Goal: Task Accomplishment & Management: Manage account settings

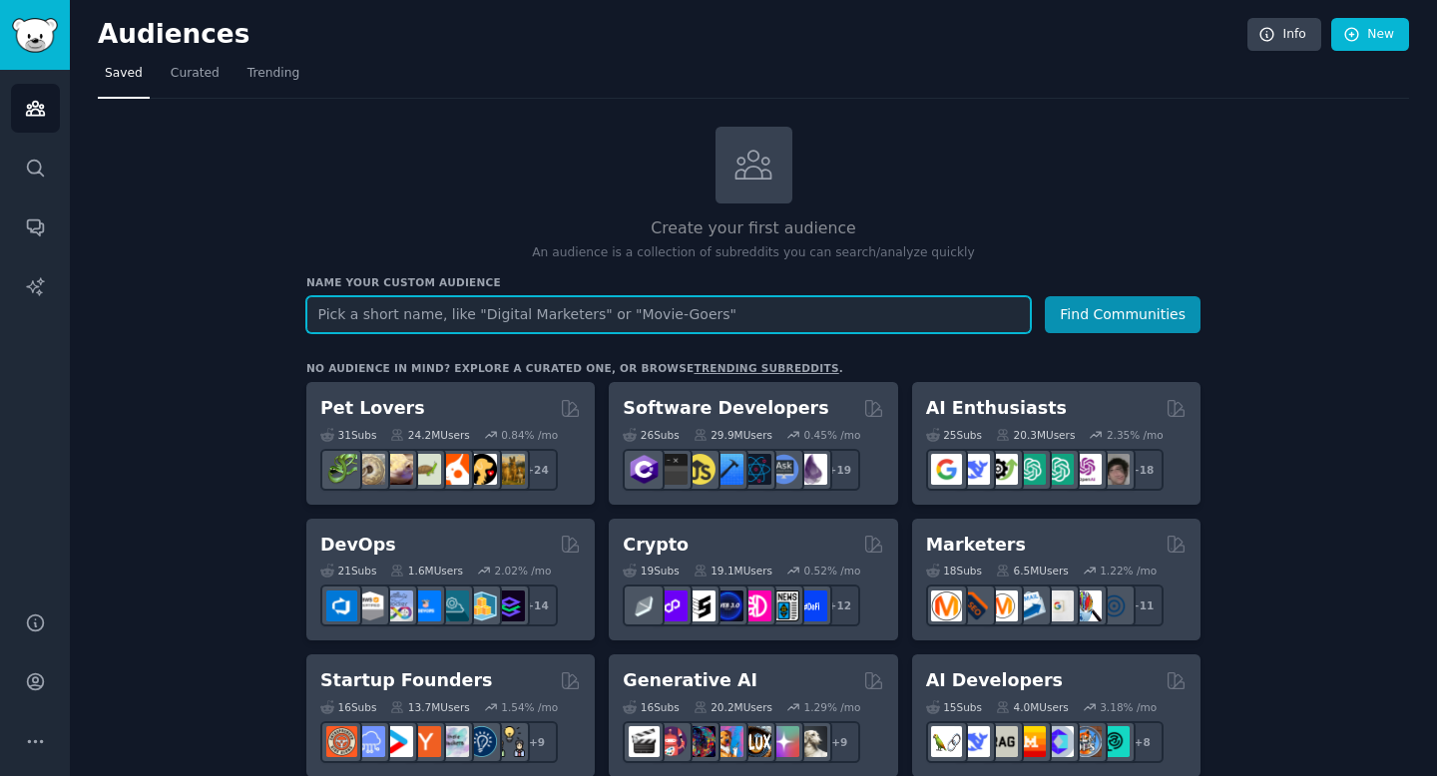
click at [627, 314] on input "text" at bounding box center [668, 314] width 724 height 37
type input "；"
type input "loveand"
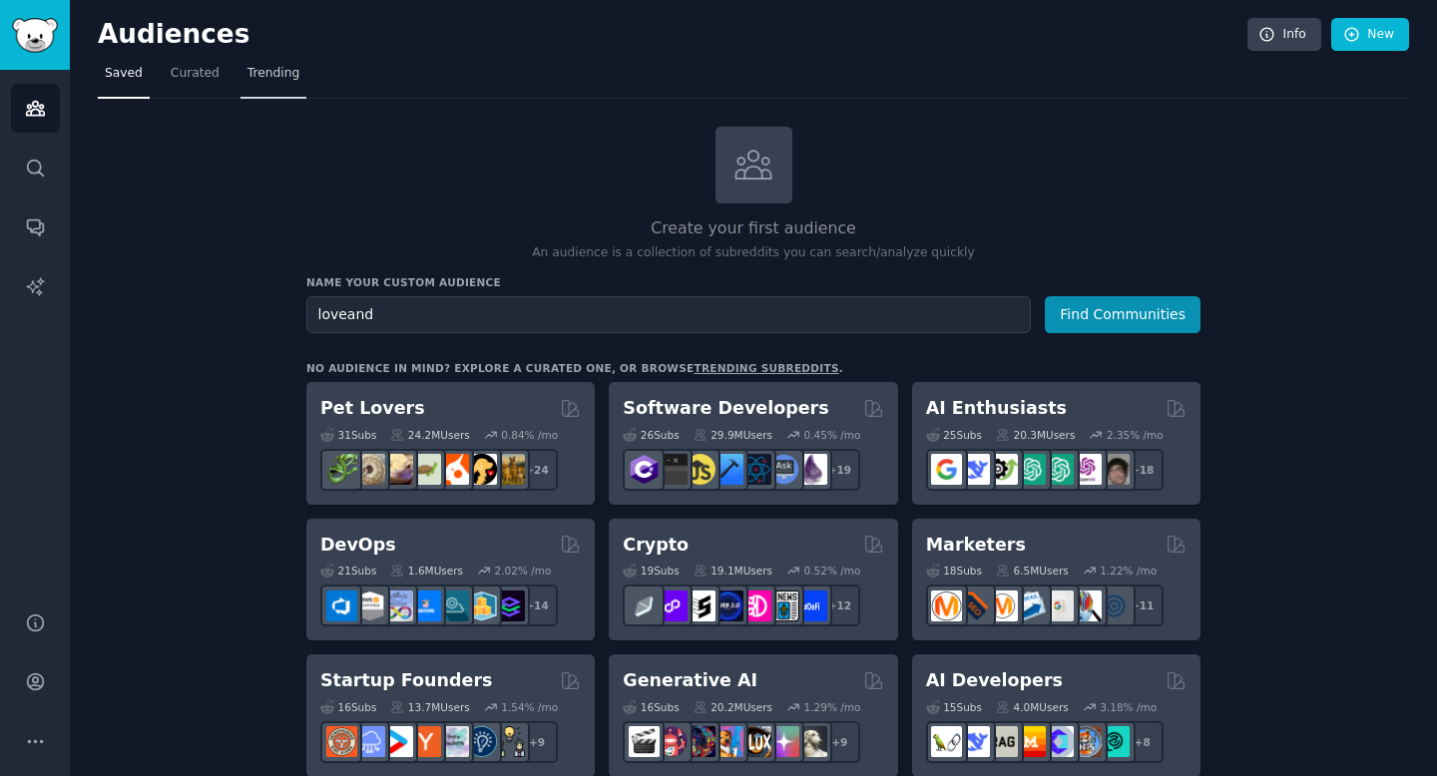
click at [274, 76] on span "Trending" at bounding box center [273, 74] width 52 height 18
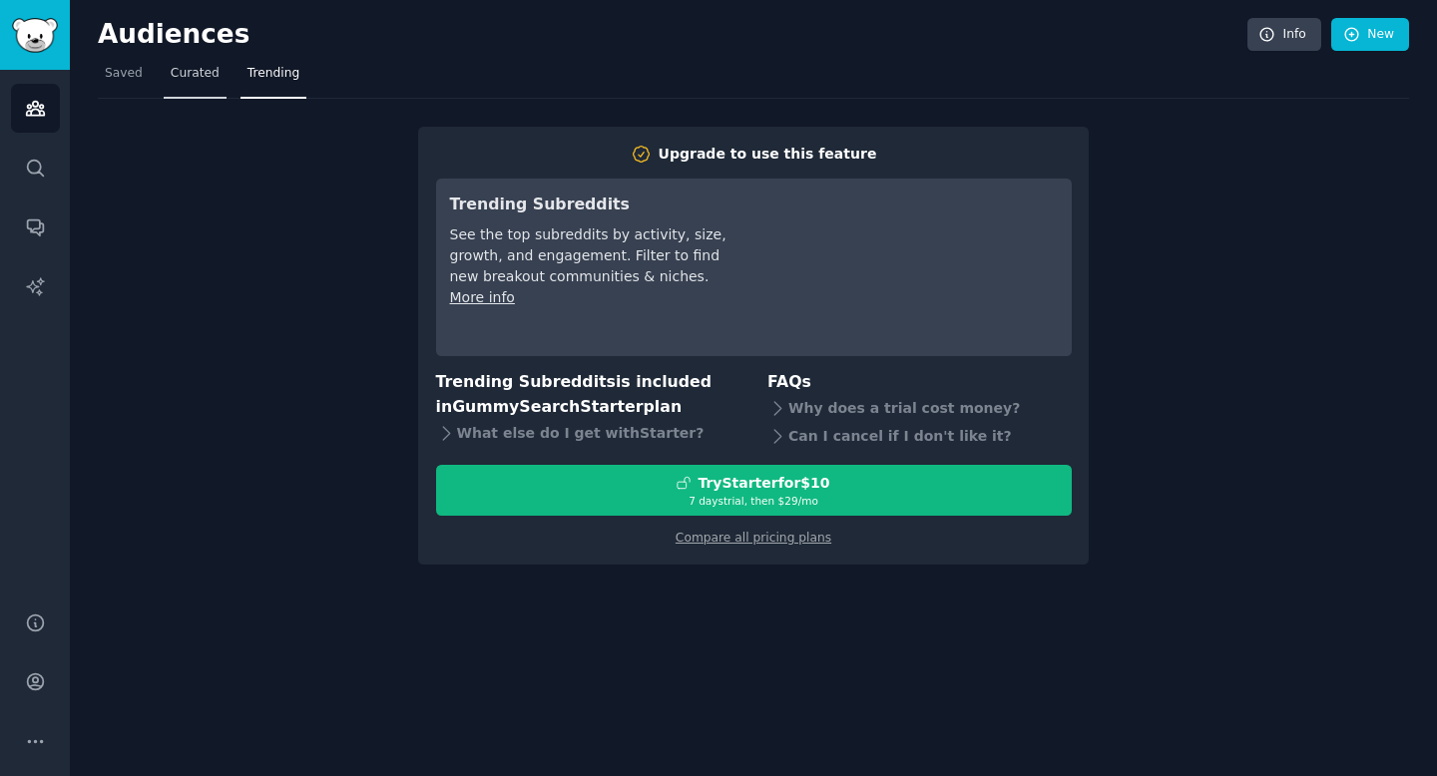
click at [196, 70] on span "Curated" at bounding box center [195, 74] width 49 height 18
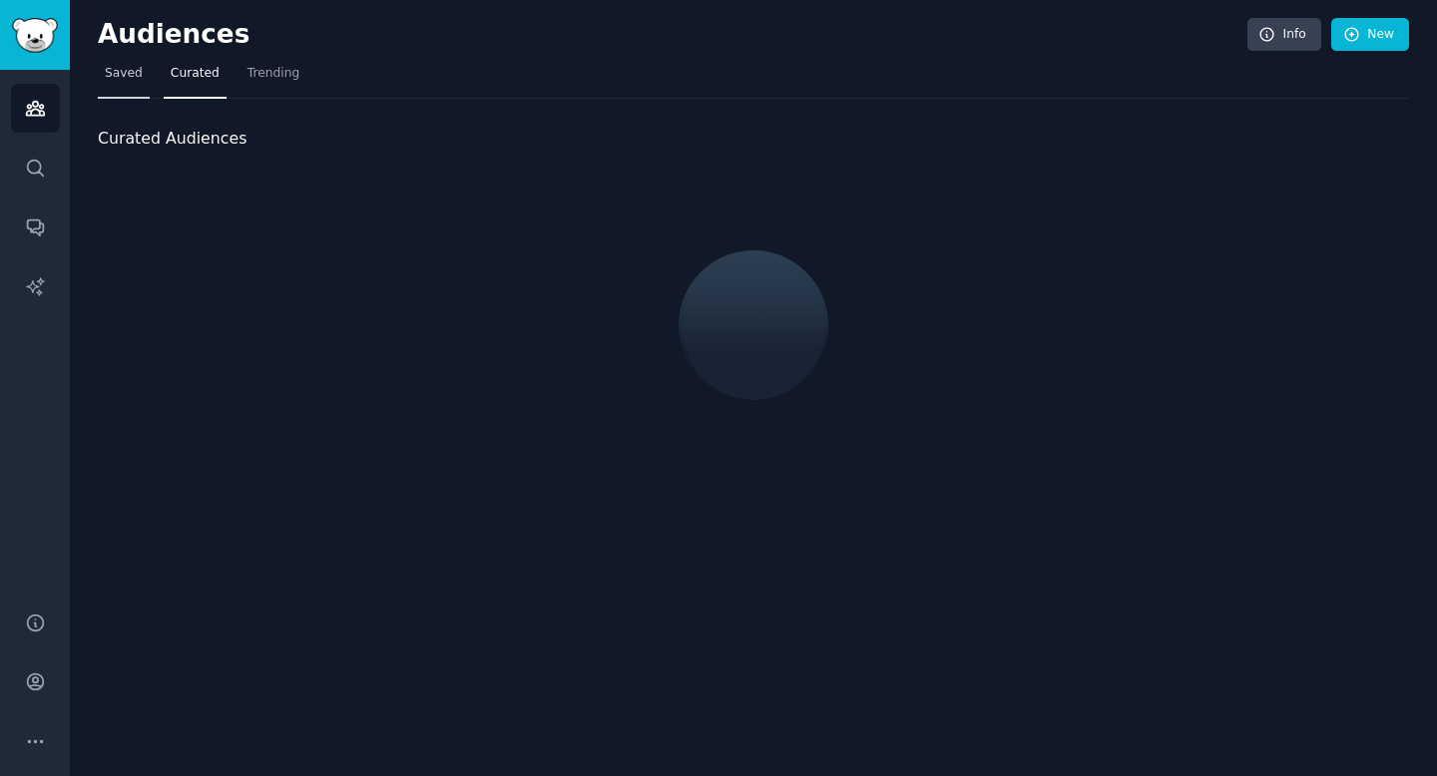
click at [115, 77] on span "Saved" at bounding box center [124, 74] width 38 height 18
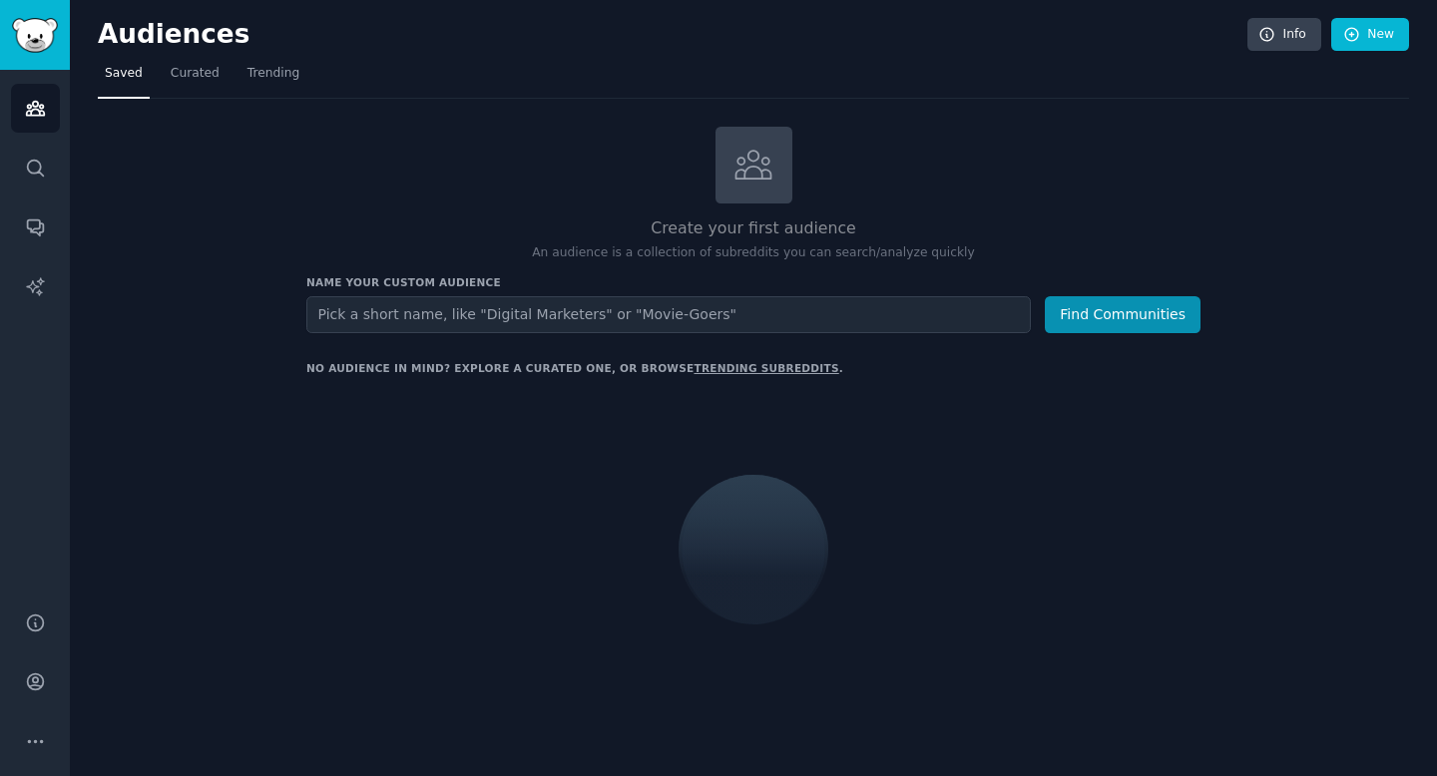
click at [642, 317] on input "text" at bounding box center [668, 314] width 724 height 37
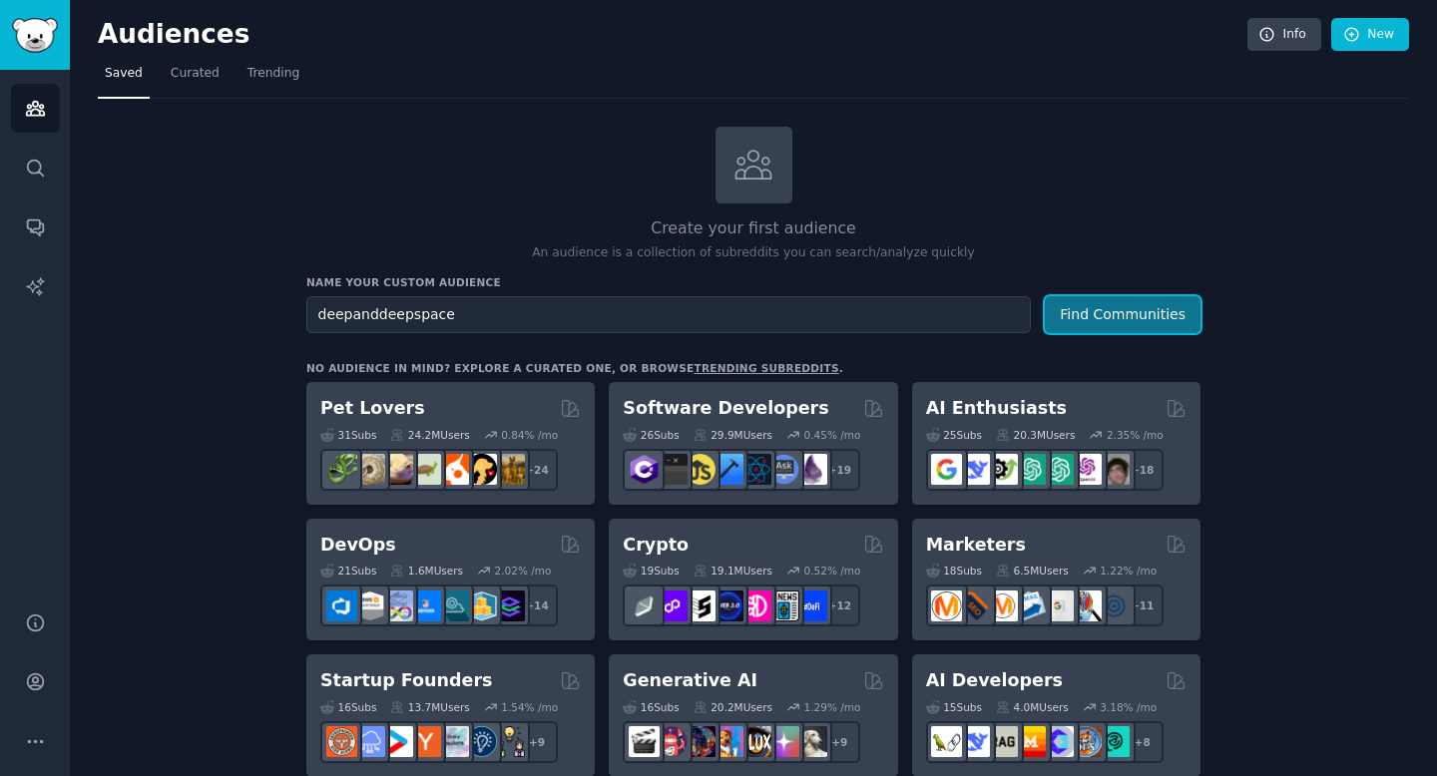
click at [1145, 315] on button "Find Communities" at bounding box center [1123, 314] width 156 height 37
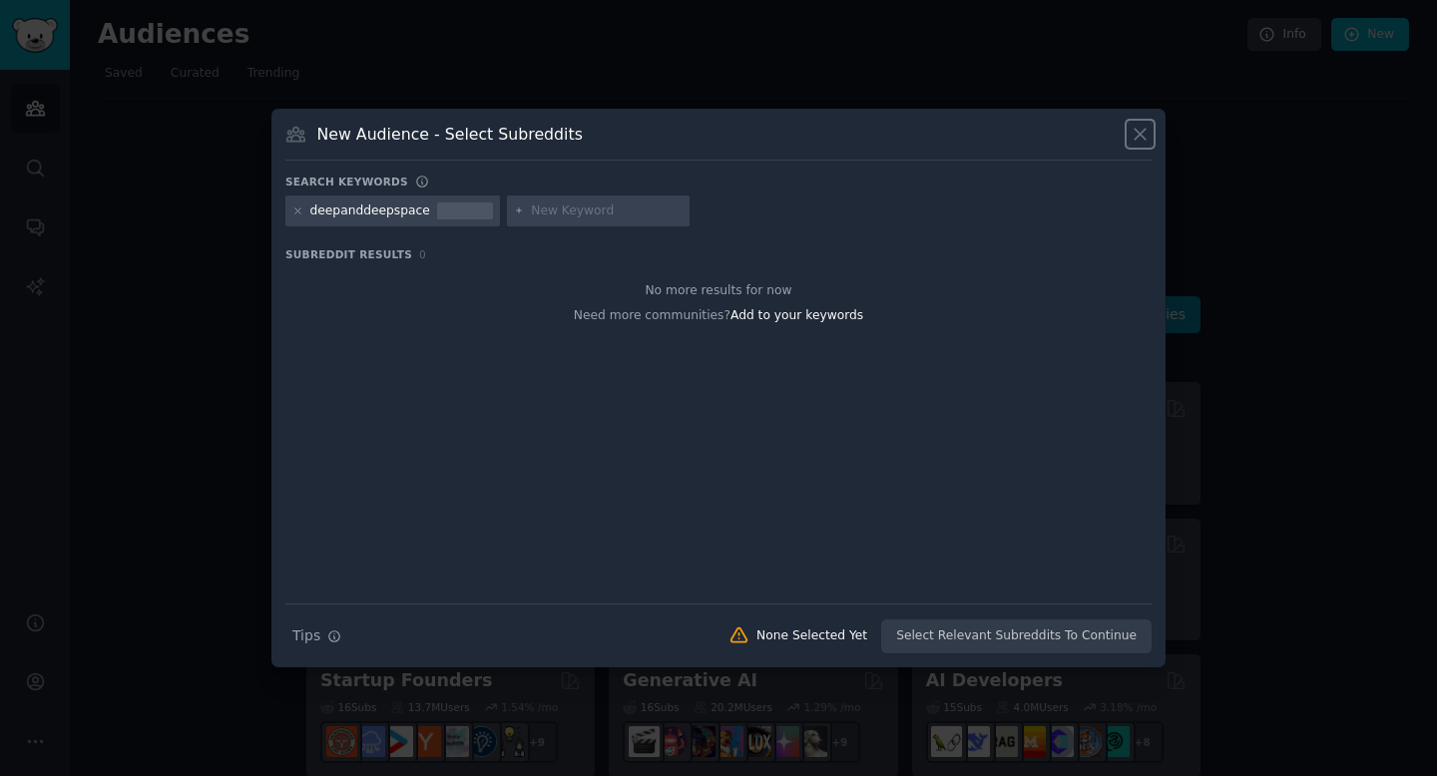
click at [1143, 138] on icon at bounding box center [1139, 134] width 11 height 11
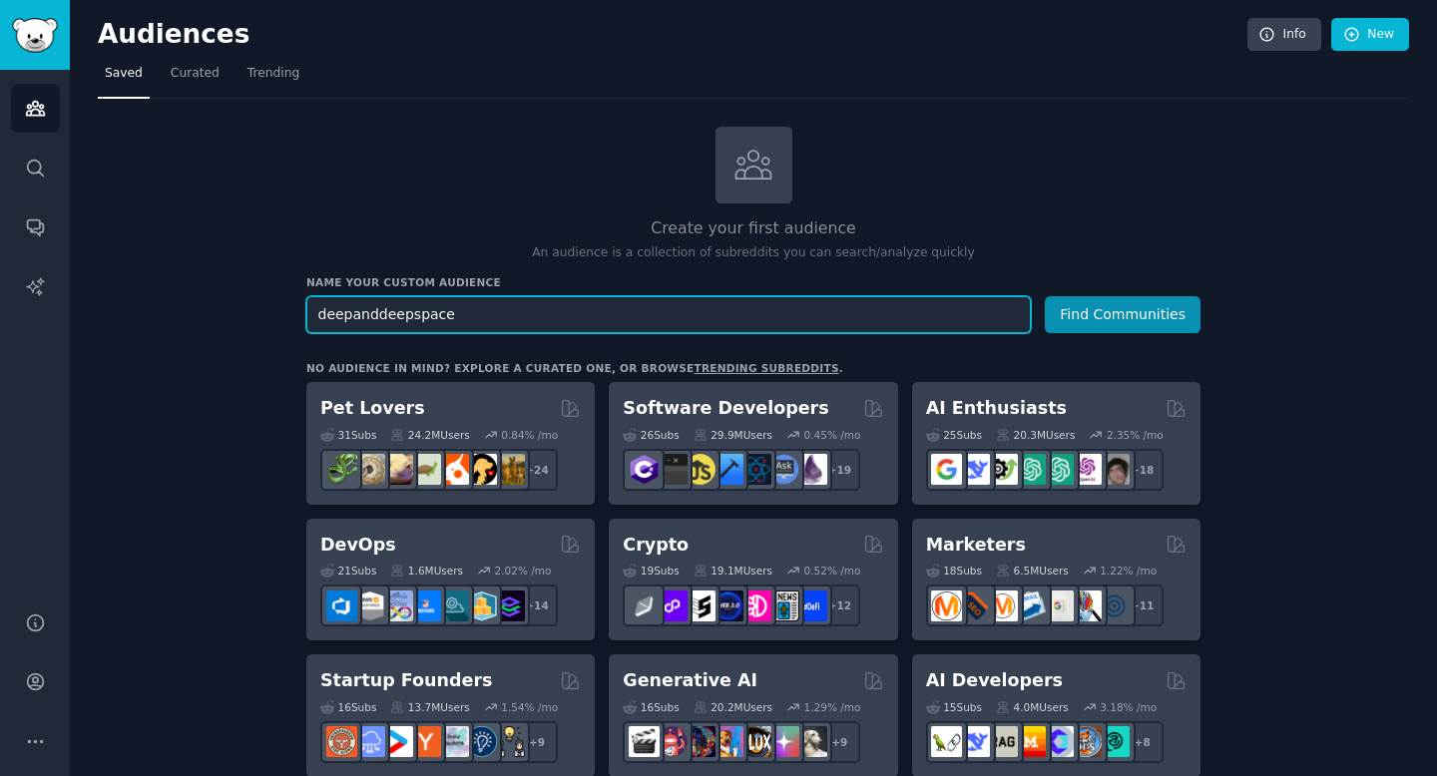
drag, startPoint x: 349, startPoint y: 314, endPoint x: 210, endPoint y: 314, distance: 138.7
type input "loveanddeepspace"
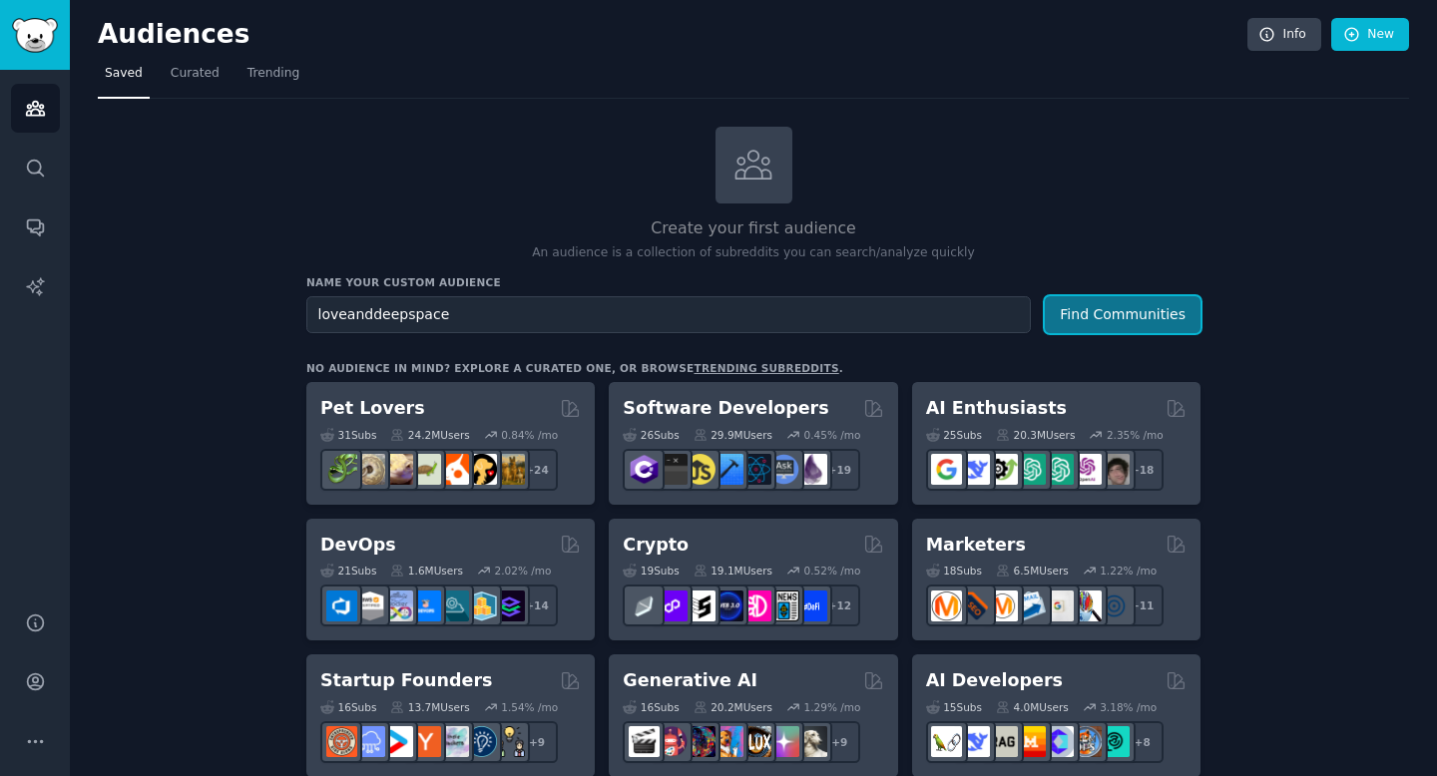
click at [1101, 331] on button "Find Communities" at bounding box center [1123, 314] width 156 height 37
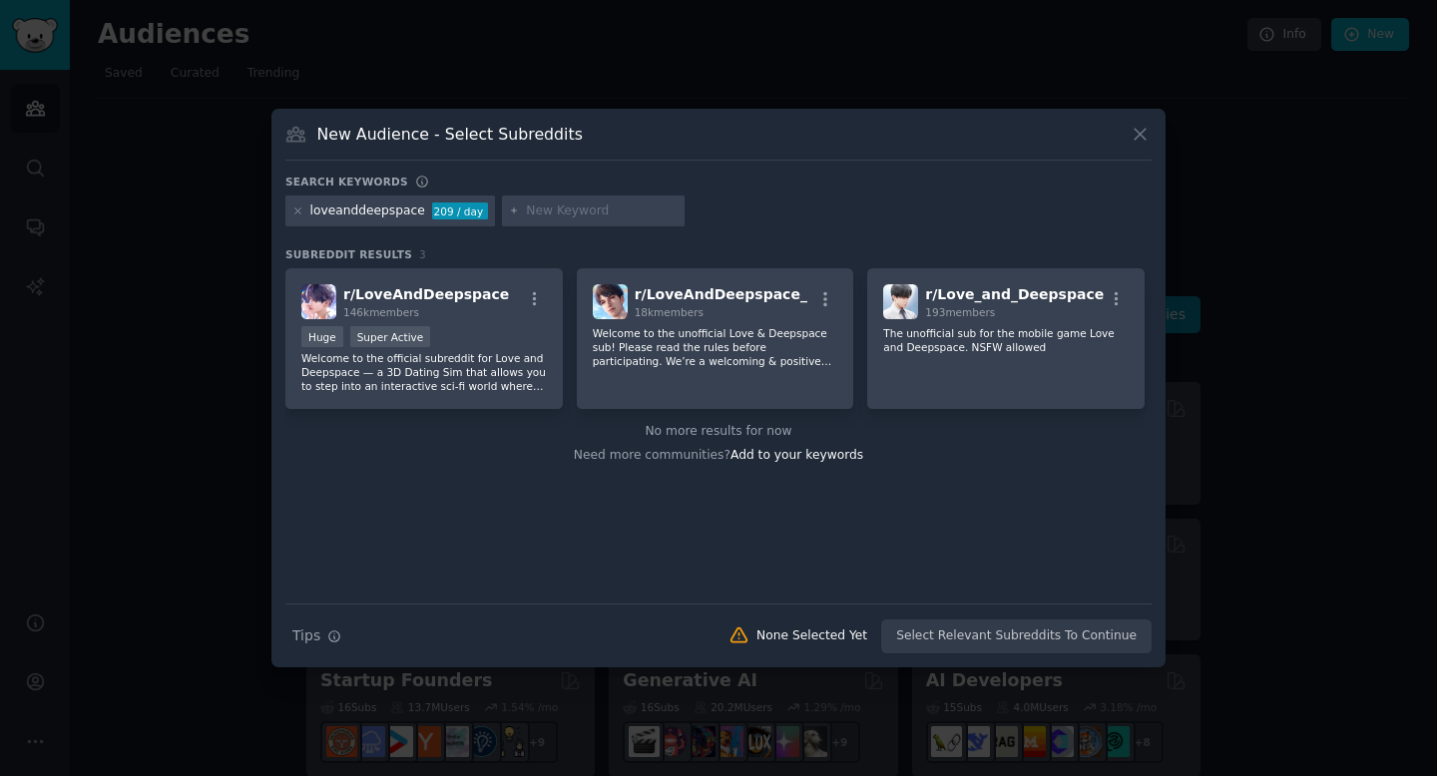
click at [1150, 133] on button at bounding box center [1139, 134] width 23 height 23
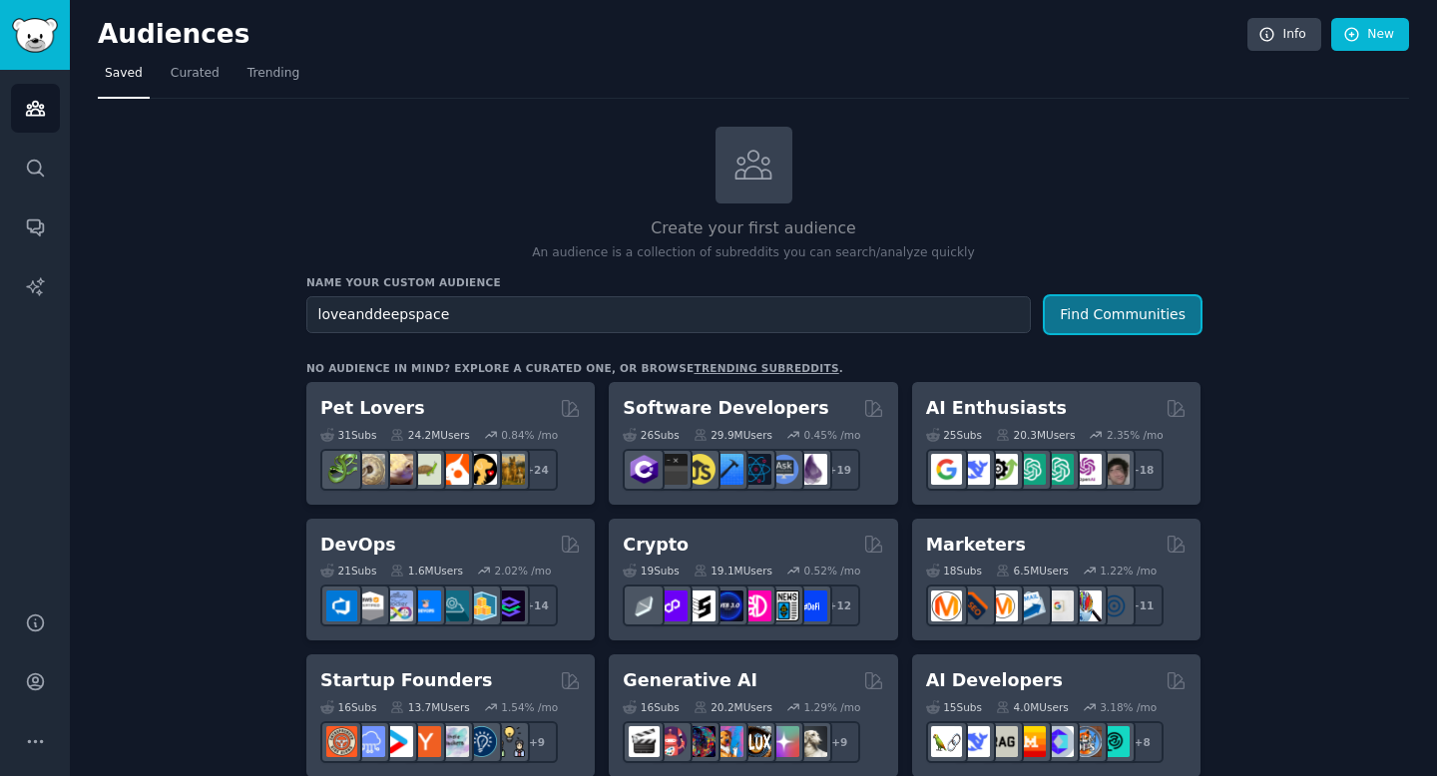
click at [1092, 313] on button "Find Communities" at bounding box center [1123, 314] width 156 height 37
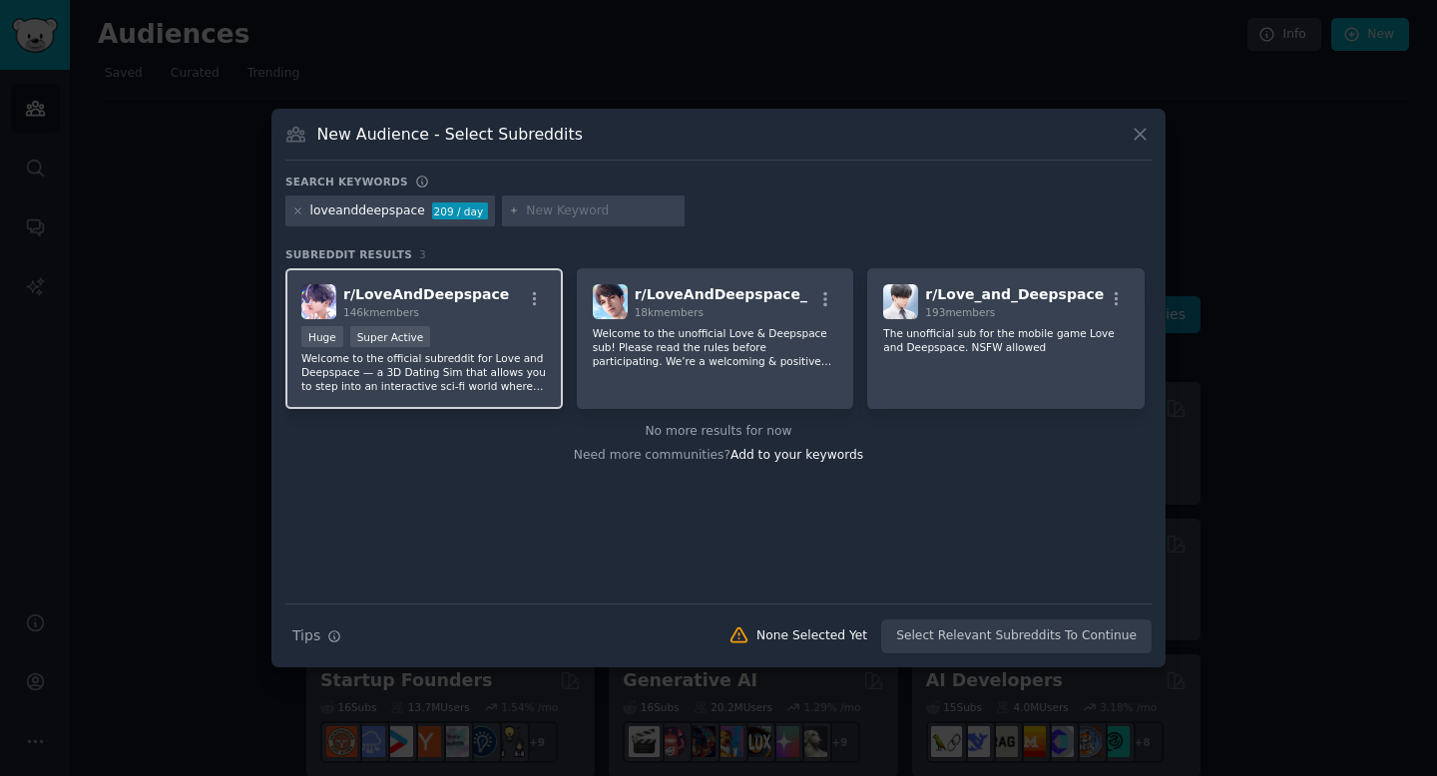
click at [513, 306] on div "r/ LoveAndDeepspace 146k members" at bounding box center [423, 301] width 245 height 35
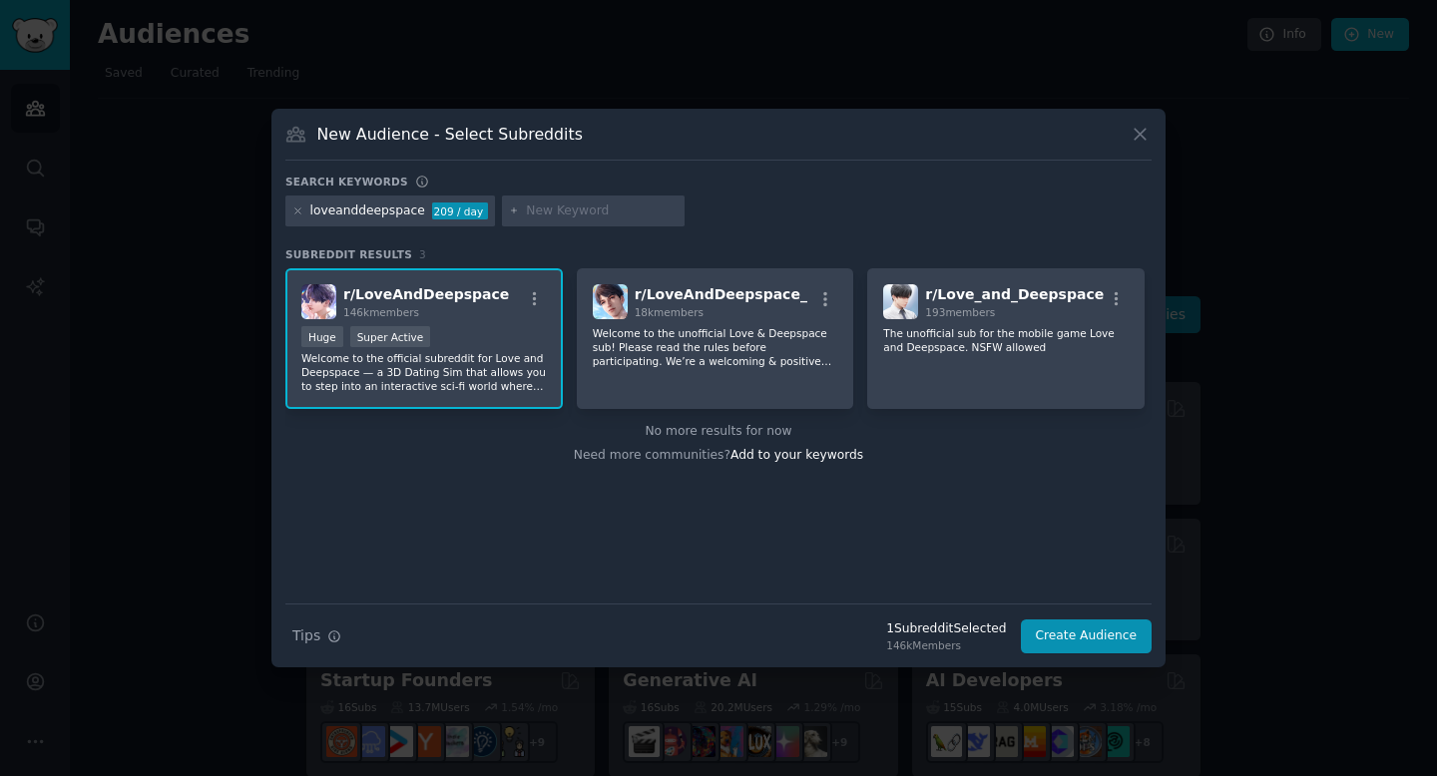
click at [1088, 617] on div "Search Tips Tips 1 Subreddit Selected 146k Members Create Audience" at bounding box center [718, 629] width 866 height 50
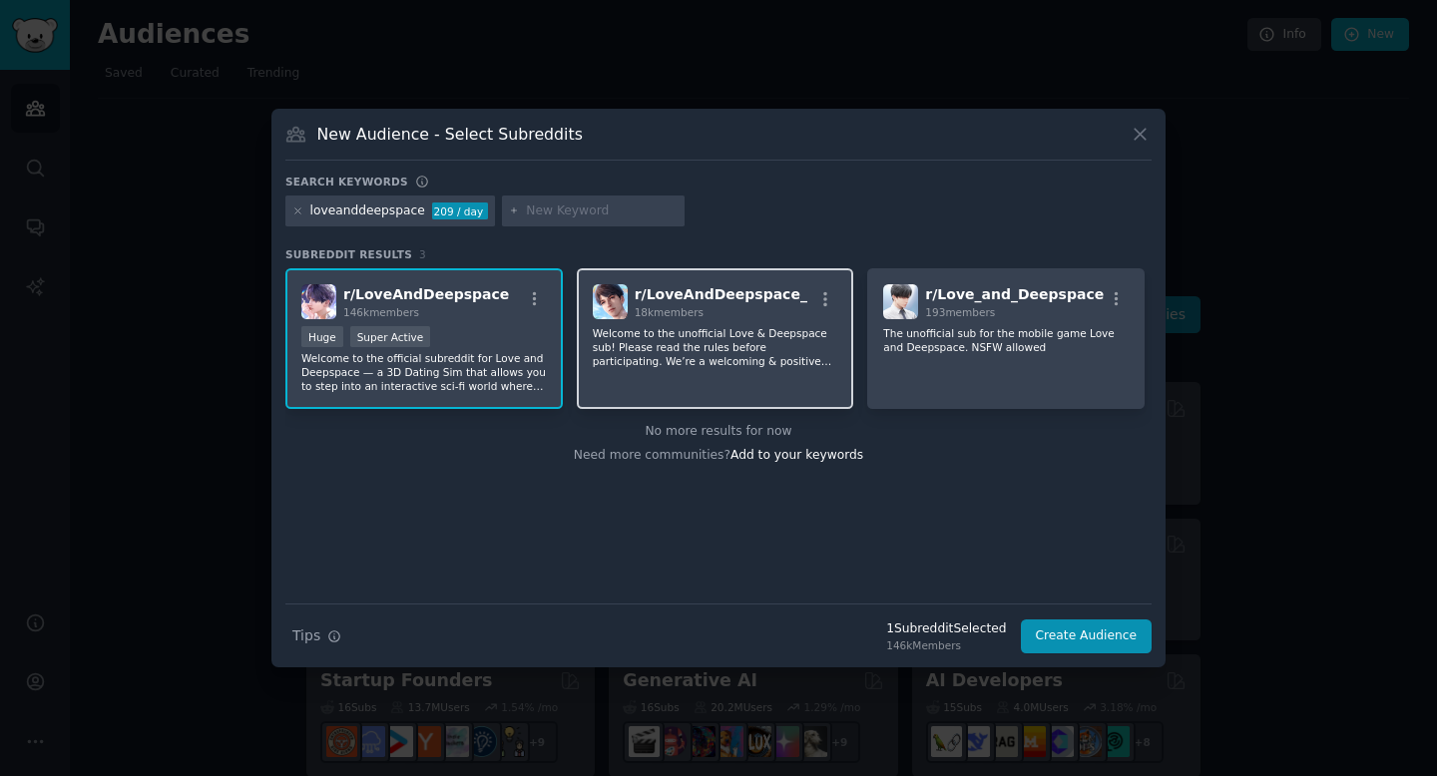
click at [747, 374] on div "r/ LoveAndDeepspace_ 18k members Welcome to the unofficial Love & Deepspace sub…" at bounding box center [715, 338] width 277 height 141
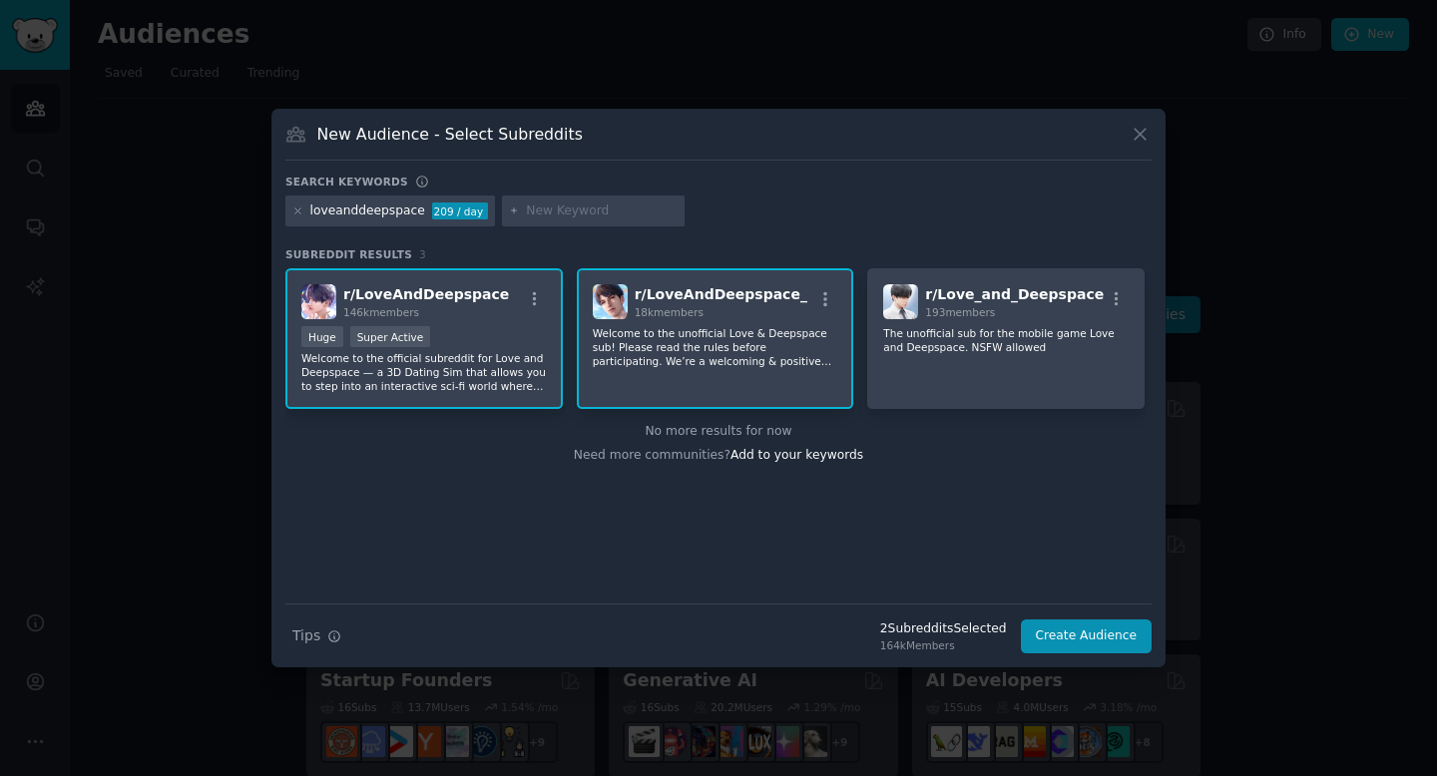
click at [1086, 619] on div "Search Tips Tips 2 Subreddit s Selected 164k Members Create Audience" at bounding box center [718, 629] width 866 height 50
click at [1084, 637] on button "Create Audience" at bounding box center [1087, 637] width 132 height 34
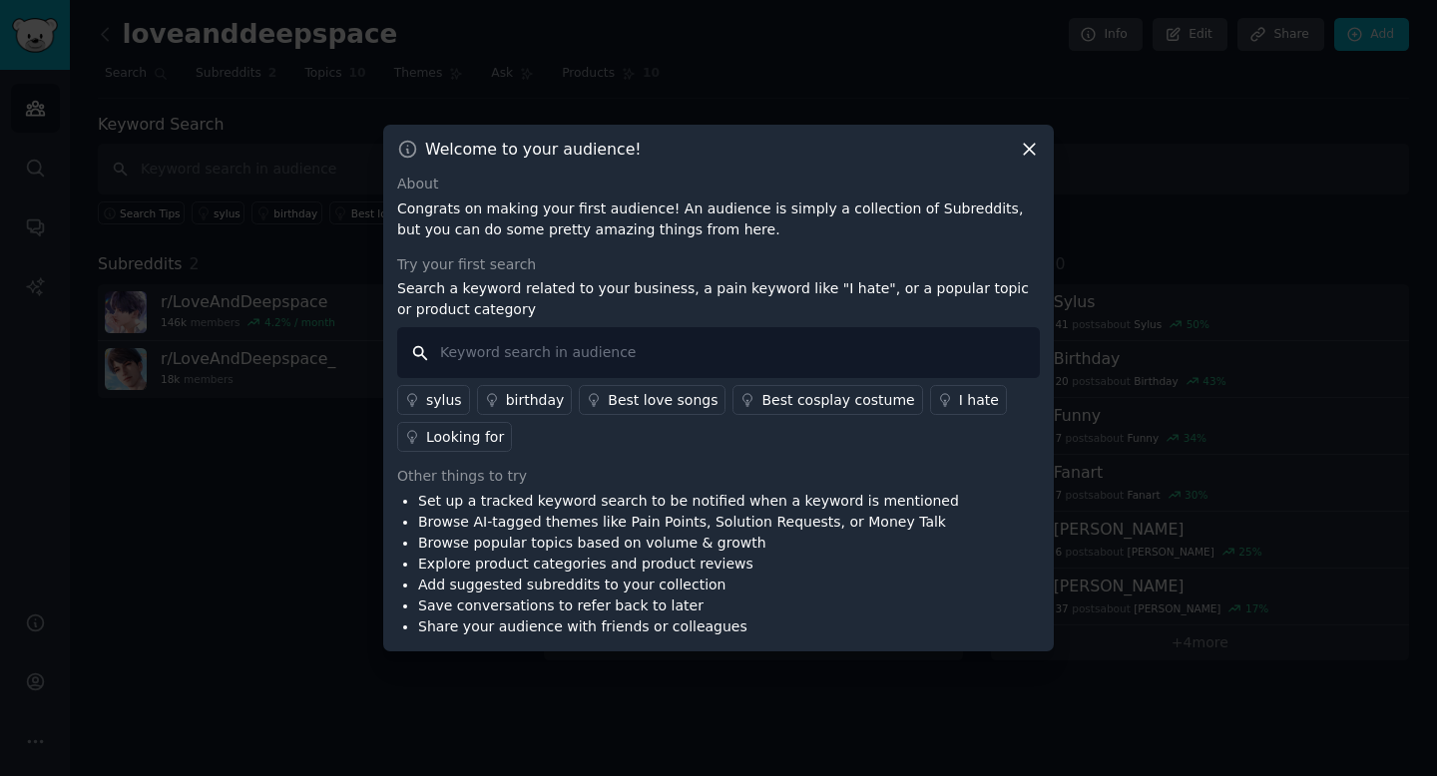
click at [489, 374] on input "text" at bounding box center [718, 352] width 642 height 51
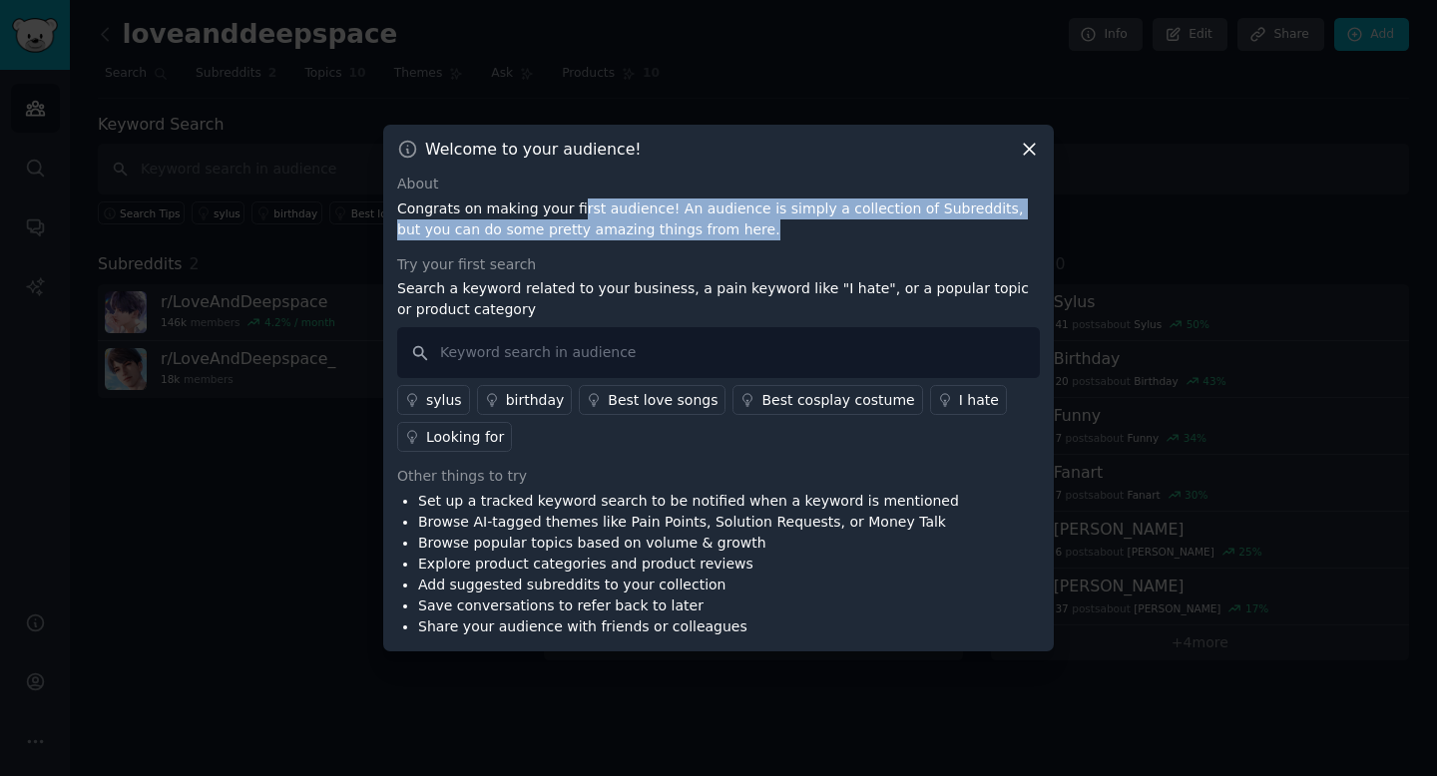
drag, startPoint x: 572, startPoint y: 207, endPoint x: 699, endPoint y: 233, distance: 130.5
click at [699, 233] on p "Congrats on making your first audience! An audience is simply a collection of S…" at bounding box center [718, 220] width 642 height 42
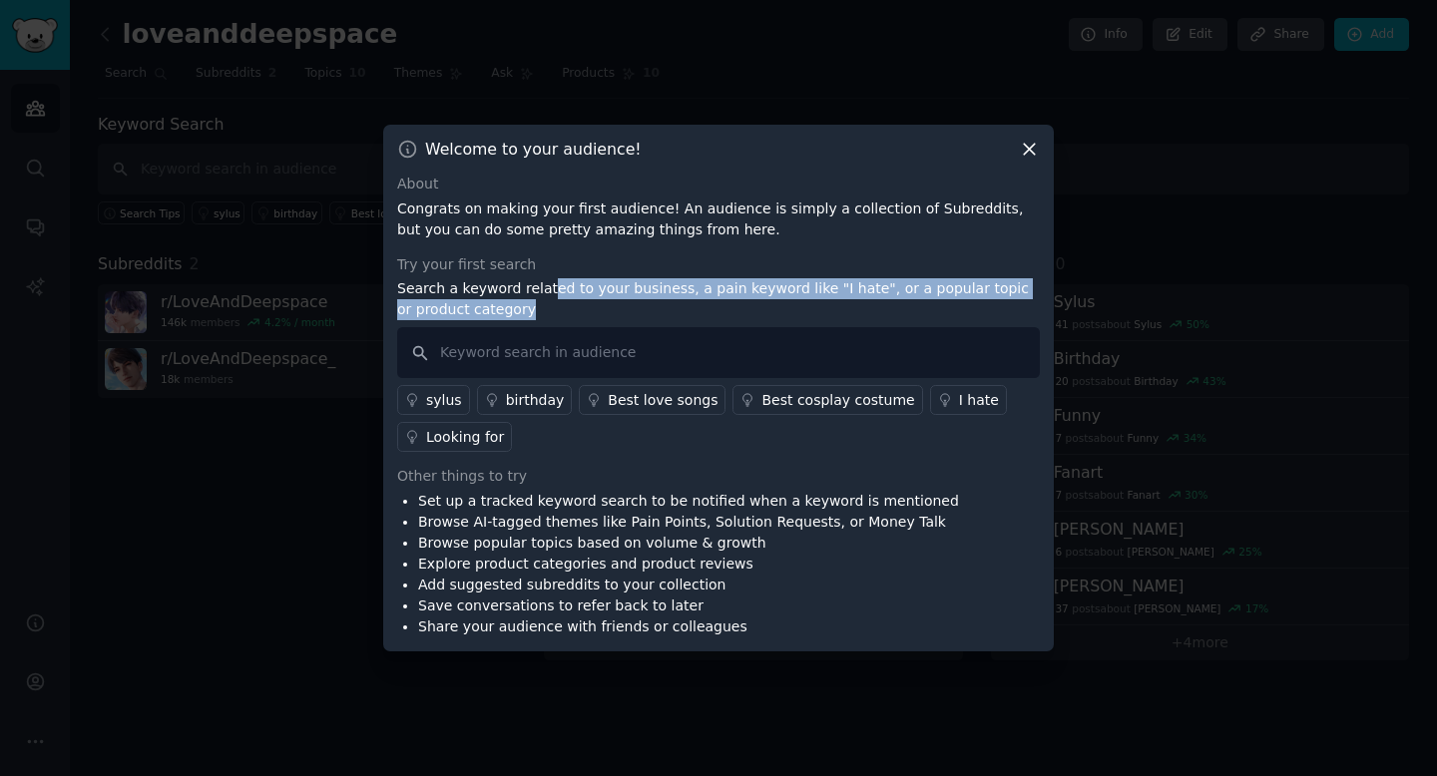
drag, startPoint x: 547, startPoint y: 287, endPoint x: 568, endPoint y: 318, distance: 37.4
click at [568, 318] on p "Search a keyword related to your business, a pain keyword like "I hate", or a p…" at bounding box center [718, 299] width 642 height 42
drag, startPoint x: 591, startPoint y: 311, endPoint x: 551, endPoint y: 289, distance: 45.5
click at [551, 289] on p "Search a keyword related to your business, a pain keyword like "I hate", or a p…" at bounding box center [718, 299] width 642 height 42
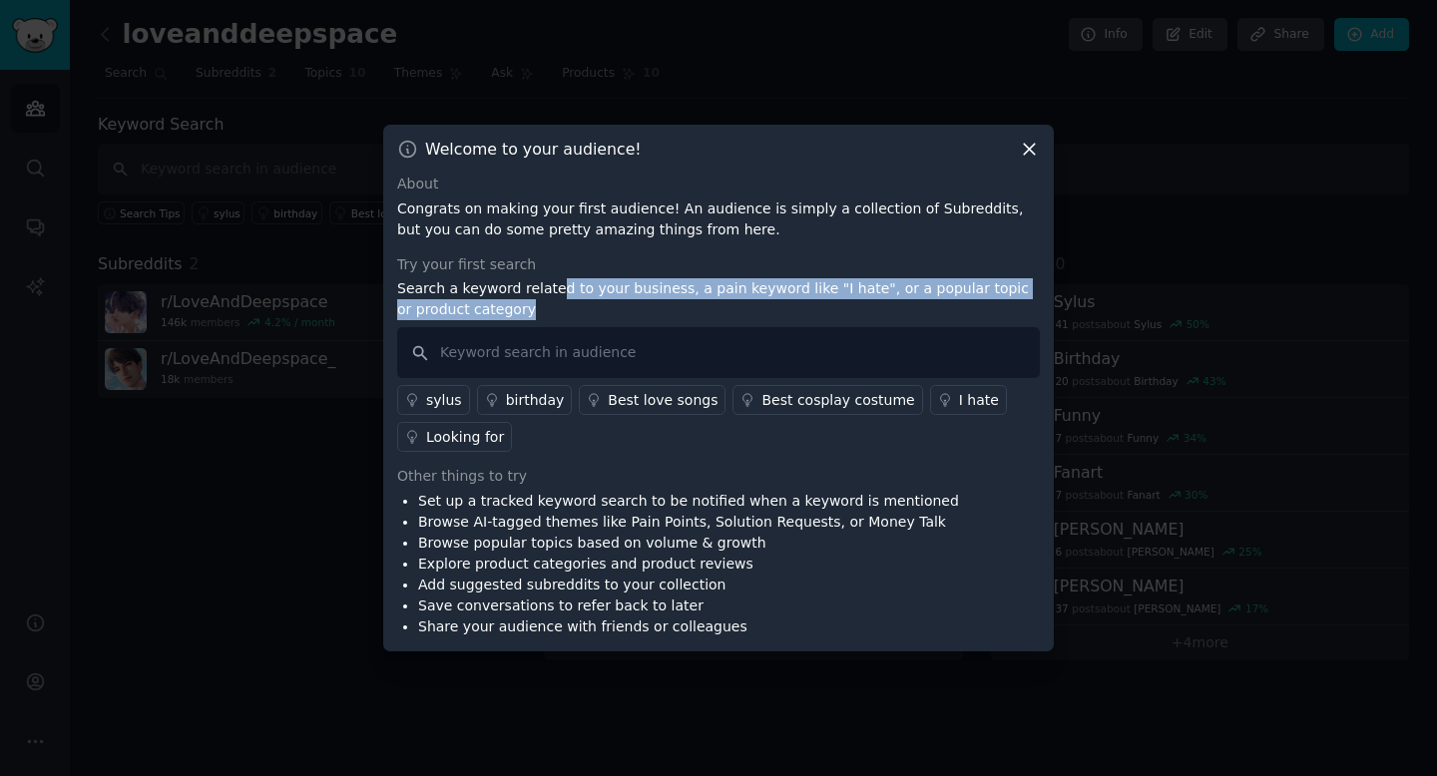
click at [551, 289] on p "Search a keyword related to your business, a pain keyword like "I hate", or a p…" at bounding box center [718, 299] width 642 height 42
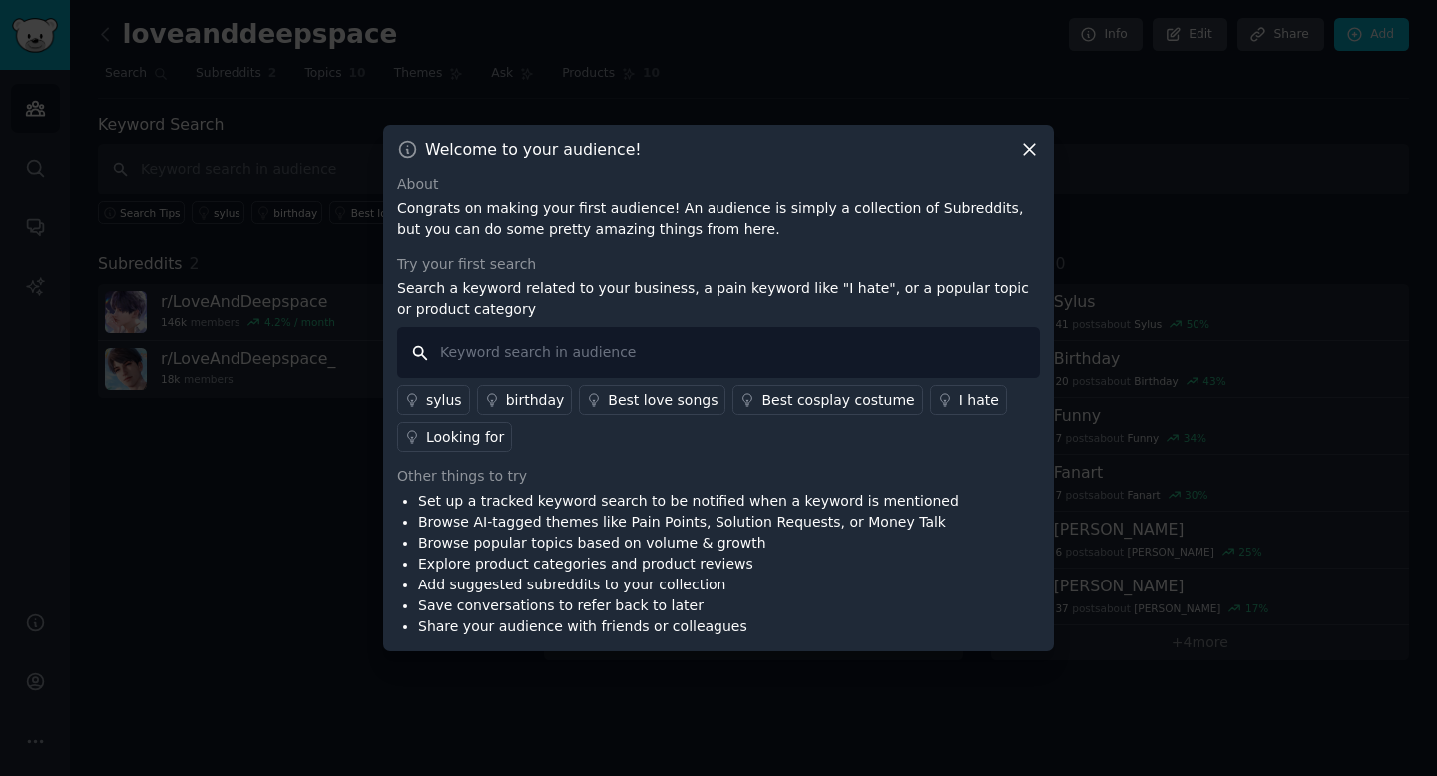
click at [546, 360] on input "text" at bounding box center [718, 352] width 642 height 51
click at [632, 293] on p "Search a keyword related to your business, a pain keyword like "I hate", or a p…" at bounding box center [718, 299] width 642 height 42
click at [613, 311] on p "Search a keyword related to your business, a pain keyword like "I hate", or a p…" at bounding box center [718, 299] width 642 height 42
click at [589, 374] on input "text" at bounding box center [718, 352] width 642 height 51
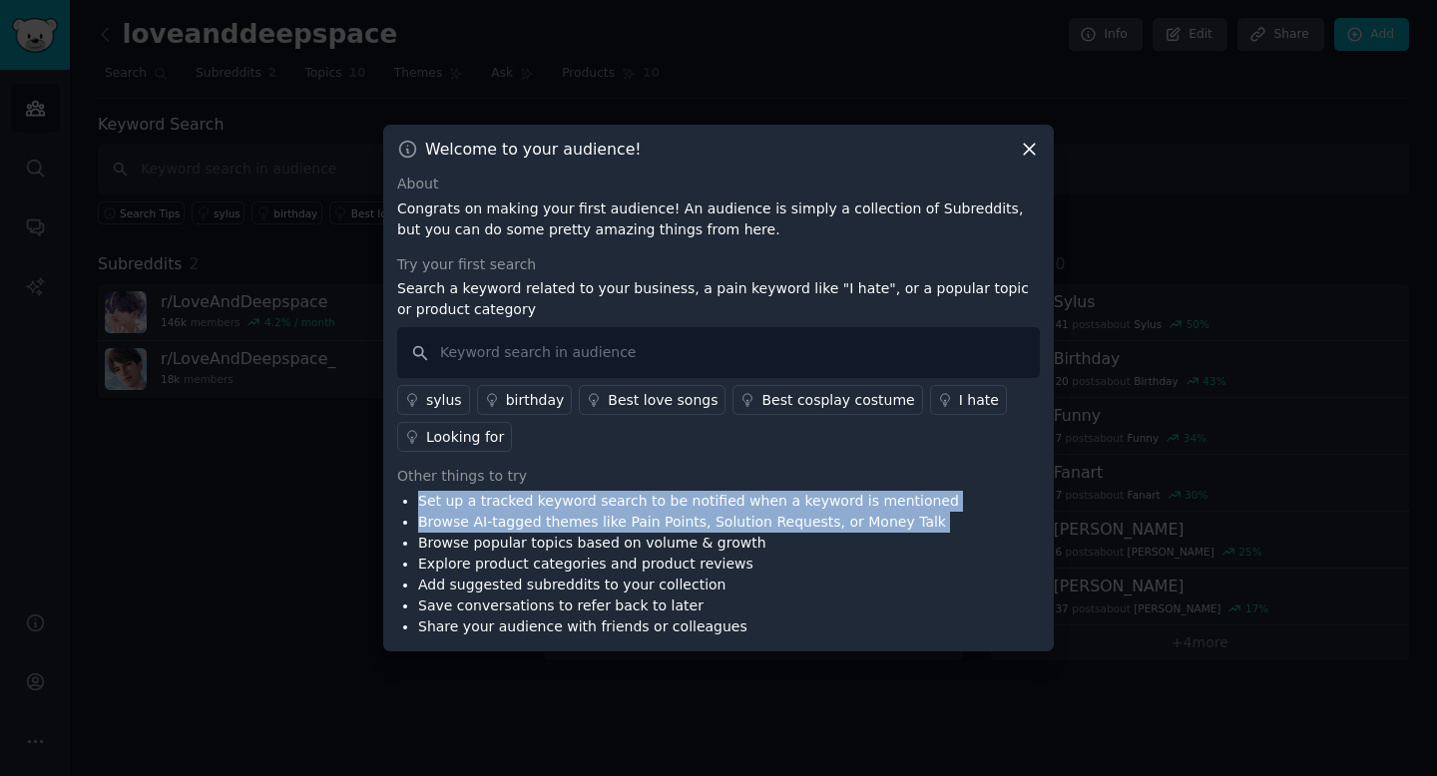
drag, startPoint x: 417, startPoint y: 506, endPoint x: 416, endPoint y: 546, distance: 39.9
click at [416, 546] on ul "Set up a tracked keyword search to be notified when a keyword is mentioned Brow…" at bounding box center [678, 564] width 562 height 147
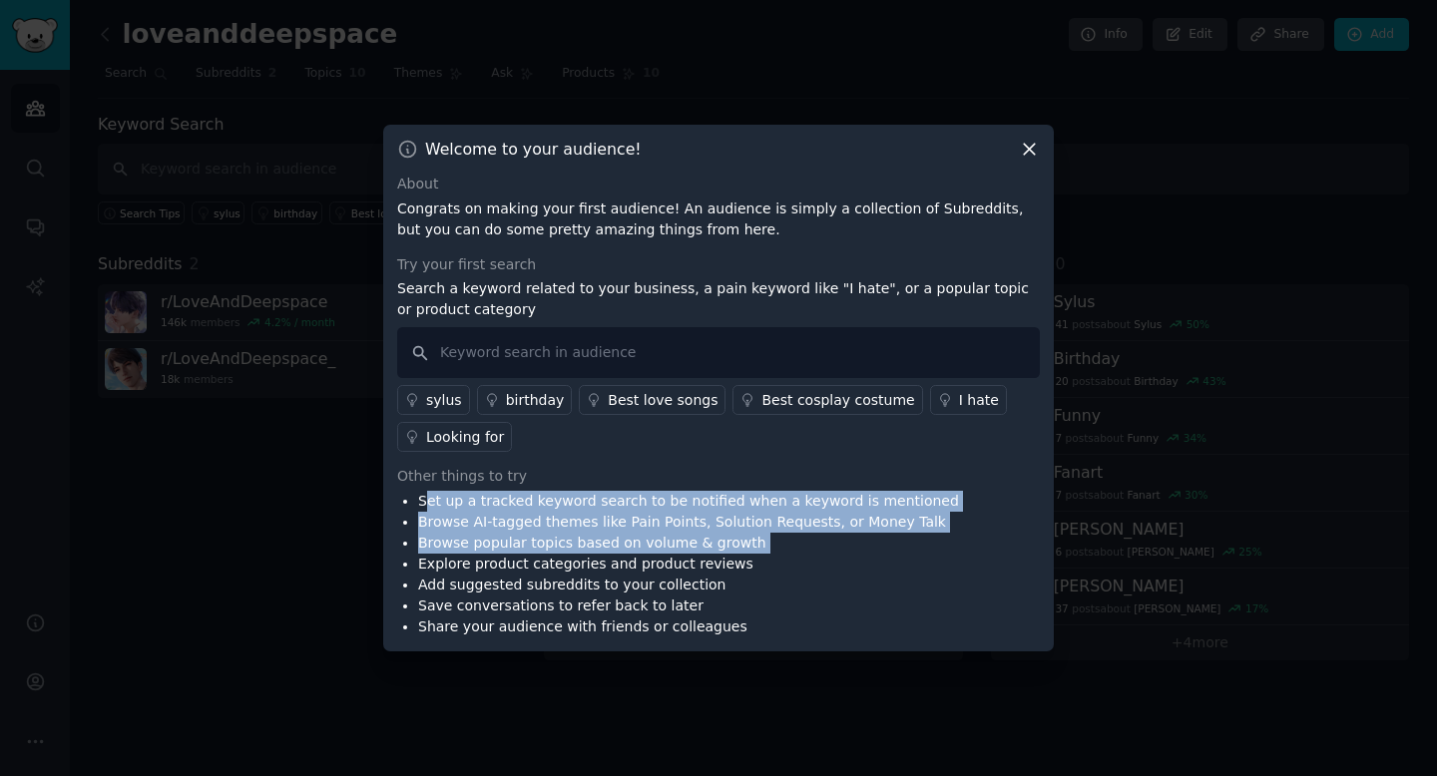
drag, startPoint x: 427, startPoint y: 505, endPoint x: 420, endPoint y: 555, distance: 50.4
click at [420, 555] on ul "Set up a tracked keyword search to be notified when a keyword is mentioned Brow…" at bounding box center [678, 564] width 562 height 147
click at [420, 562] on li "Explore product categories and product reviews" at bounding box center [688, 564] width 541 height 21
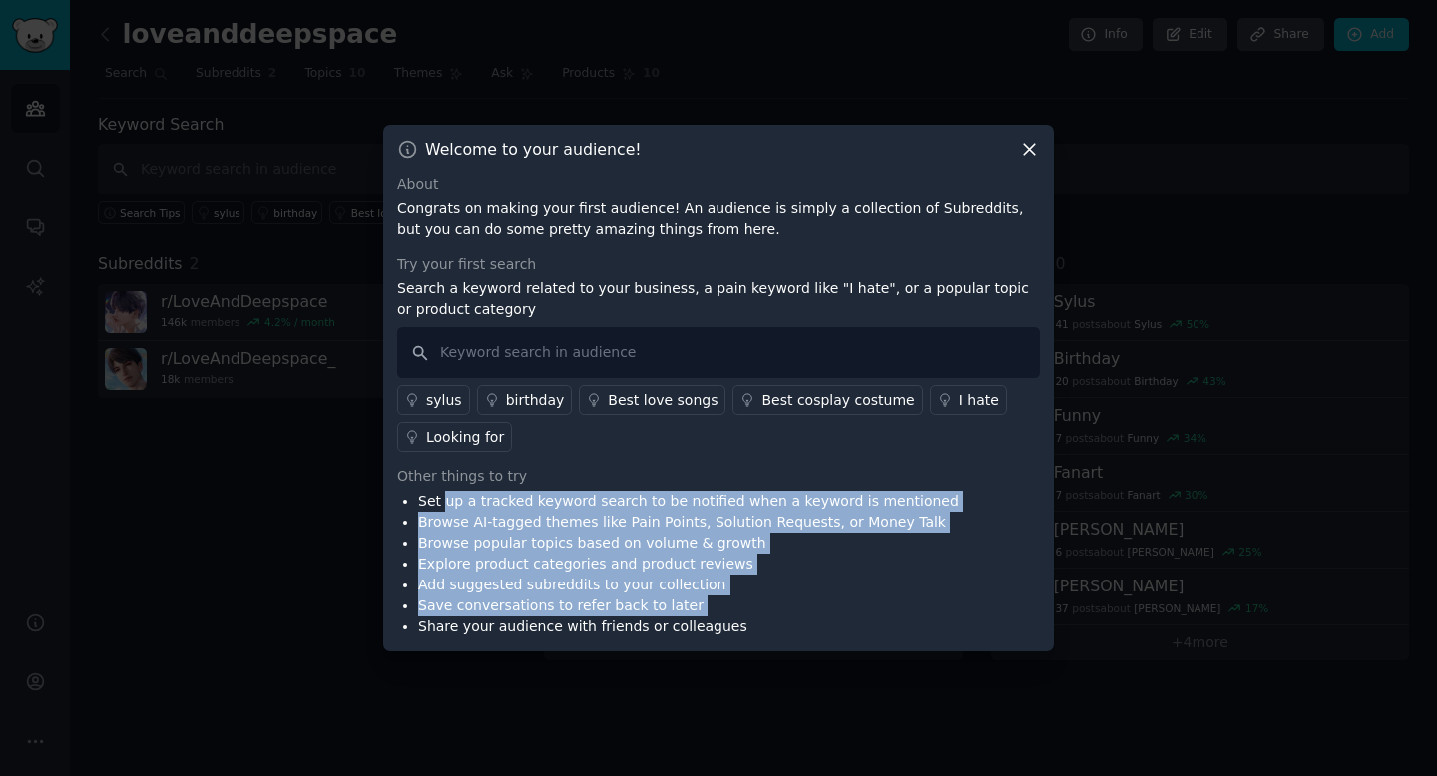
drag, startPoint x: 442, startPoint y: 502, endPoint x: 413, endPoint y: 622, distance: 123.2
click at [413, 622] on ul "Set up a tracked keyword search to be notified when a keyword is mentioned Brow…" at bounding box center [678, 564] width 562 height 147
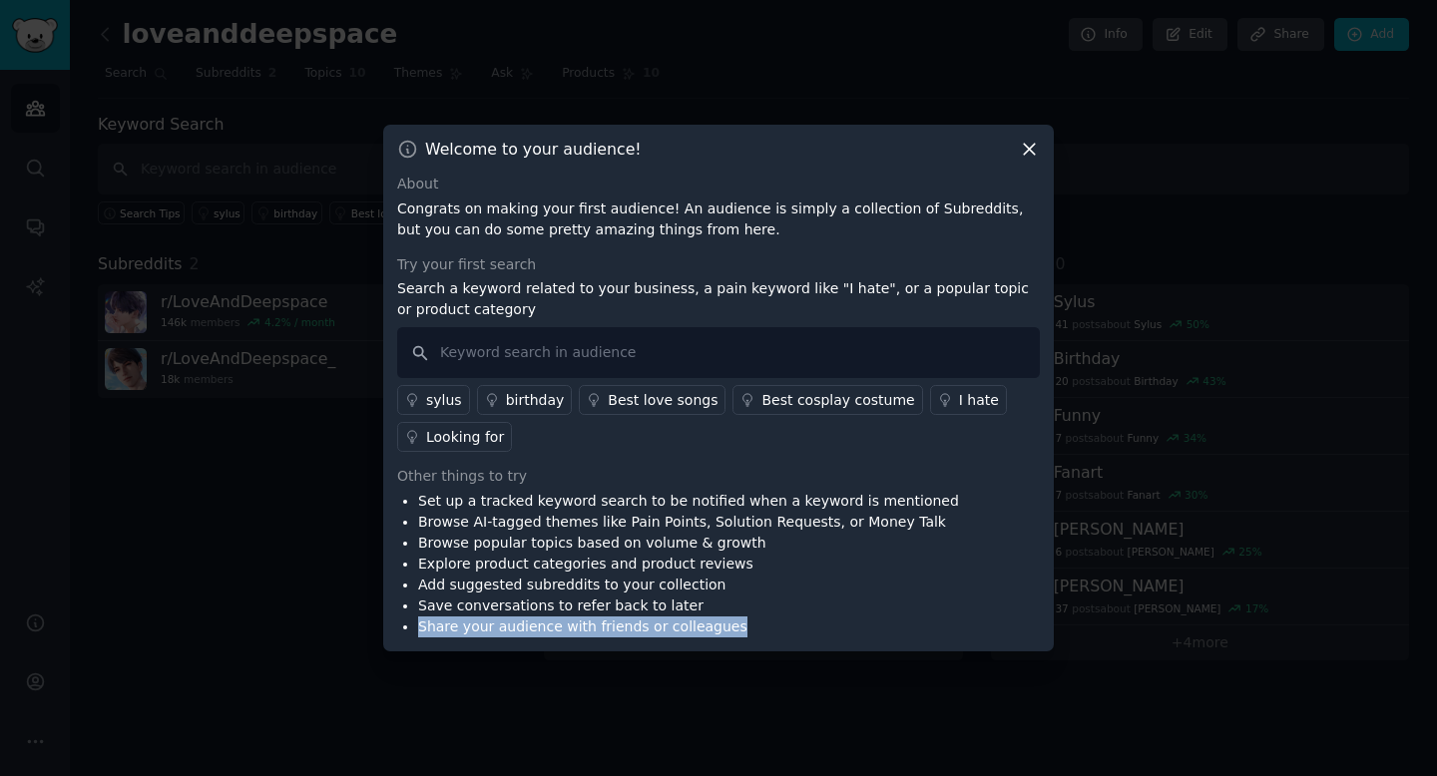
drag, startPoint x: 412, startPoint y: 622, endPoint x: 412, endPoint y: 639, distance: 18.0
click at [412, 639] on div "Welcome to your audience! About Congrats on making your first audience! An audi…" at bounding box center [718, 388] width 670 height 527
click at [446, 591] on li "Add suggested subreddits to your collection" at bounding box center [688, 585] width 541 height 21
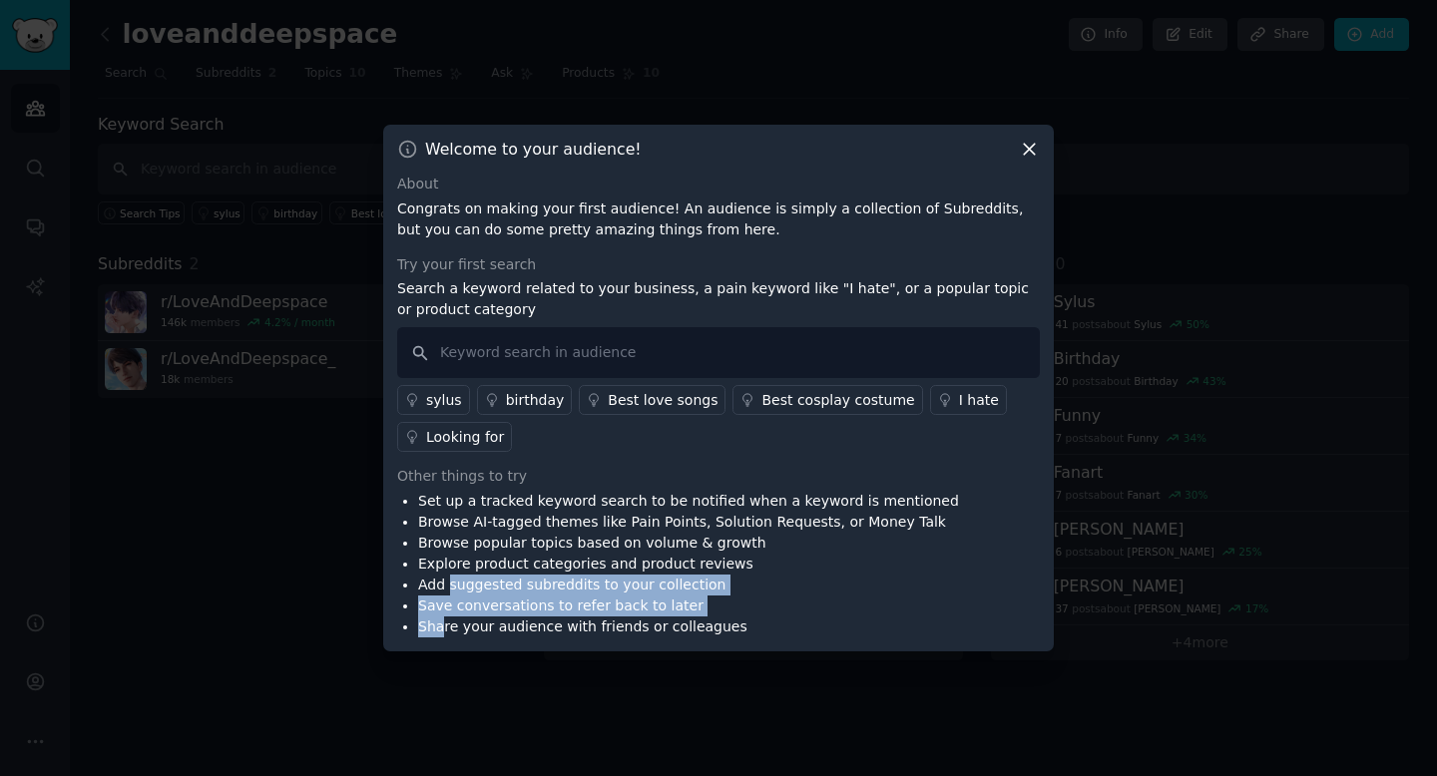
drag, startPoint x: 446, startPoint y: 591, endPoint x: 440, endPoint y: 630, distance: 40.4
click at [440, 630] on ul "Set up a tracked keyword search to be notified when a keyword is mentioned Brow…" at bounding box center [678, 564] width 562 height 147
click at [440, 630] on li "Share your audience with friends or colleagues" at bounding box center [688, 627] width 541 height 21
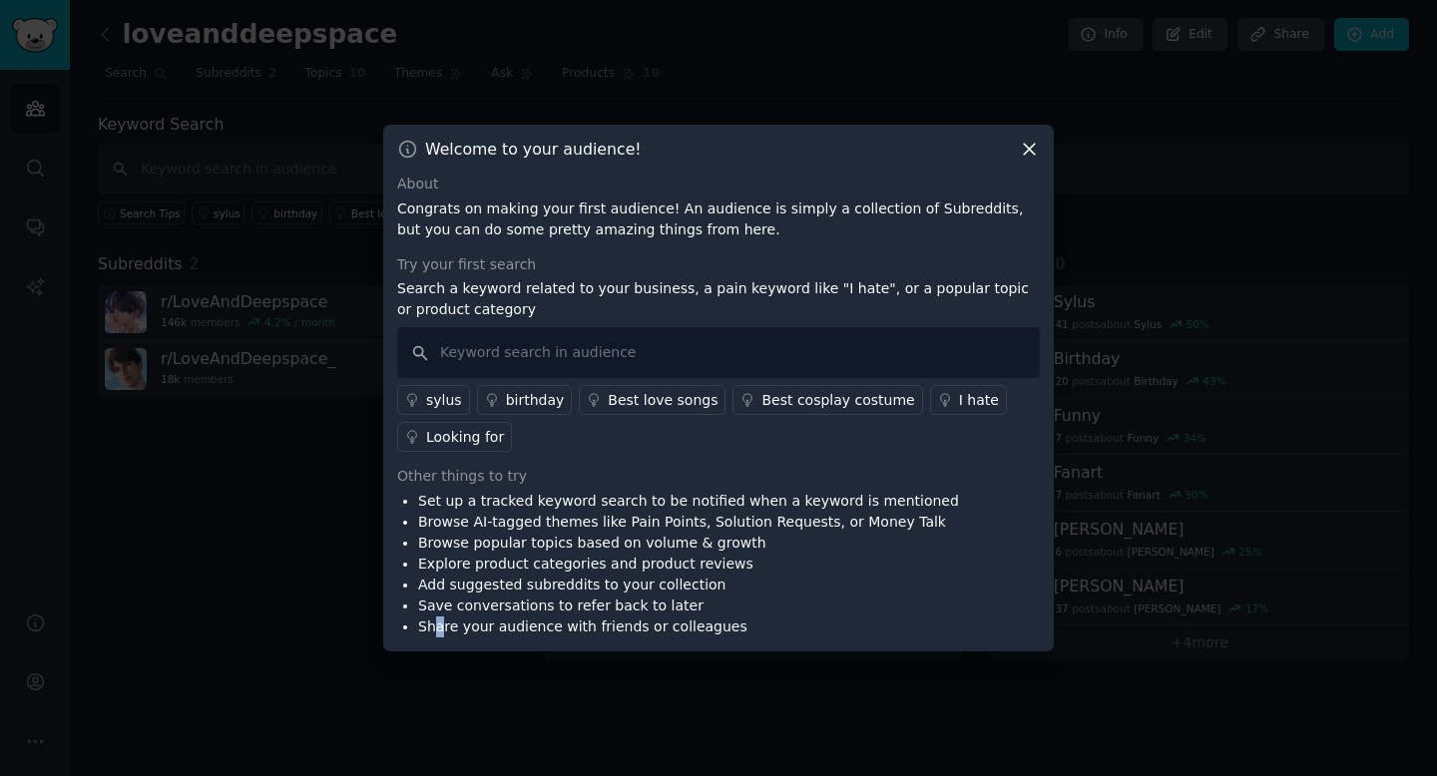
click at [437, 627] on li "Share your audience with friends or colleagues" at bounding box center [688, 627] width 541 height 21
click at [455, 445] on div "Looking for" at bounding box center [465, 437] width 78 height 21
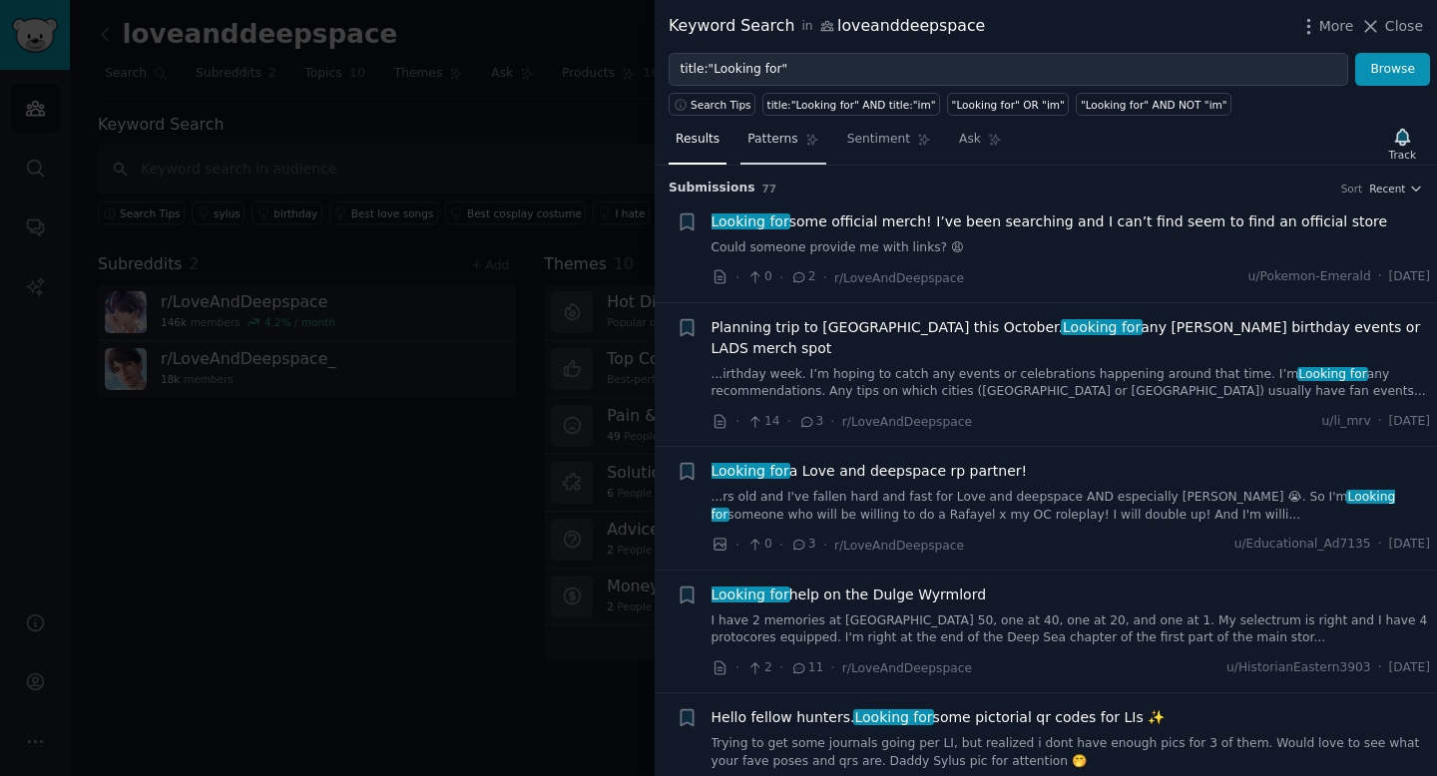
click at [788, 153] on link "Patterns" at bounding box center [782, 144] width 85 height 41
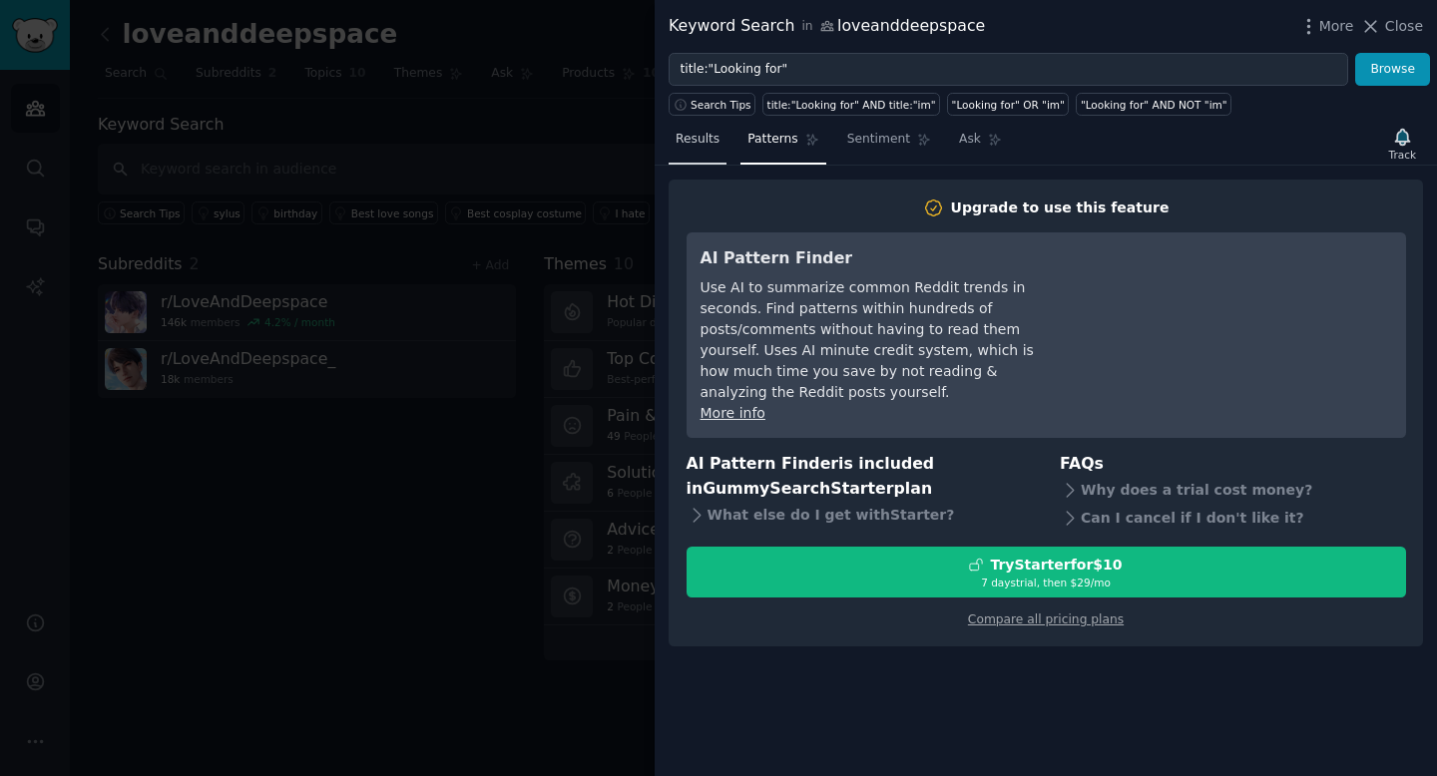
click at [710, 154] on link "Results" at bounding box center [697, 144] width 58 height 41
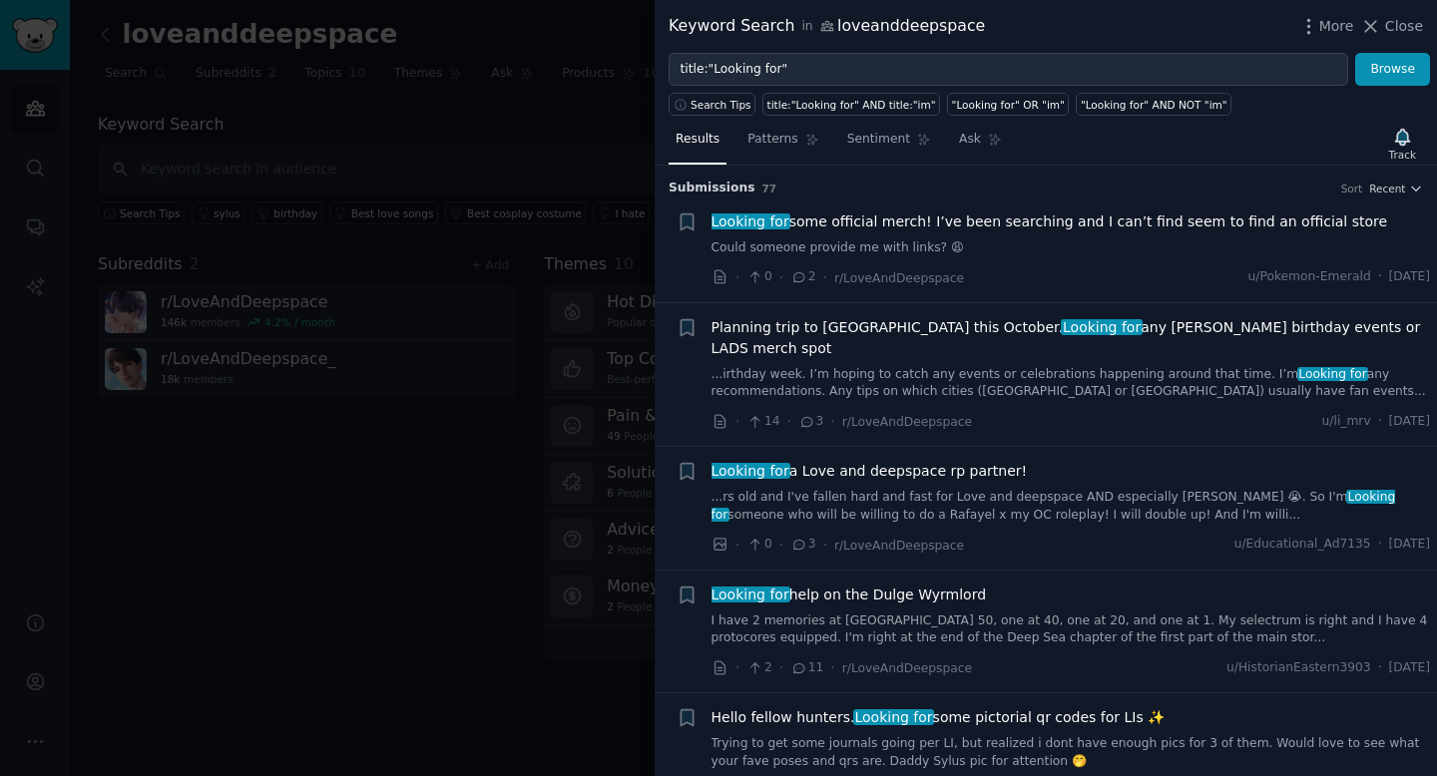
click at [818, 219] on span "Looking for some official merch! I’ve been searching and I can’t find seem to f…" at bounding box center [1049, 221] width 676 height 21
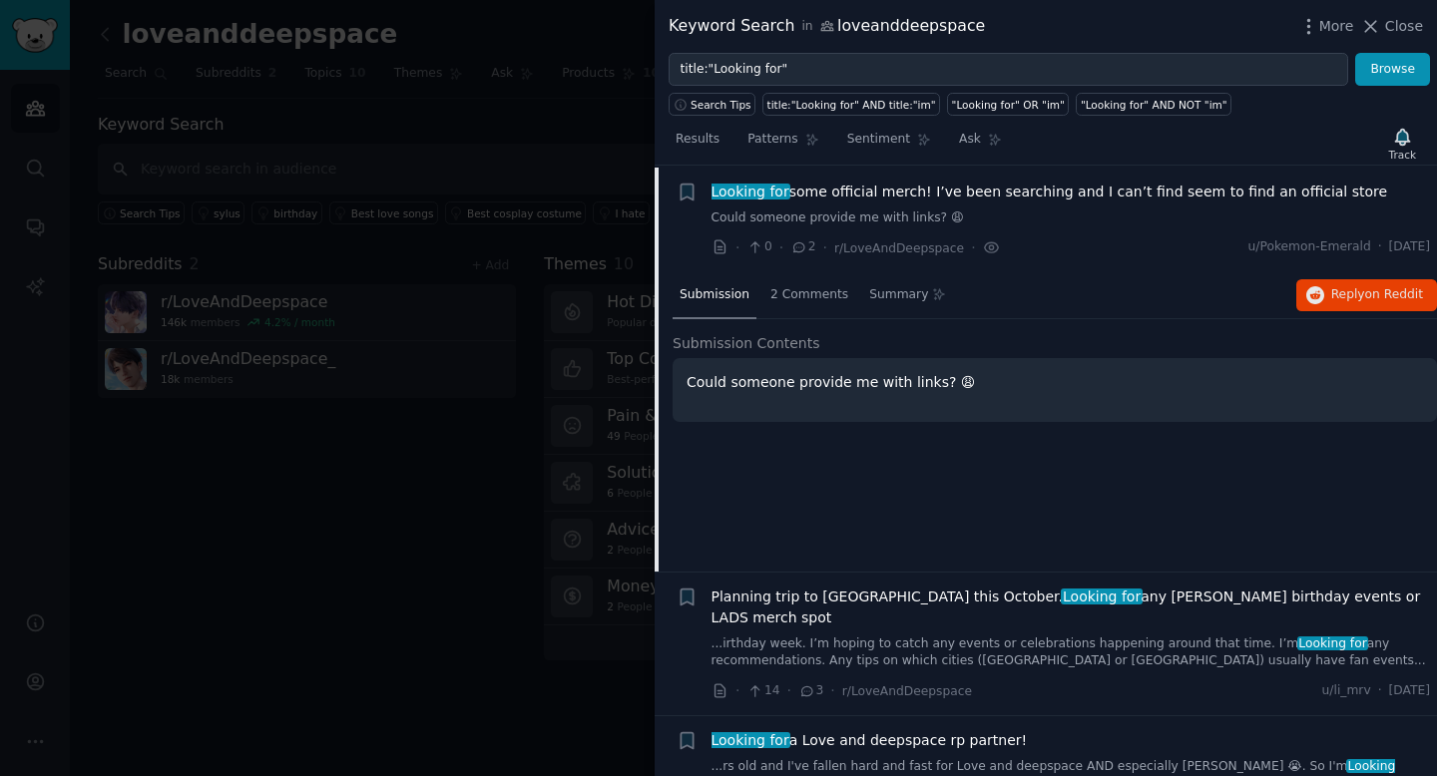
scroll to position [31, 0]
click at [894, 197] on span "Looking for some official merch! I’ve been searching and I can’t find seem to f…" at bounding box center [1049, 191] width 676 height 21
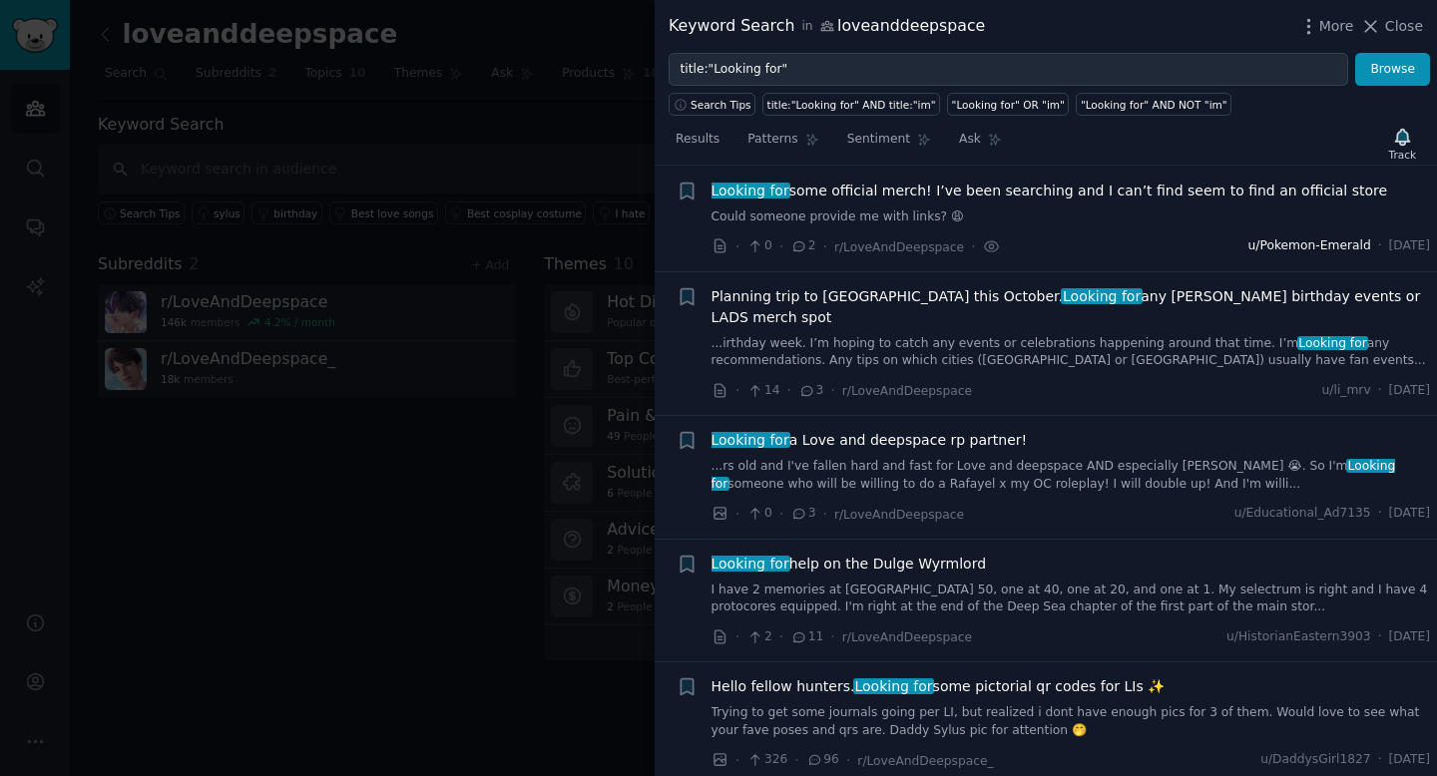
click at [1262, 244] on span "u/Pokemon-Emerald" at bounding box center [1309, 246] width 123 height 18
click at [930, 189] on span "Looking for some official merch! I’ve been searching and I can’t find seem to f…" at bounding box center [1049, 191] width 676 height 21
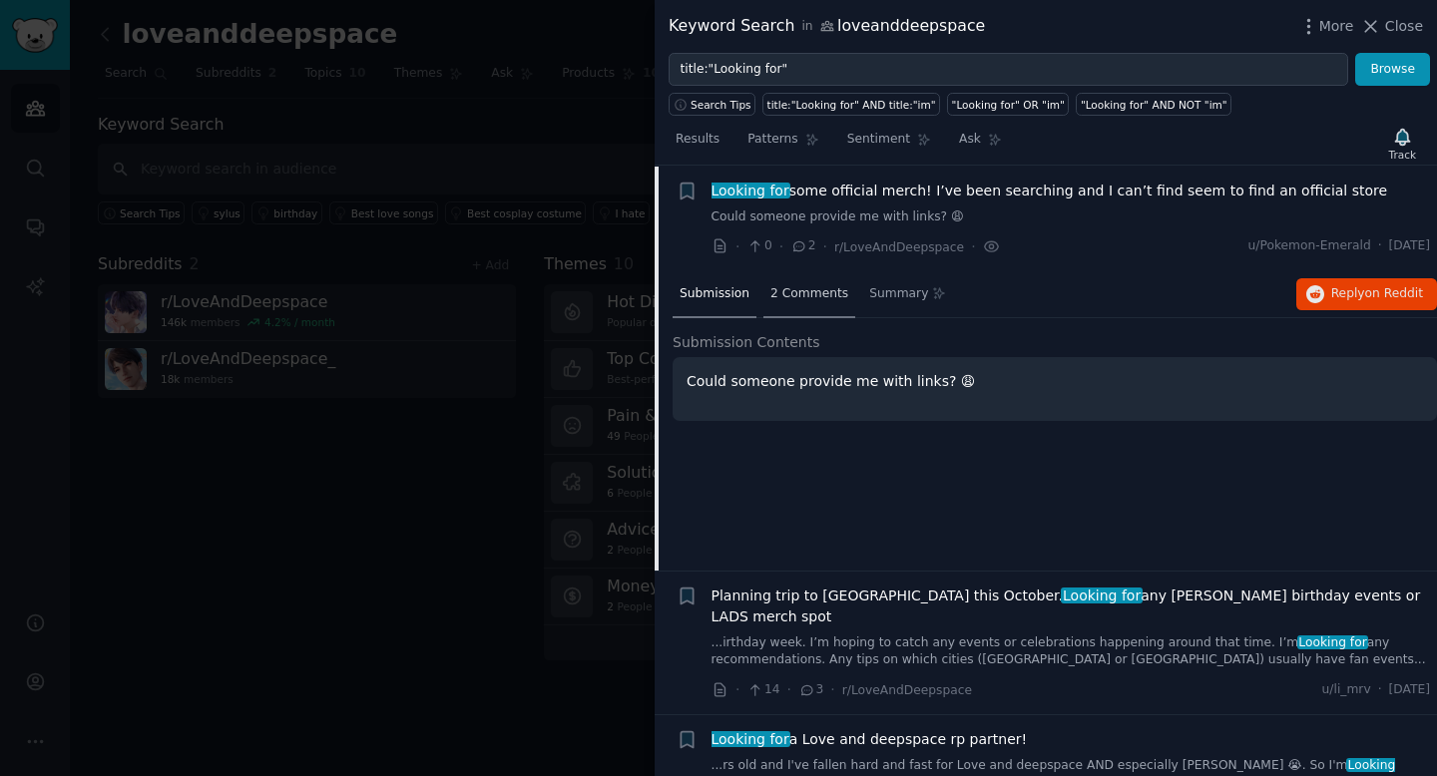
click at [804, 292] on span "2 Comments" at bounding box center [809, 294] width 78 height 18
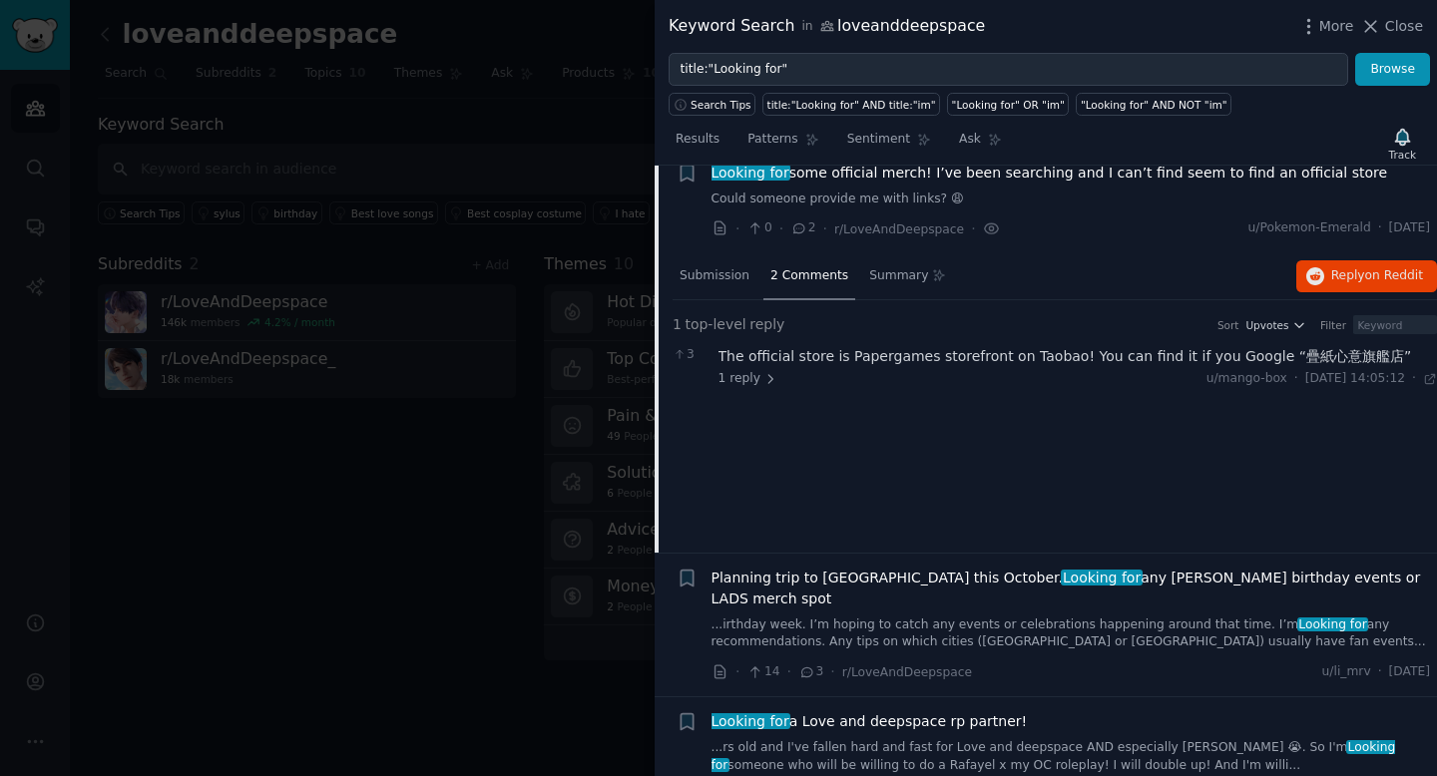
scroll to position [13, 0]
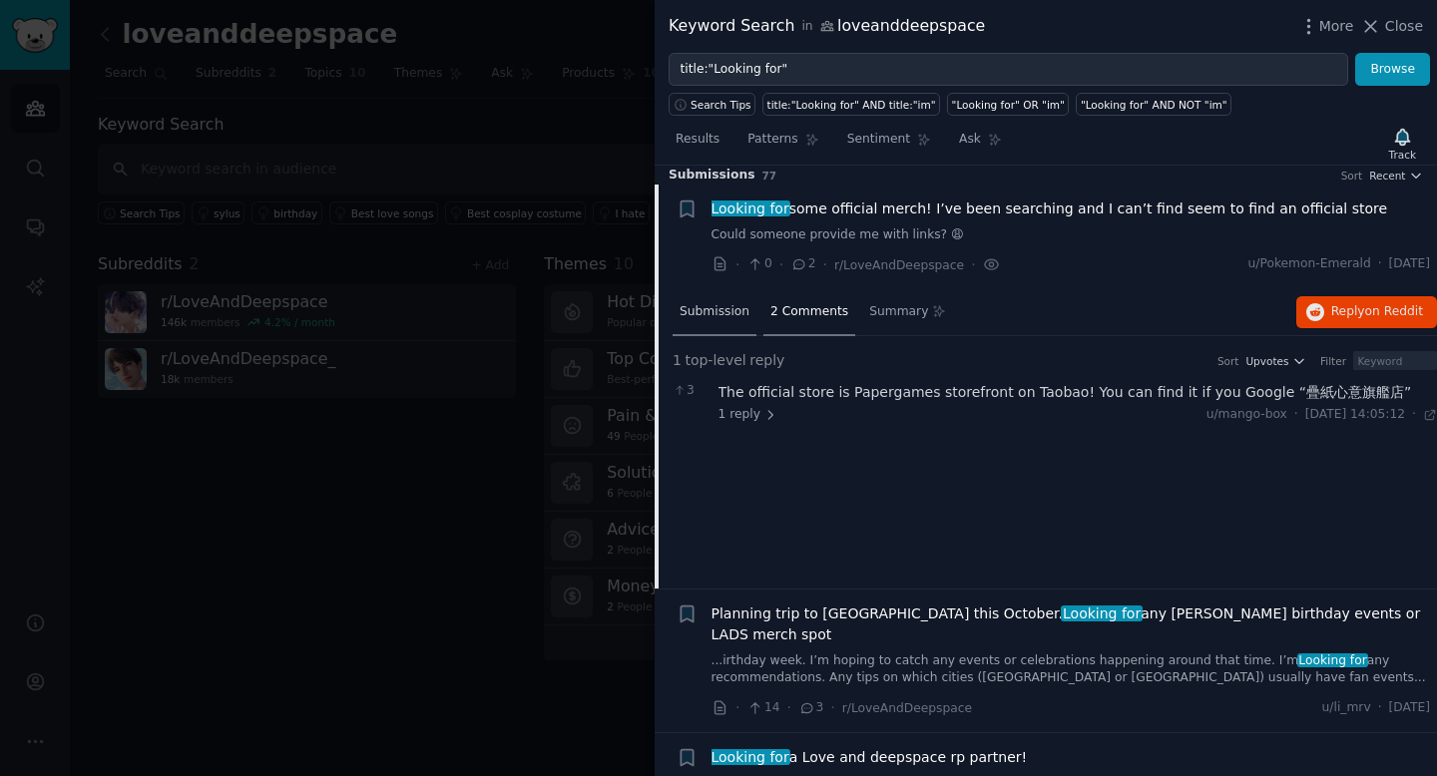
click at [718, 315] on span "Submission" at bounding box center [714, 312] width 70 height 18
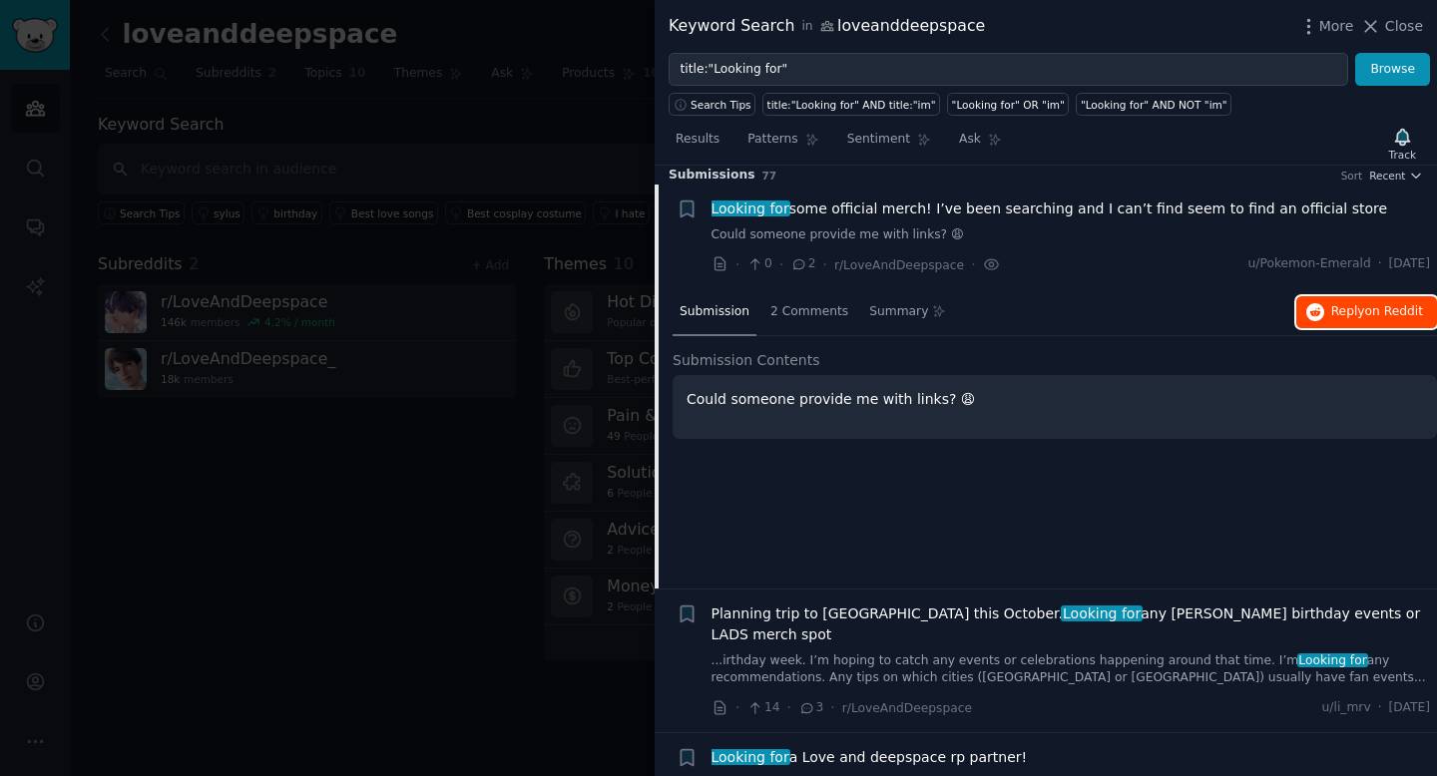
click at [1337, 314] on span "Reply on Reddit" at bounding box center [1377, 312] width 92 height 18
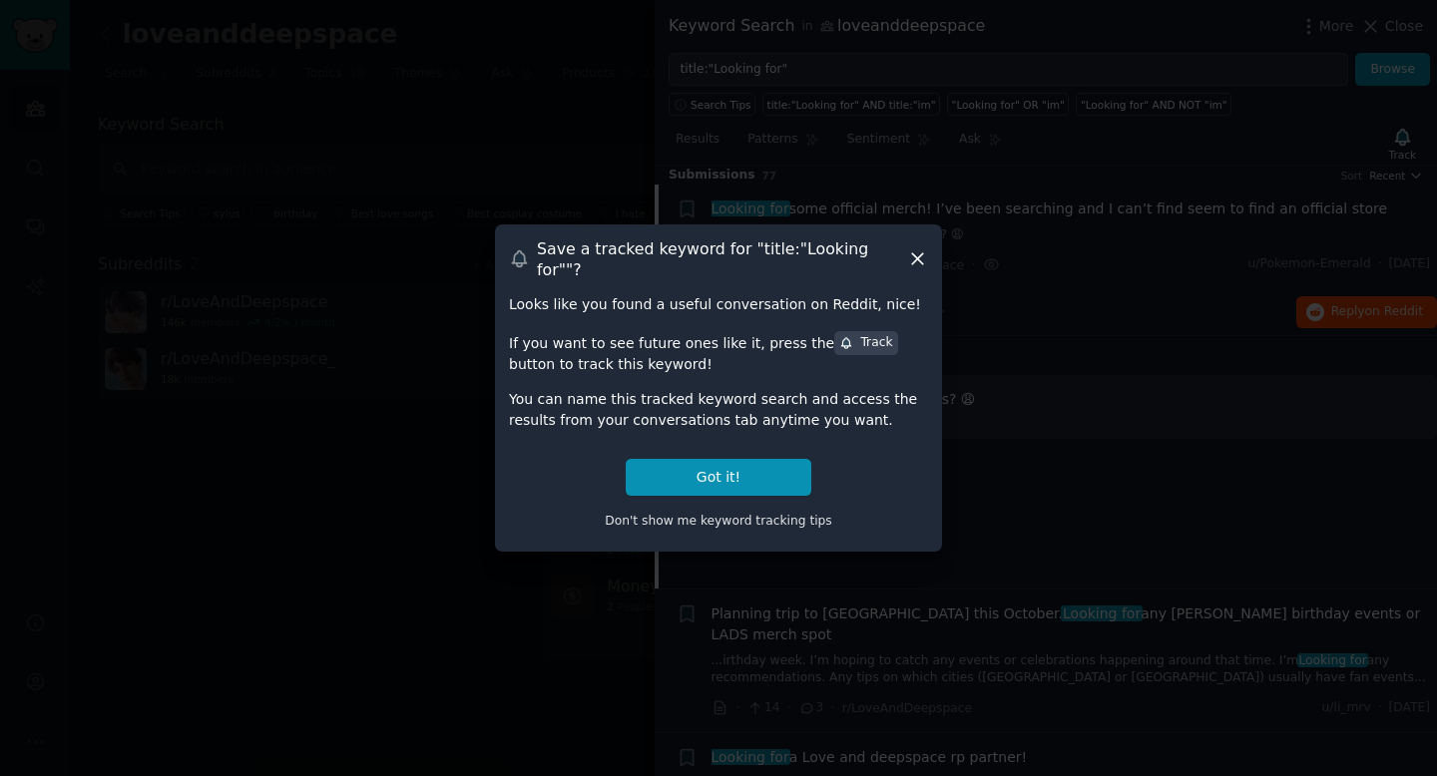
click at [924, 259] on icon at bounding box center [917, 258] width 21 height 21
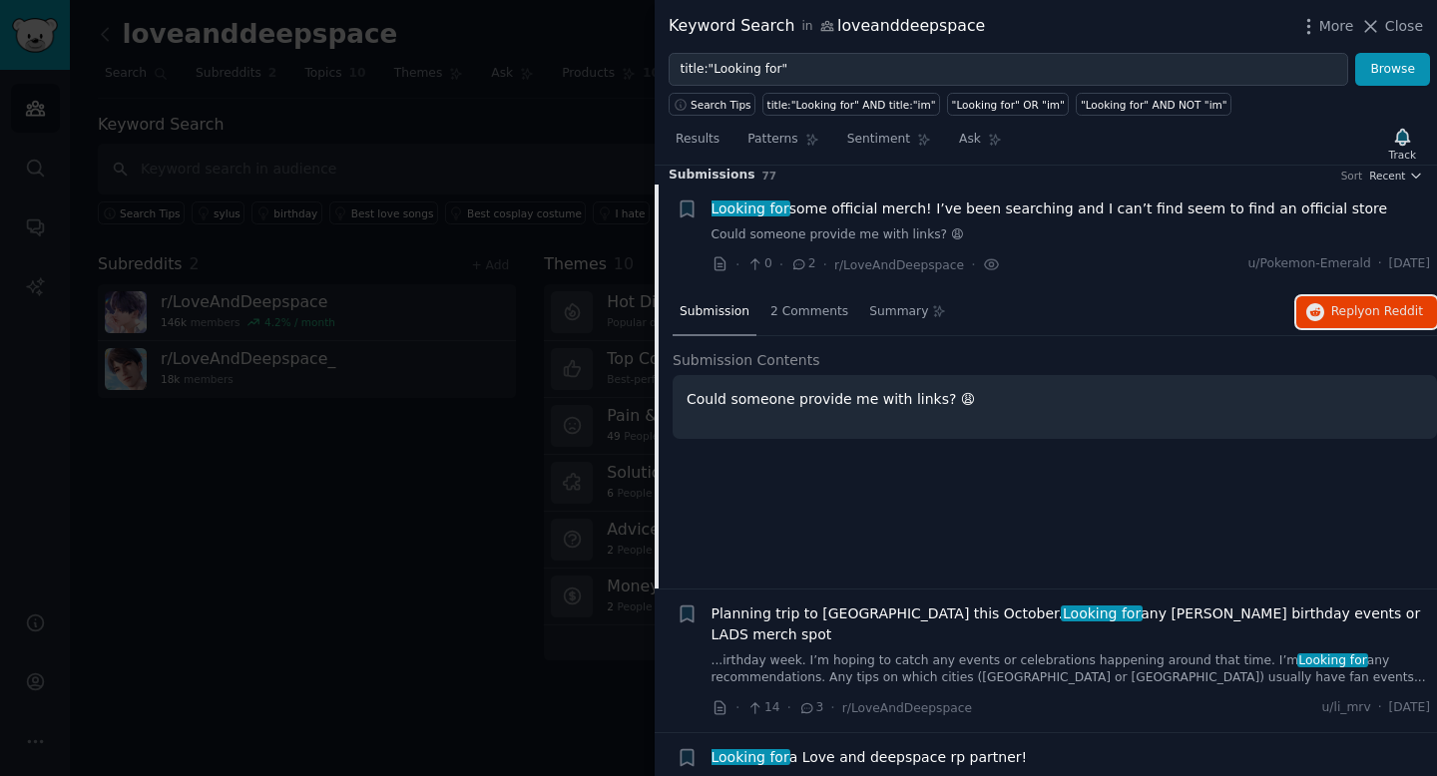
scroll to position [0, 0]
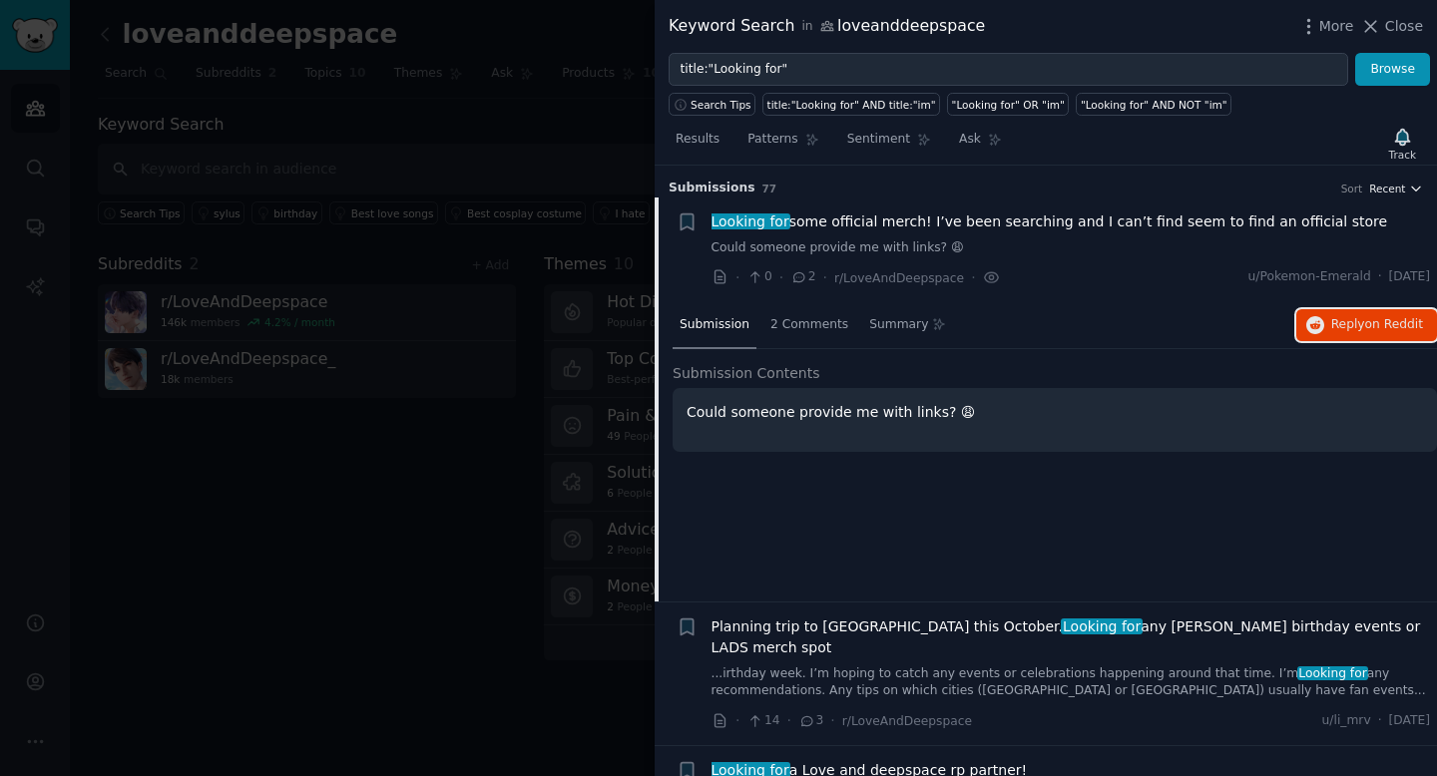
click at [1398, 187] on span "Recent" at bounding box center [1387, 189] width 36 height 14
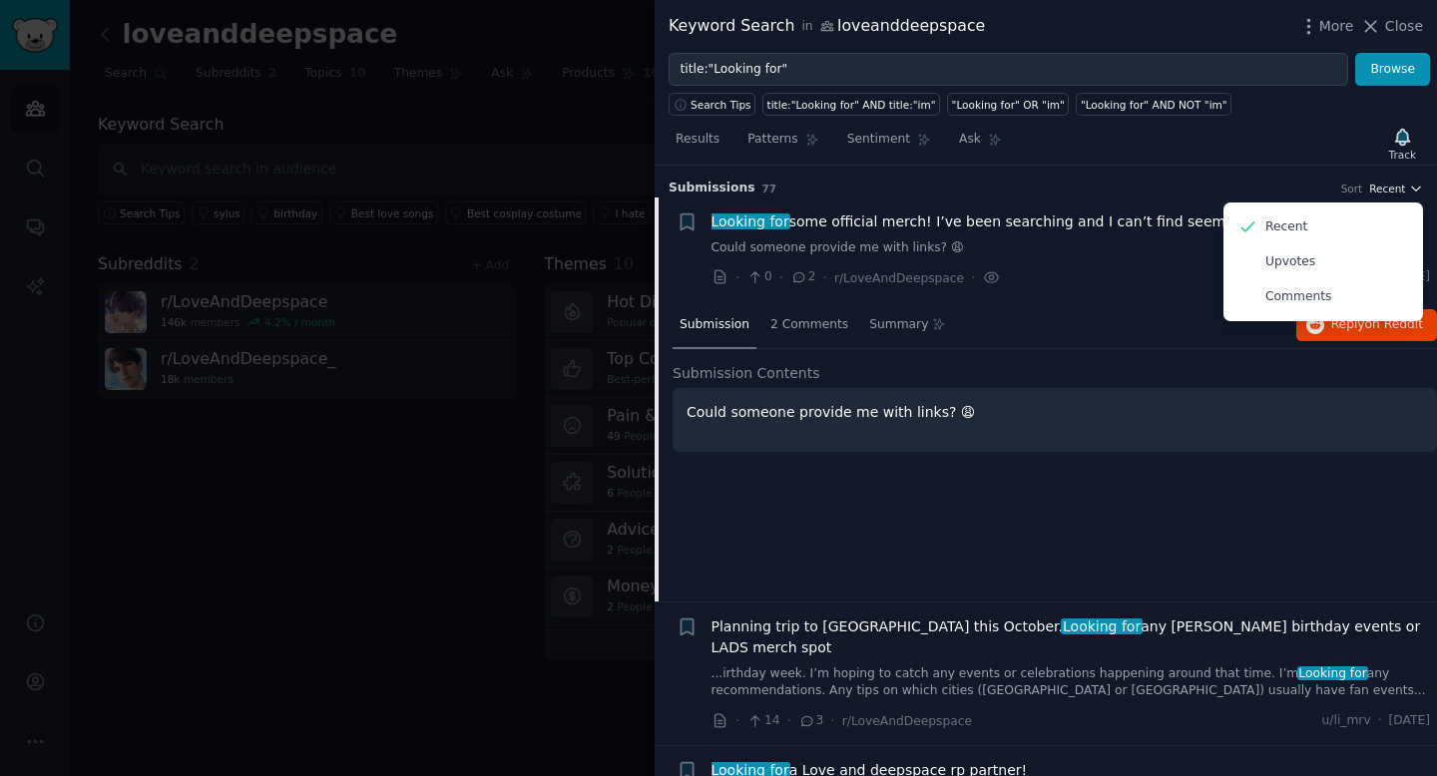
click at [1398, 187] on span "Recent" at bounding box center [1387, 189] width 36 height 14
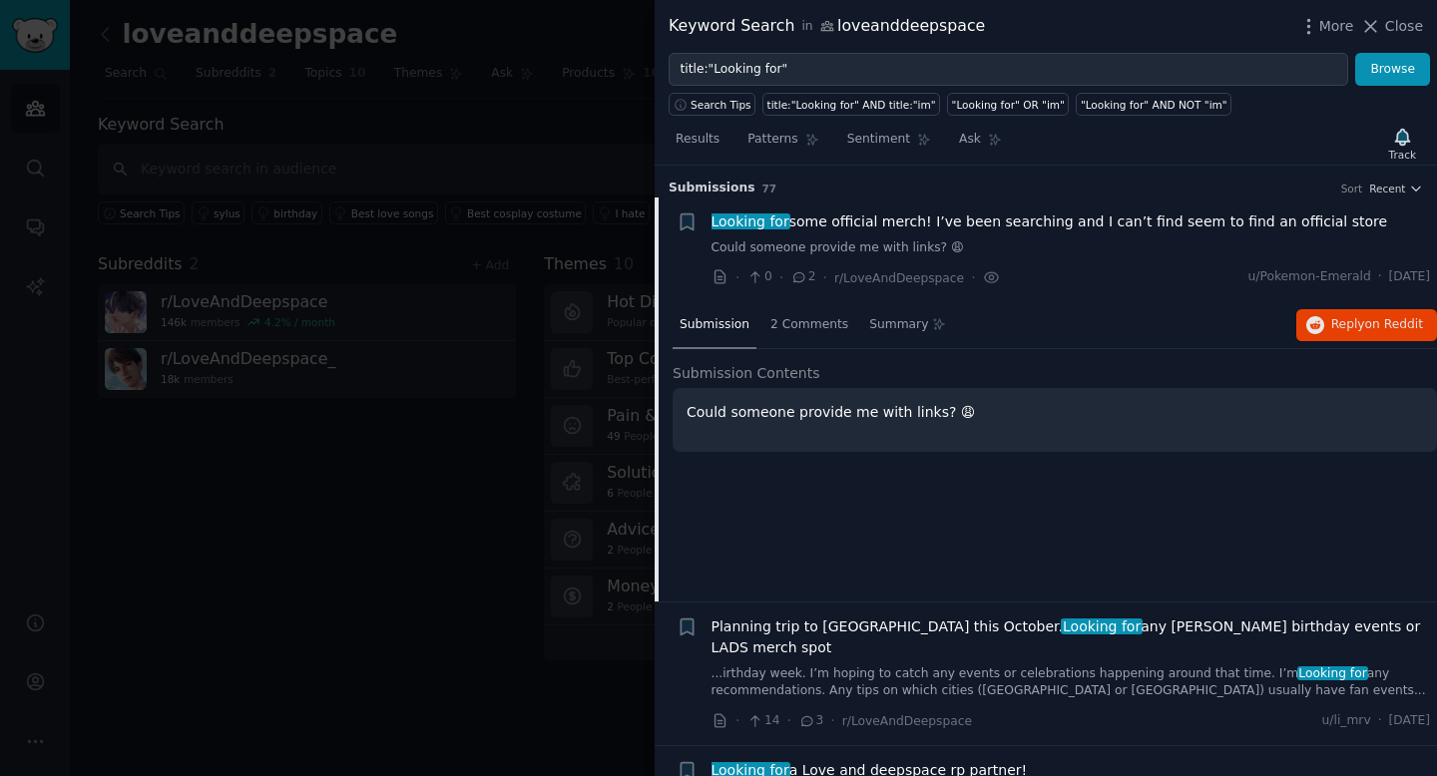
click at [719, 190] on span "Submission s" at bounding box center [711, 189] width 87 height 18
click at [805, 230] on span "Looking for some official merch! I’ve been searching and I can’t find seem to f…" at bounding box center [1049, 221] width 676 height 21
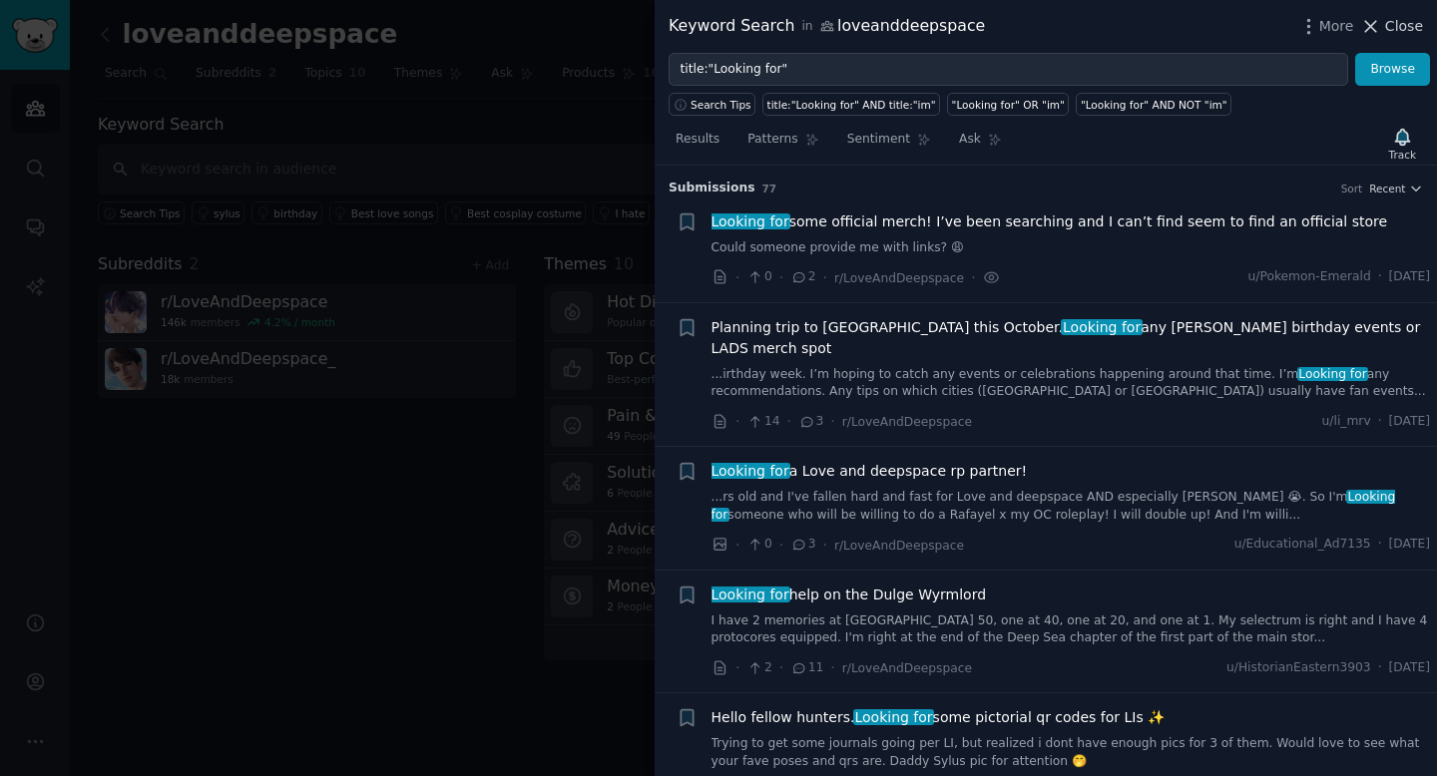
click at [1384, 19] on button "Close" at bounding box center [1391, 26] width 63 height 21
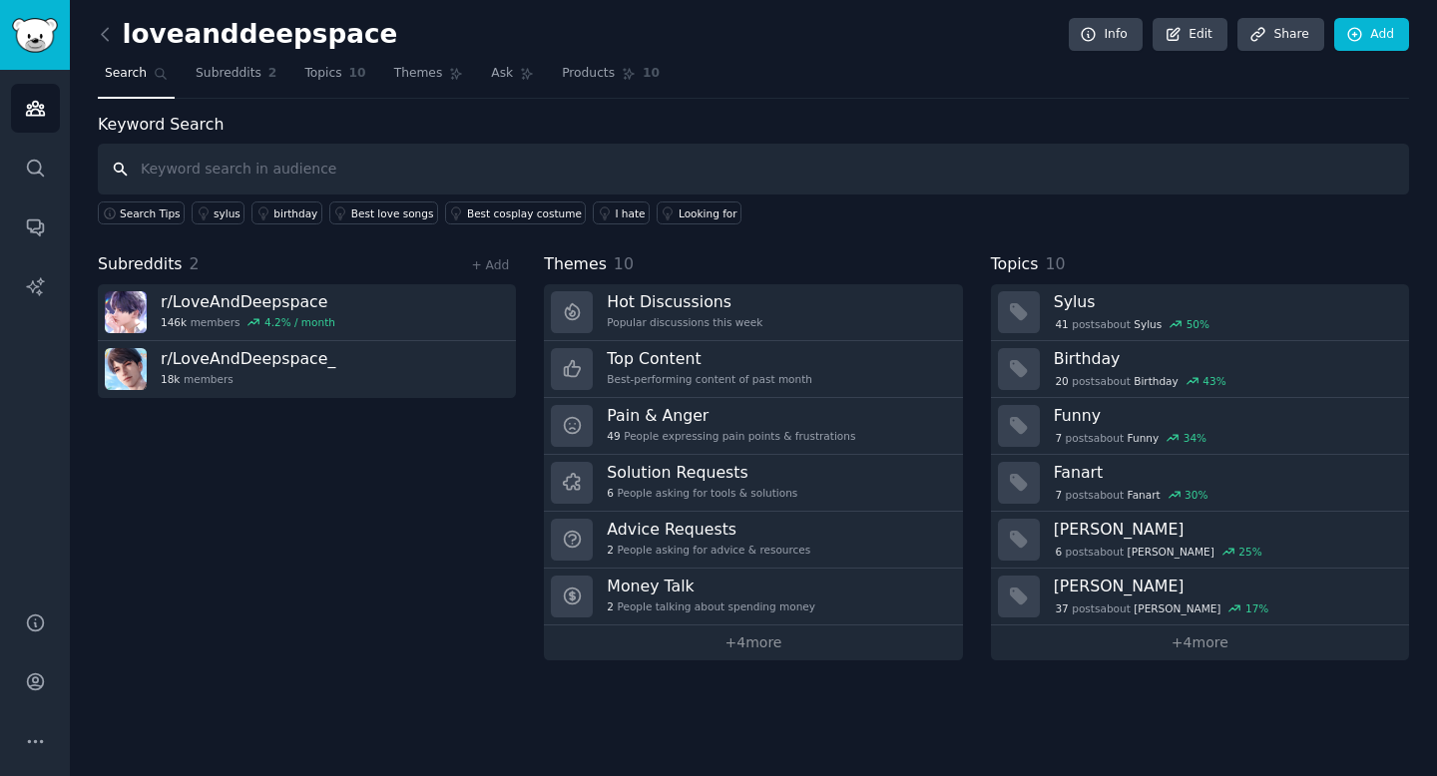
click at [351, 156] on input "text" at bounding box center [753, 169] width 1311 height 51
click at [341, 187] on input "text" at bounding box center [753, 169] width 1311 height 51
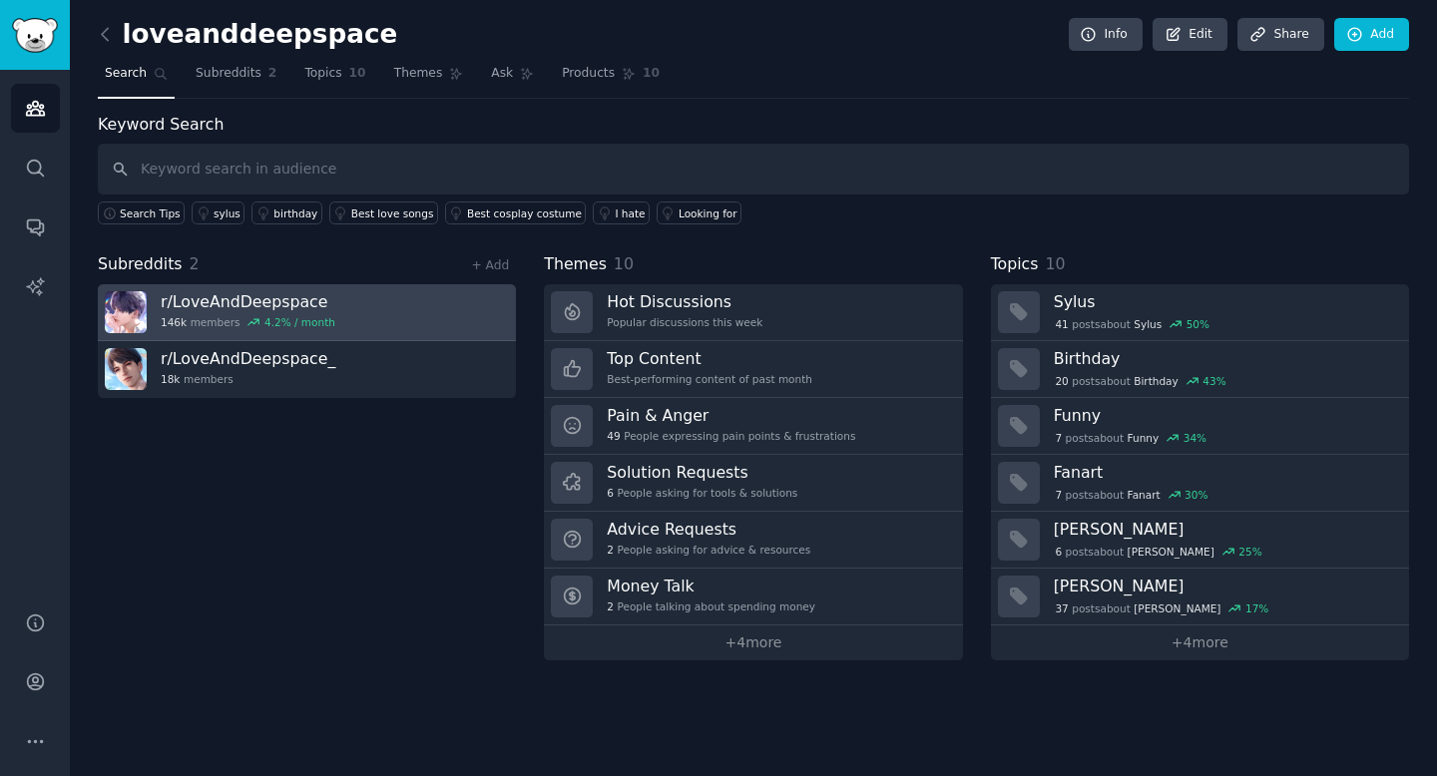
click at [313, 316] on div "4.2 % / month" at bounding box center [299, 322] width 71 height 14
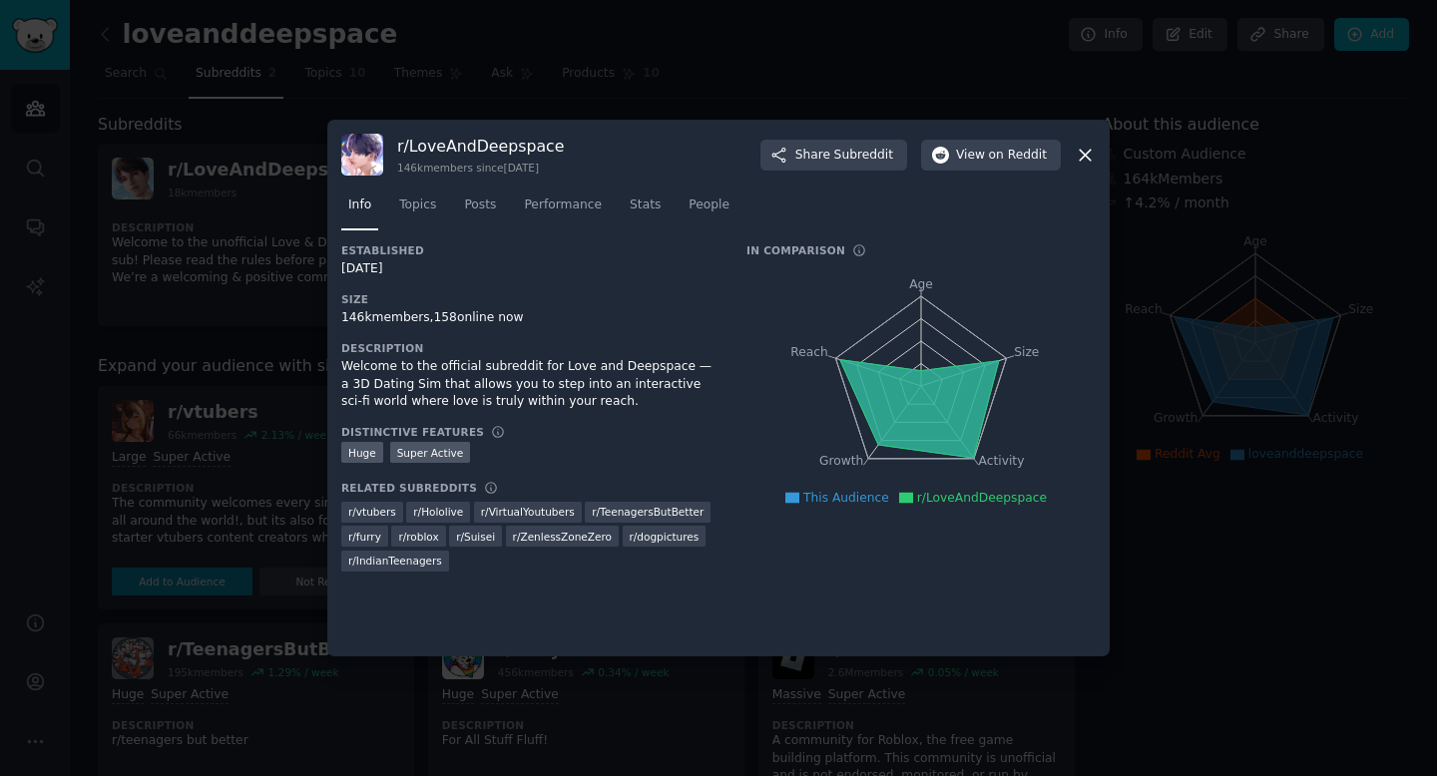
click at [1073, 152] on div "r/ LoveAndDeepspace 146k members since [DATE] Share Subreddit View on Reddit" at bounding box center [718, 155] width 754 height 42
click at [1087, 153] on icon at bounding box center [1084, 155] width 11 height 11
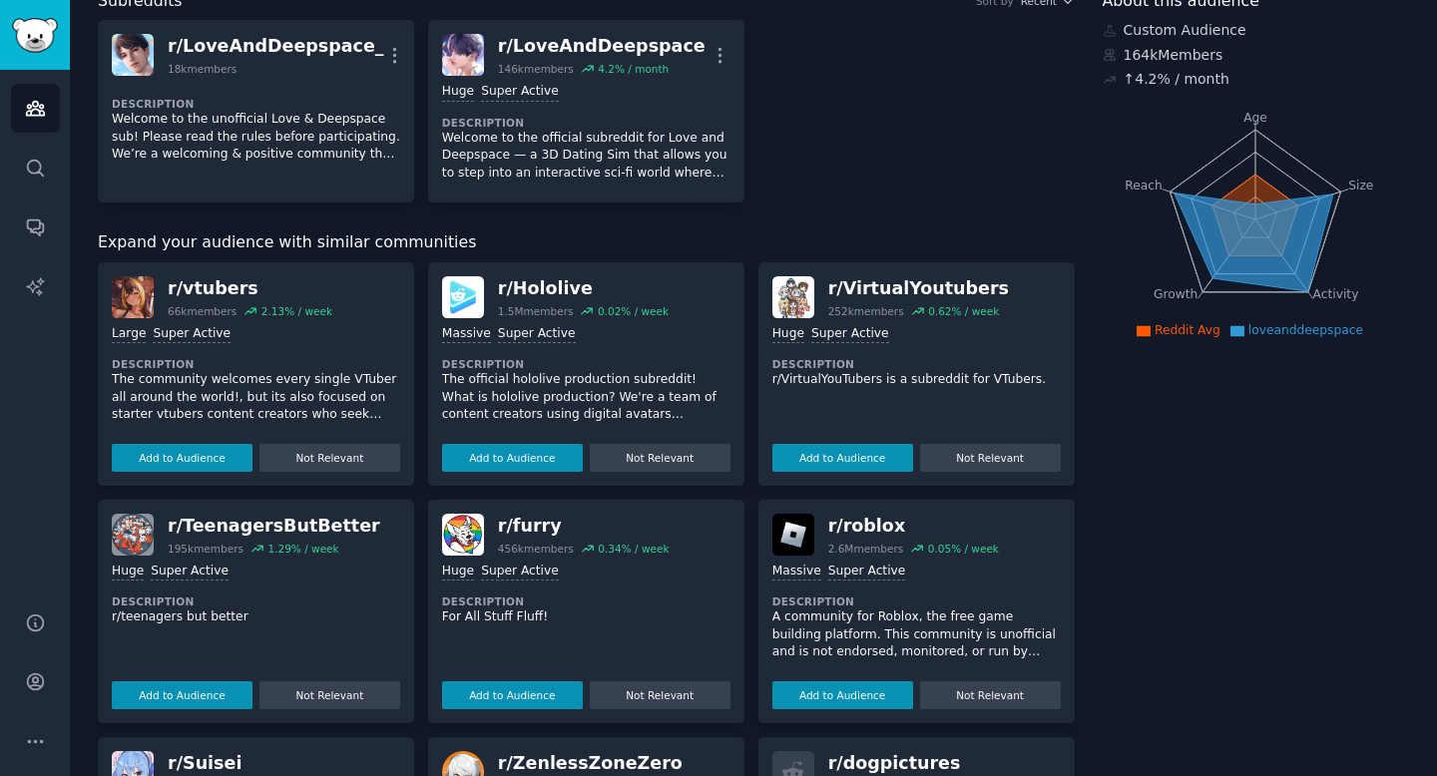
scroll to position [573, 0]
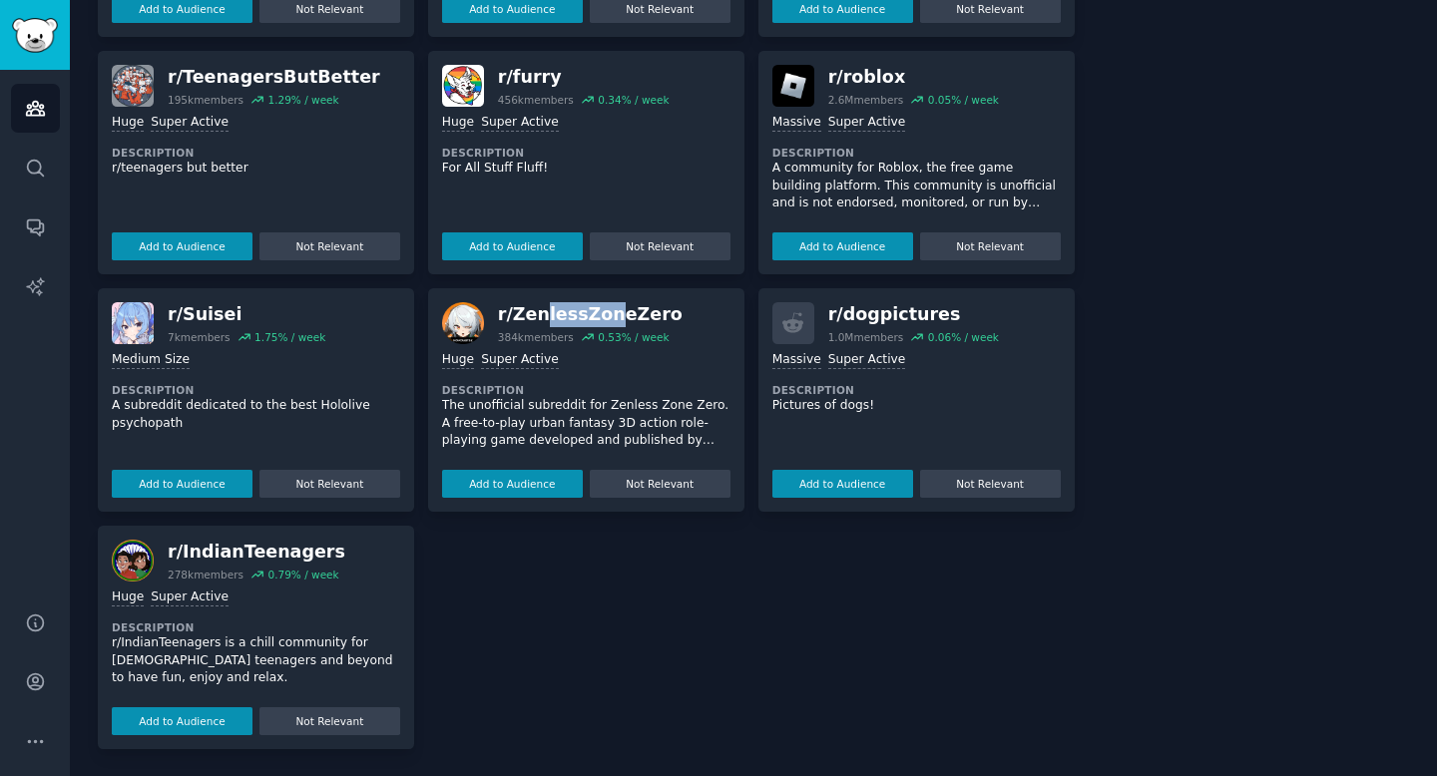
drag, startPoint x: 535, startPoint y: 315, endPoint x: 608, endPoint y: 314, distance: 72.8
click at [608, 314] on div "r/ ZenlessZoneZero" at bounding box center [590, 314] width 185 height 25
click at [608, 313] on div "r/ ZenlessZoneZero" at bounding box center [590, 314] width 185 height 25
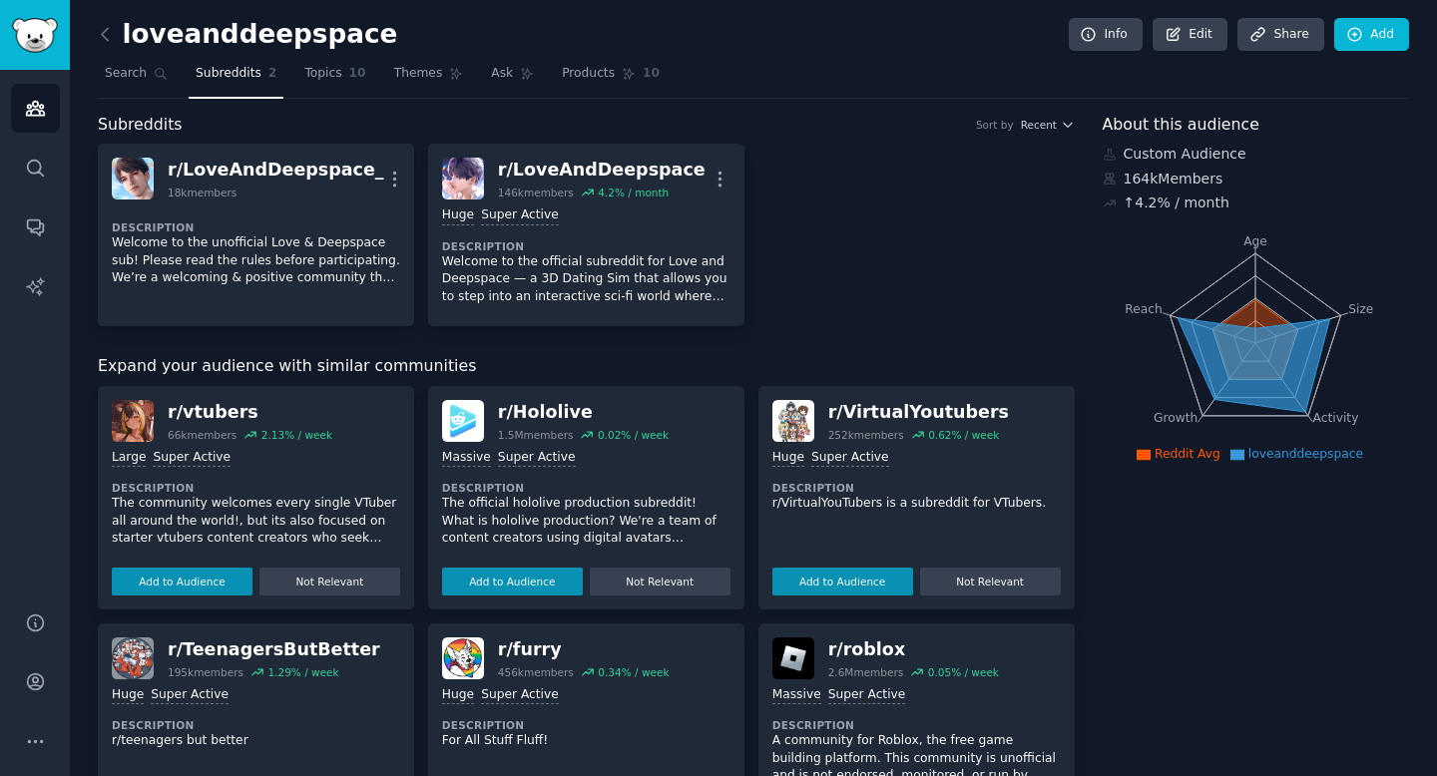
click at [212, 414] on div "r/ vtubers" at bounding box center [250, 412] width 165 height 25
click at [209, 595] on button "Add to Audience" at bounding box center [182, 582] width 141 height 28
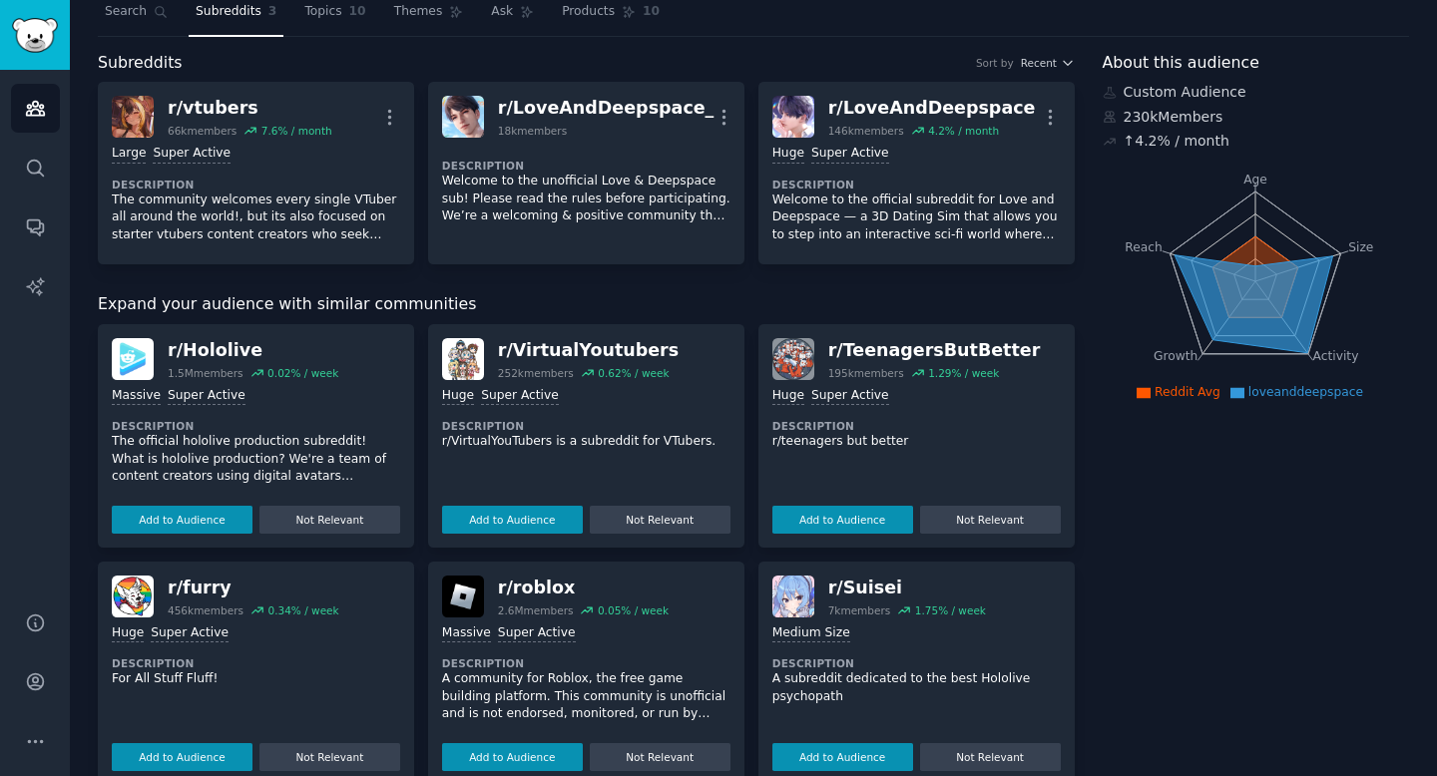
scroll to position [87, 0]
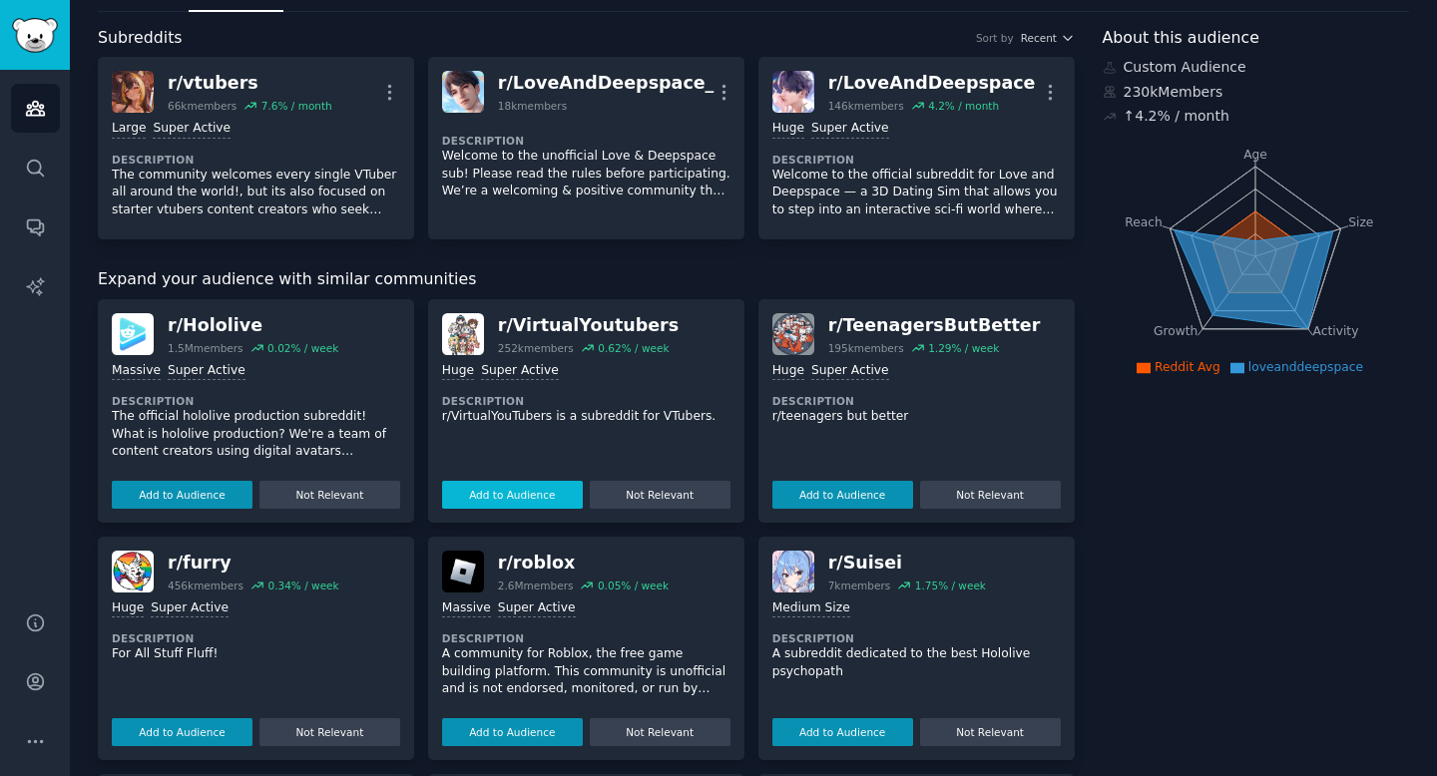
click at [513, 497] on button "Add to Audience" at bounding box center [512, 495] width 141 height 28
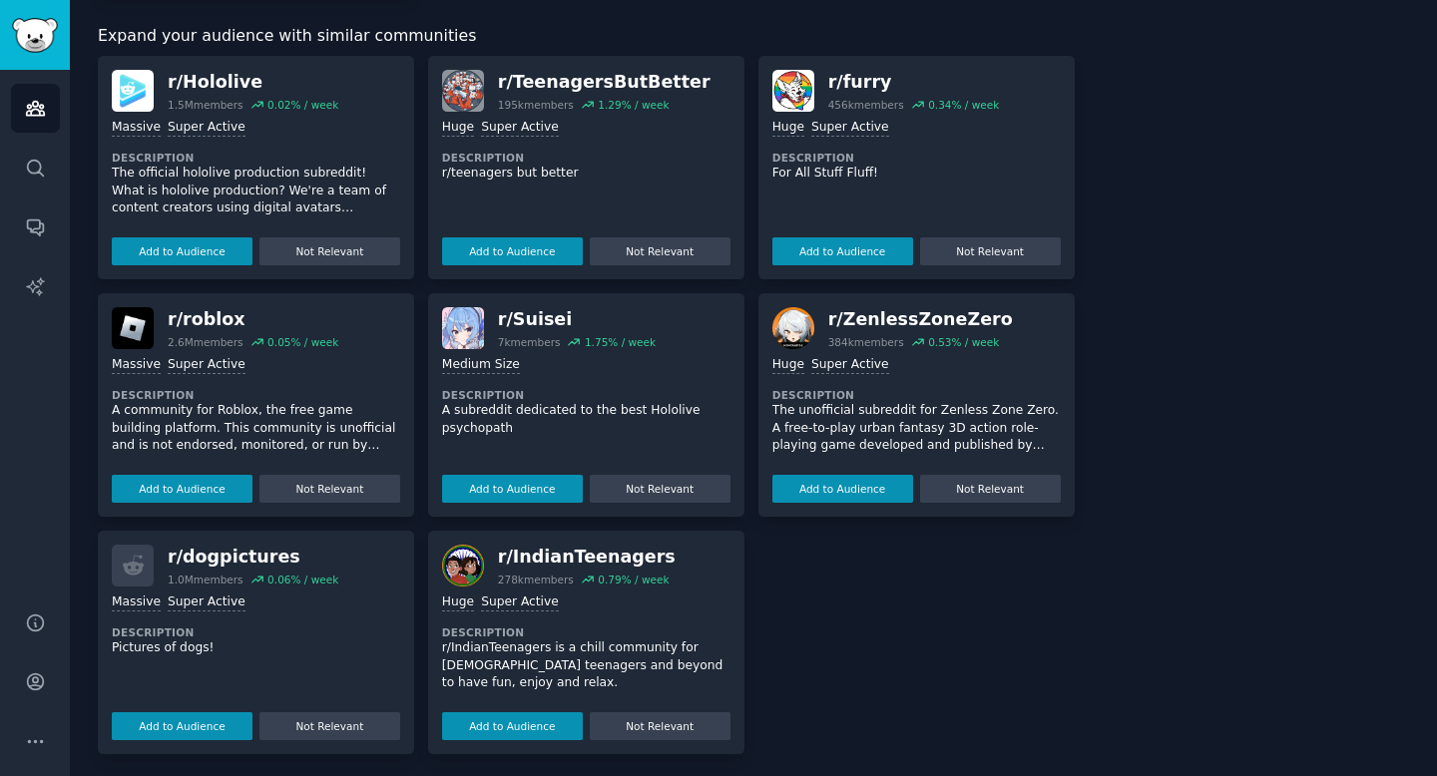
scroll to position [530, 0]
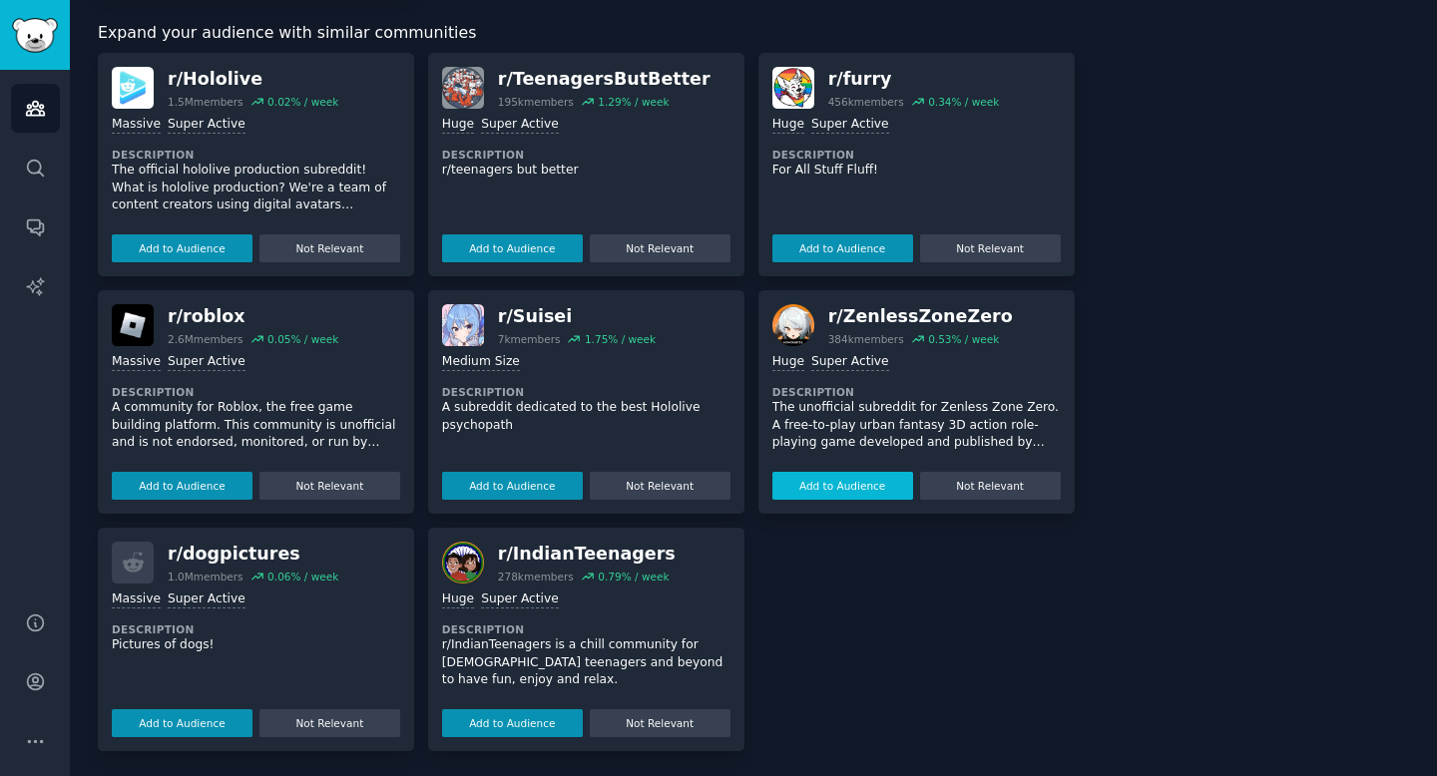
click at [835, 485] on button "Add to Audience" at bounding box center [842, 486] width 141 height 28
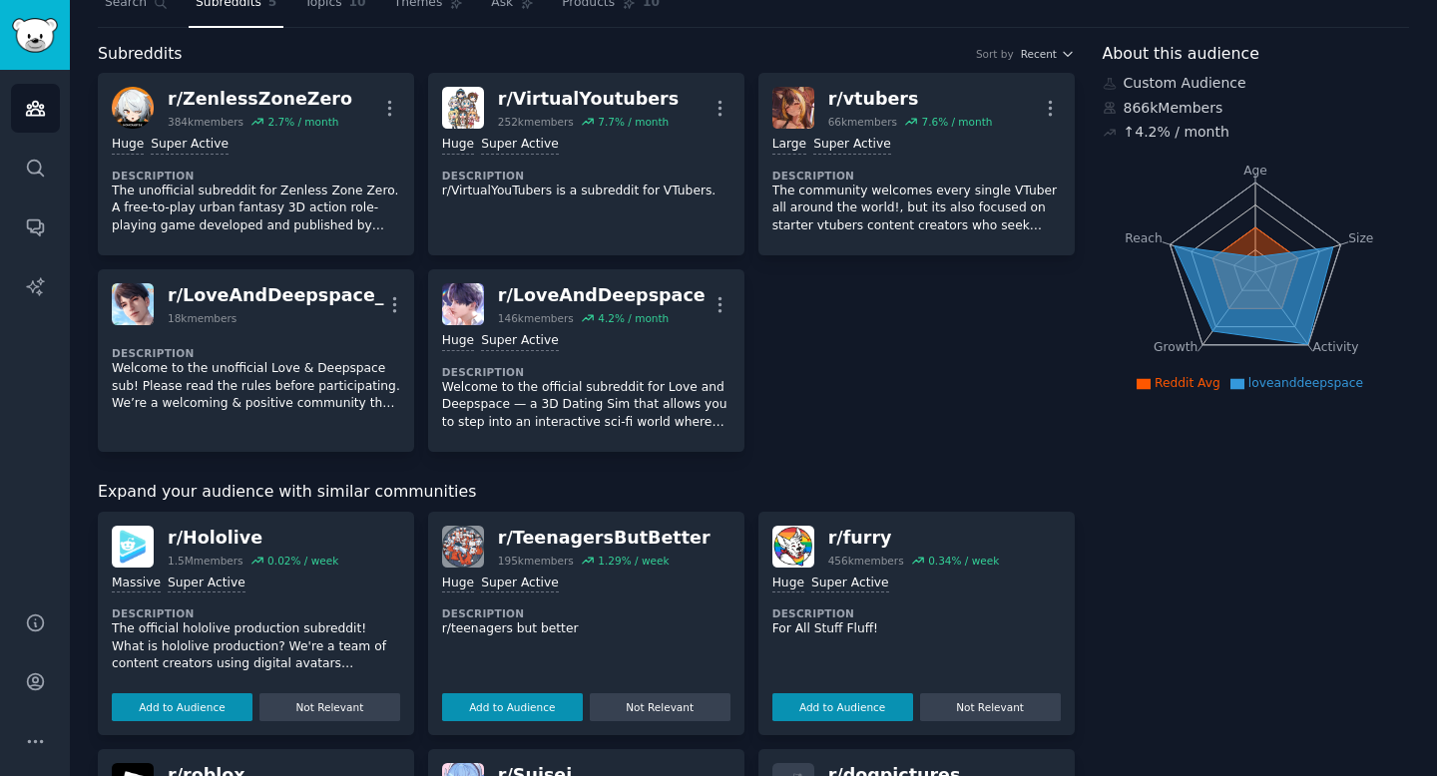
scroll to position [0, 0]
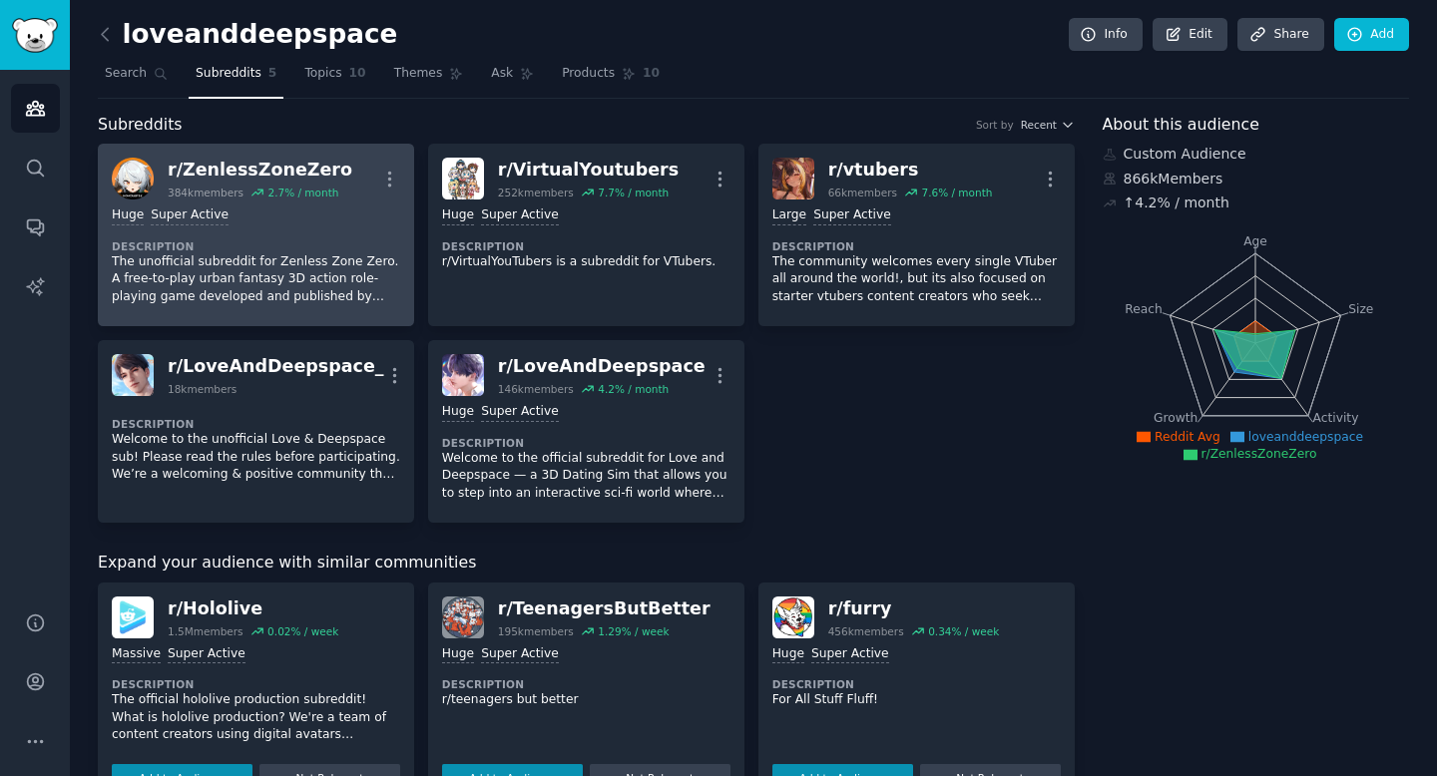
click at [264, 211] on div "Huge Super Active" at bounding box center [256, 216] width 288 height 19
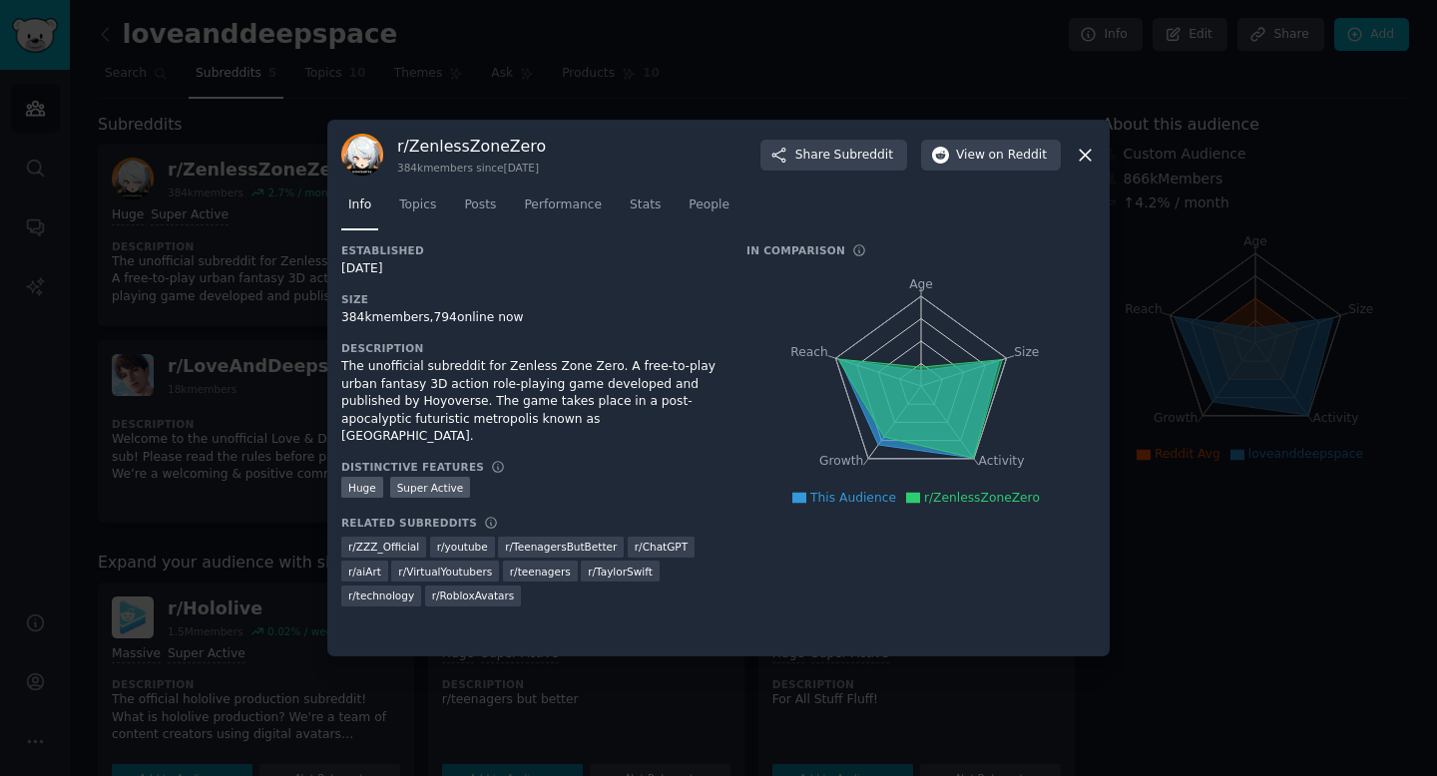
click at [205, 358] on div at bounding box center [718, 388] width 1437 height 776
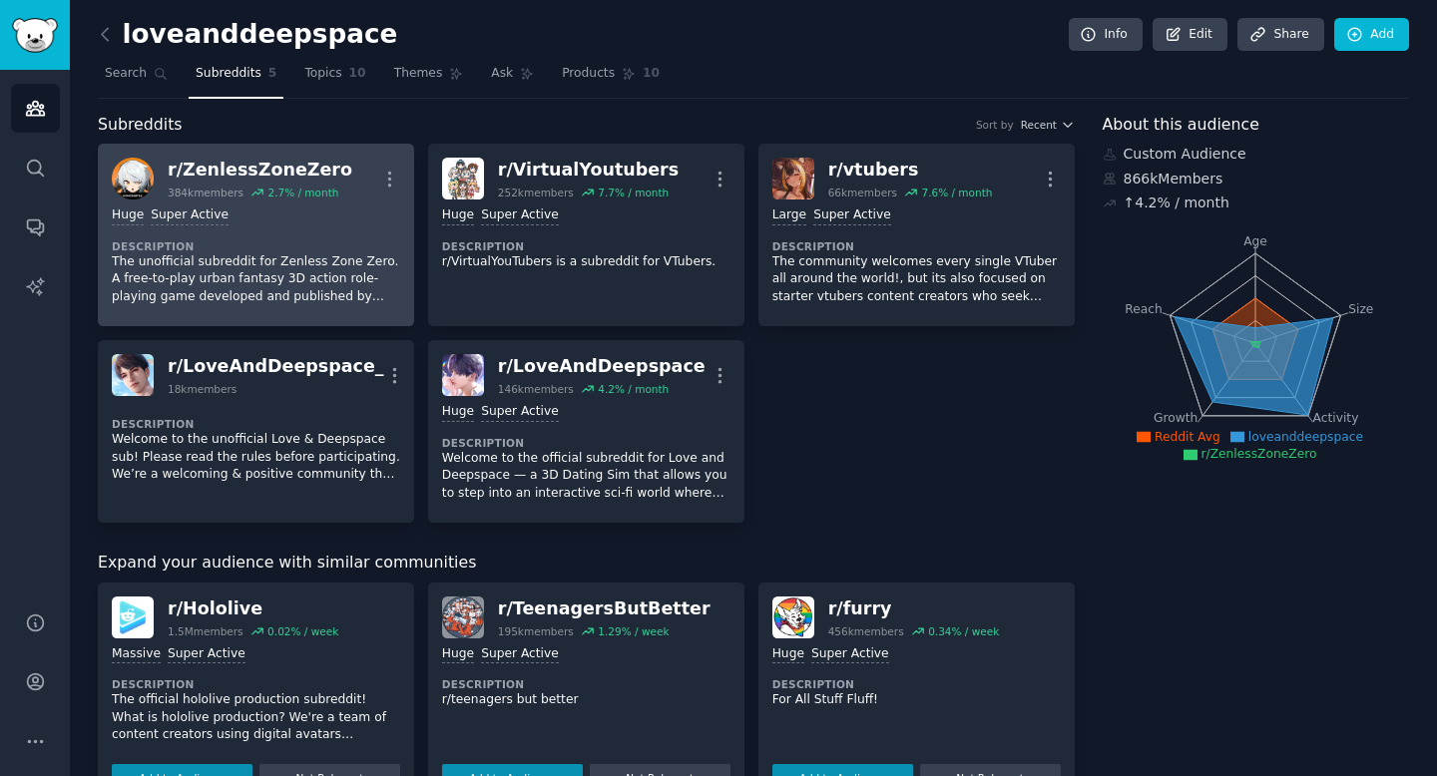
click at [271, 264] on p "The unofficial subreddit for Zenless Zone Zero. A free-to-play urban fantasy 3D…" at bounding box center [256, 279] width 288 height 53
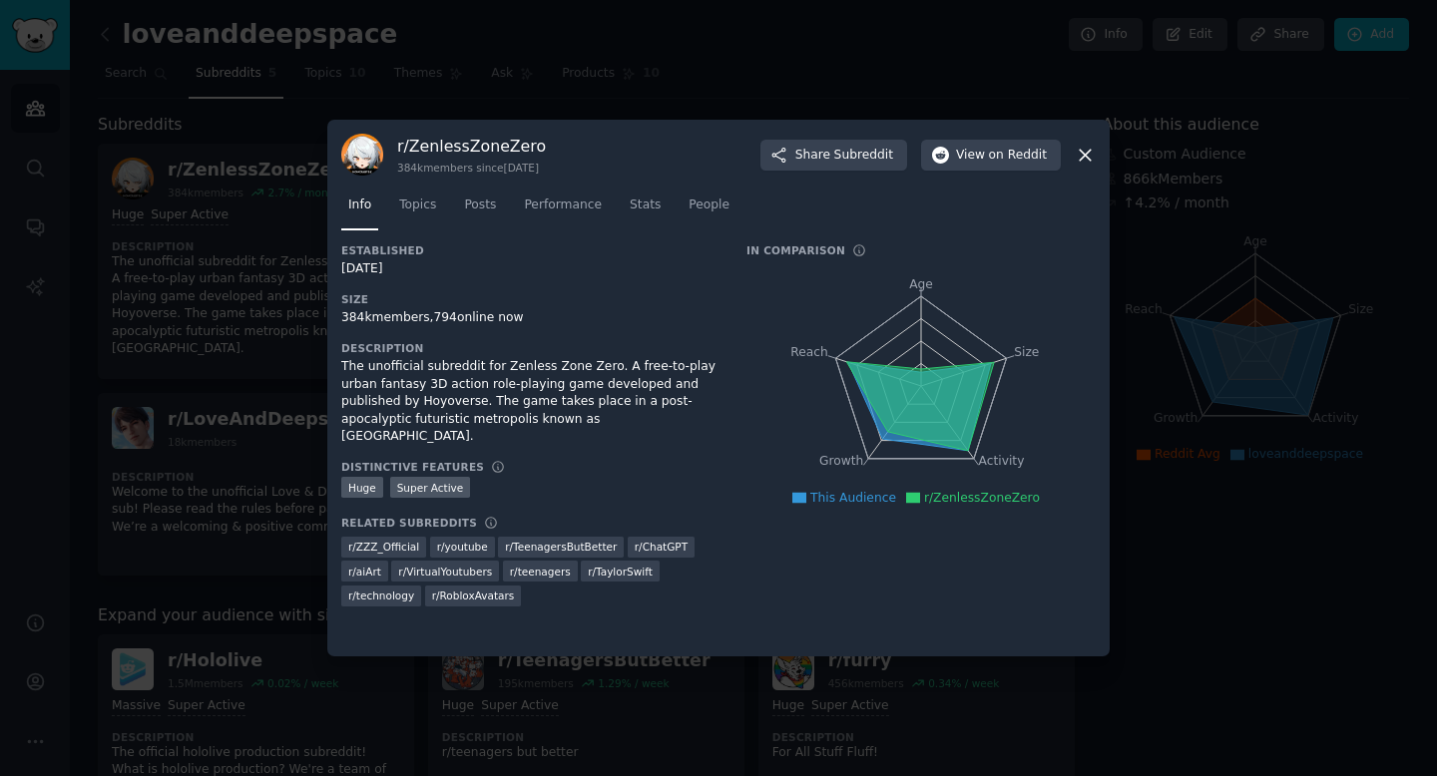
click at [305, 157] on div at bounding box center [718, 388] width 1437 height 776
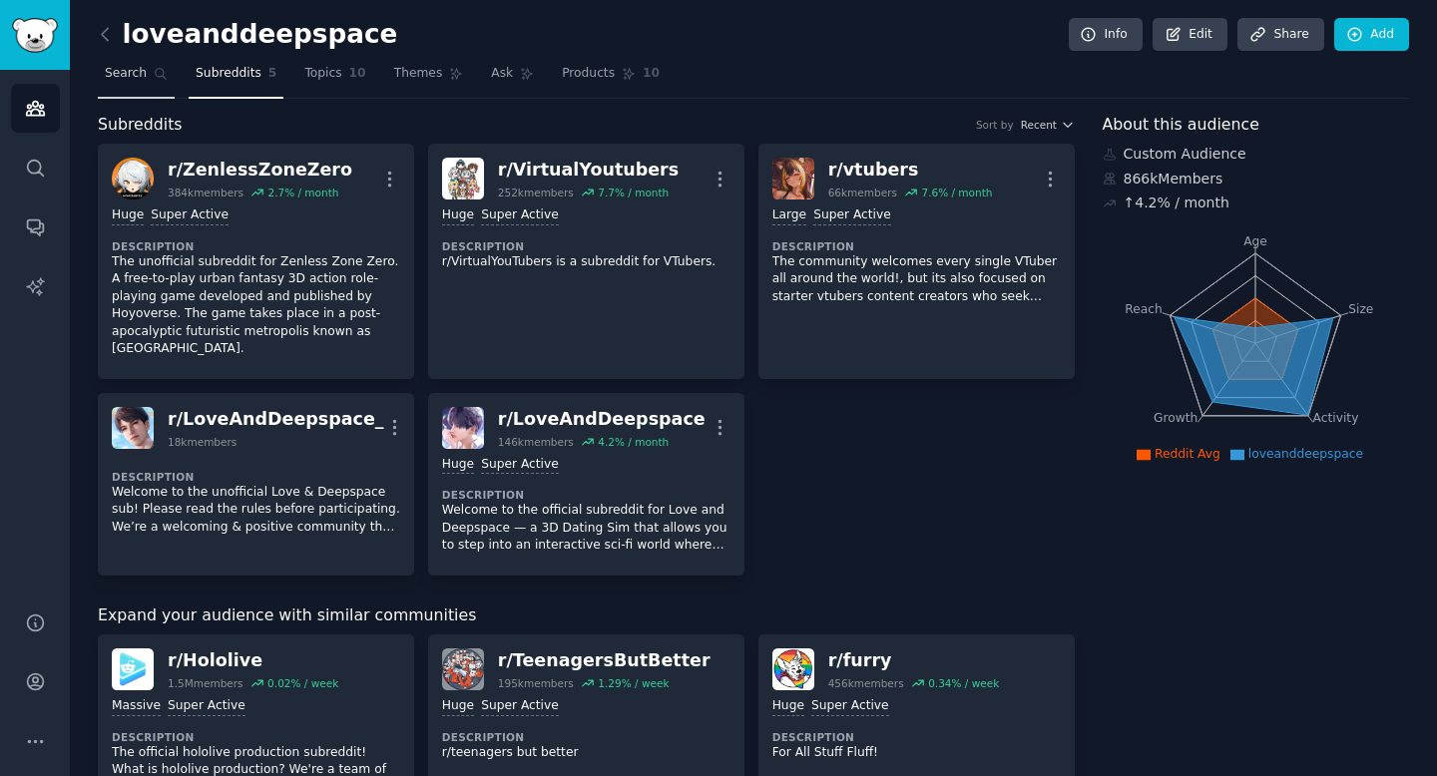
click at [111, 90] on link "Search" at bounding box center [136, 78] width 77 height 41
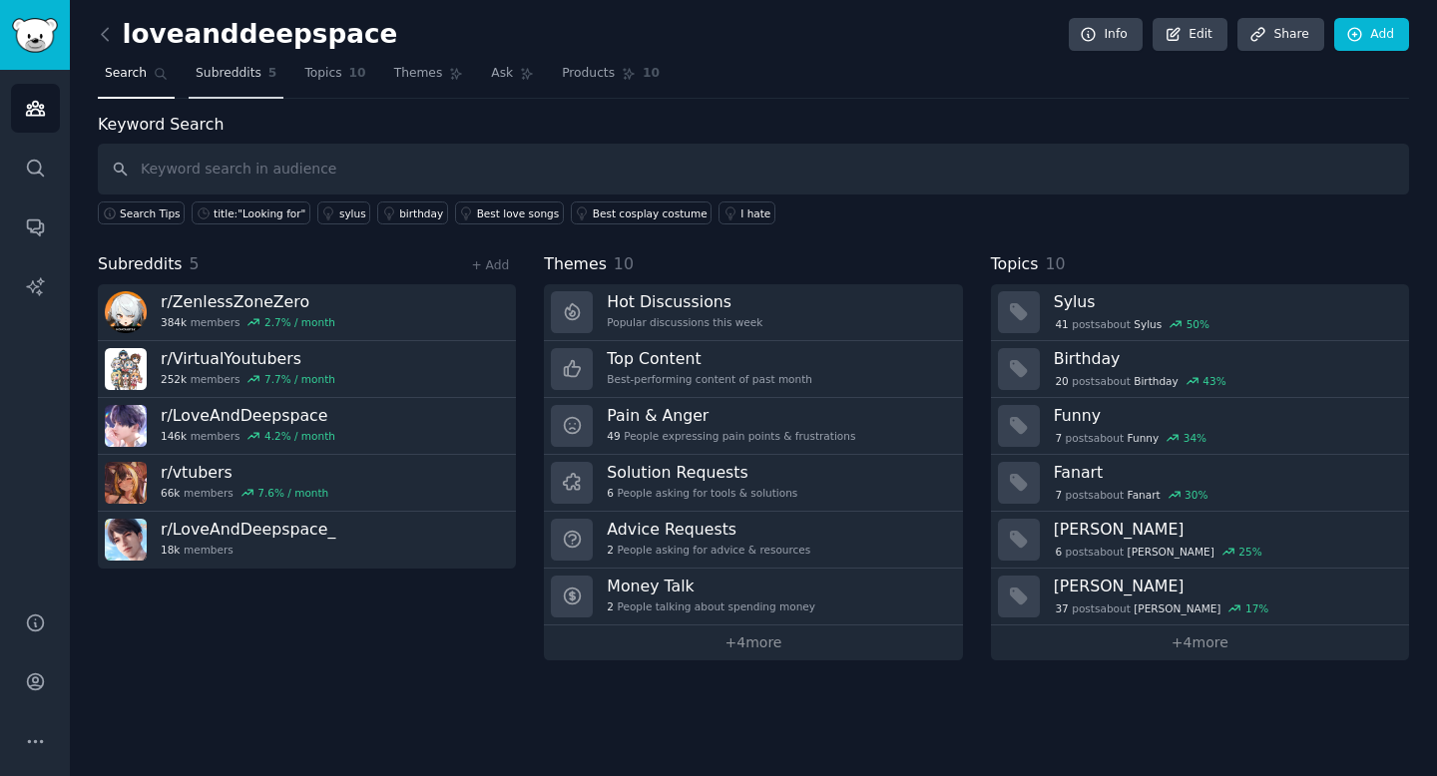
click at [224, 82] on span "Subreddits" at bounding box center [229, 74] width 66 height 18
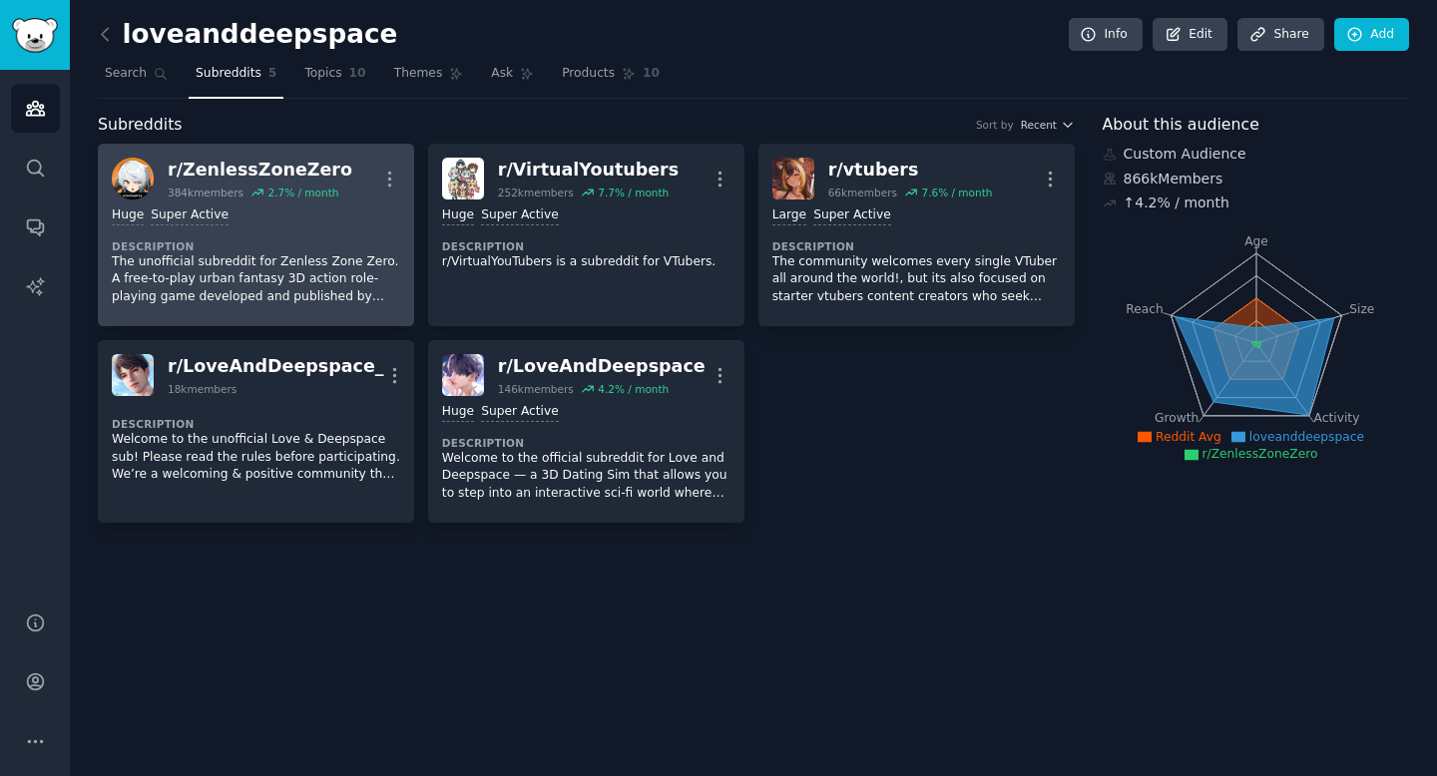
click at [303, 235] on div "Huge Super Active Description The unofficial subreddit for Zenless Zone Zero. A…" at bounding box center [256, 256] width 288 height 113
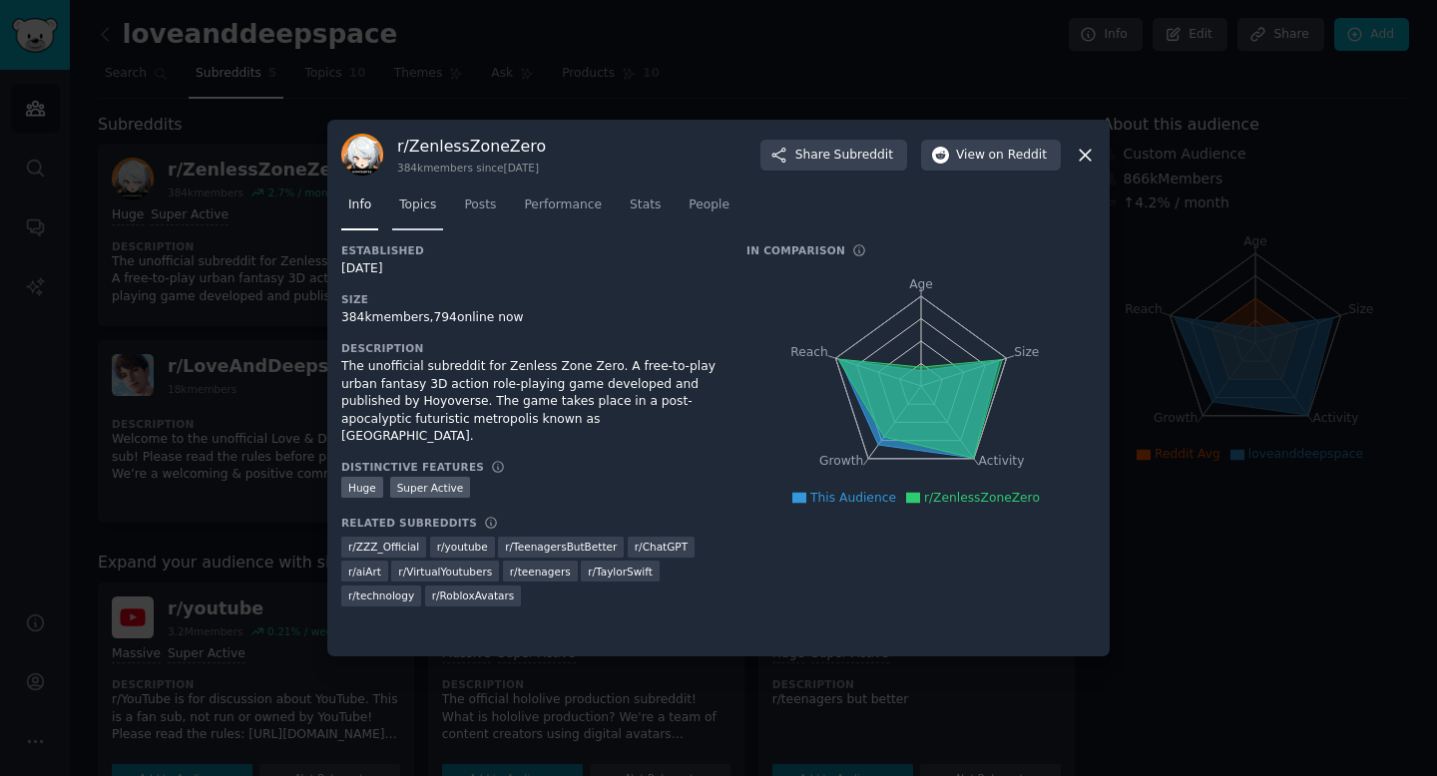
click at [425, 219] on link "Topics" at bounding box center [417, 210] width 51 height 41
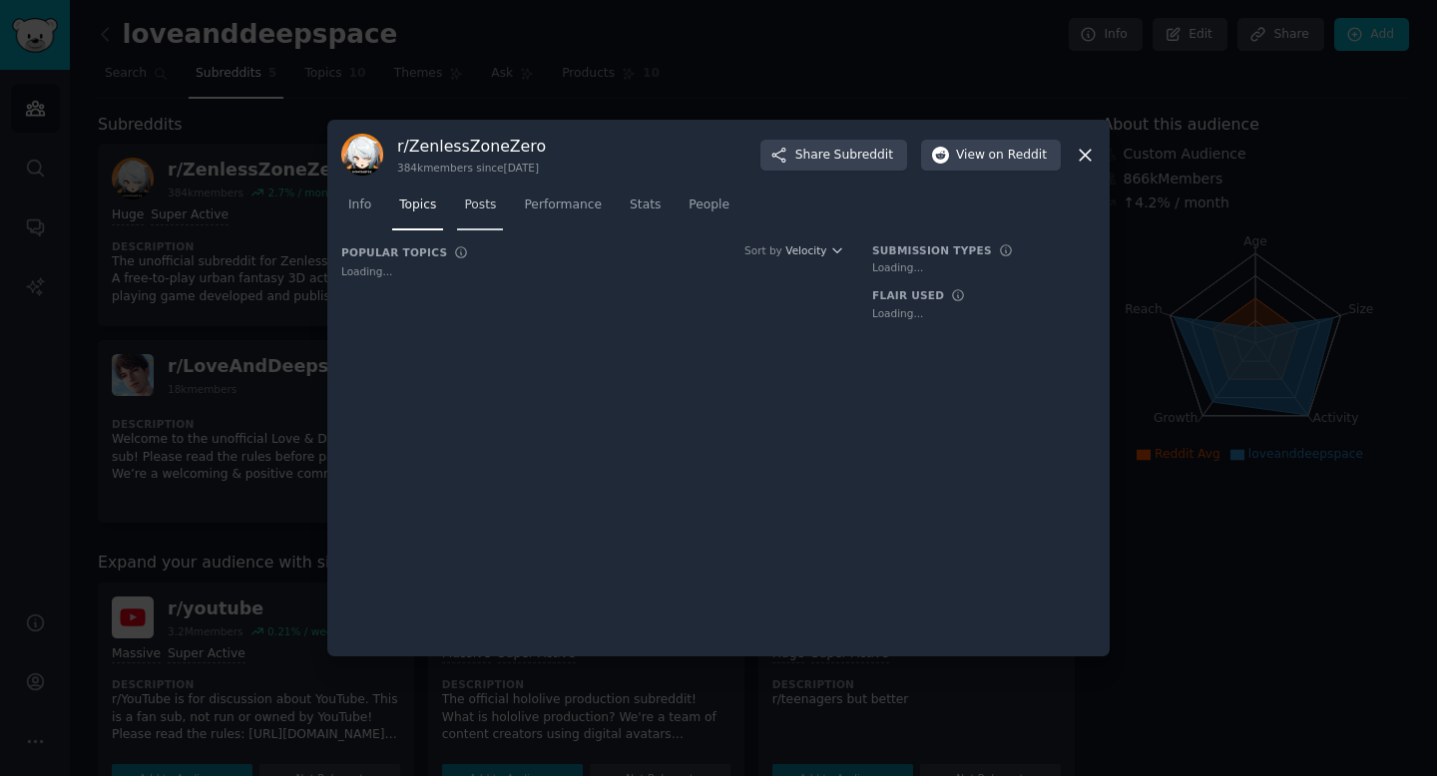
click at [482, 211] on span "Posts" at bounding box center [480, 206] width 32 height 18
click at [326, 210] on div at bounding box center [718, 388] width 1437 height 776
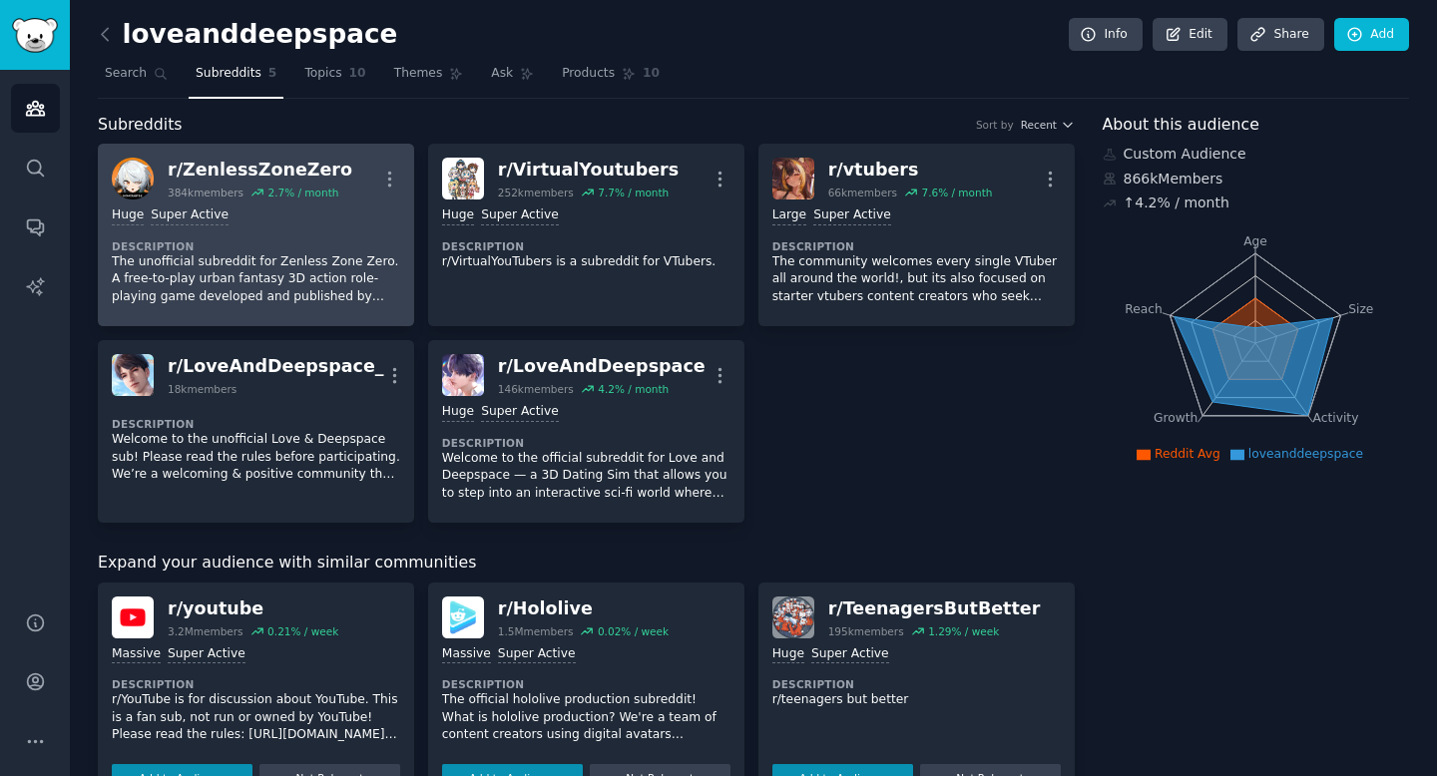
click at [360, 217] on div "Huge Super Active" at bounding box center [256, 216] width 288 height 19
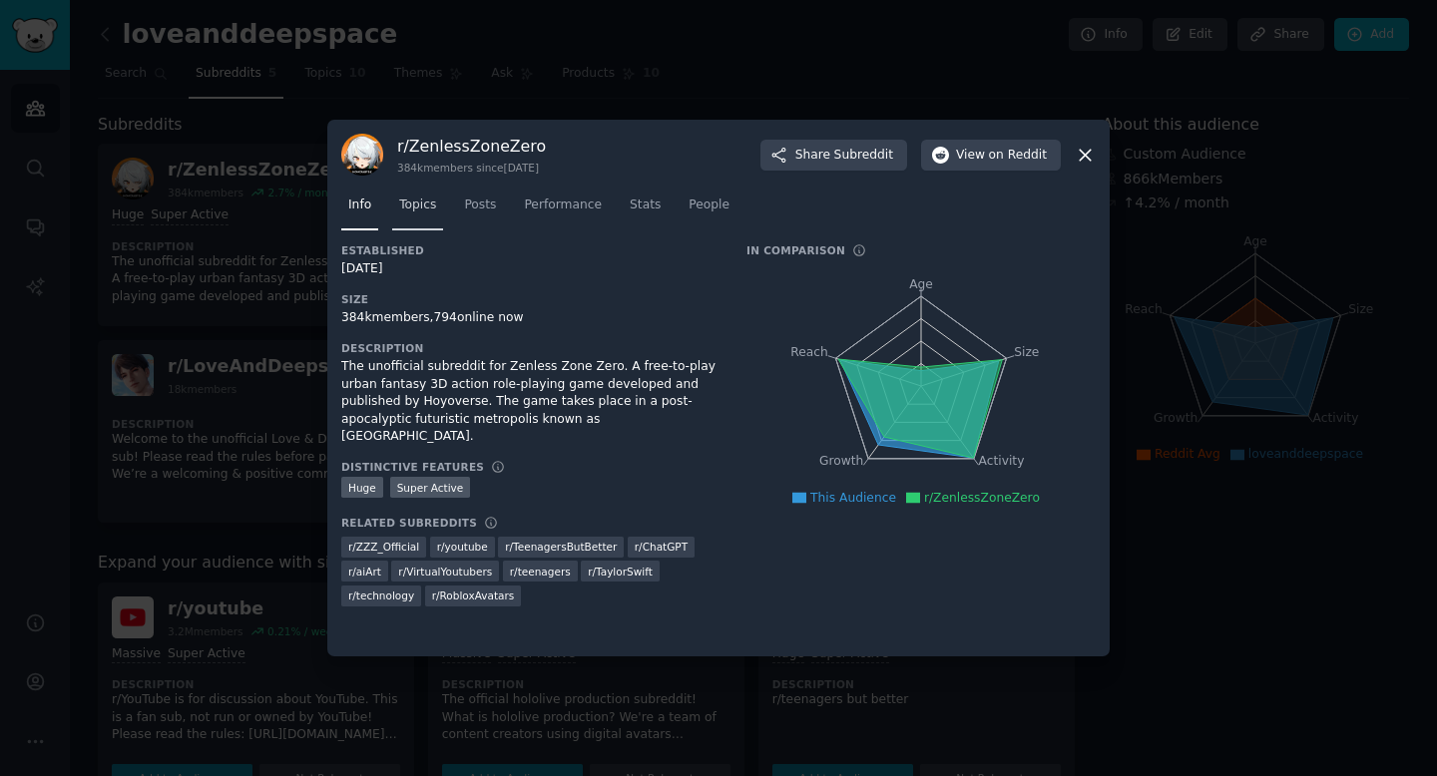
click at [428, 197] on span "Topics" at bounding box center [417, 206] width 37 height 18
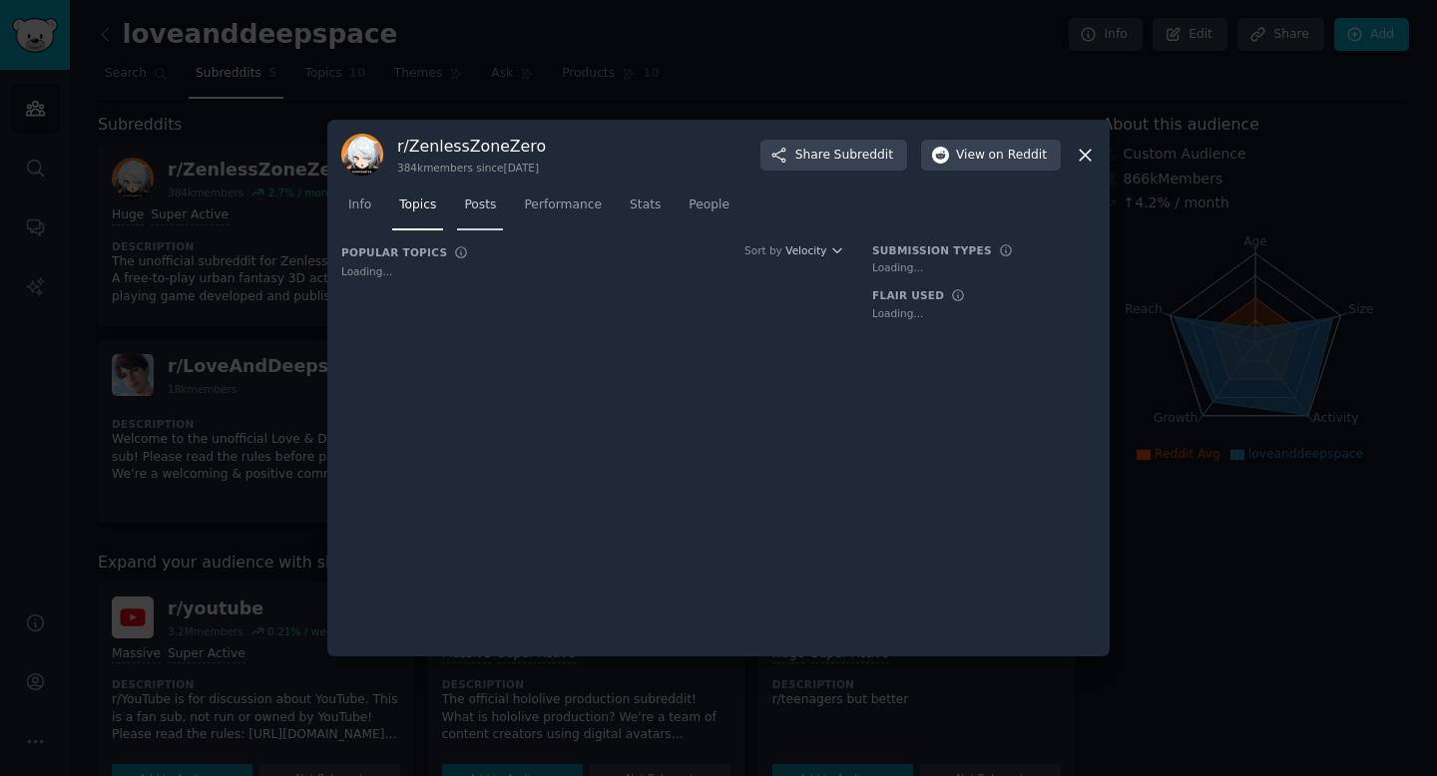
click at [500, 212] on link "Posts" at bounding box center [480, 210] width 46 height 41
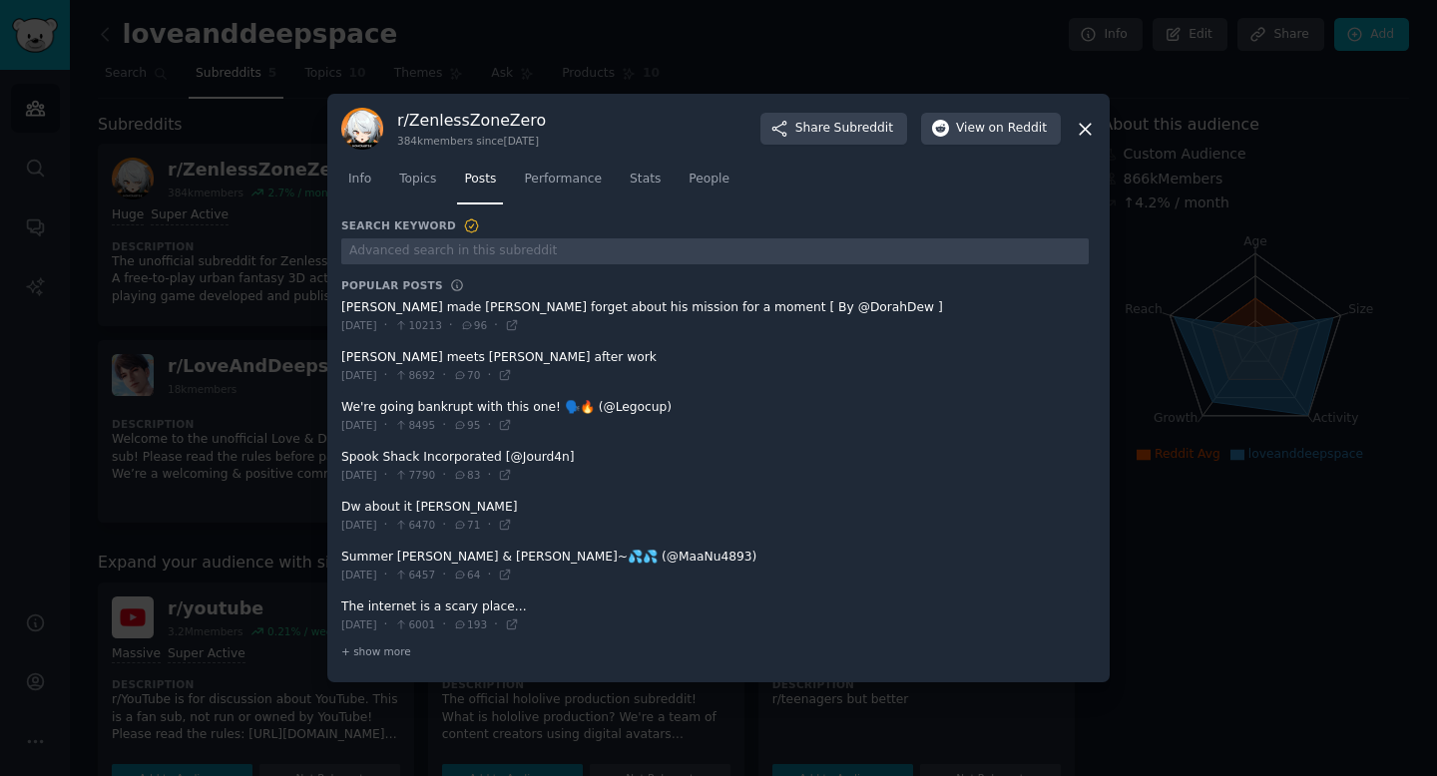
click at [554, 213] on div "Info Topics Posts Performance Stats People" at bounding box center [718, 184] width 754 height 68
click at [569, 186] on span "Performance" at bounding box center [563, 180] width 78 height 18
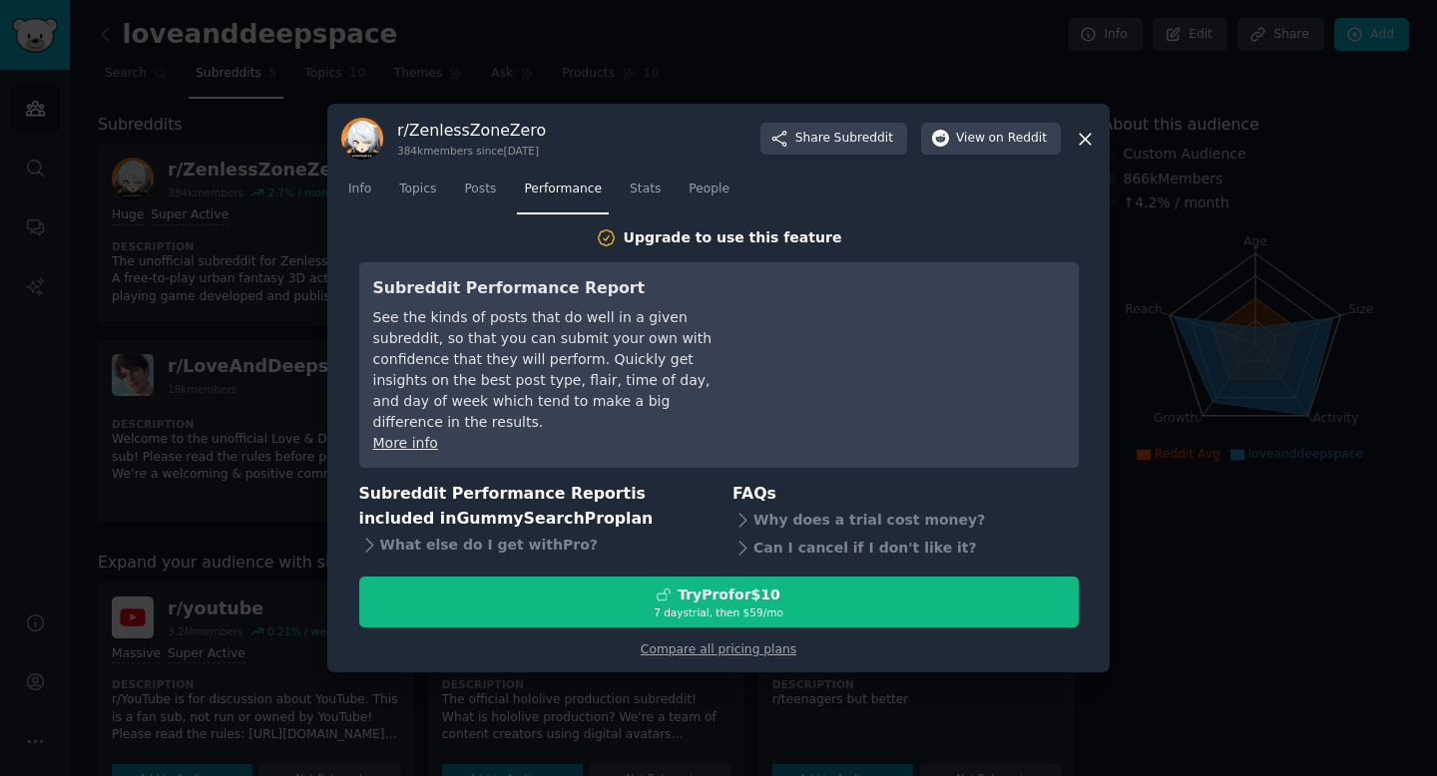
click at [513, 209] on nav "Info Topics Posts Performance Stats People" at bounding box center [718, 194] width 754 height 41
click at [673, 193] on nav "Info Topics Posts Performance Stats People" at bounding box center [718, 194] width 754 height 41
click at [650, 197] on span "Stats" at bounding box center [644, 190] width 31 height 18
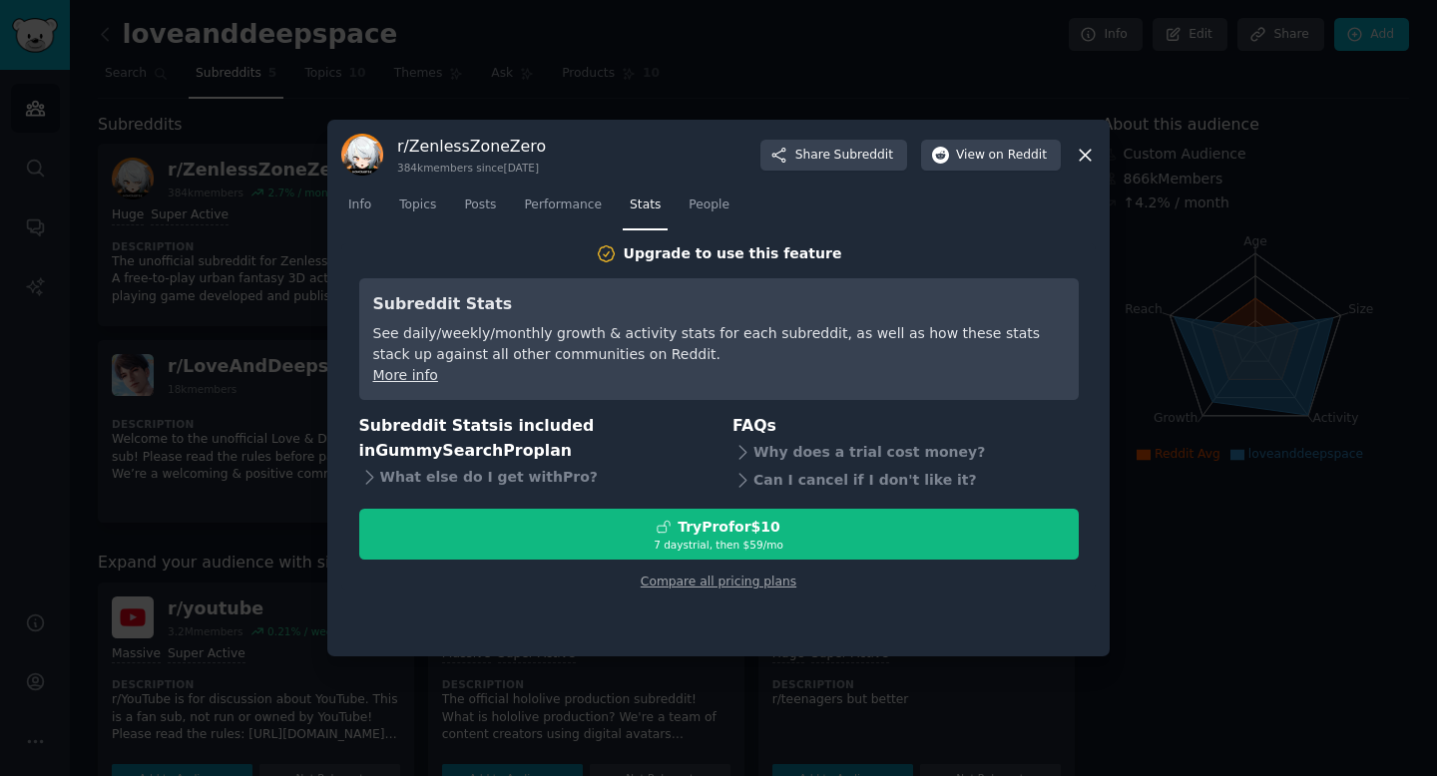
click at [671, 73] on div at bounding box center [718, 388] width 1437 height 776
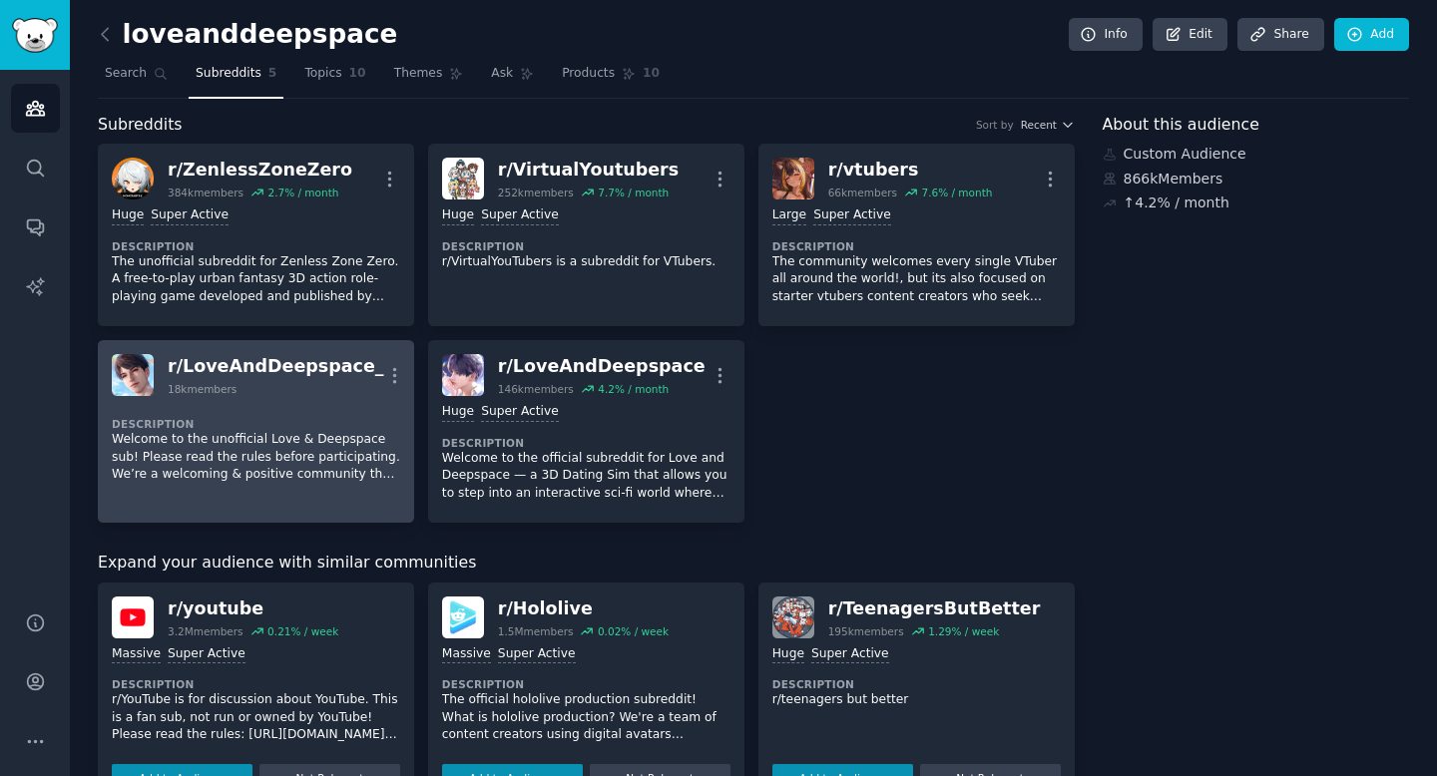
click at [287, 408] on div "Description Welcome to the unofficial Love & Deepspace sub! Please read the rul…" at bounding box center [256, 443] width 288 height 95
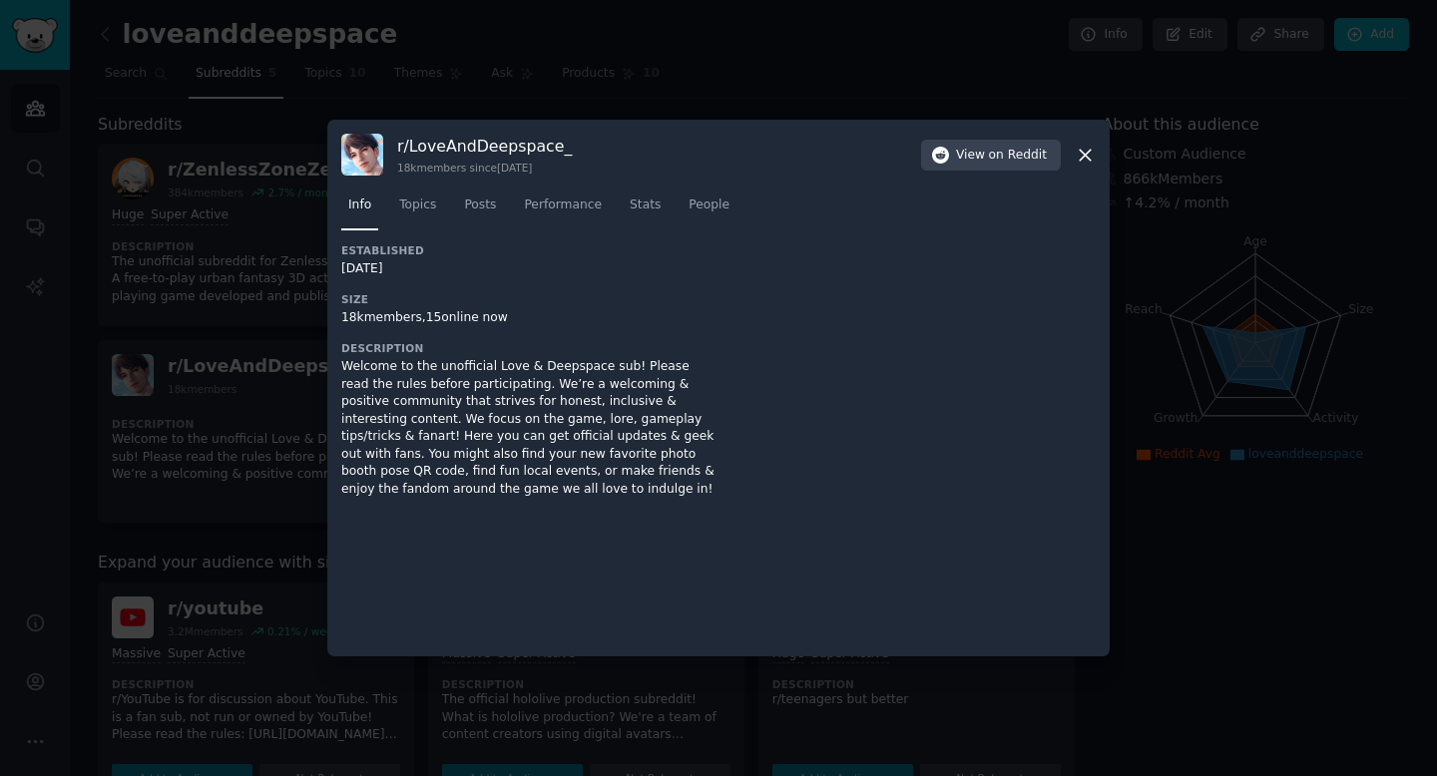
click at [244, 418] on div at bounding box center [718, 388] width 1437 height 776
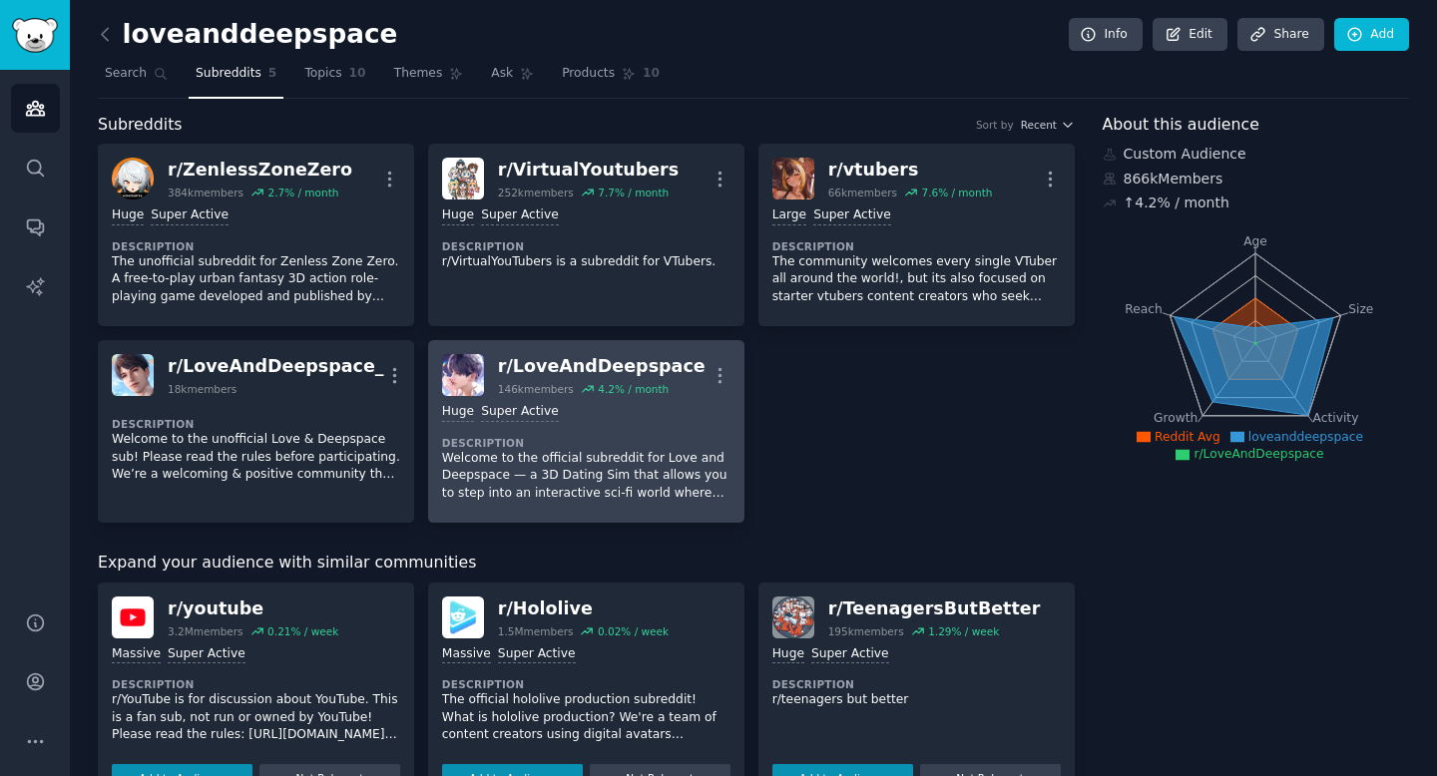
click at [613, 406] on div ">= 95th percentile for submissions / day Huge Super Active" at bounding box center [586, 412] width 288 height 19
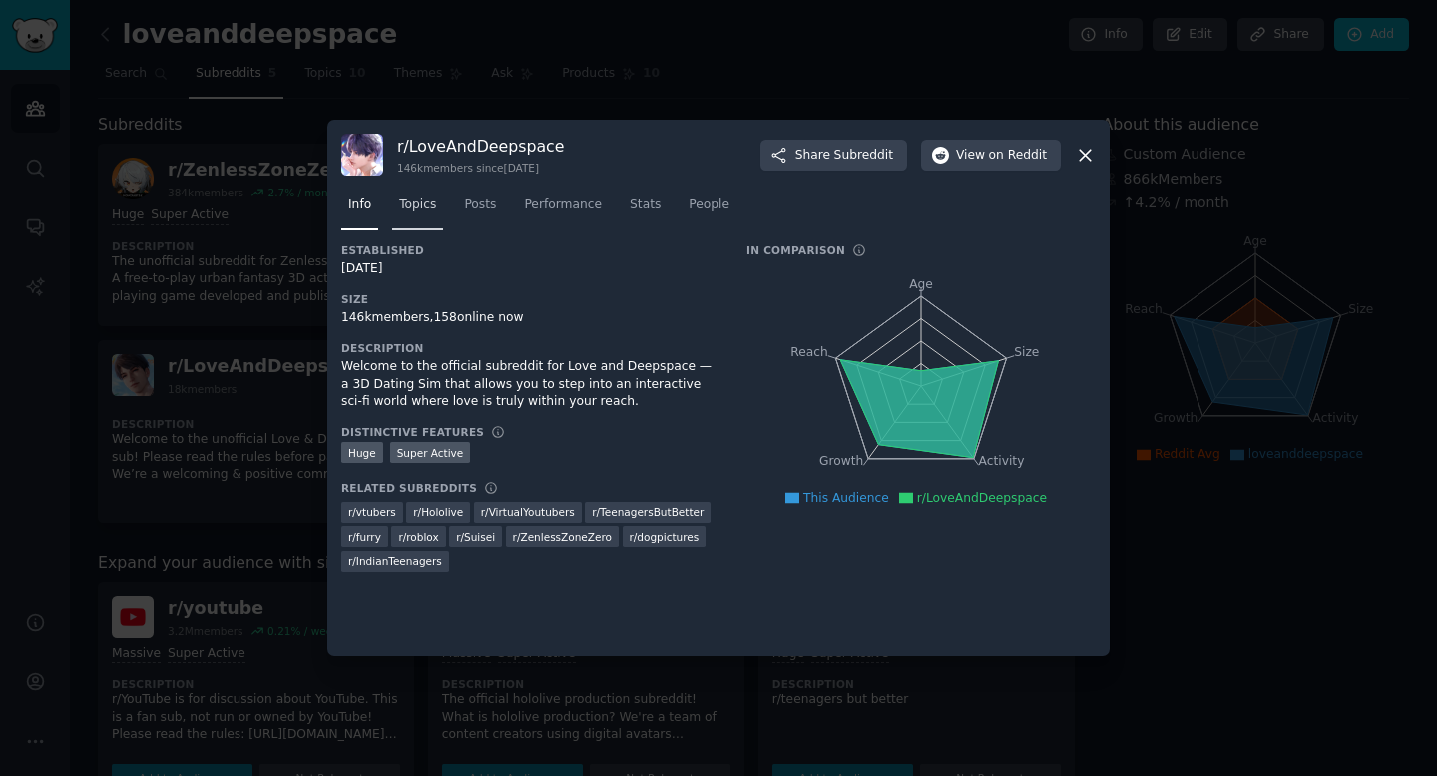
click at [421, 196] on link "Topics" at bounding box center [417, 210] width 51 height 41
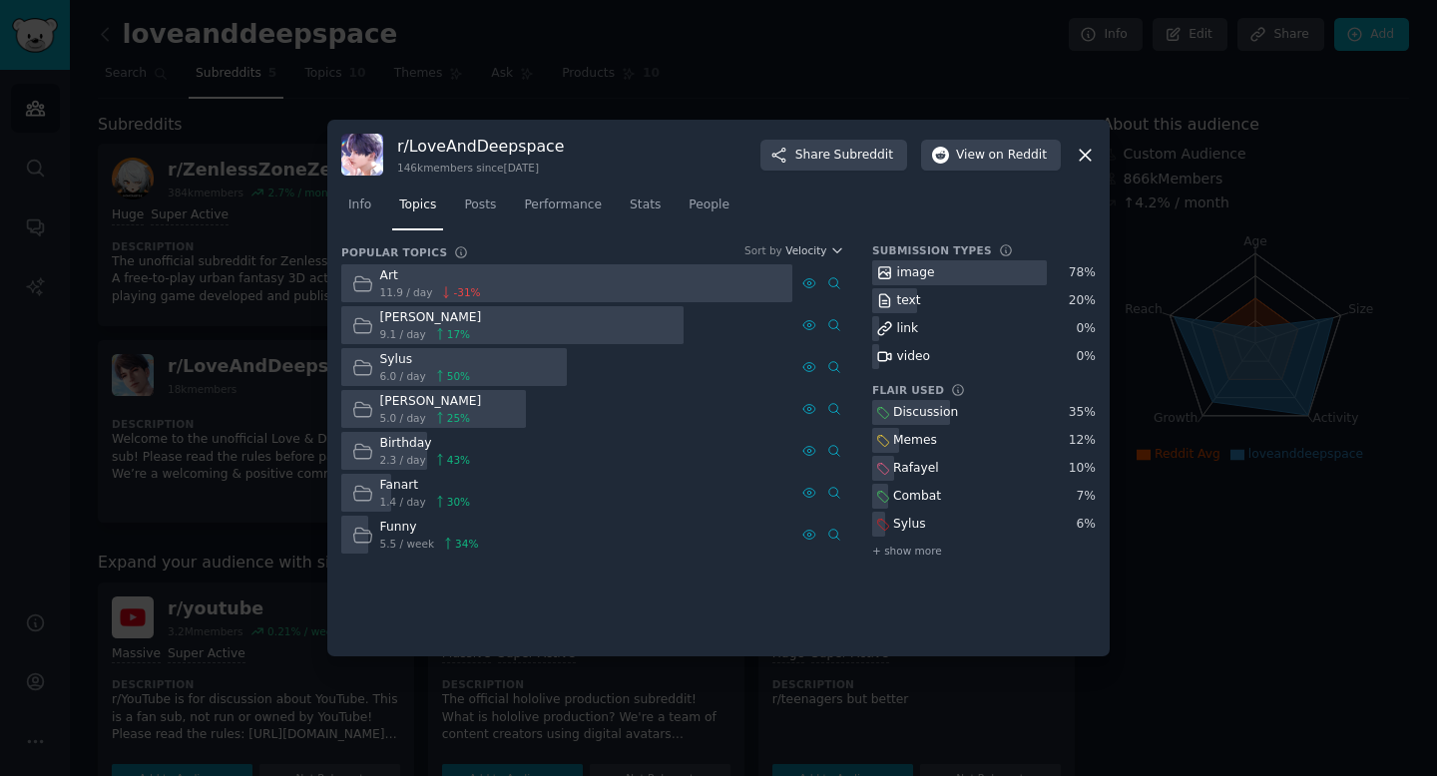
click at [433, 328] on icon at bounding box center [440, 334] width 14 height 14
click at [361, 215] on link "Info" at bounding box center [359, 210] width 37 height 41
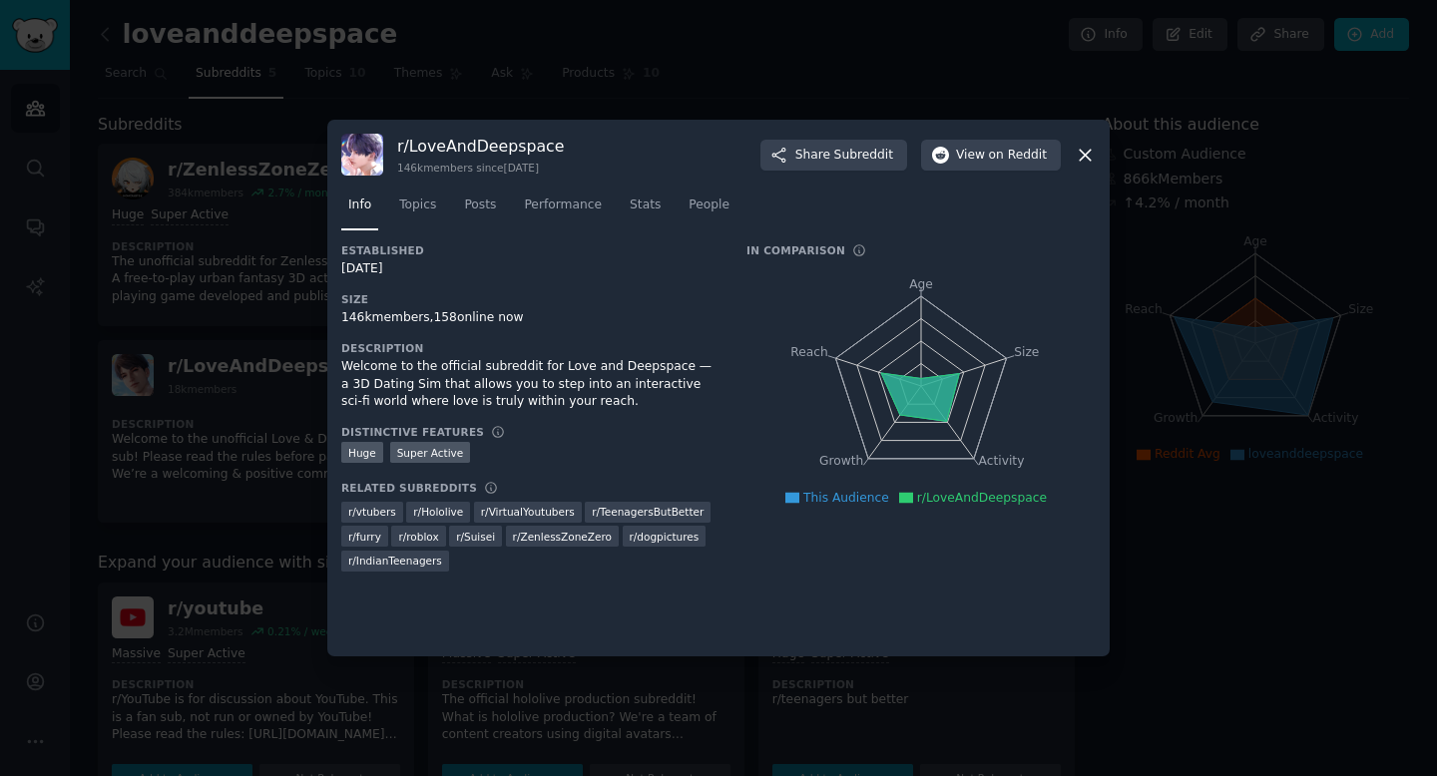
click at [512, 222] on nav "Info Topics Posts Performance Stats People" at bounding box center [718, 210] width 754 height 41
click at [479, 206] on span "Posts" at bounding box center [480, 206] width 32 height 18
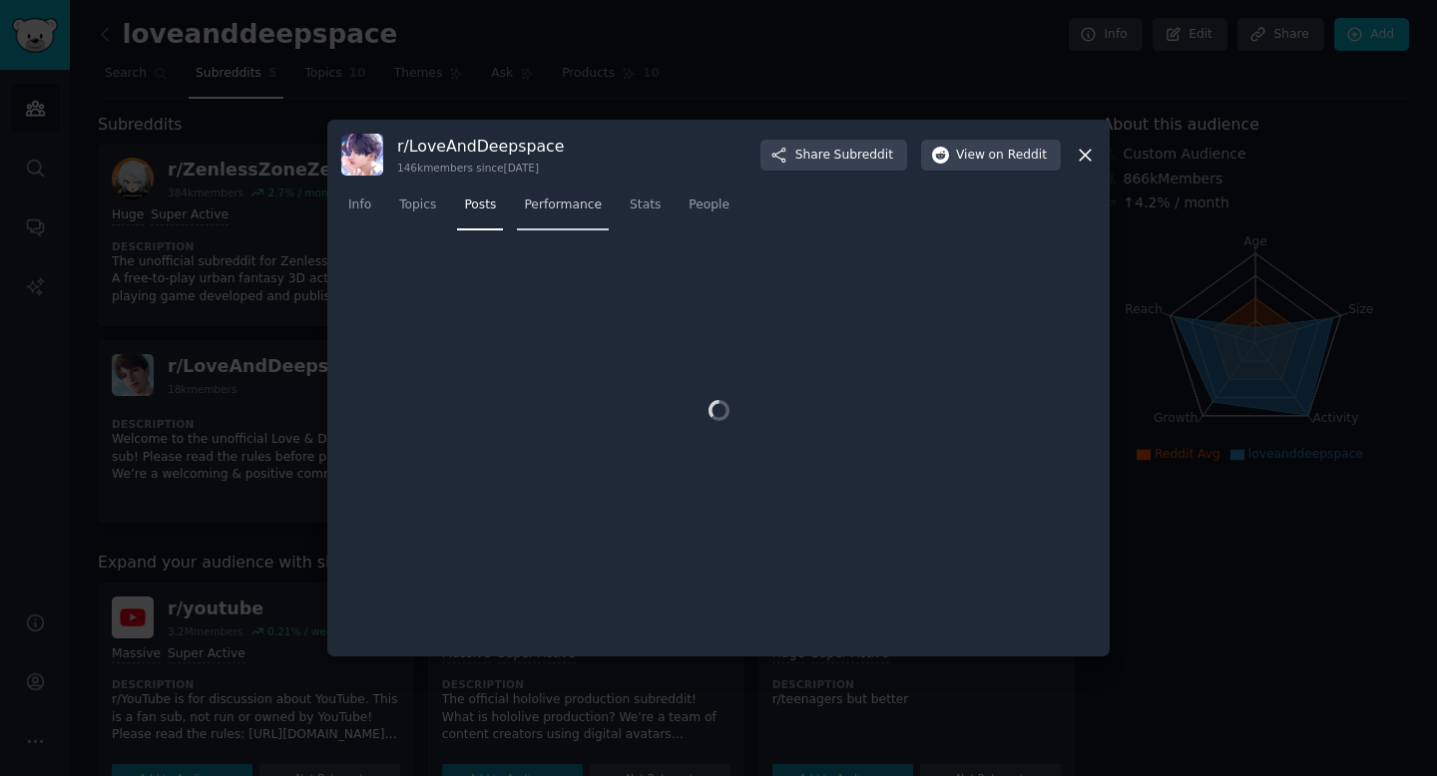
click at [586, 208] on span "Performance" at bounding box center [563, 206] width 78 height 18
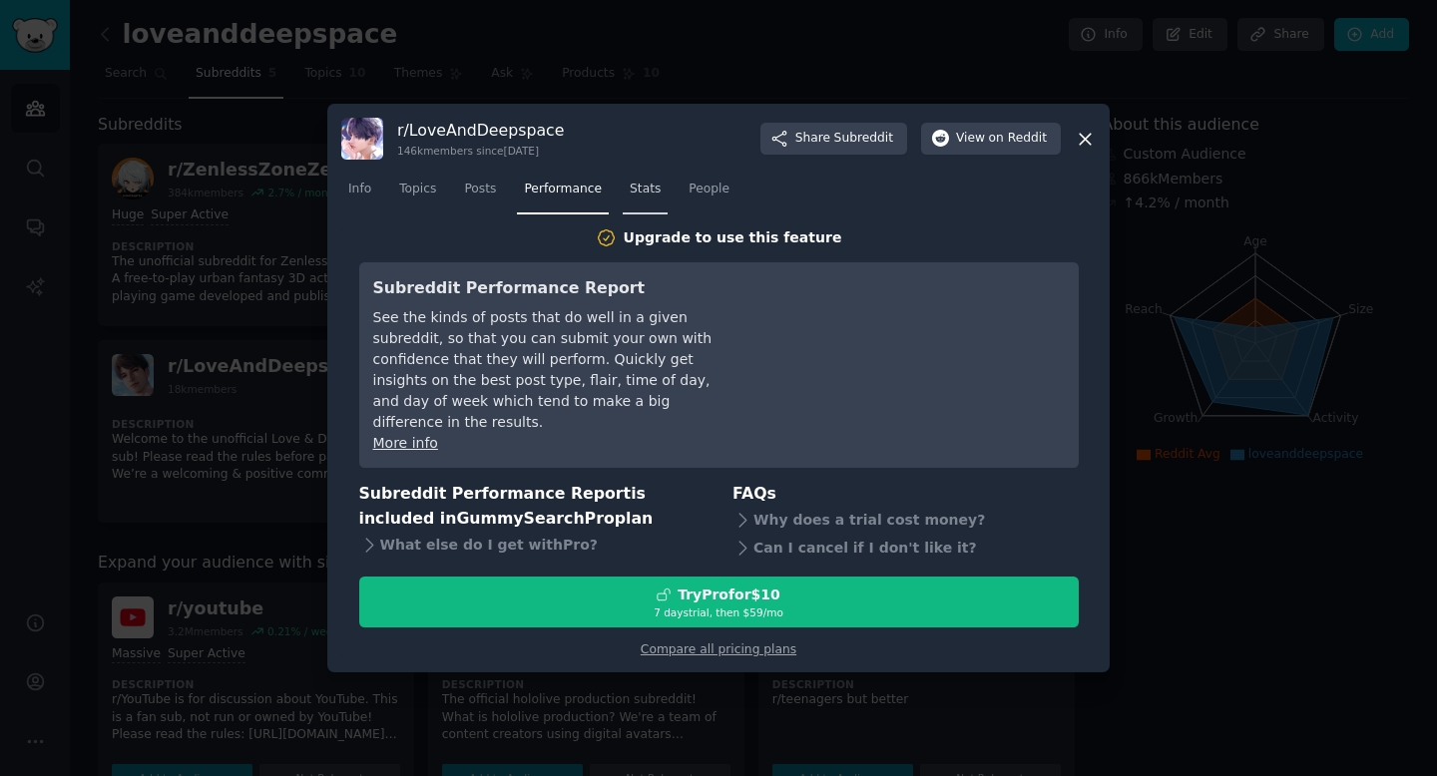
click at [650, 199] on span "Stats" at bounding box center [644, 190] width 31 height 18
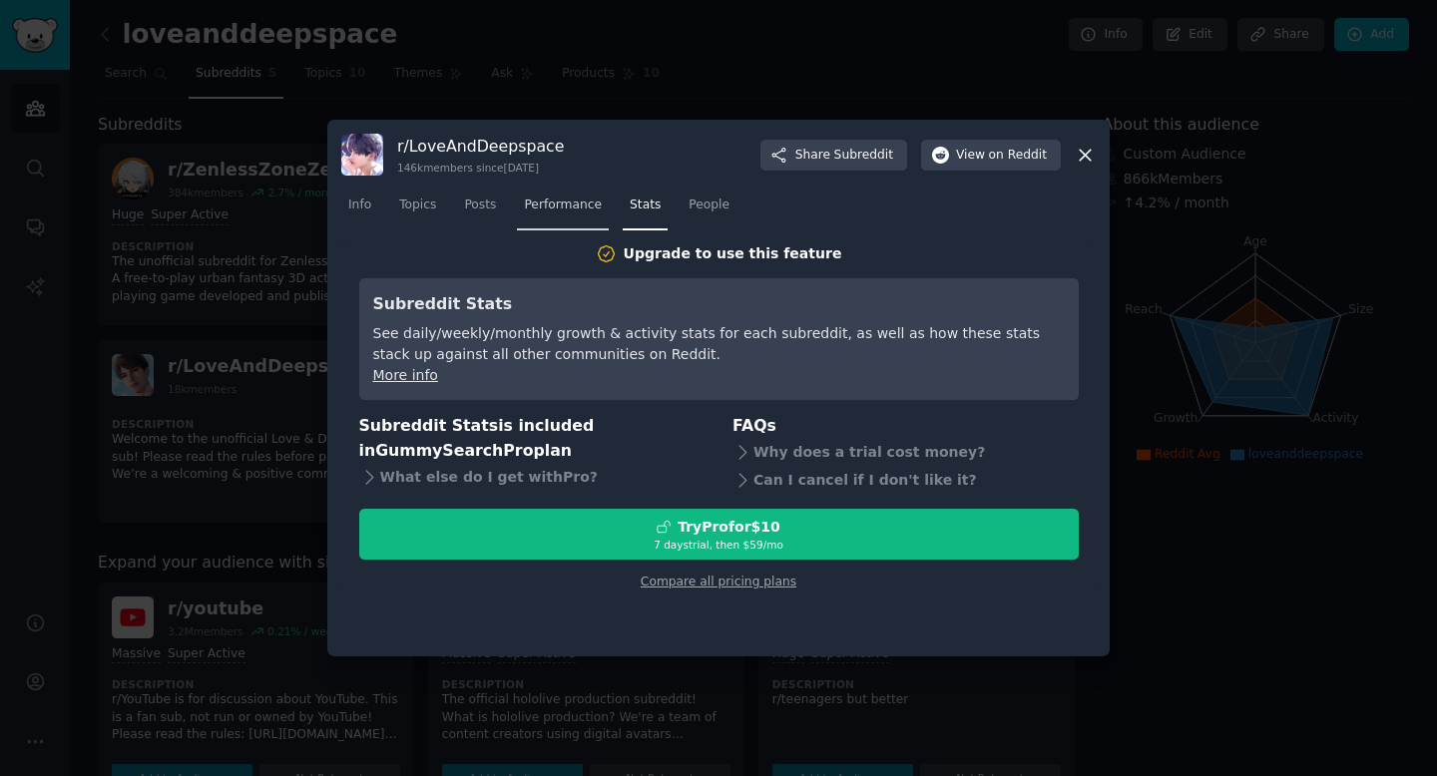
click at [572, 204] on span "Performance" at bounding box center [563, 206] width 78 height 18
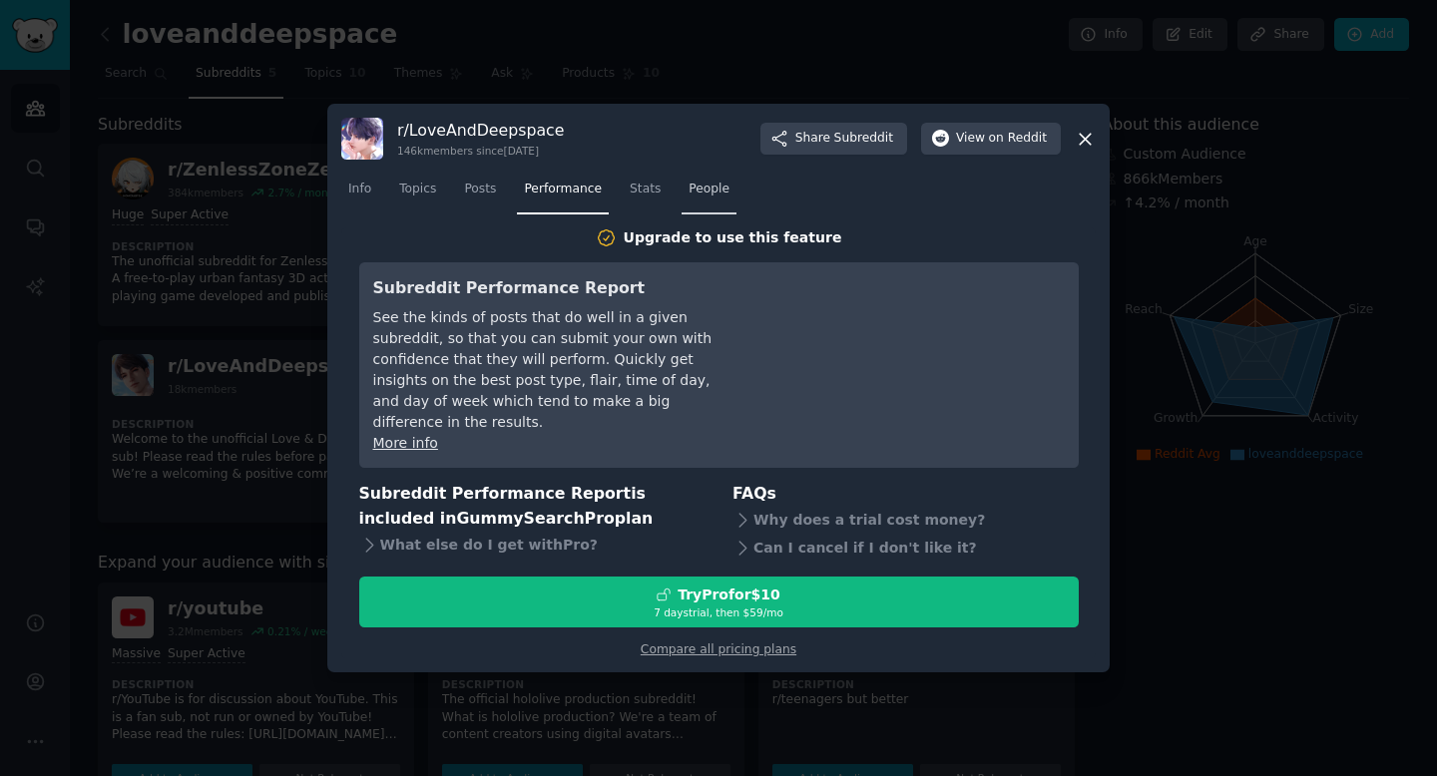
click at [726, 199] on span "People" at bounding box center [708, 190] width 41 height 18
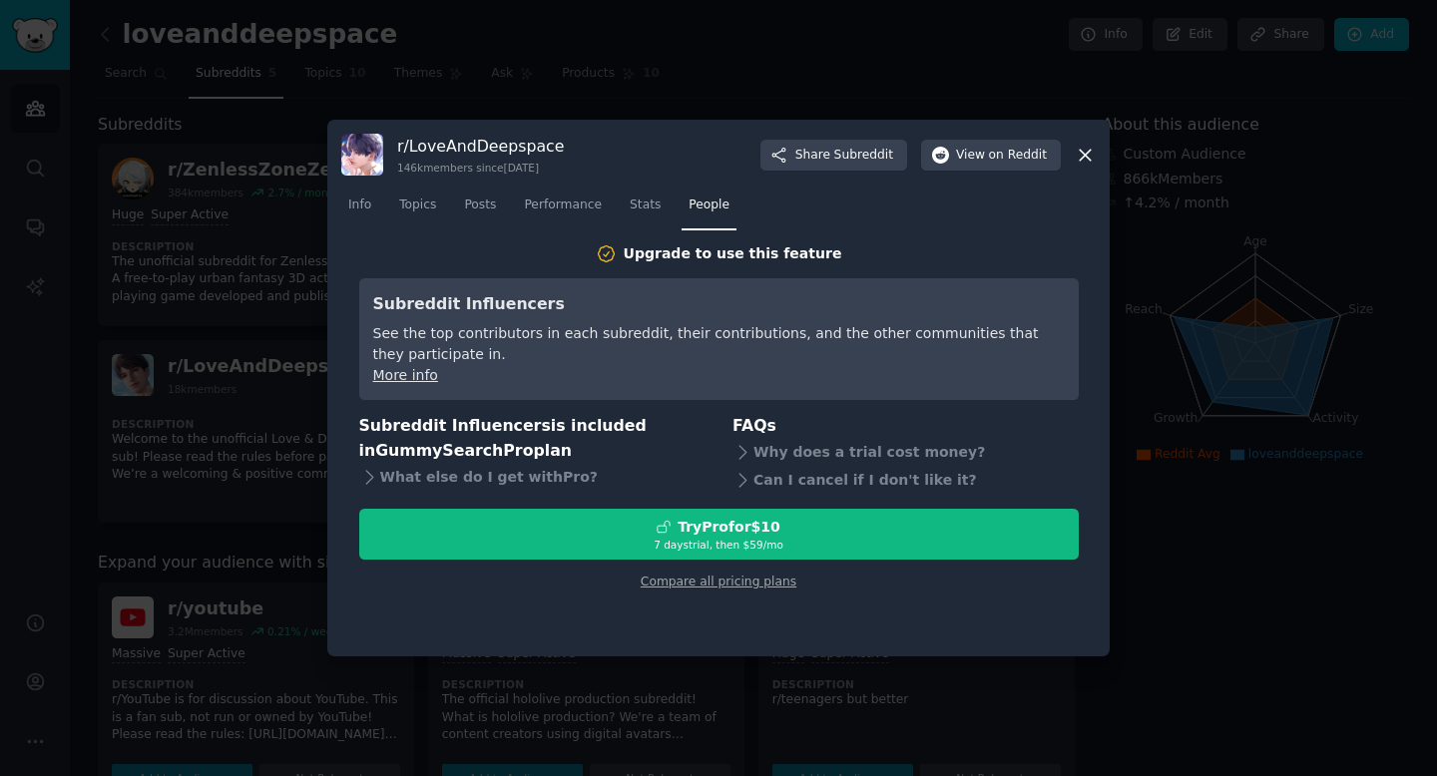
click at [736, 60] on div at bounding box center [718, 388] width 1437 height 776
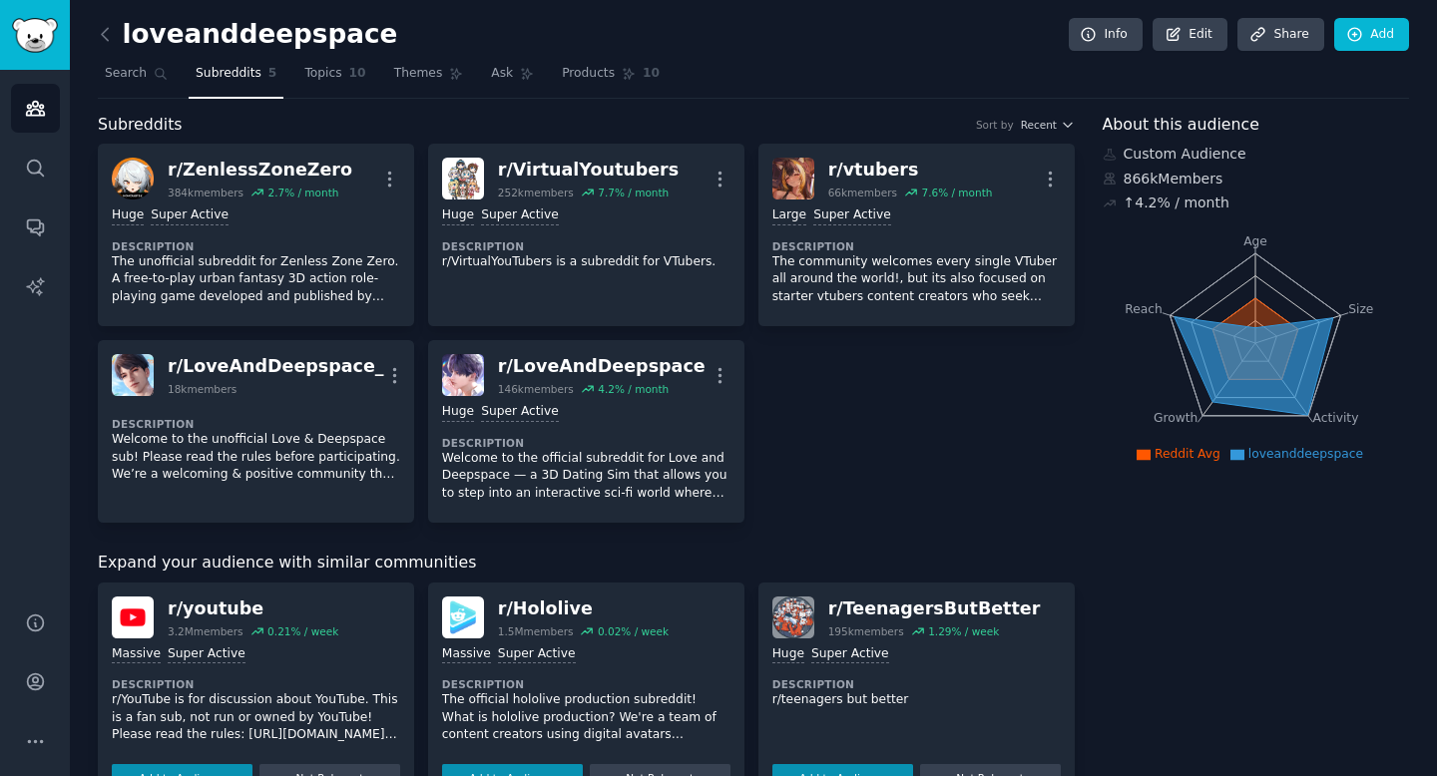
click at [117, 37] on link at bounding box center [110, 35] width 25 height 32
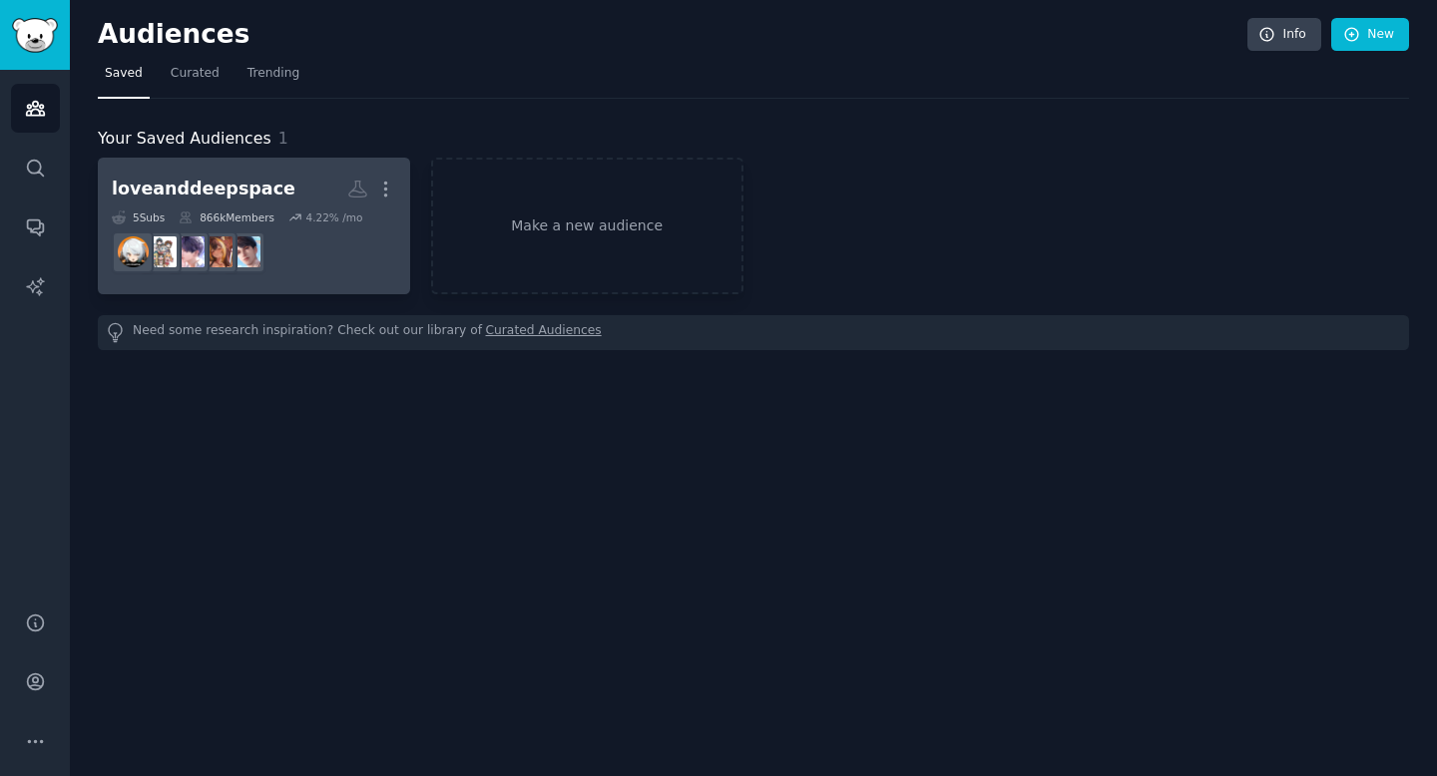
click at [376, 259] on dd "r/LoveAndDeepspace_" at bounding box center [254, 252] width 284 height 56
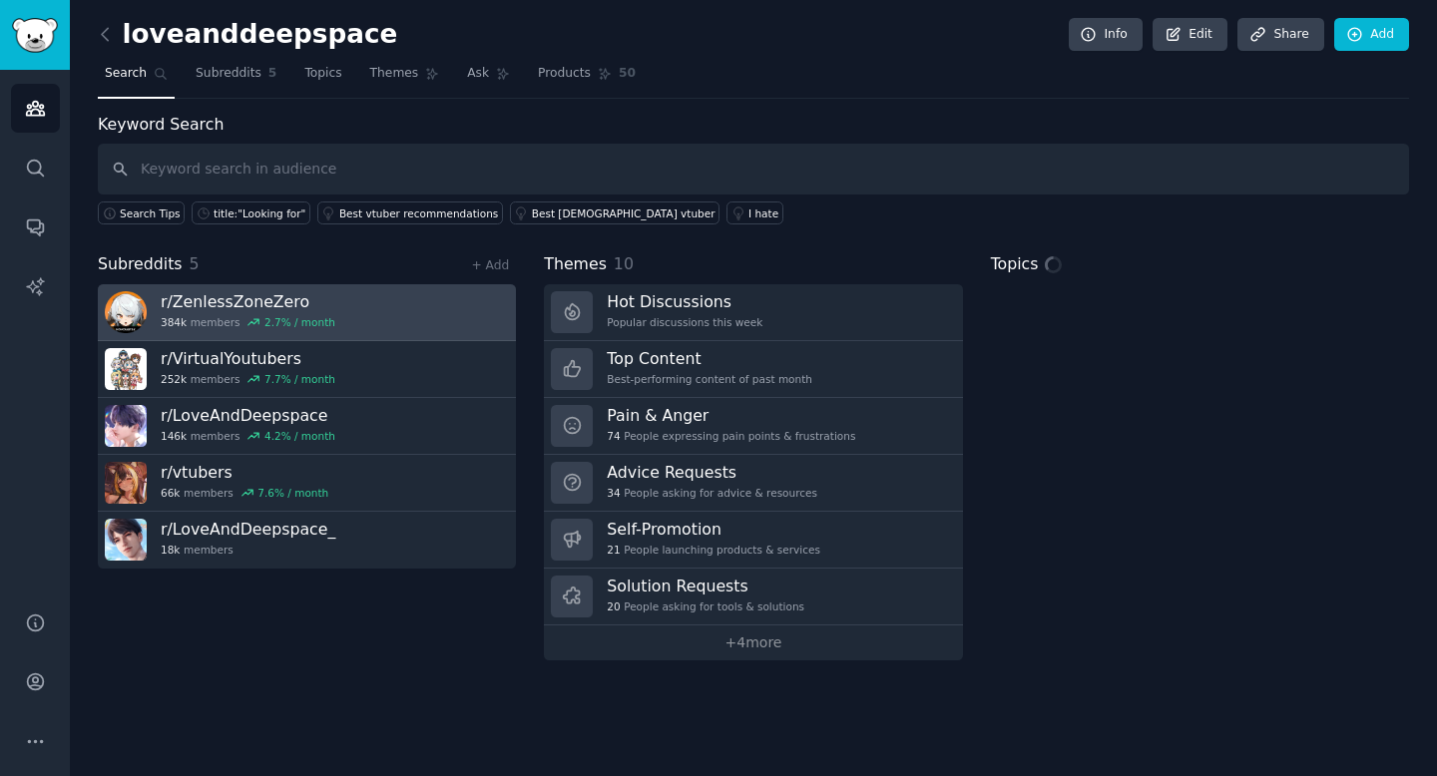
click at [376, 305] on link "r/ ZenlessZoneZero 384k members 2.7 % / month" at bounding box center [307, 312] width 418 height 57
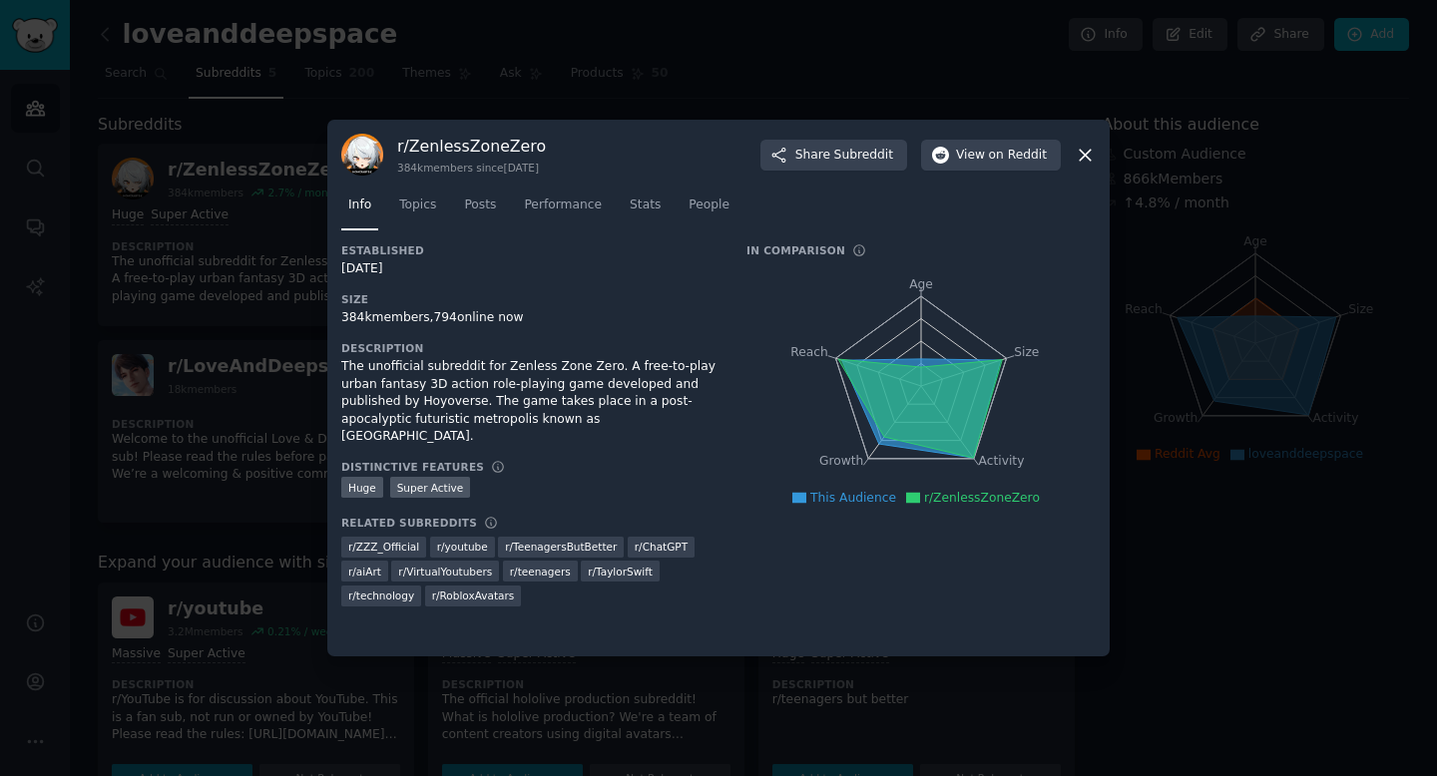
click at [170, 643] on div at bounding box center [718, 388] width 1437 height 776
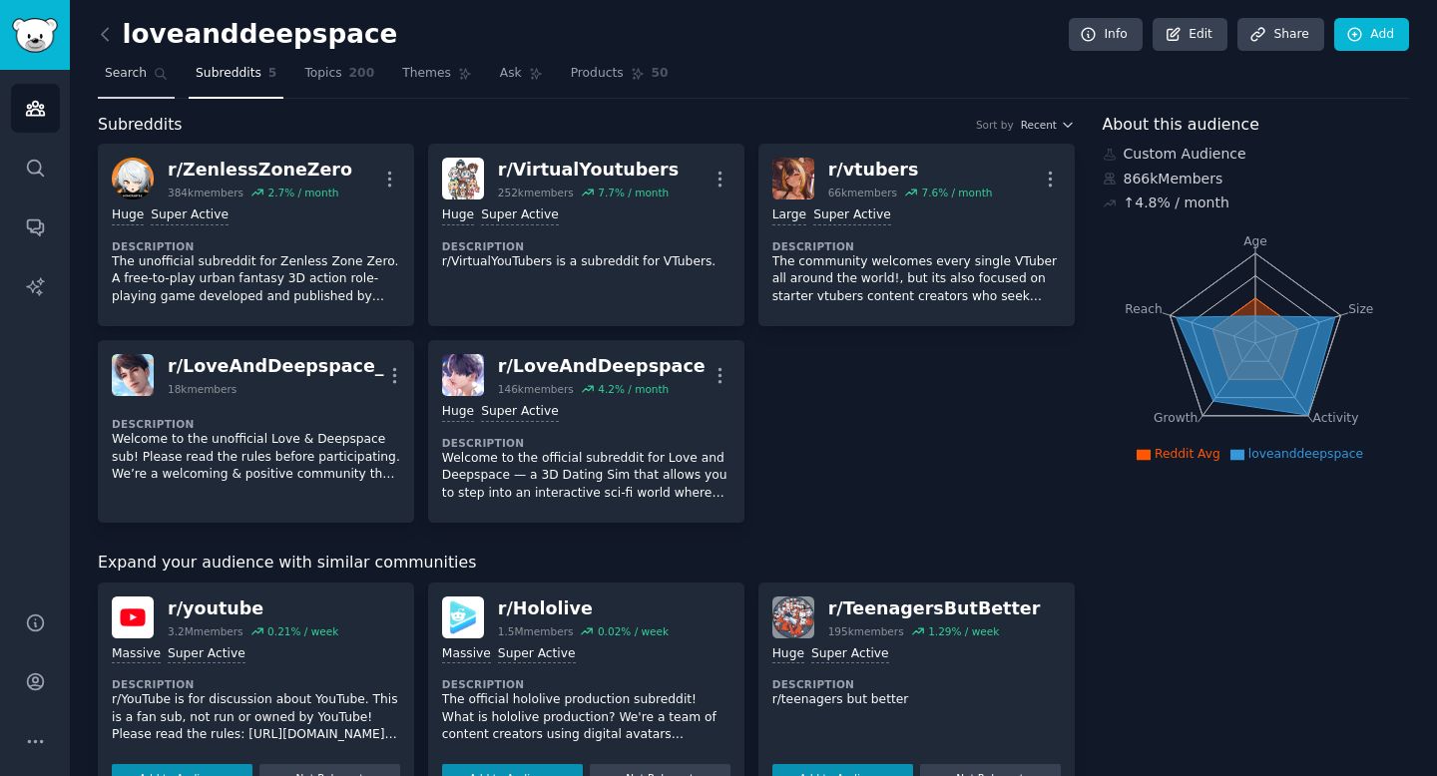
click at [119, 77] on span "Search" at bounding box center [126, 74] width 42 height 18
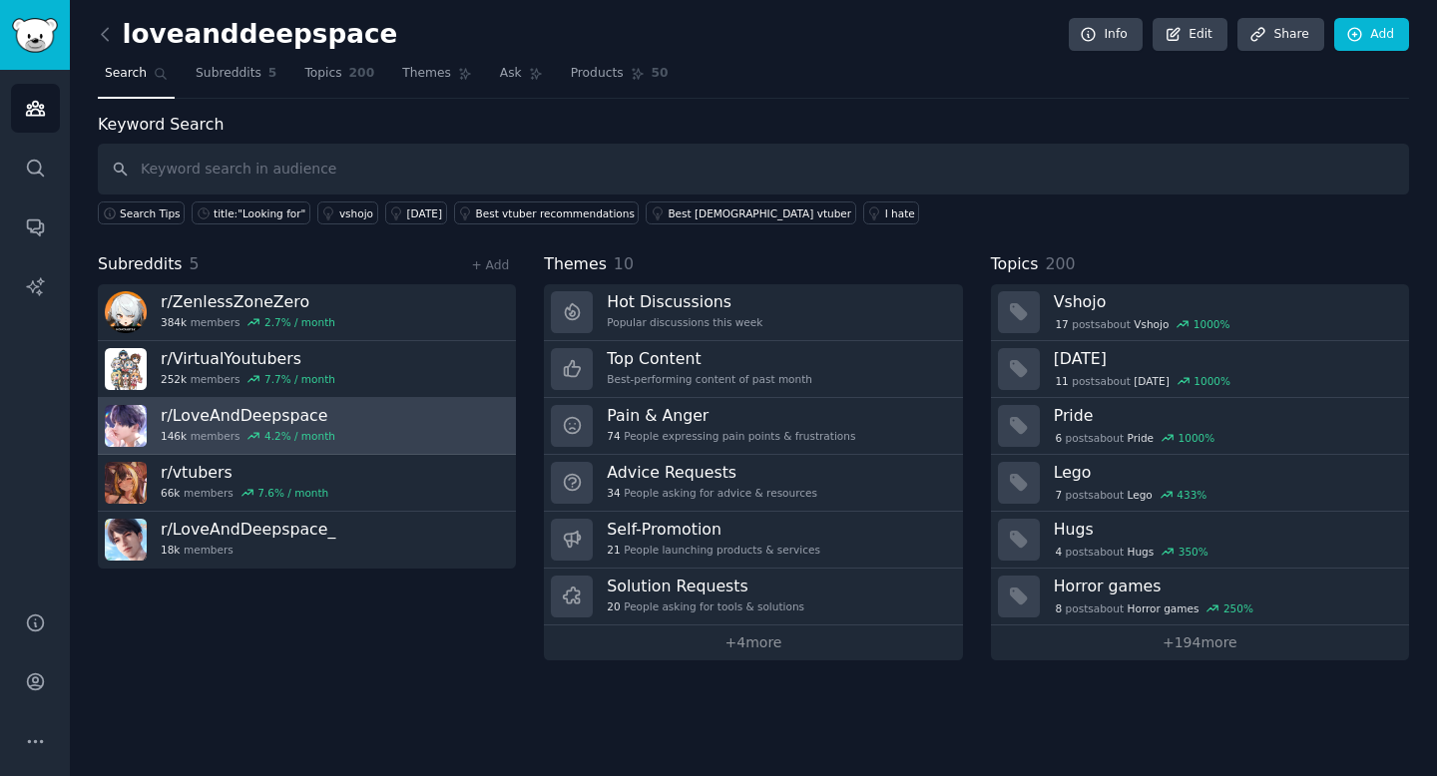
click at [347, 431] on link "r/ LoveAndDeepspace 146k members 4.2 % / month" at bounding box center [307, 426] width 418 height 57
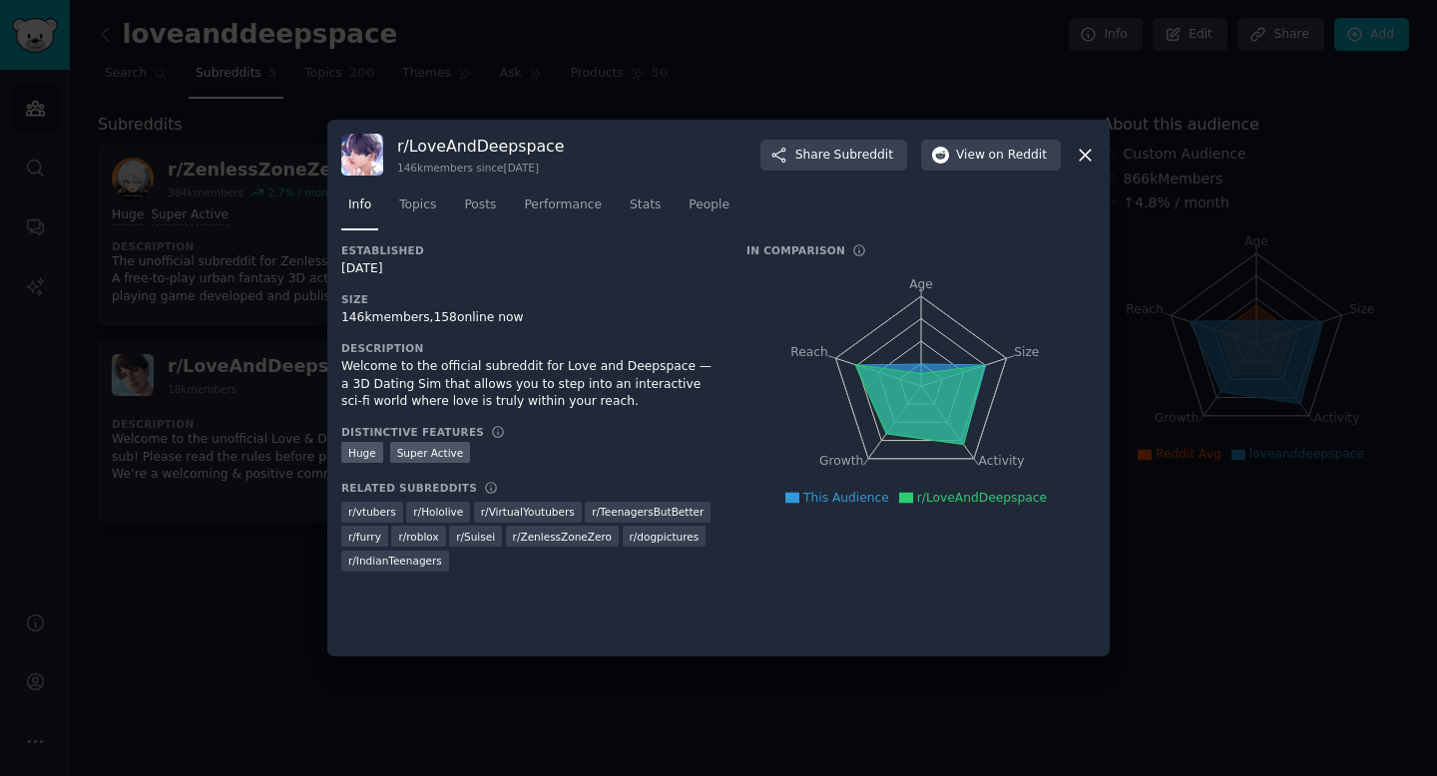
click at [234, 571] on div at bounding box center [718, 388] width 1437 height 776
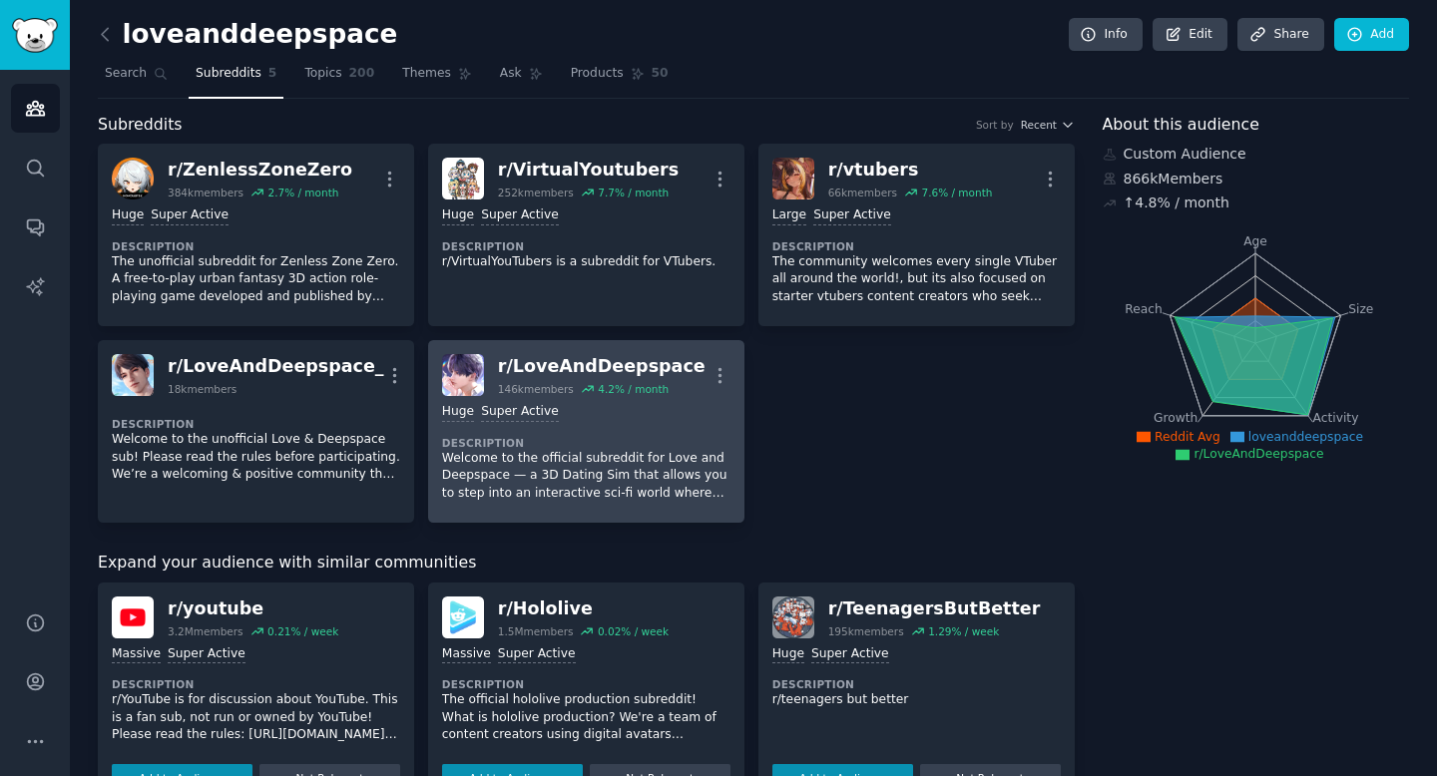
click at [623, 415] on div "Huge Super Active" at bounding box center [586, 412] width 288 height 19
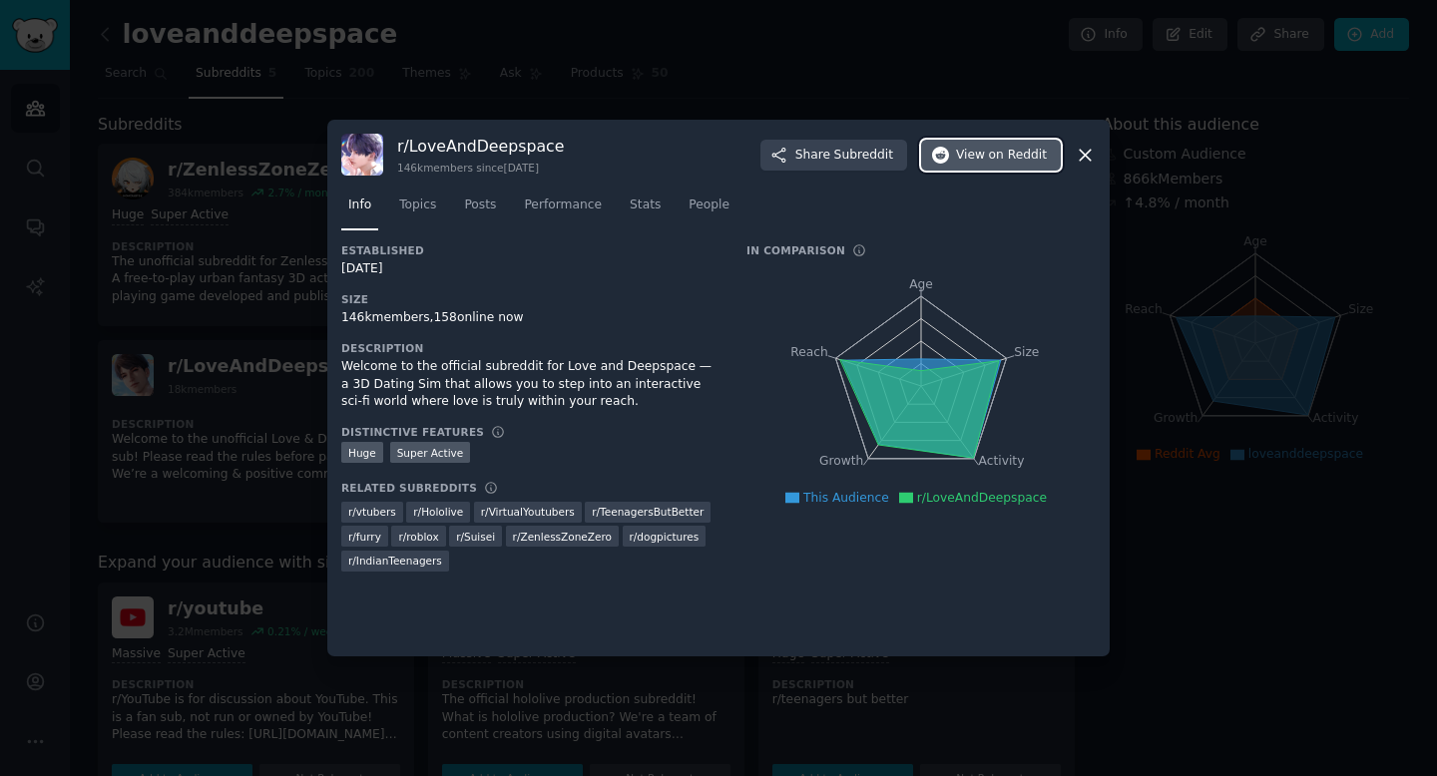
click at [975, 153] on span "View on Reddit" at bounding box center [1001, 156] width 91 height 18
click at [426, 209] on span "Topics" at bounding box center [417, 206] width 37 height 18
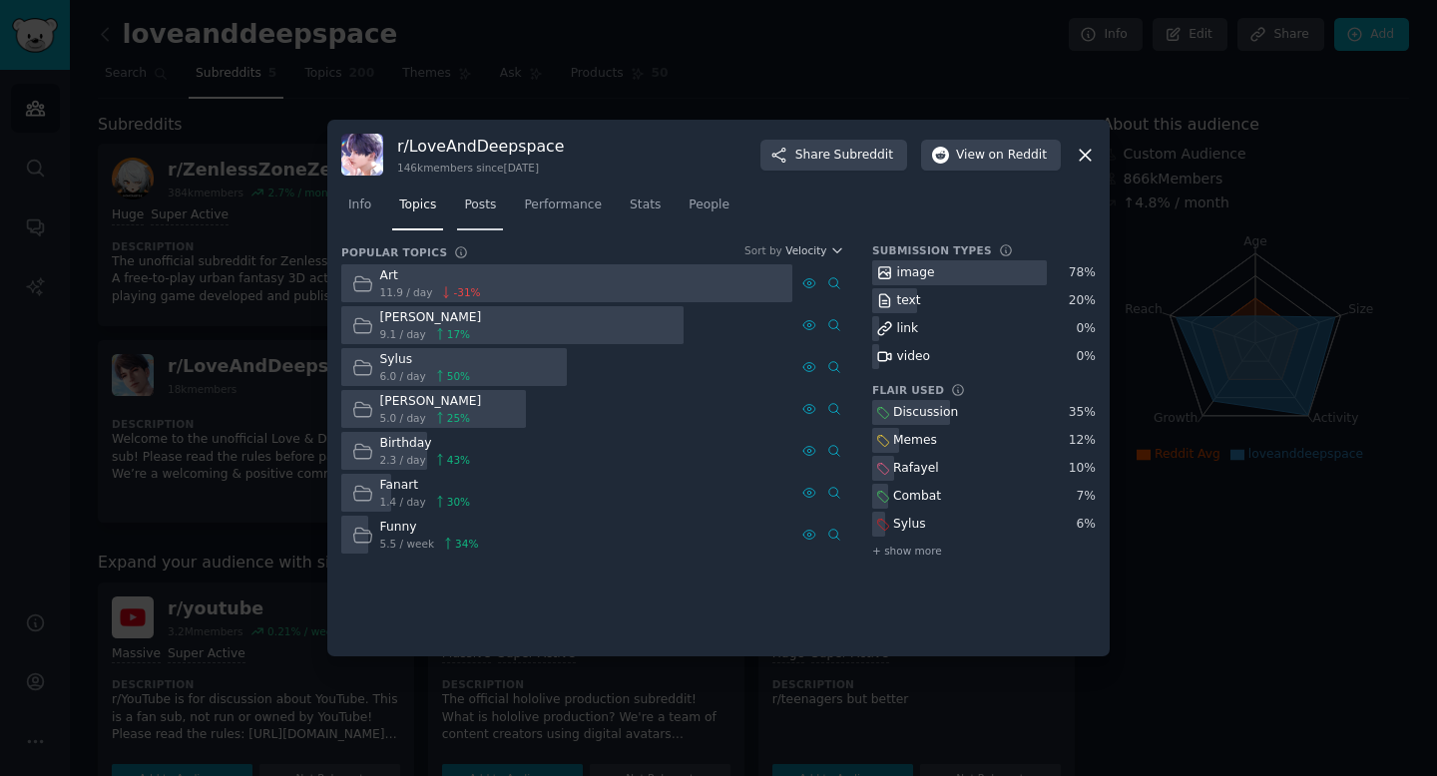
click at [465, 204] on span "Posts" at bounding box center [480, 206] width 32 height 18
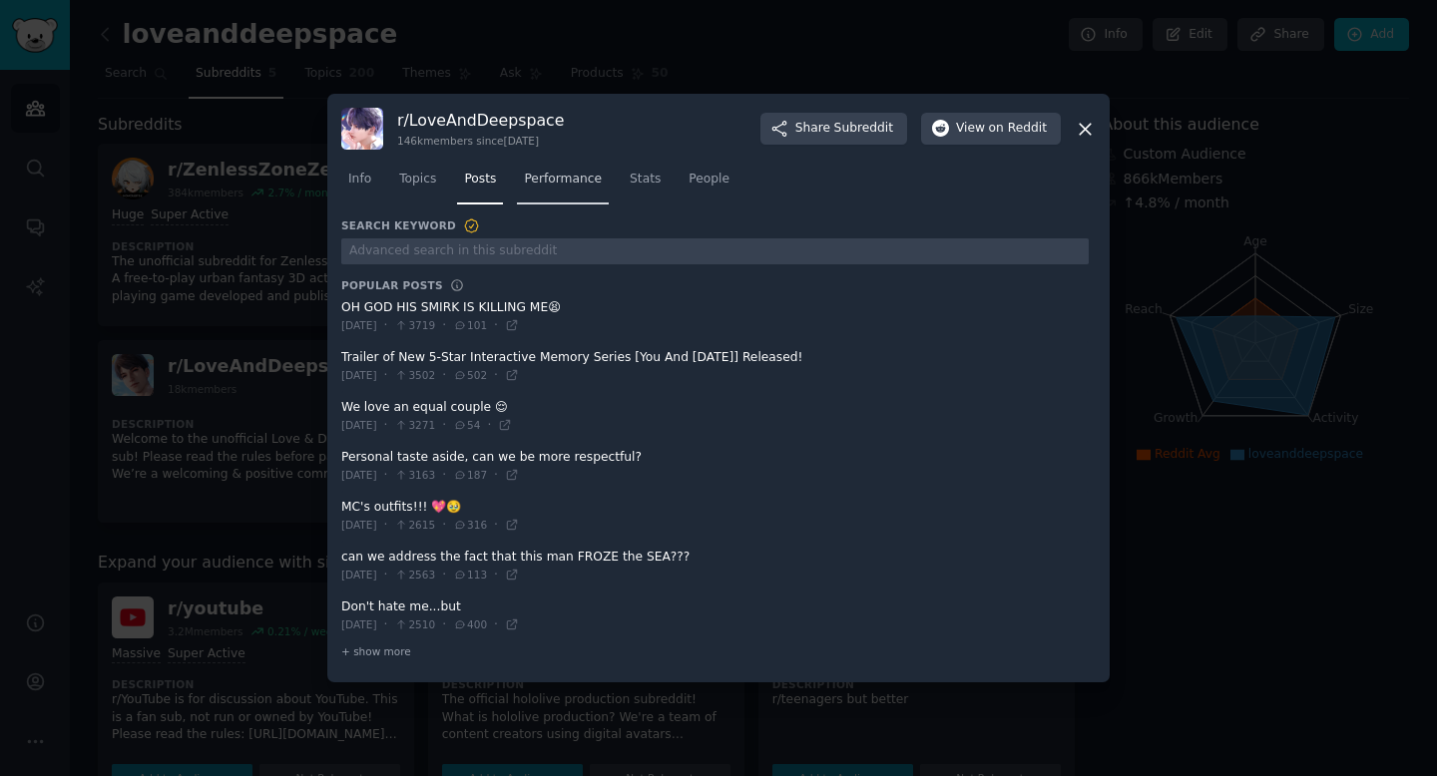
click at [601, 183] on link "Performance" at bounding box center [563, 184] width 92 height 41
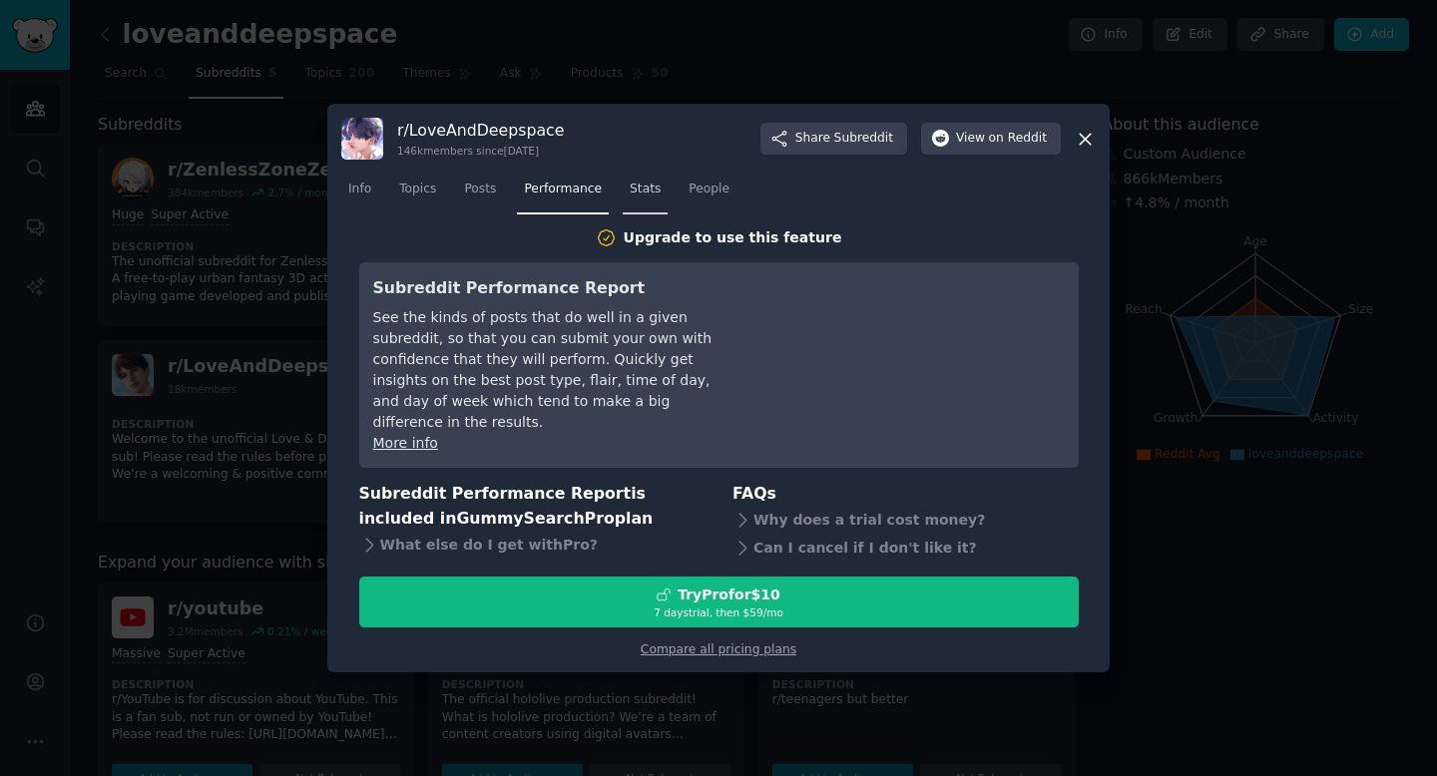
click at [650, 214] on link "Stats" at bounding box center [645, 194] width 45 height 41
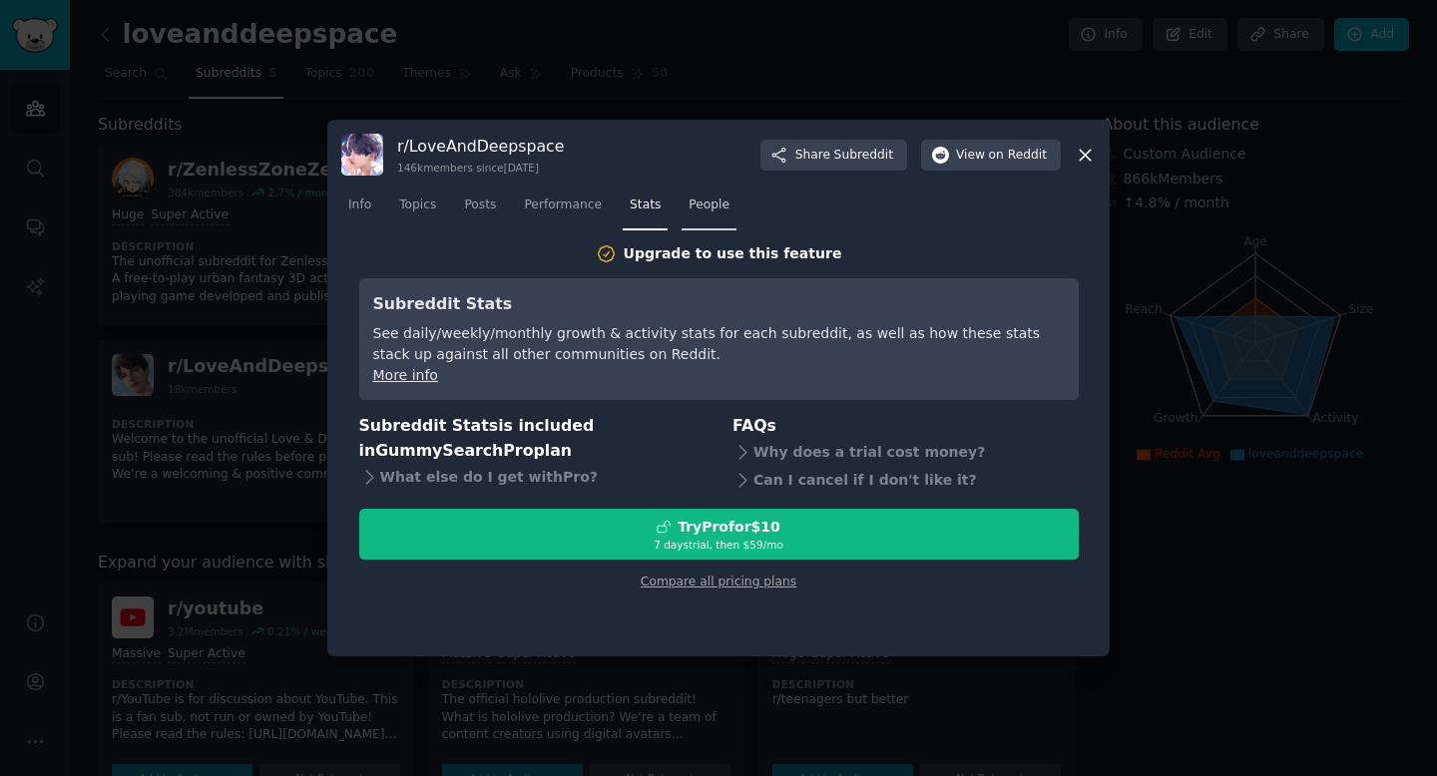
click at [717, 222] on link "People" at bounding box center [708, 210] width 55 height 41
click at [743, 56] on div at bounding box center [718, 388] width 1437 height 776
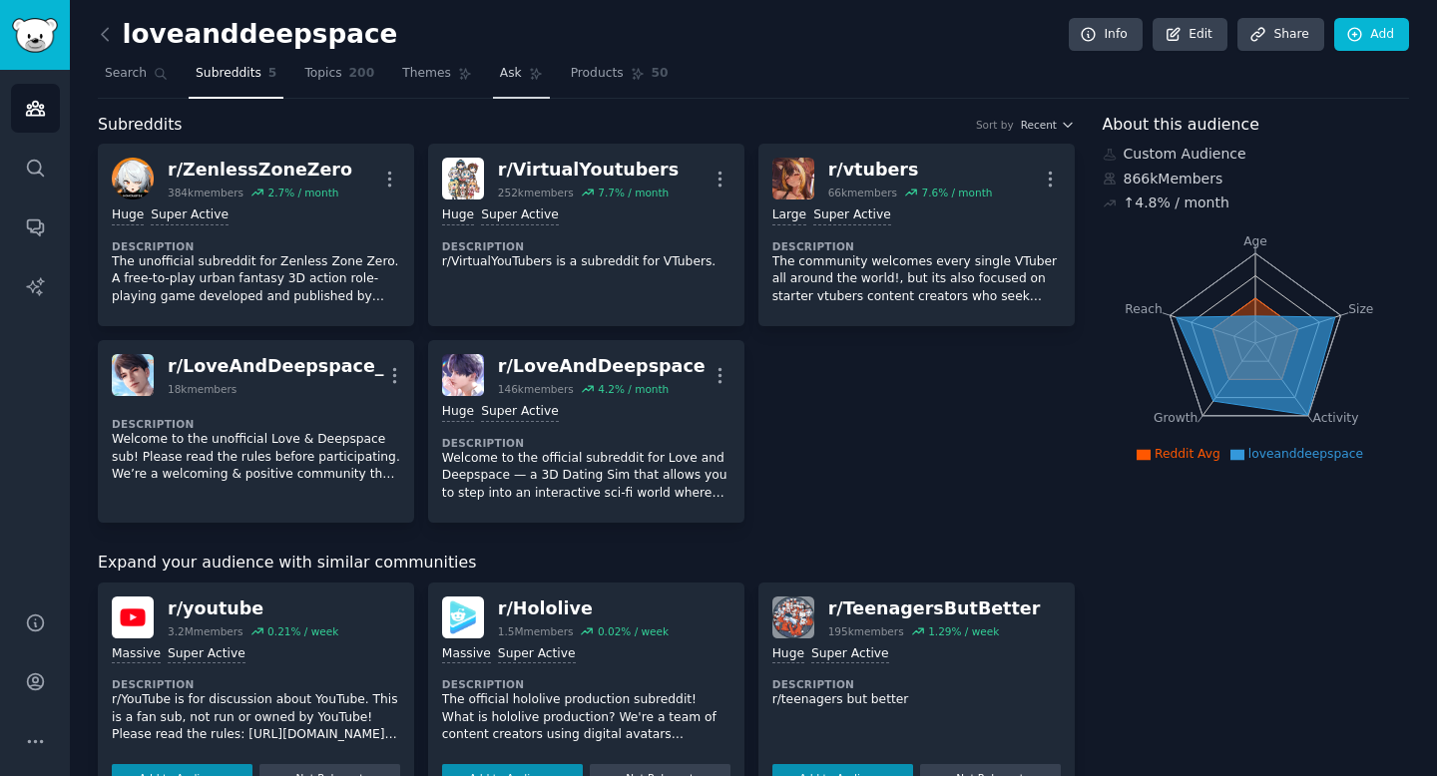
click at [513, 93] on link "Ask" at bounding box center [521, 78] width 57 height 41
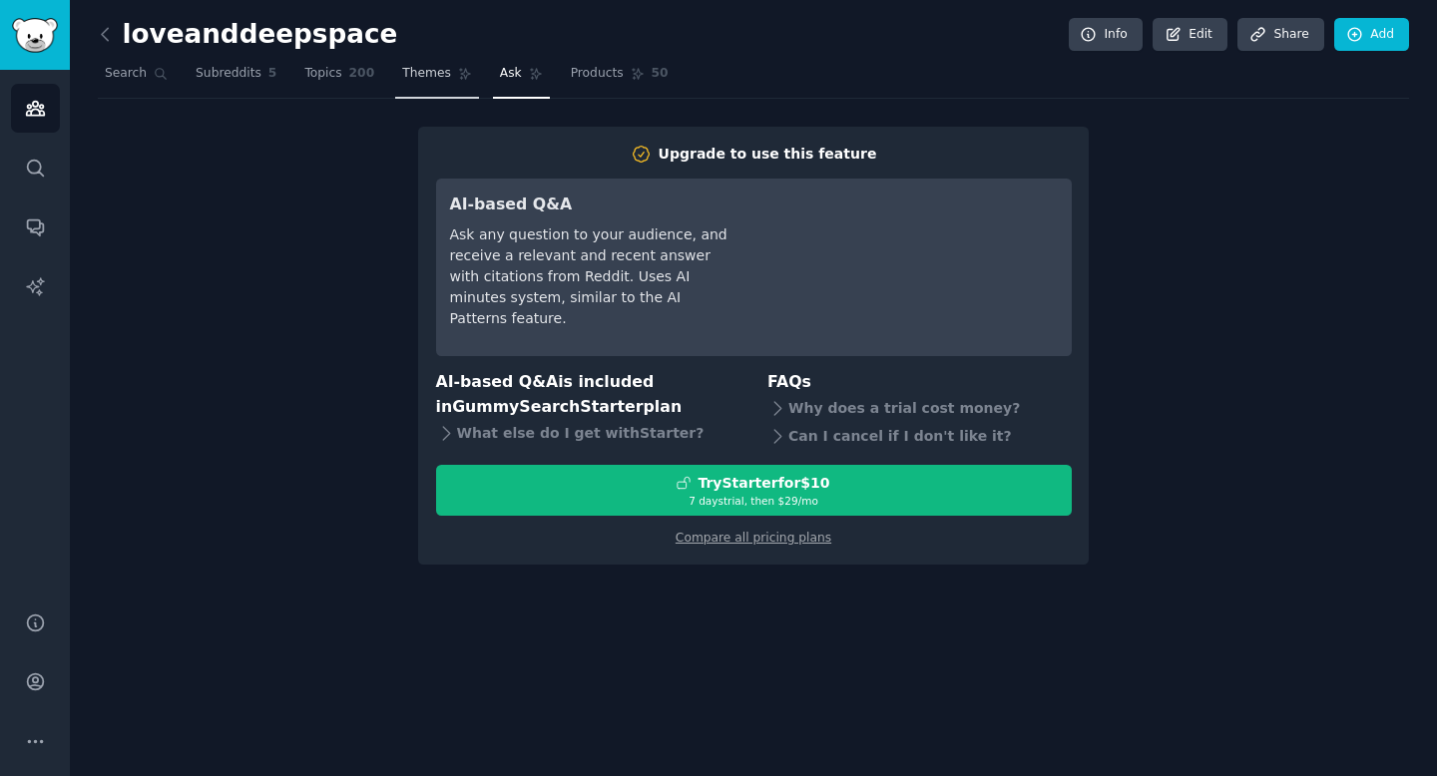
click at [436, 97] on link "Themes" at bounding box center [437, 78] width 84 height 41
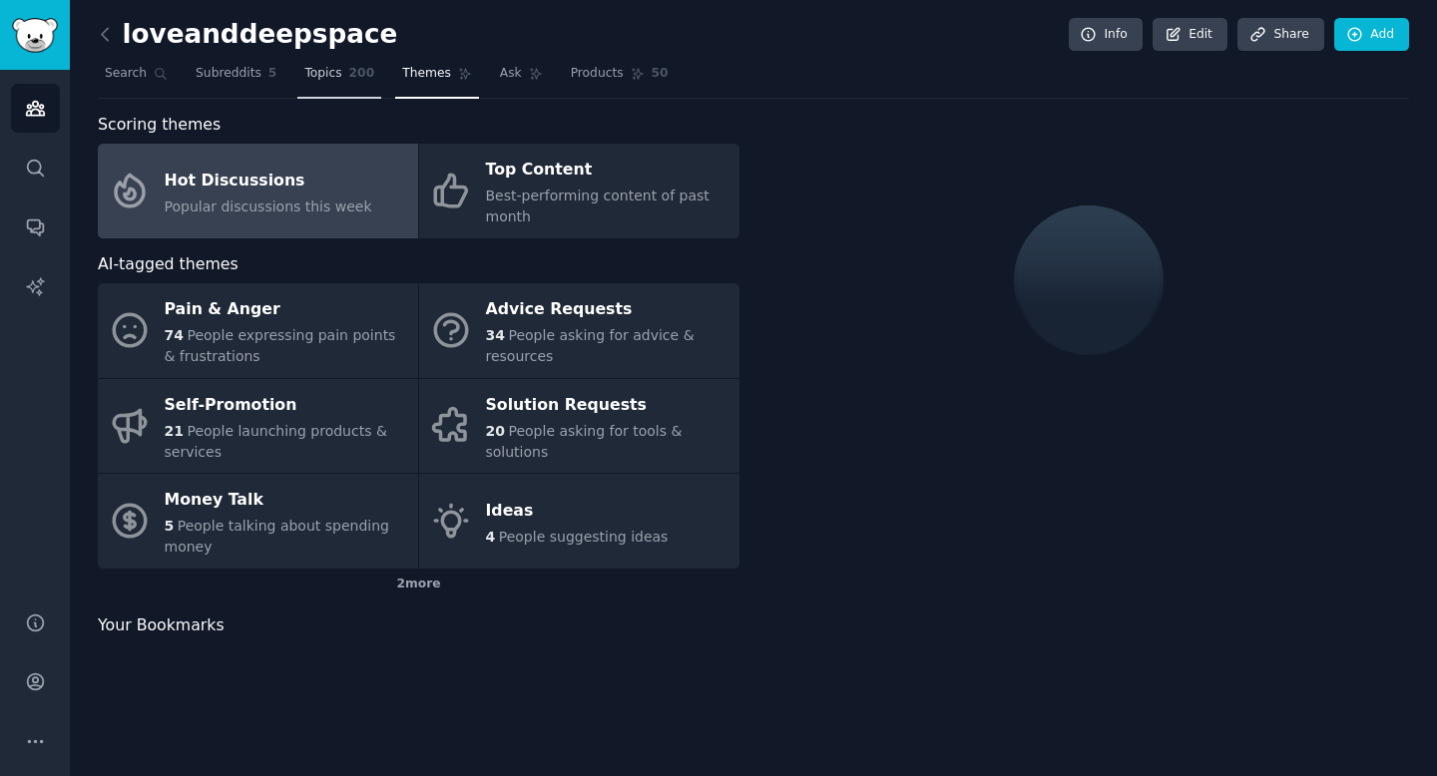
click at [341, 82] on link "Topics 200" at bounding box center [339, 78] width 84 height 41
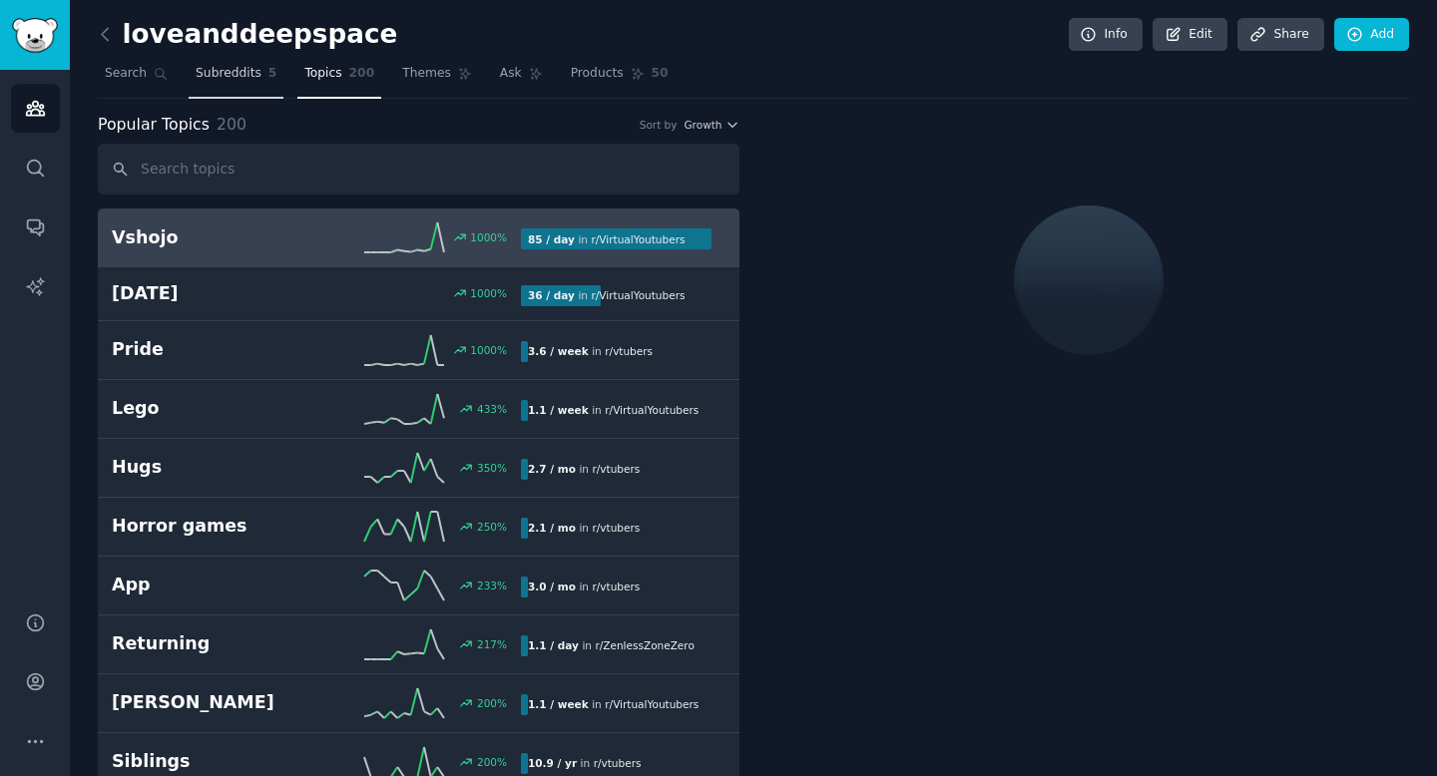
click at [247, 83] on link "Subreddits 5" at bounding box center [236, 78] width 95 height 41
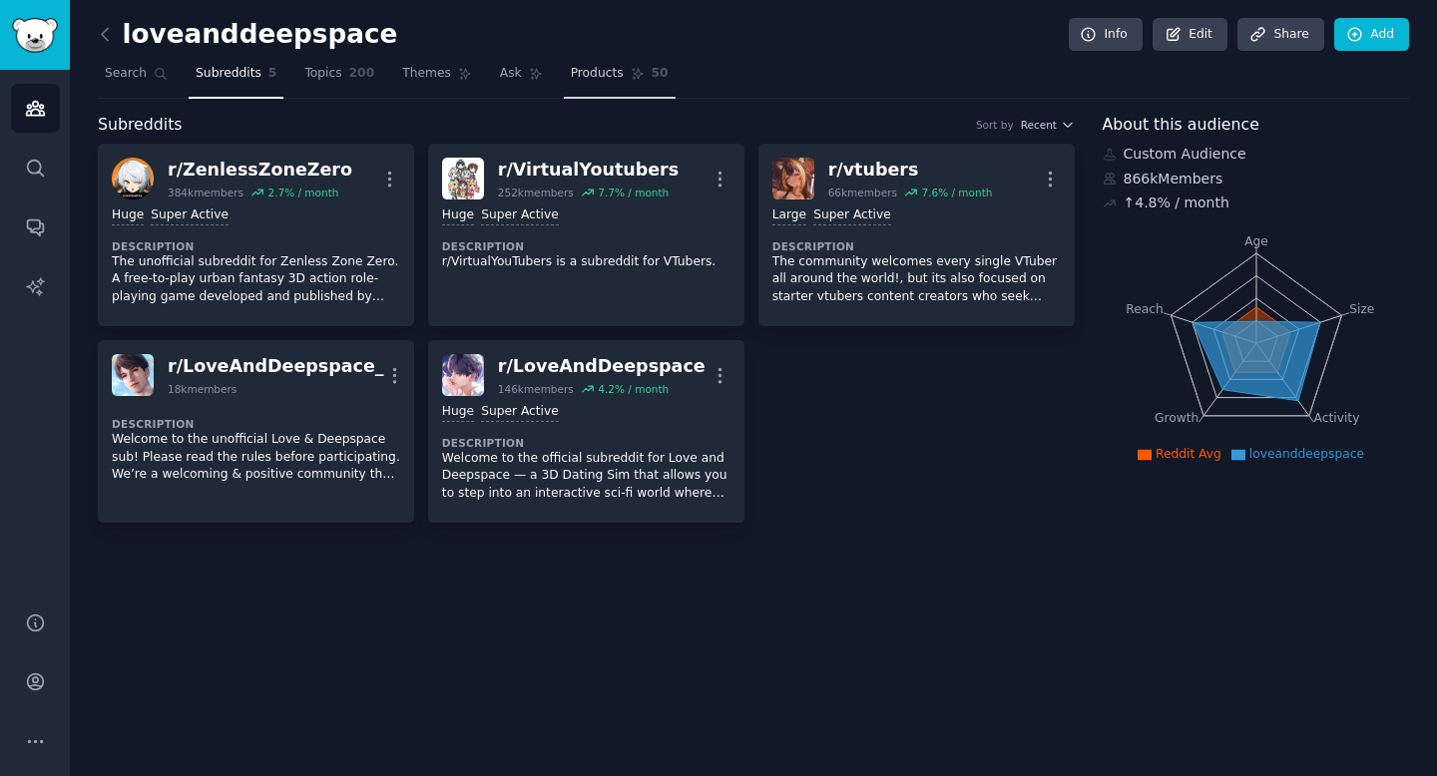
click at [564, 66] on link "Products 50" at bounding box center [620, 78] width 112 height 41
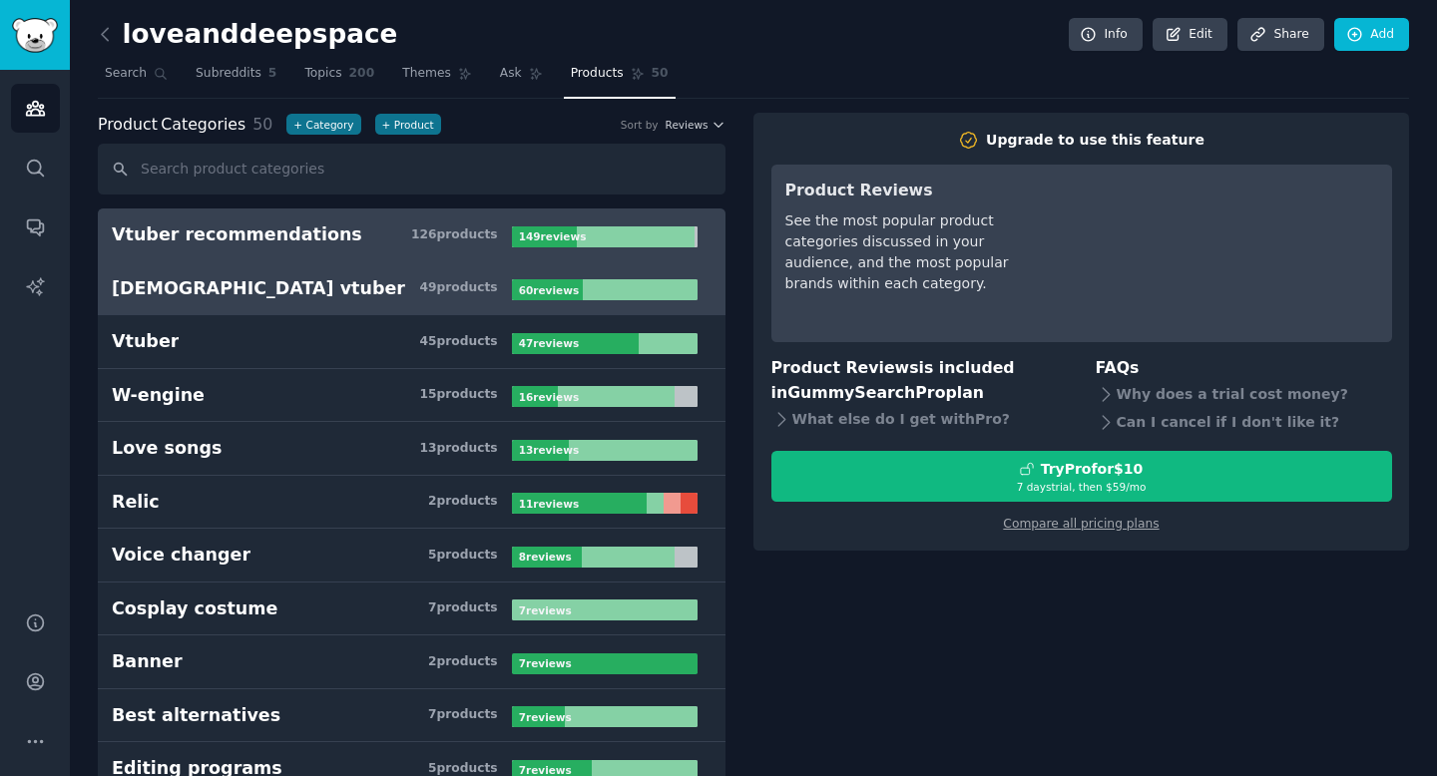
click at [313, 278] on h3 "[DEMOGRAPHIC_DATA] vtuber 49 product s" at bounding box center [312, 288] width 400 height 25
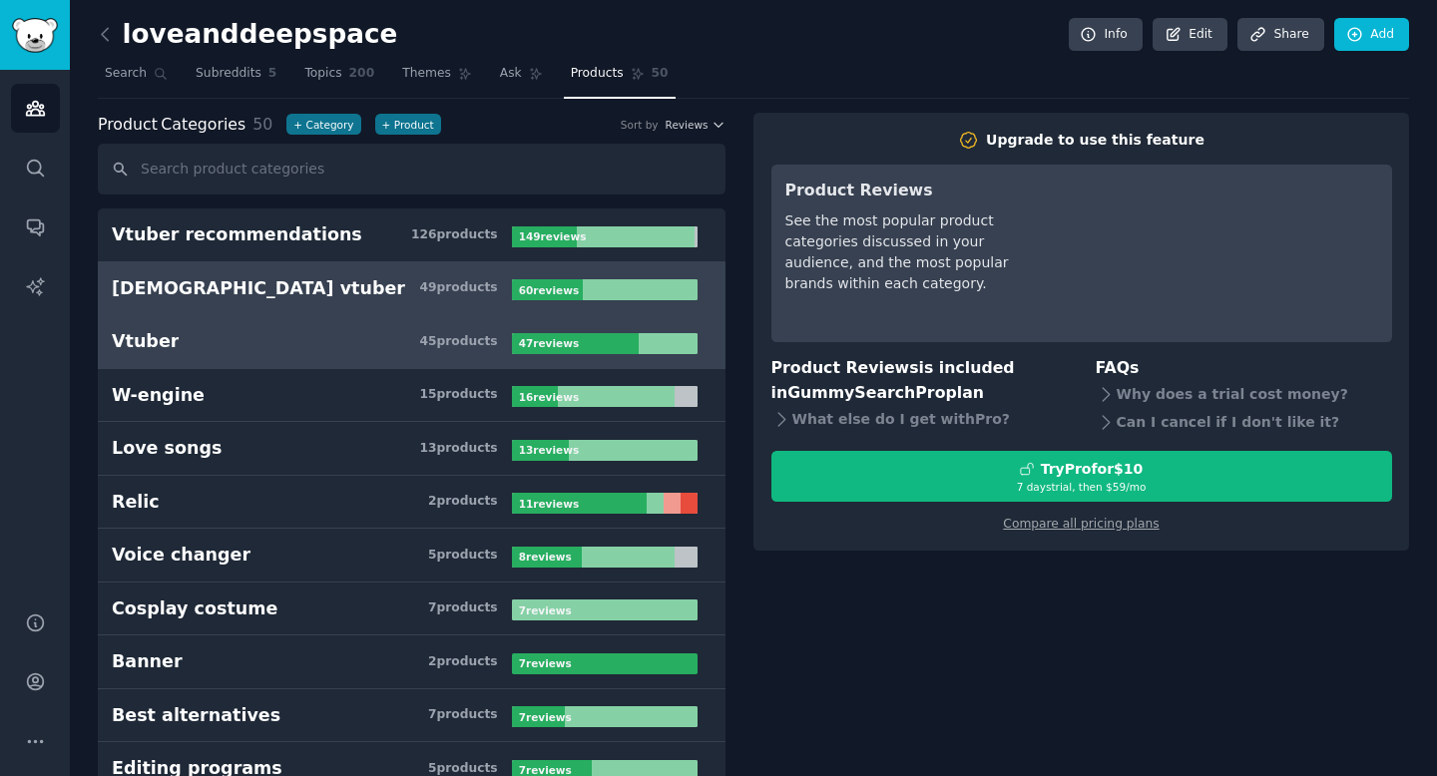
click at [295, 343] on h3 "Vtuber 45 product s" at bounding box center [312, 341] width 400 height 25
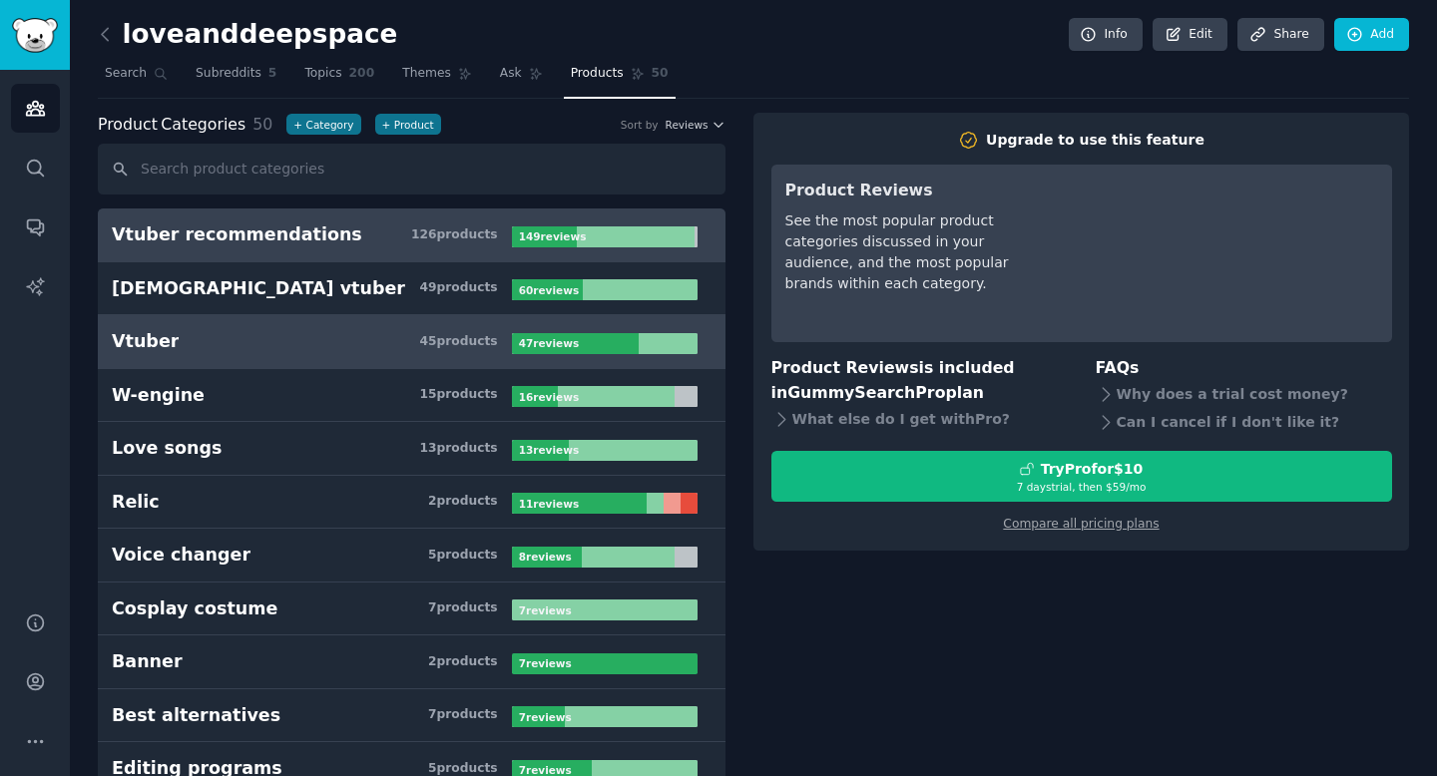
click at [305, 245] on div "Vtuber recommendations" at bounding box center [237, 234] width 250 height 25
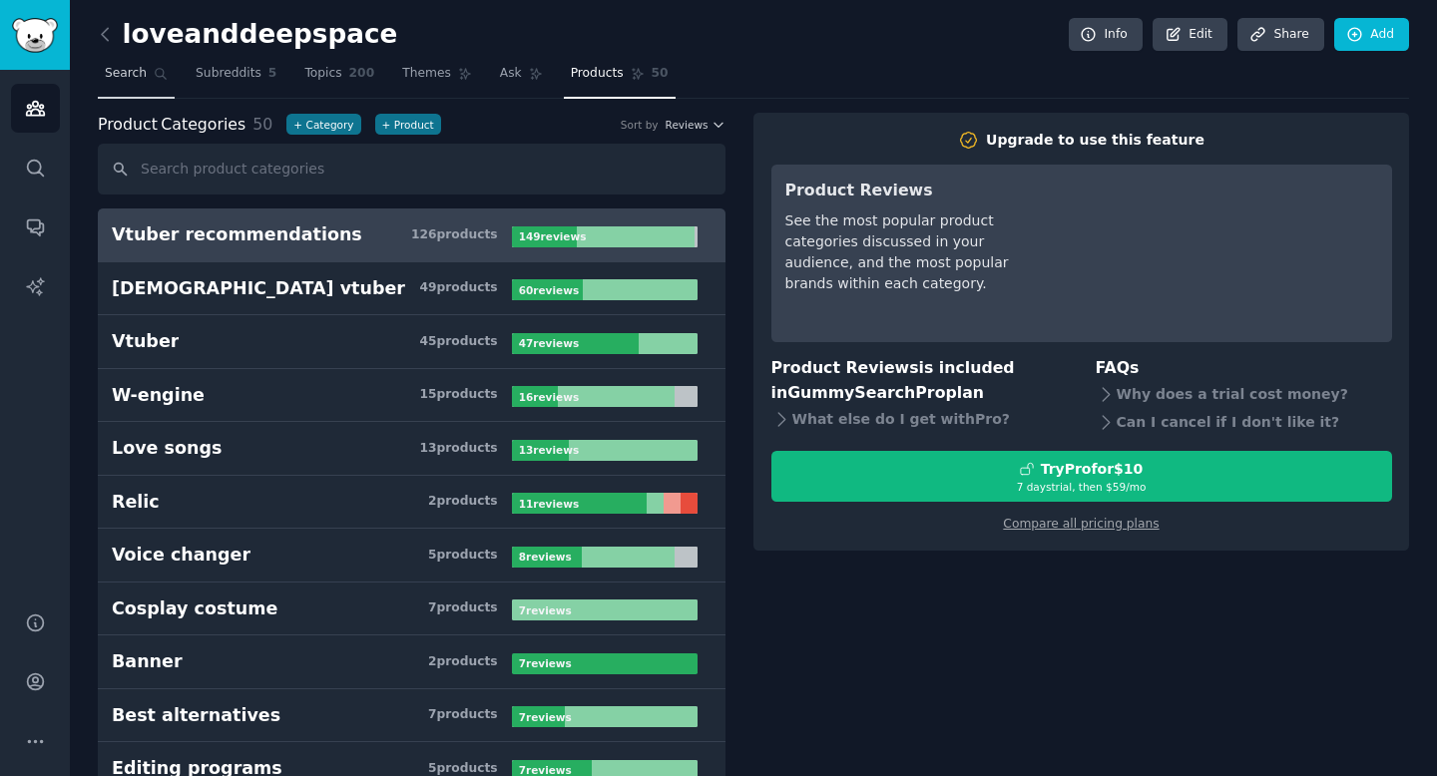
click at [139, 79] on span "Search" at bounding box center [126, 74] width 42 height 18
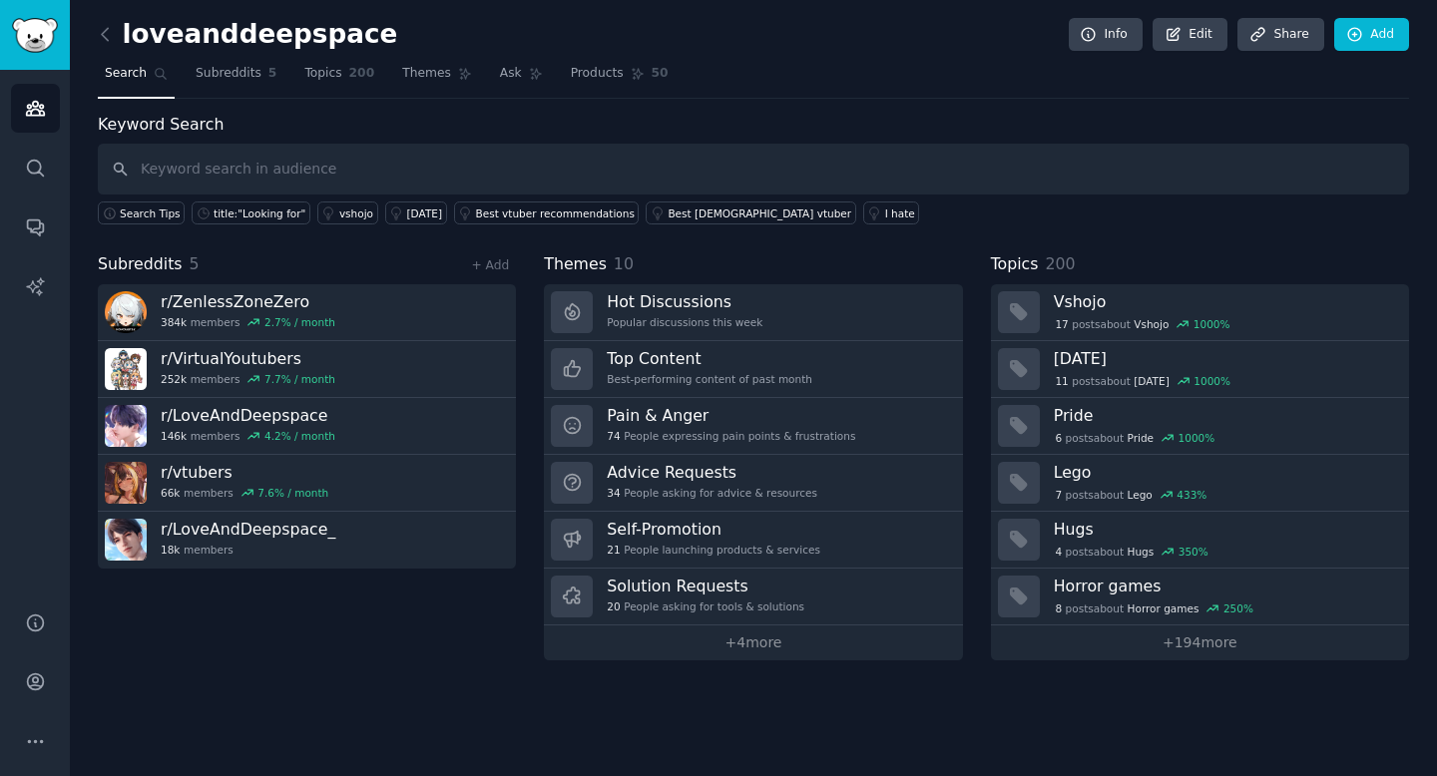
click at [93, 45] on div "loveanddeepspace Info Edit Share Add Search Subreddits 5 Topics 200 Themes Ask …" at bounding box center [753, 388] width 1367 height 776
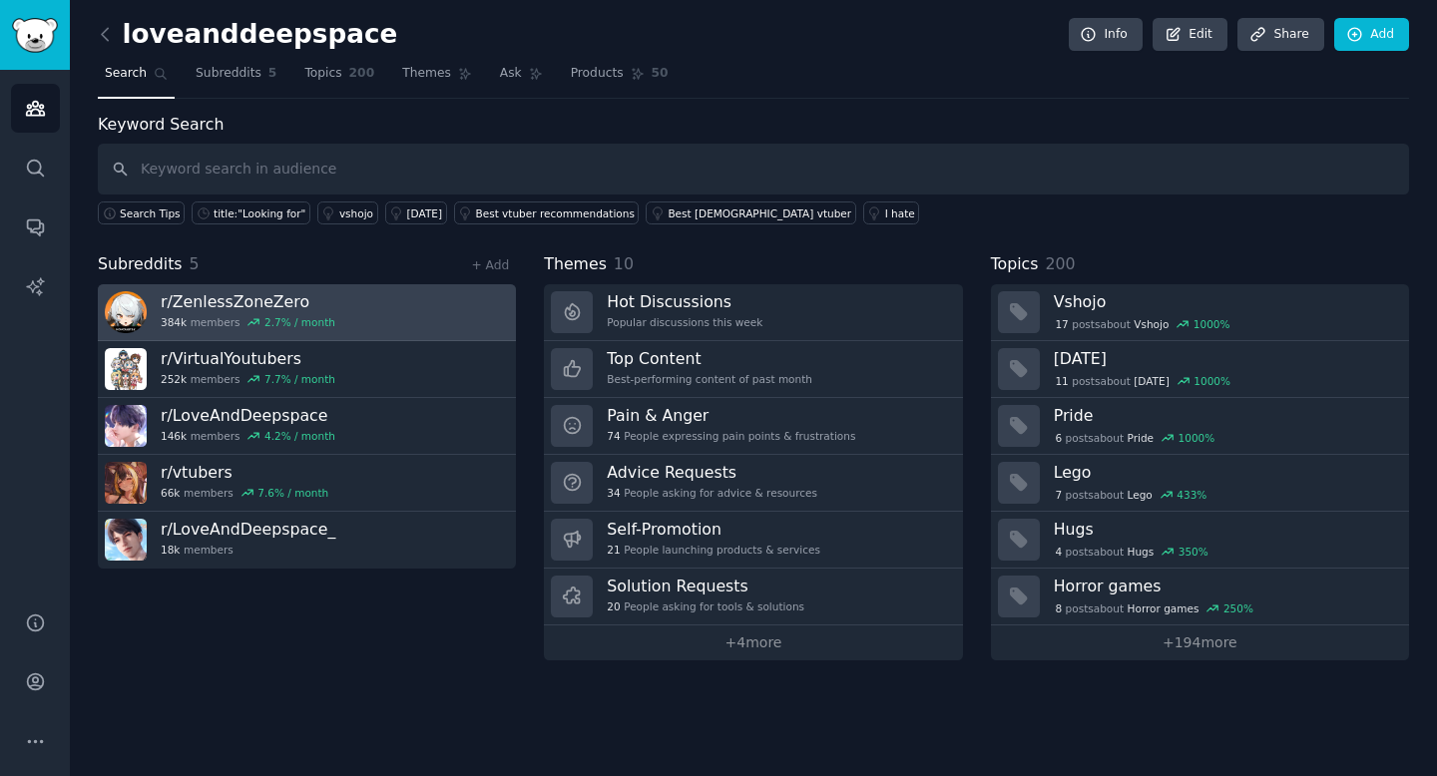
click at [370, 317] on link "r/ ZenlessZoneZero 384k members 2.7 % / month" at bounding box center [307, 312] width 418 height 57
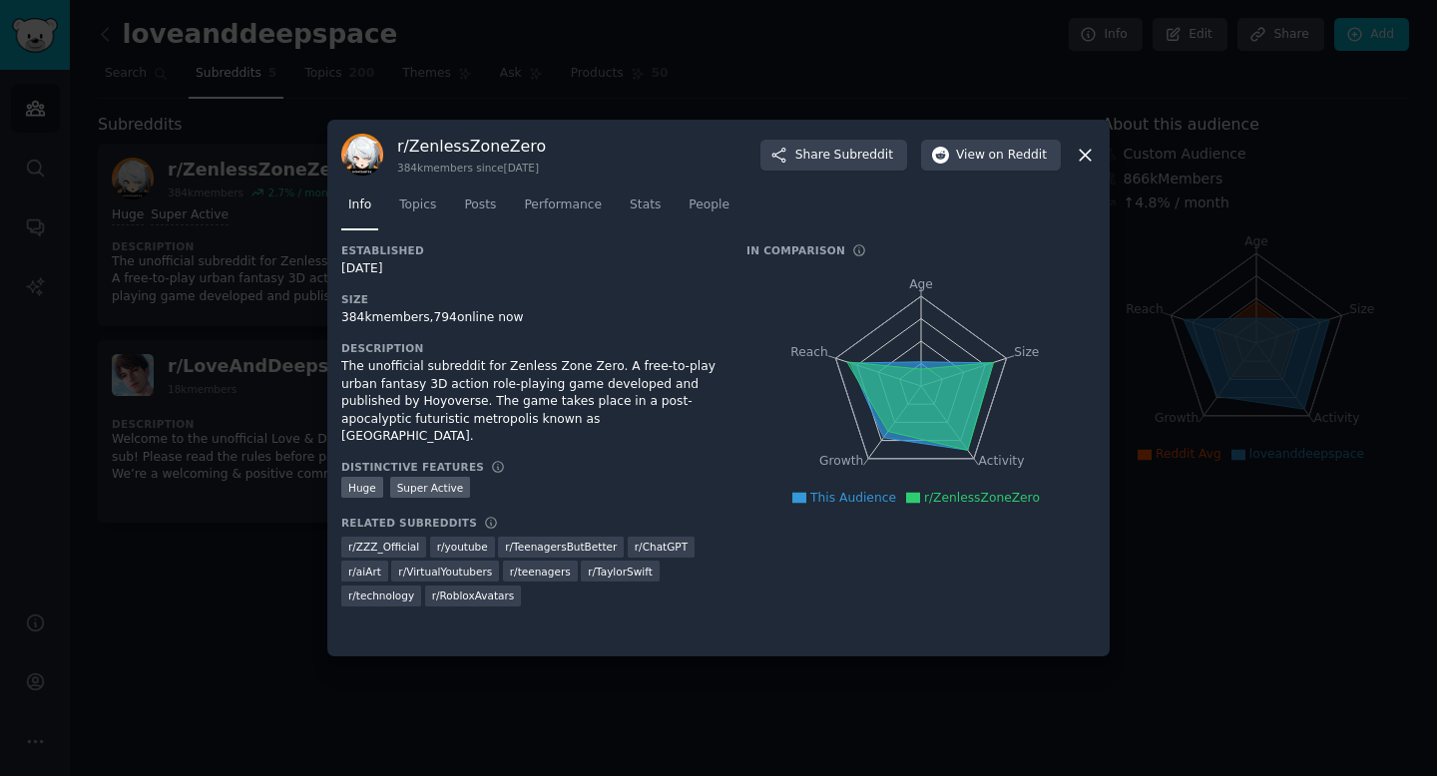
click at [263, 357] on div at bounding box center [718, 388] width 1437 height 776
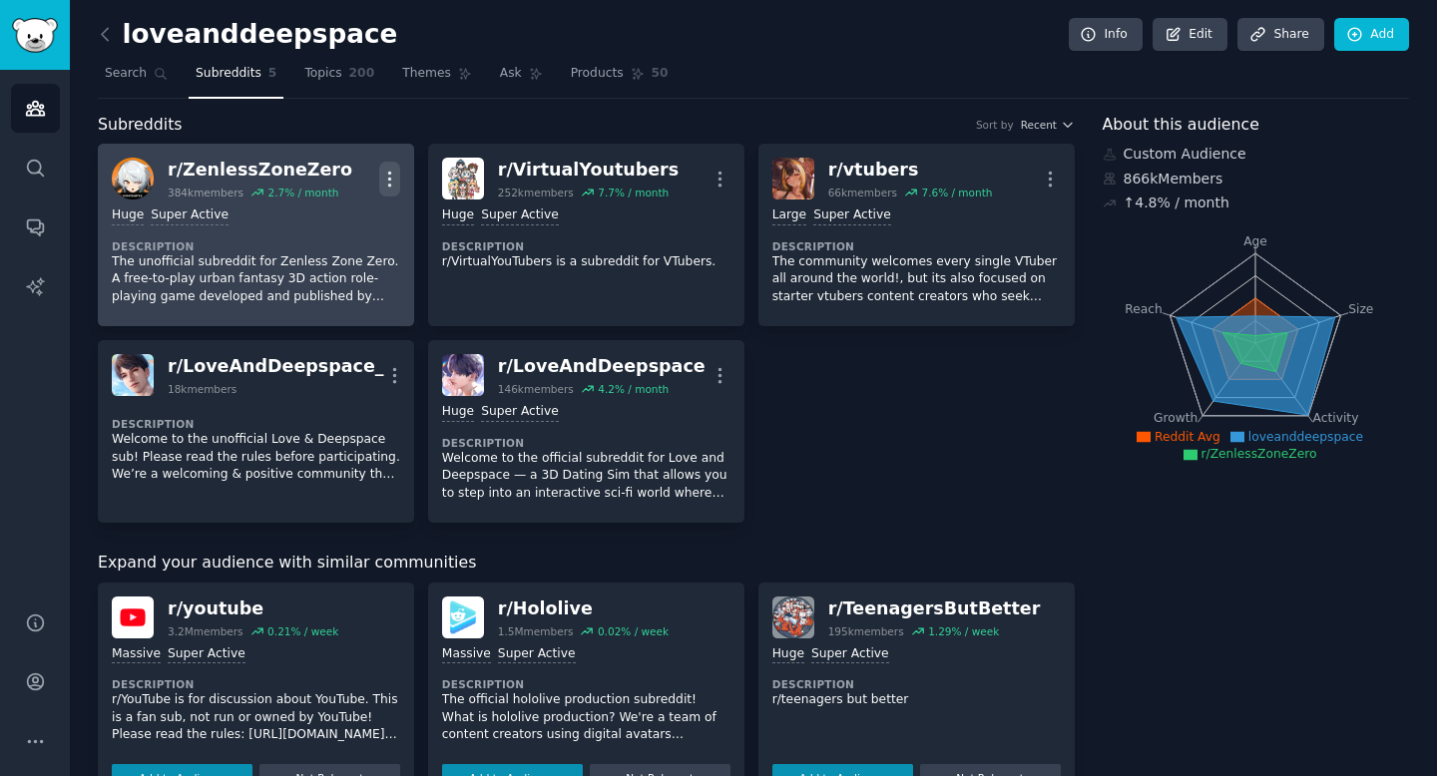
click at [389, 184] on icon "button" at bounding box center [389, 179] width 2 height 14
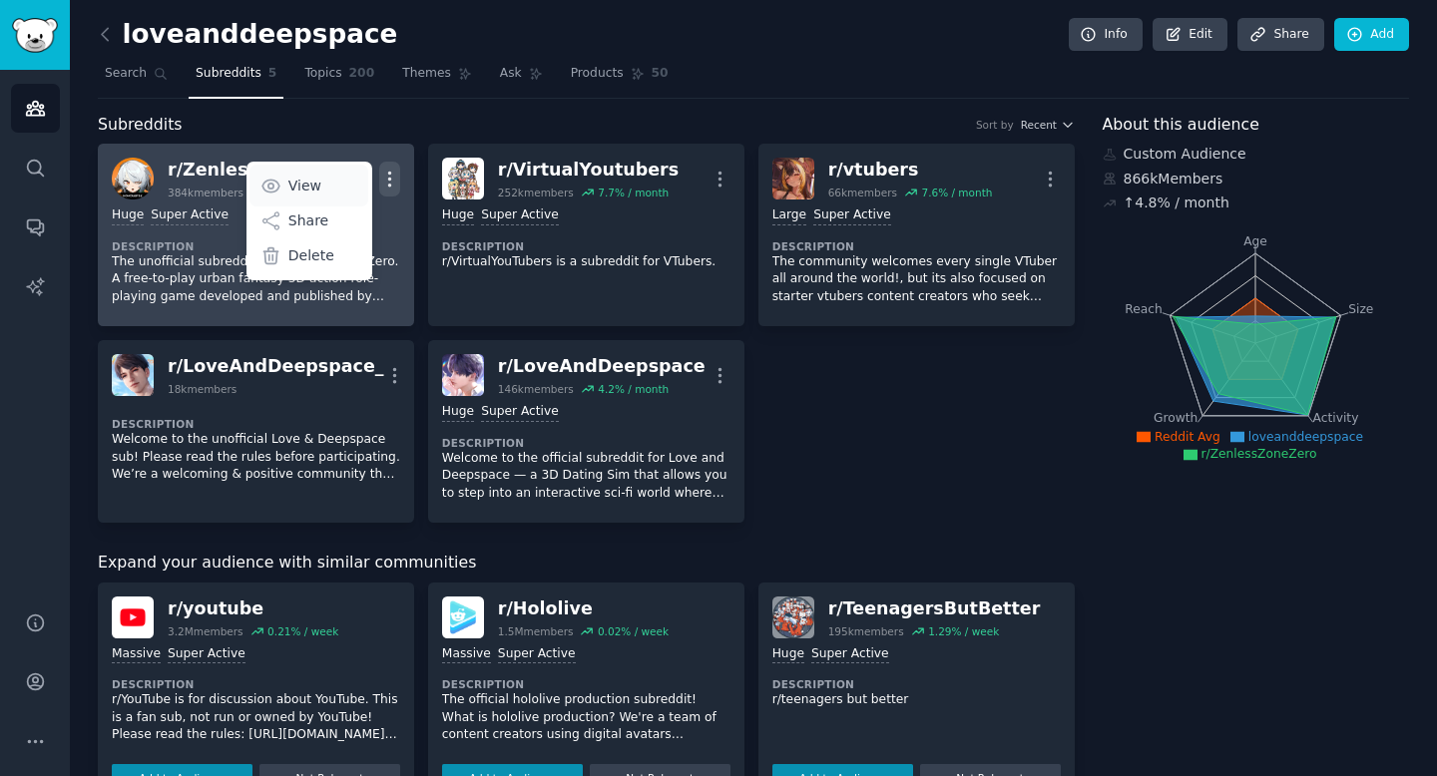
click at [309, 184] on p "View" at bounding box center [304, 186] width 33 height 21
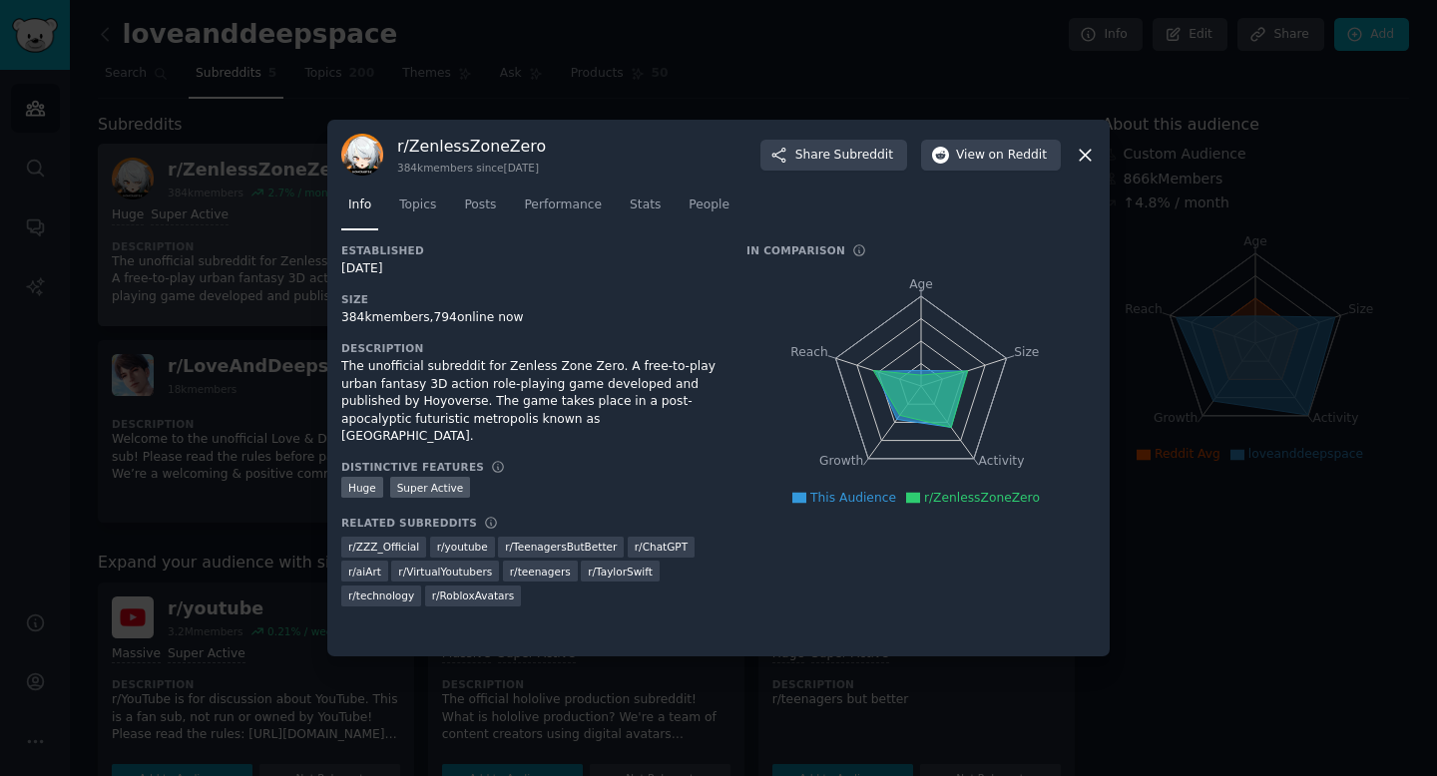
click at [271, 185] on div at bounding box center [718, 388] width 1437 height 776
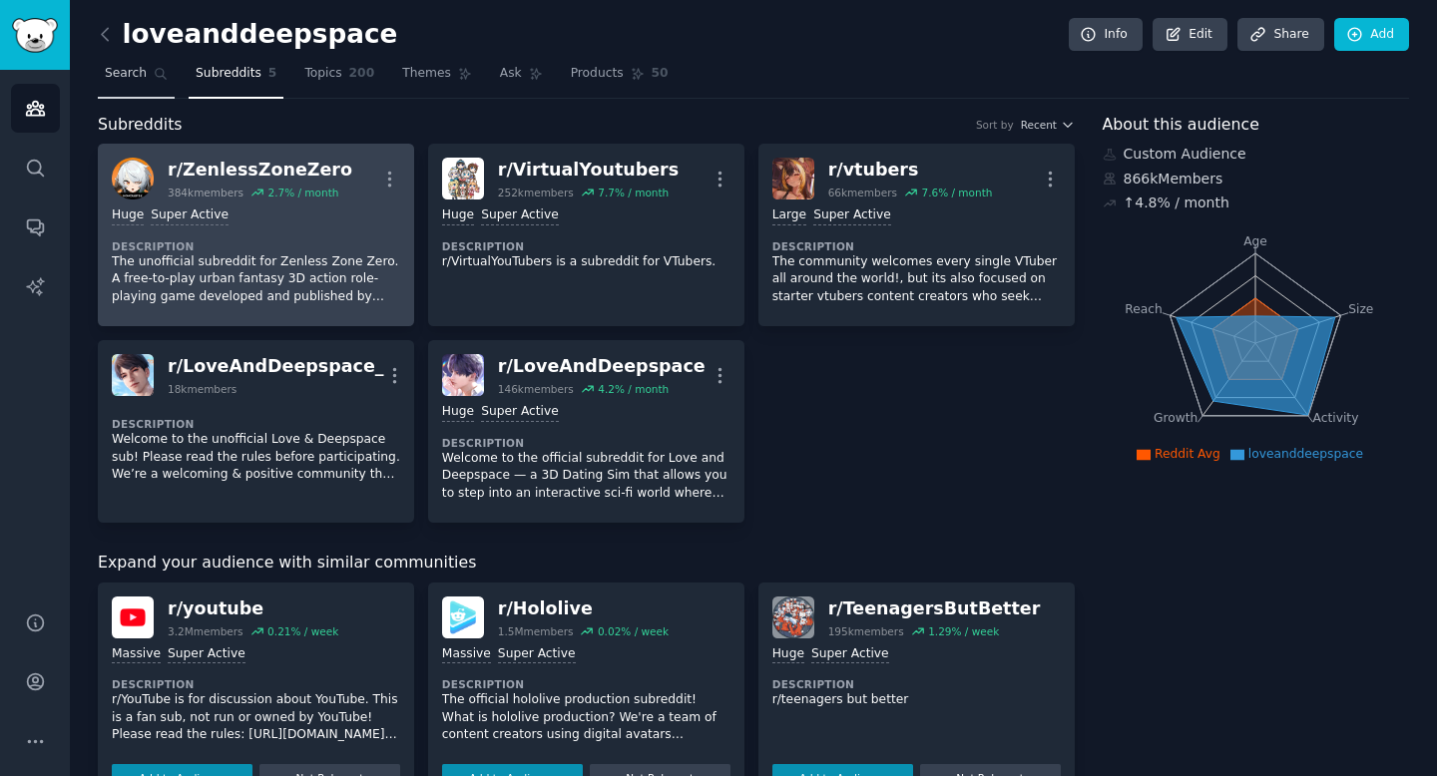
click at [143, 71] on span "Search" at bounding box center [126, 74] width 42 height 18
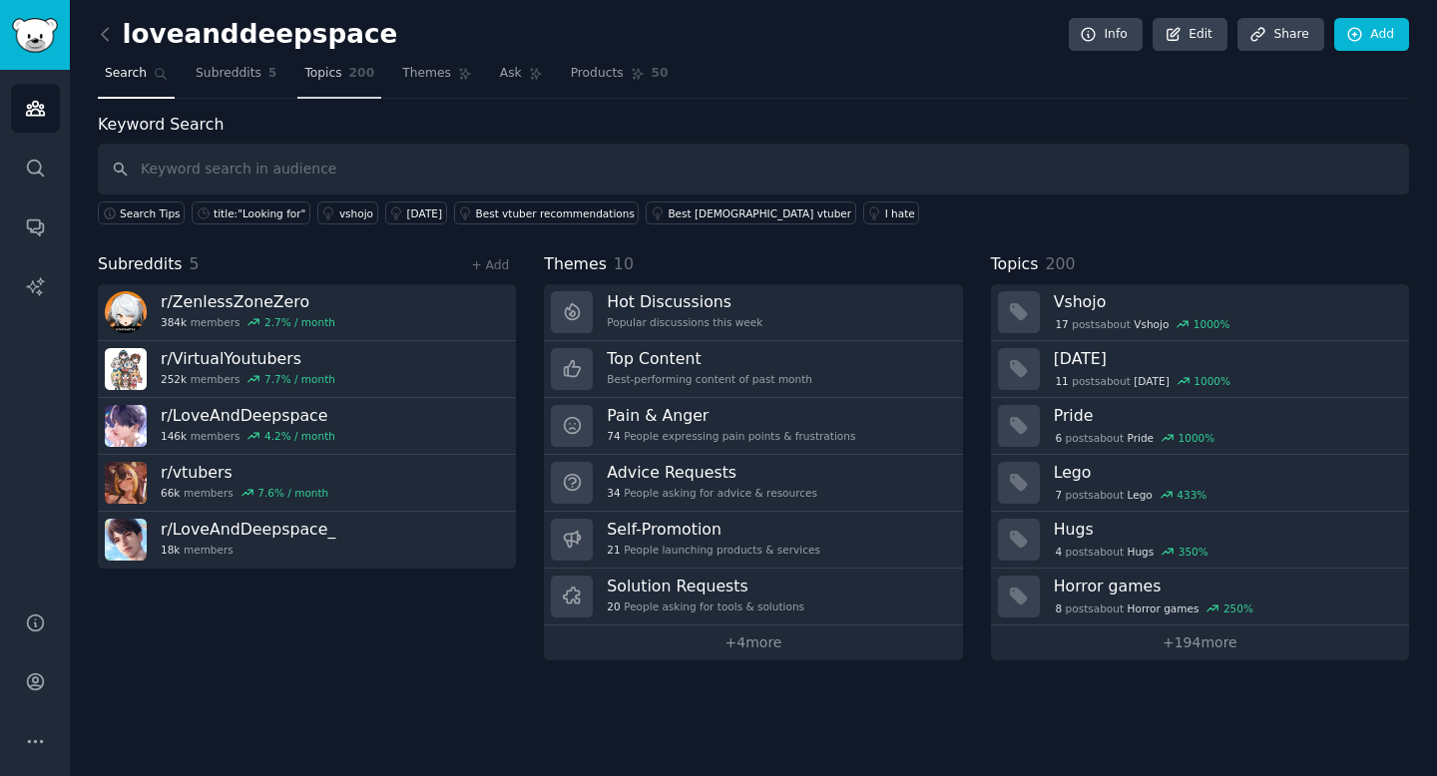
click at [351, 58] on link "Topics 200" at bounding box center [339, 78] width 84 height 41
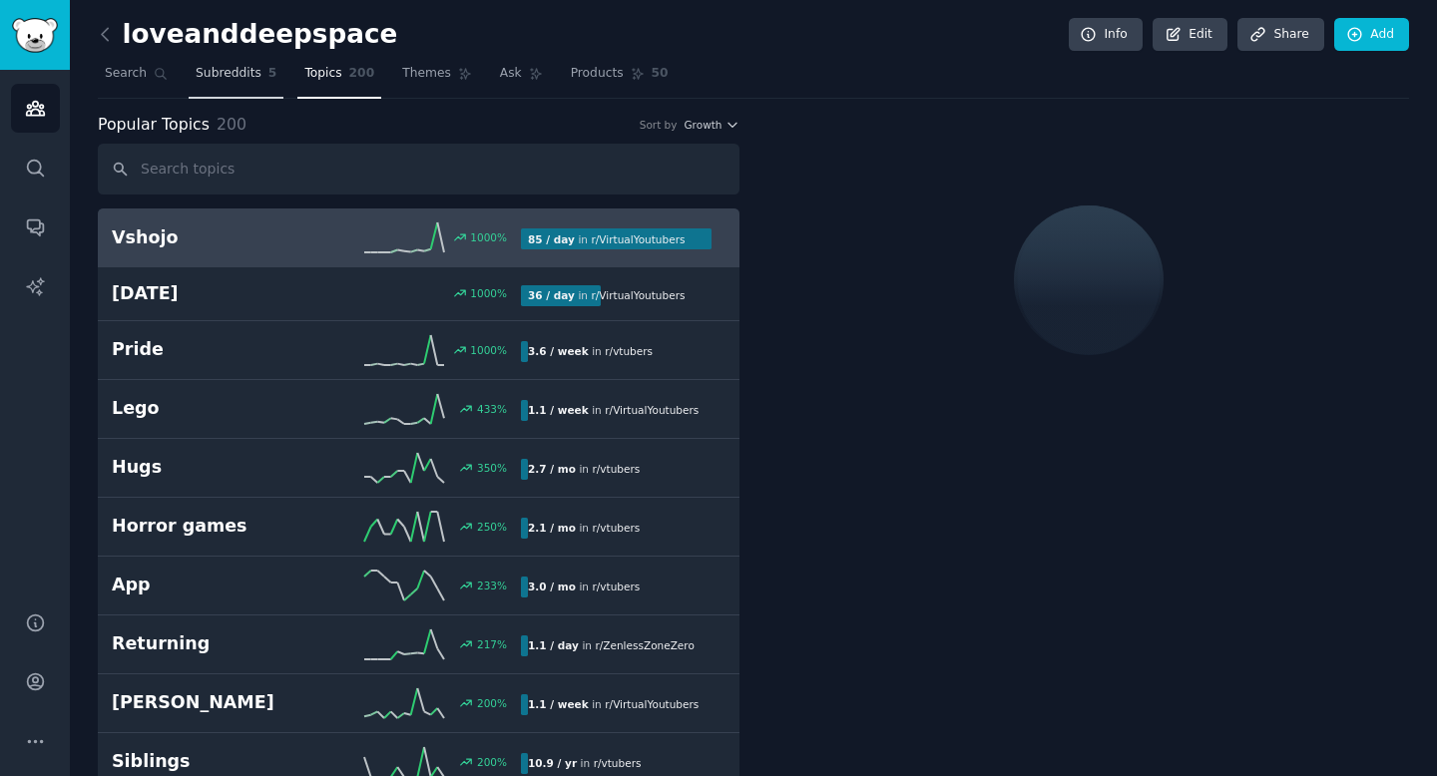
click at [250, 87] on link "Subreddits 5" at bounding box center [236, 78] width 95 height 41
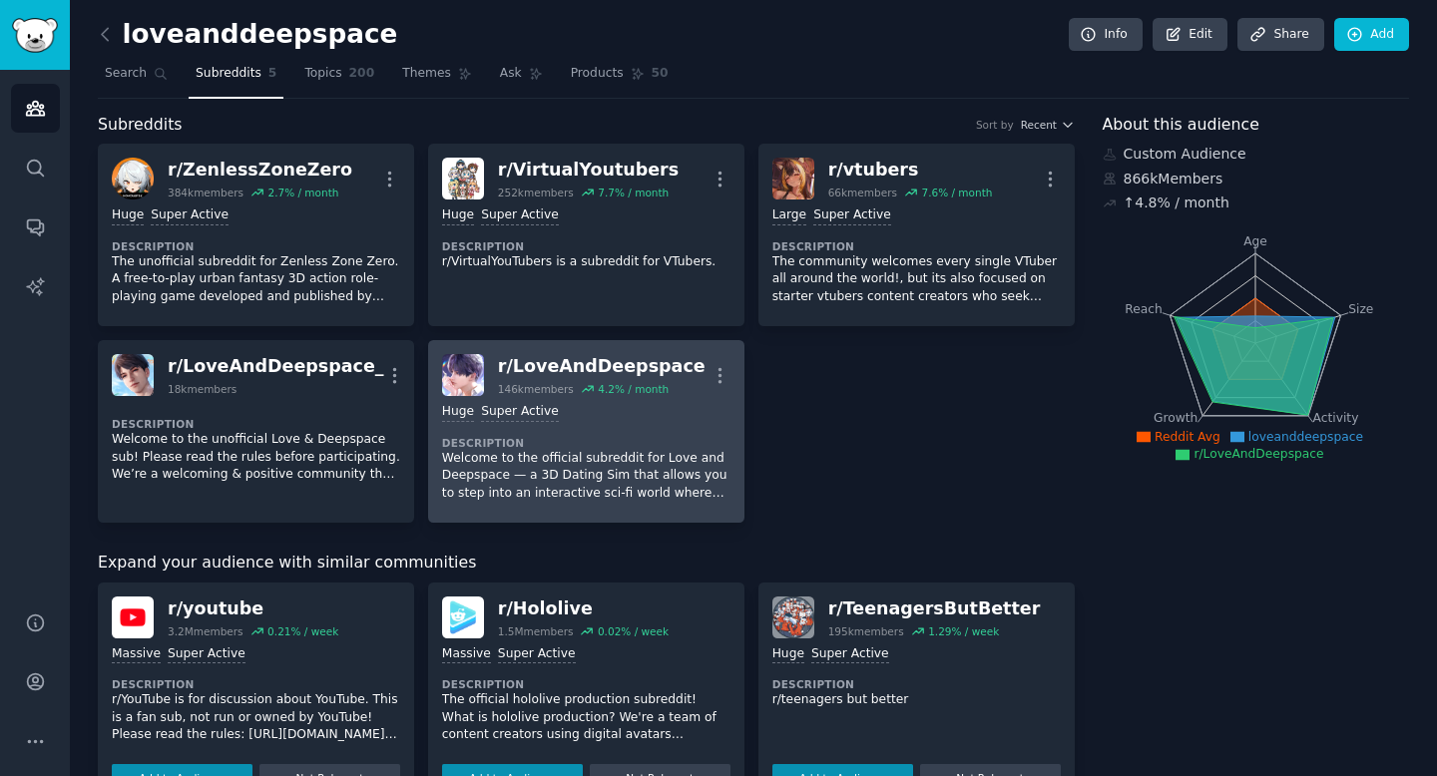
click at [614, 417] on div "Huge Super Active" at bounding box center [586, 412] width 288 height 19
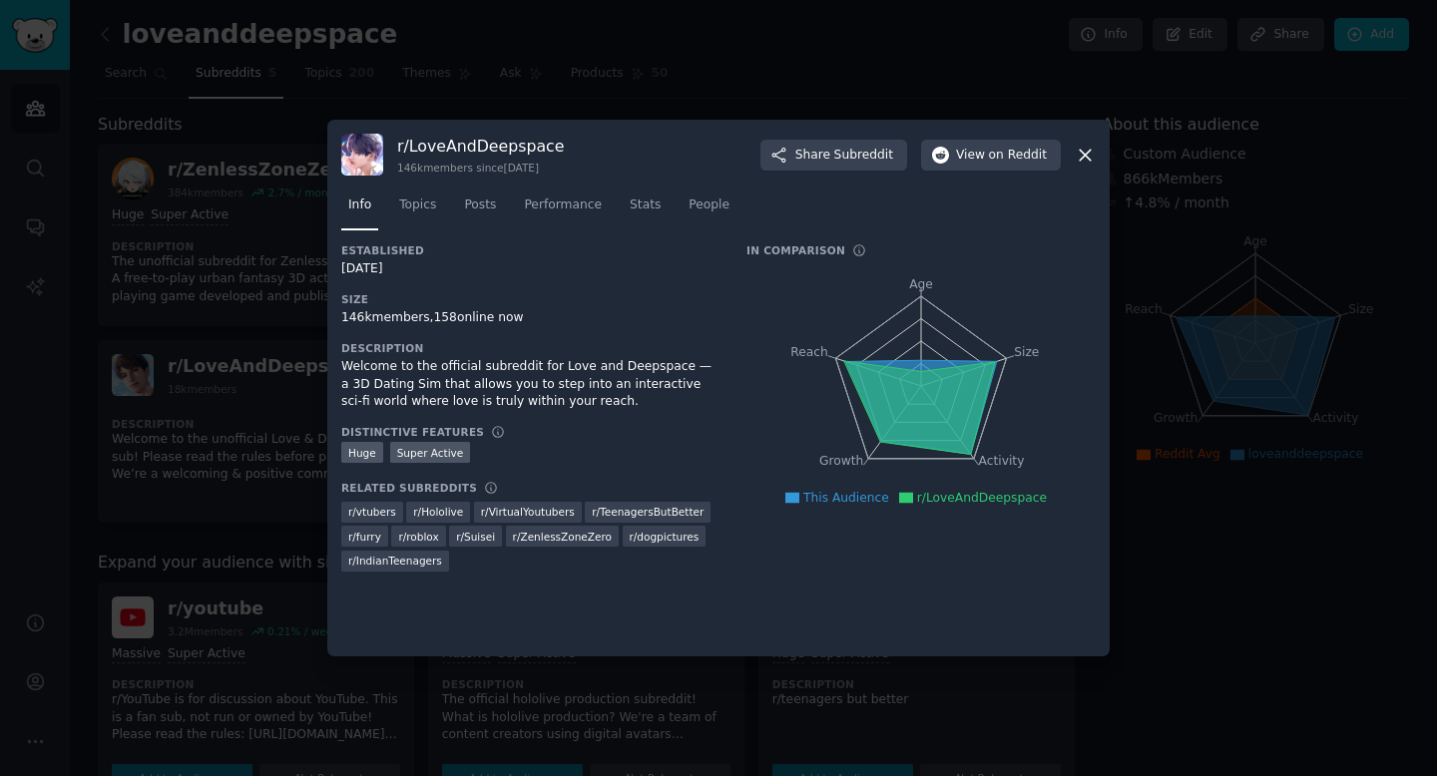
click at [1144, 401] on div at bounding box center [718, 388] width 1437 height 776
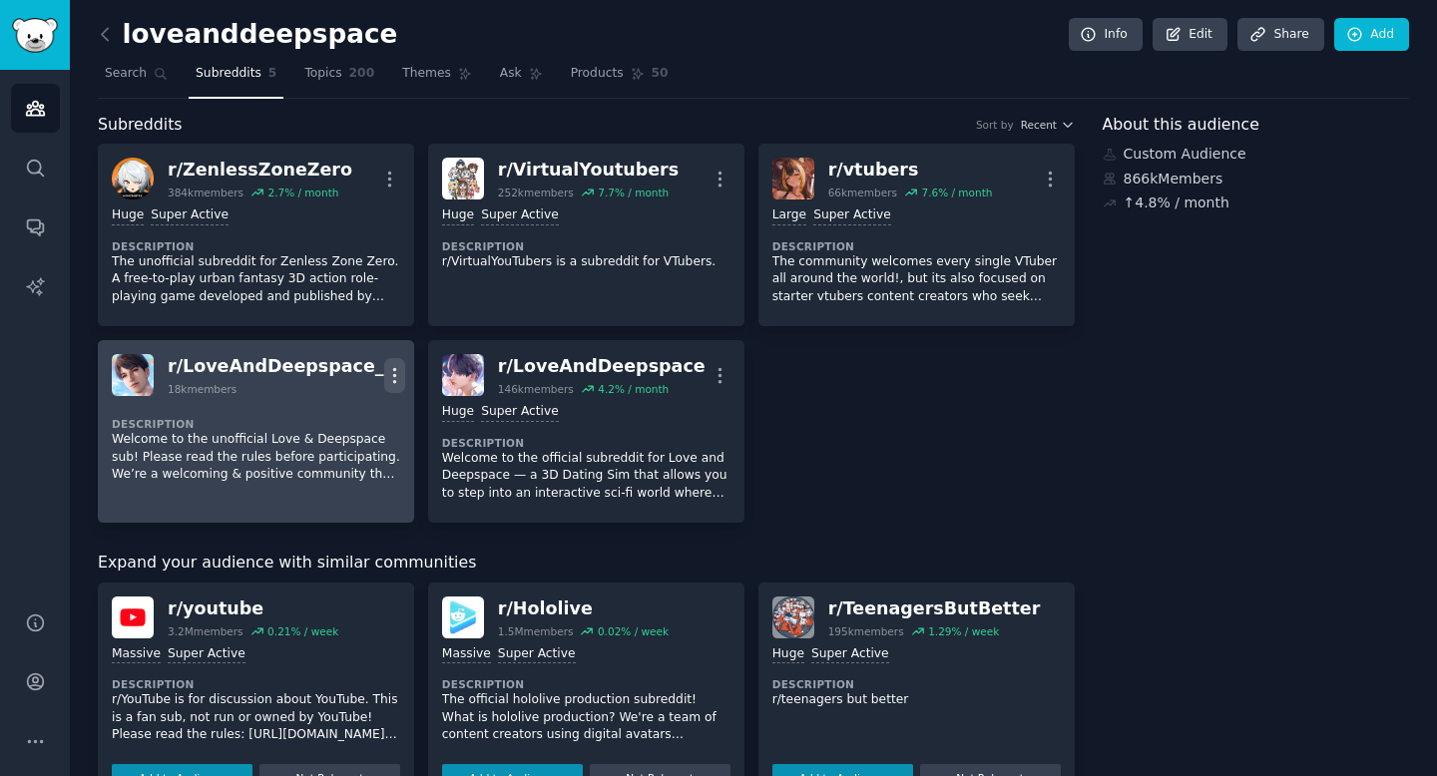
click at [393, 369] on icon "button" at bounding box center [394, 375] width 2 height 14
click at [326, 423] on p "Delete" at bounding box center [316, 417] width 46 height 21
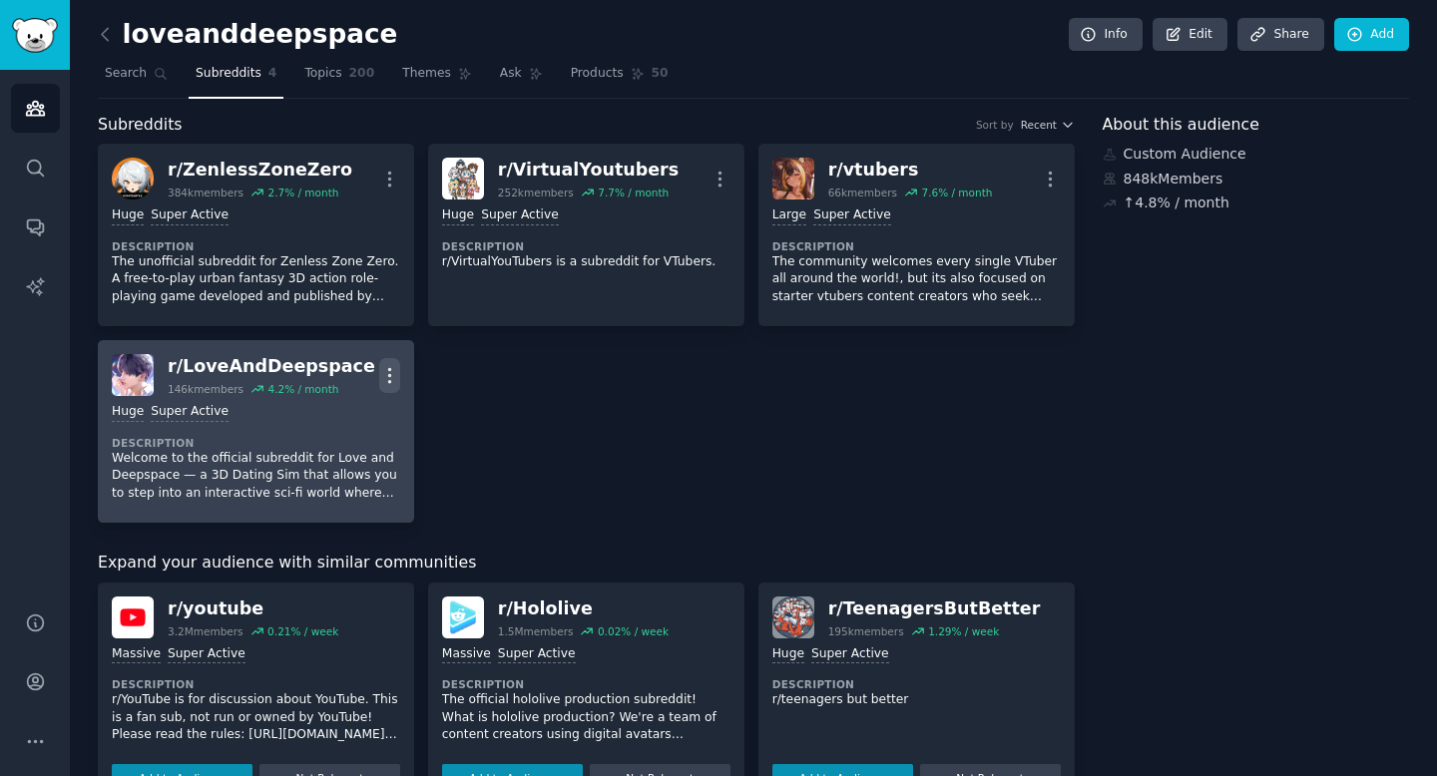
click at [386, 372] on icon "button" at bounding box center [389, 375] width 21 height 21
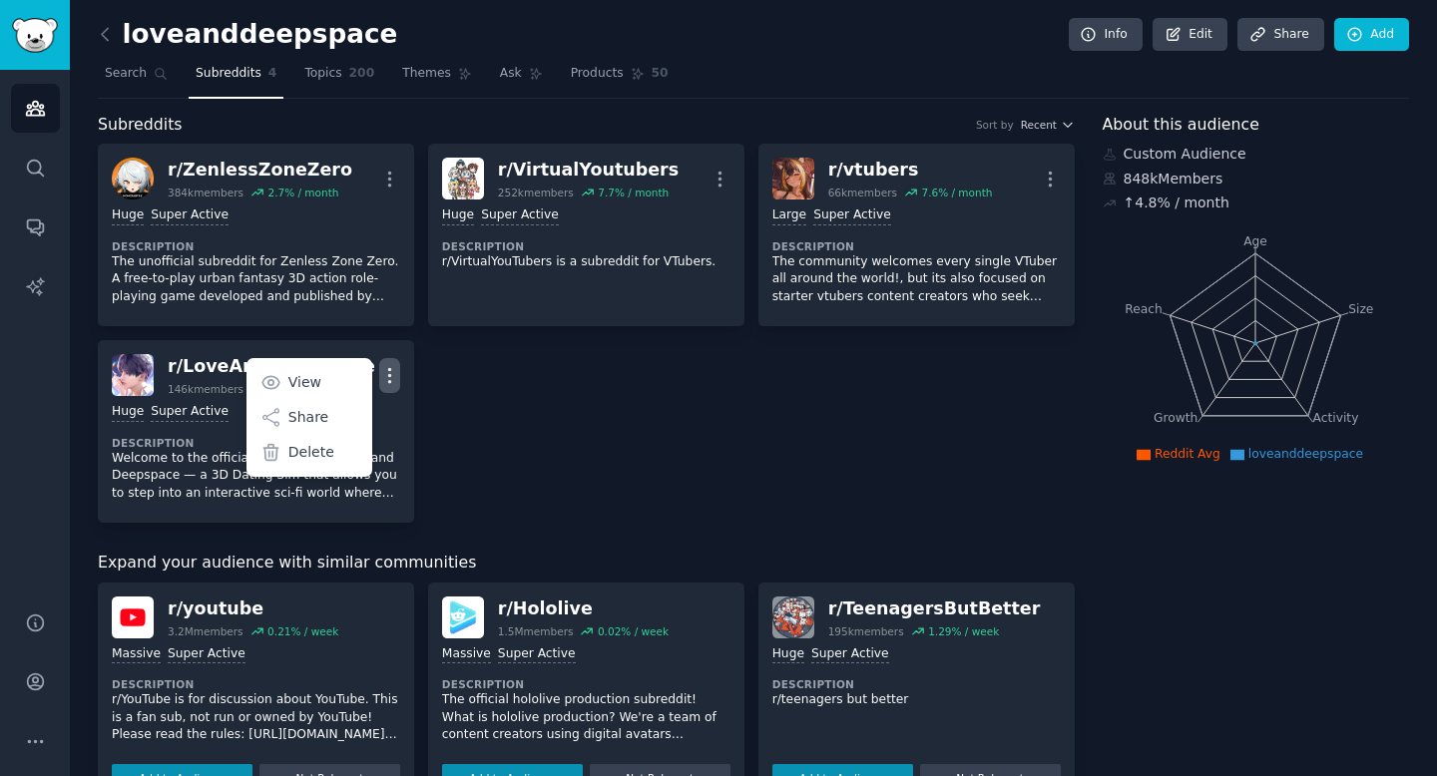
click at [442, 416] on div "r/ ZenlessZoneZero 384k members 2.7 % / month More Huge Super Active Descriptio…" at bounding box center [586, 333] width 977 height 379
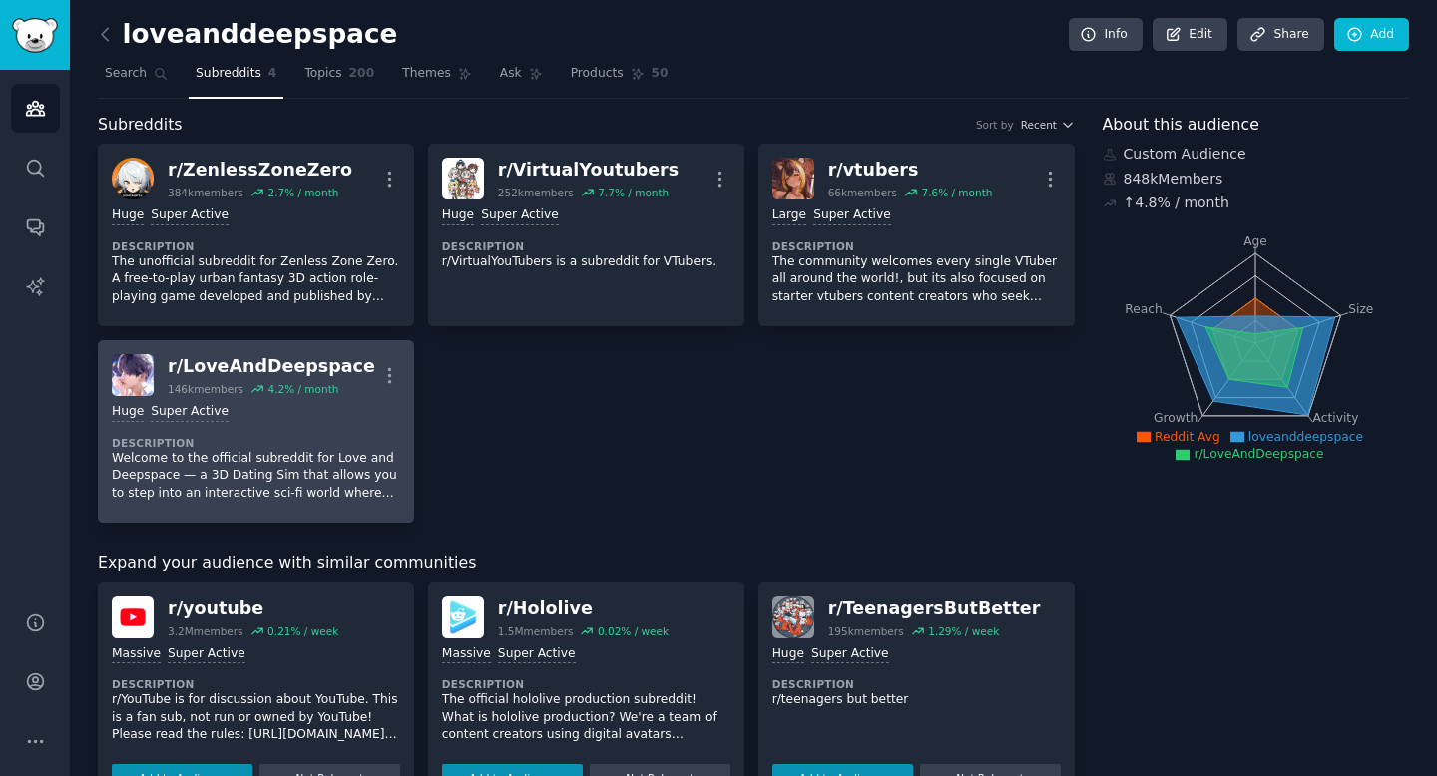
click at [356, 444] on dt "Description" at bounding box center [256, 443] width 288 height 14
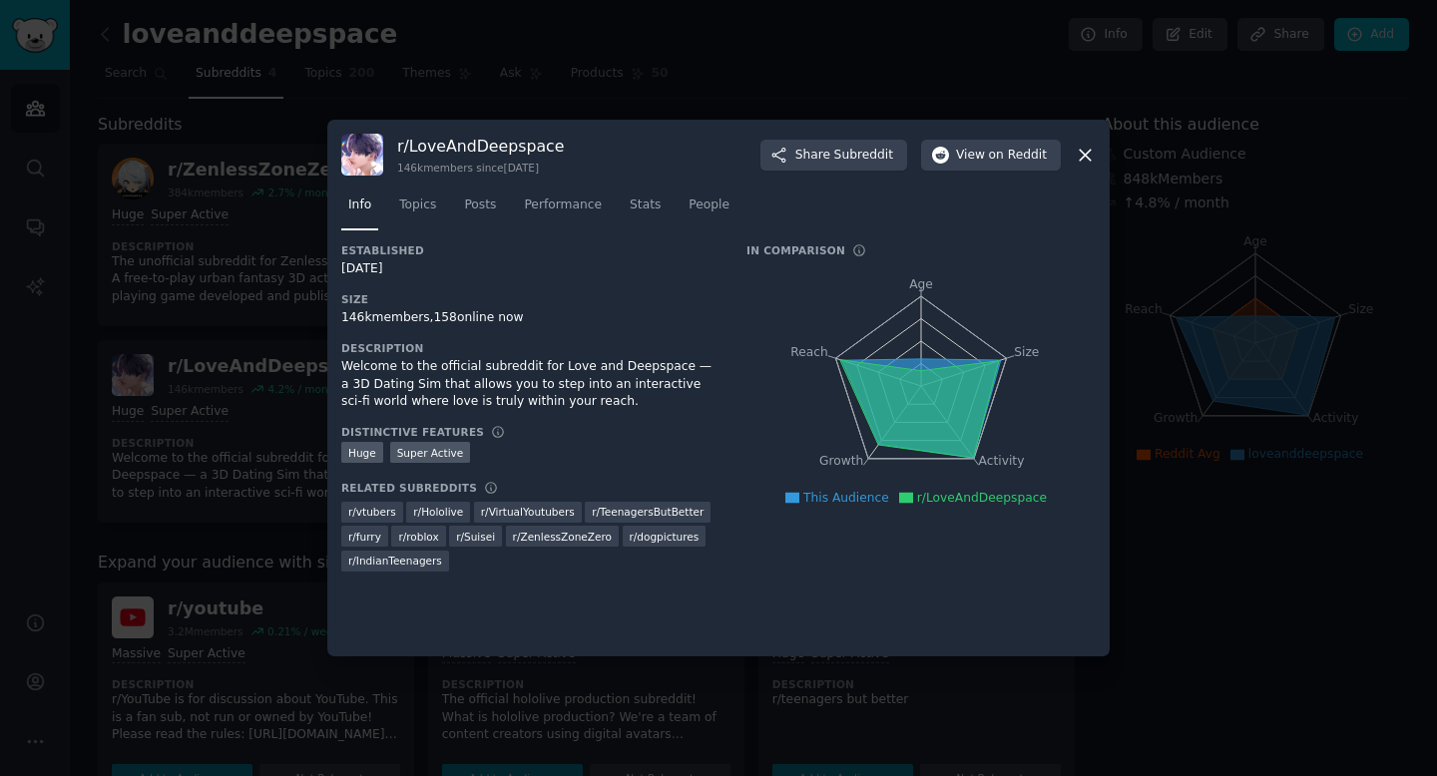
click at [1075, 161] on icon at bounding box center [1084, 155] width 21 height 21
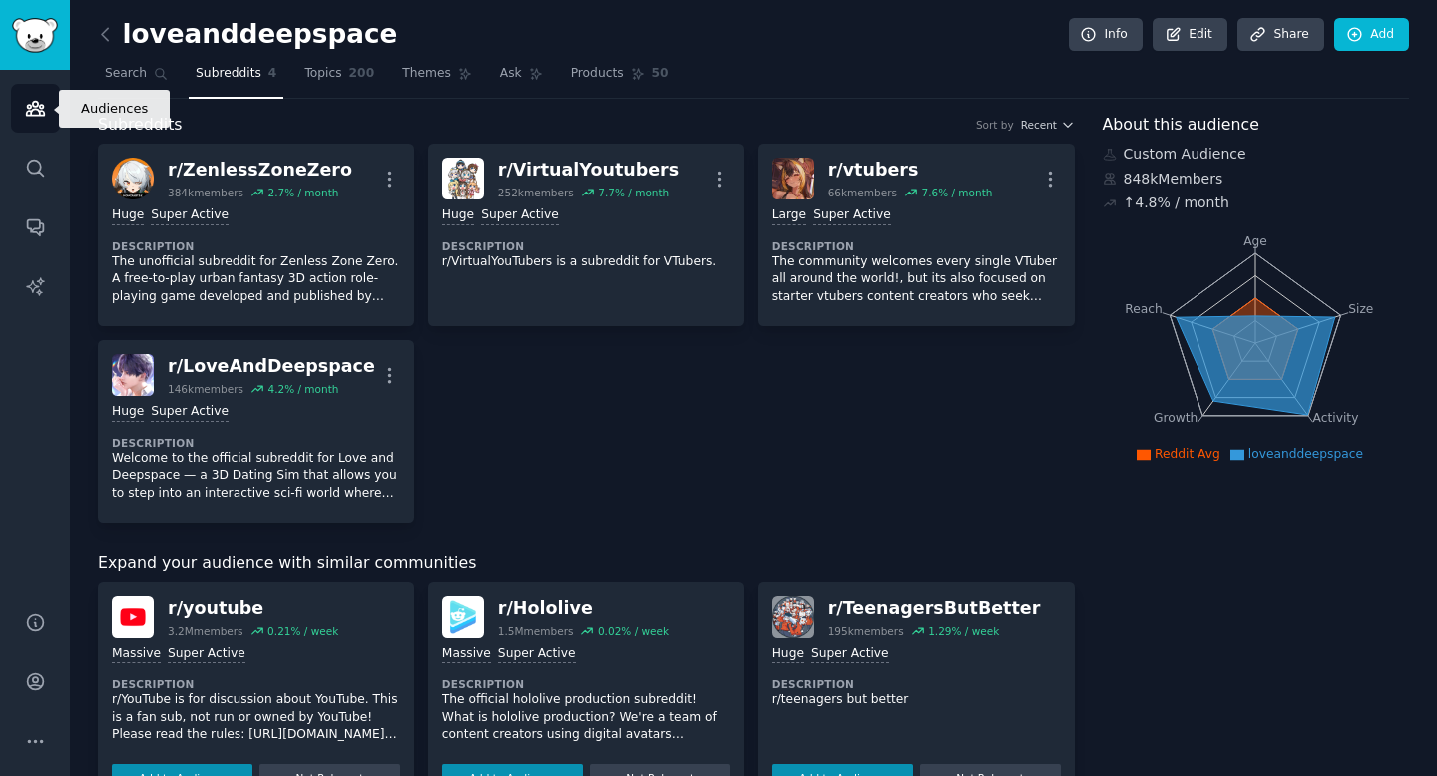
click at [31, 112] on icon "Sidebar" at bounding box center [35, 109] width 18 height 14
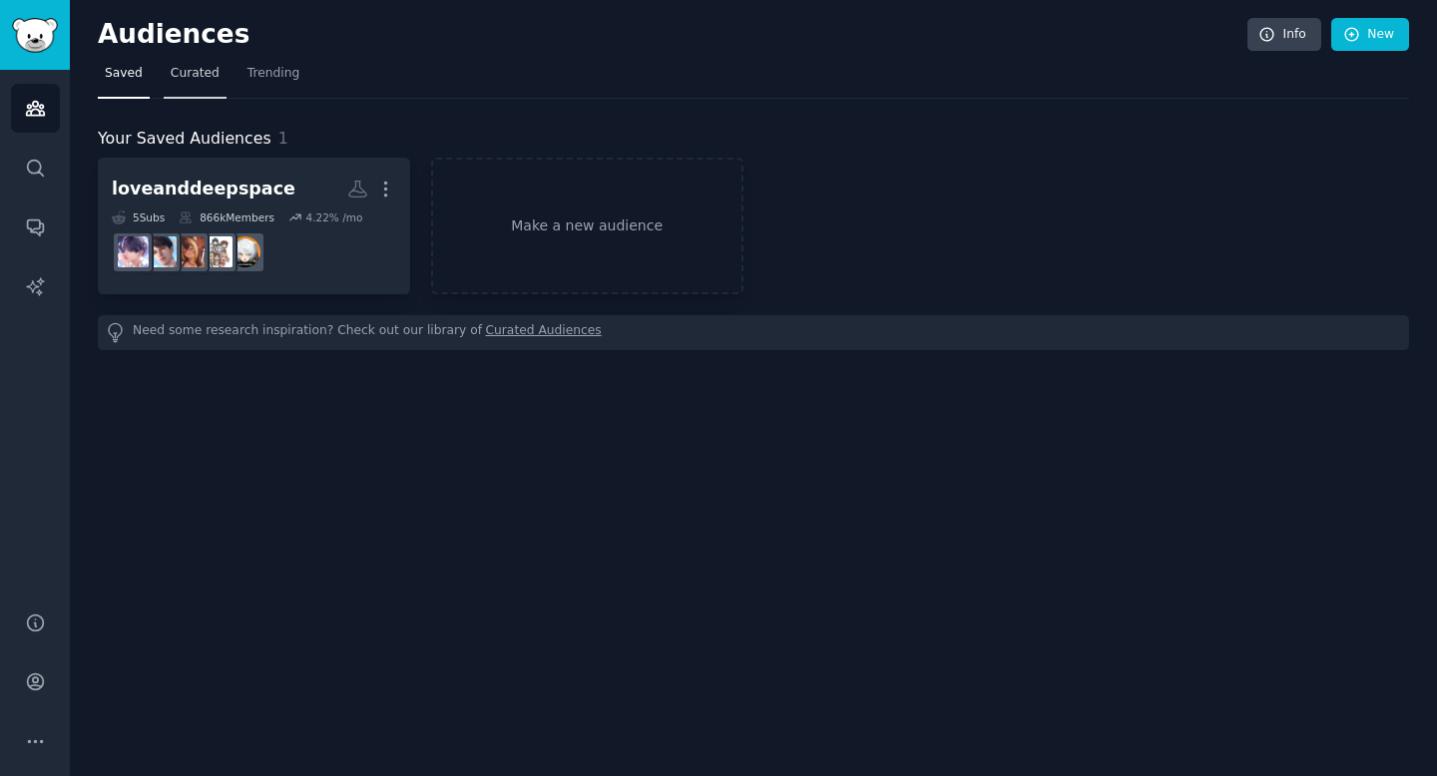
click at [206, 66] on span "Curated" at bounding box center [195, 74] width 49 height 18
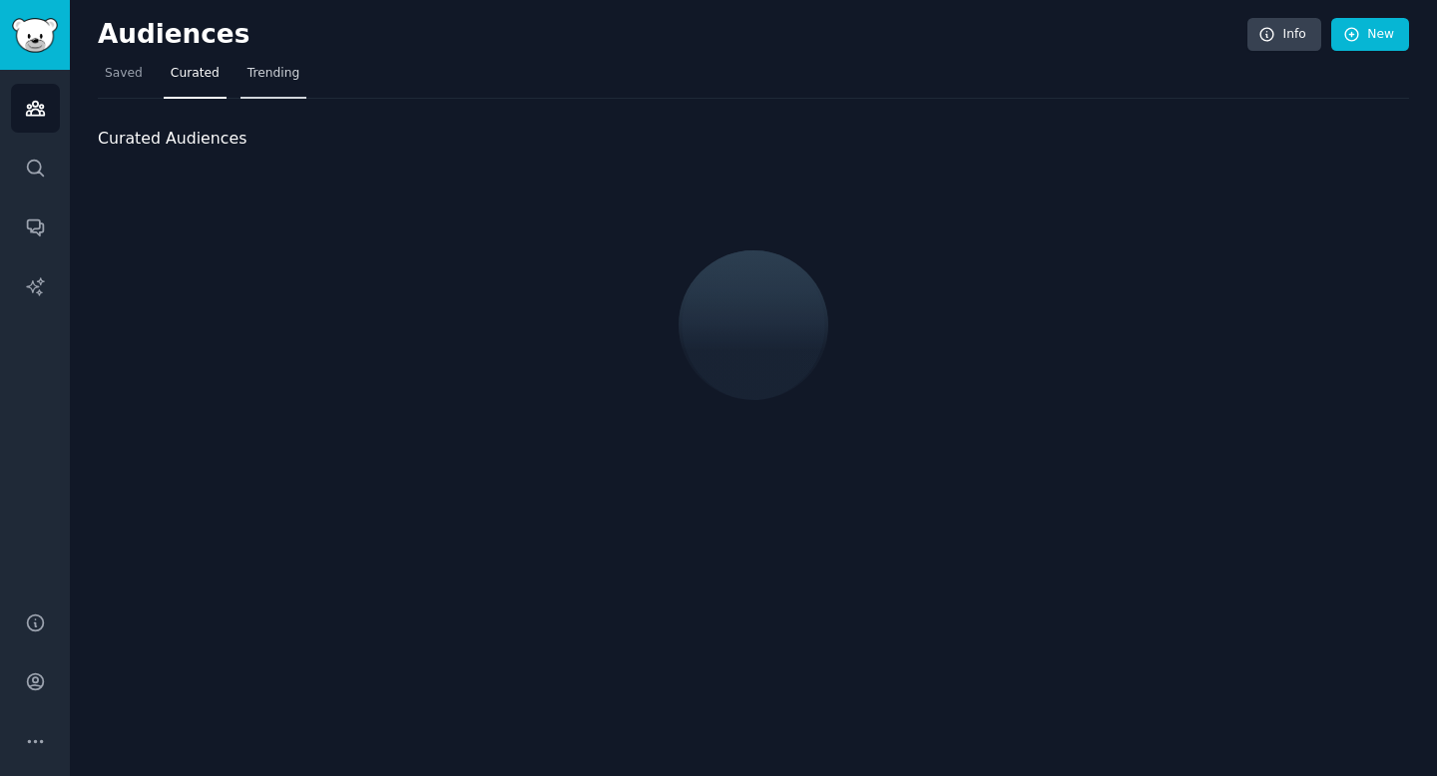
click at [261, 78] on span "Trending" at bounding box center [273, 74] width 52 height 18
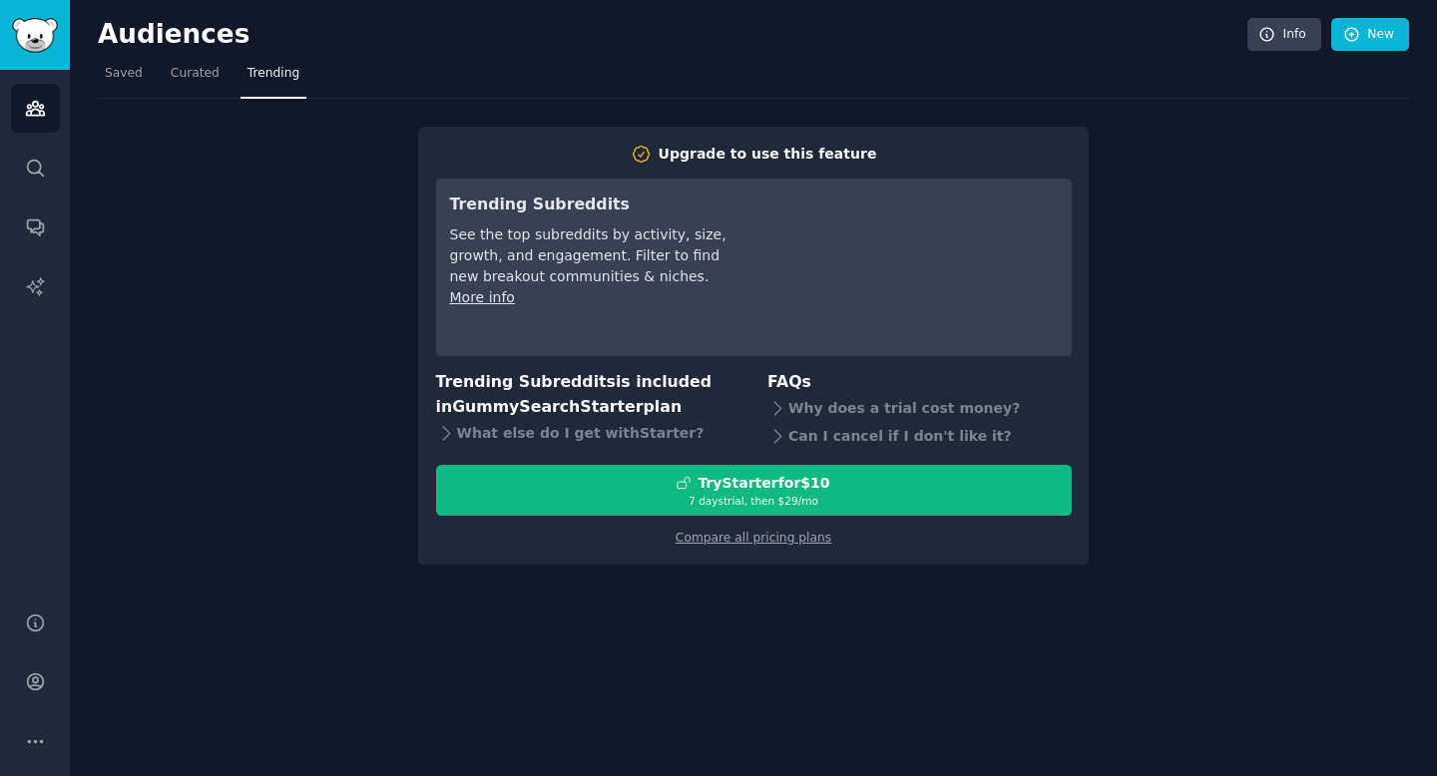
click at [159, 70] on nav "Saved Curated Trending" at bounding box center [753, 78] width 1311 height 41
click at [117, 76] on span "Saved" at bounding box center [124, 74] width 38 height 18
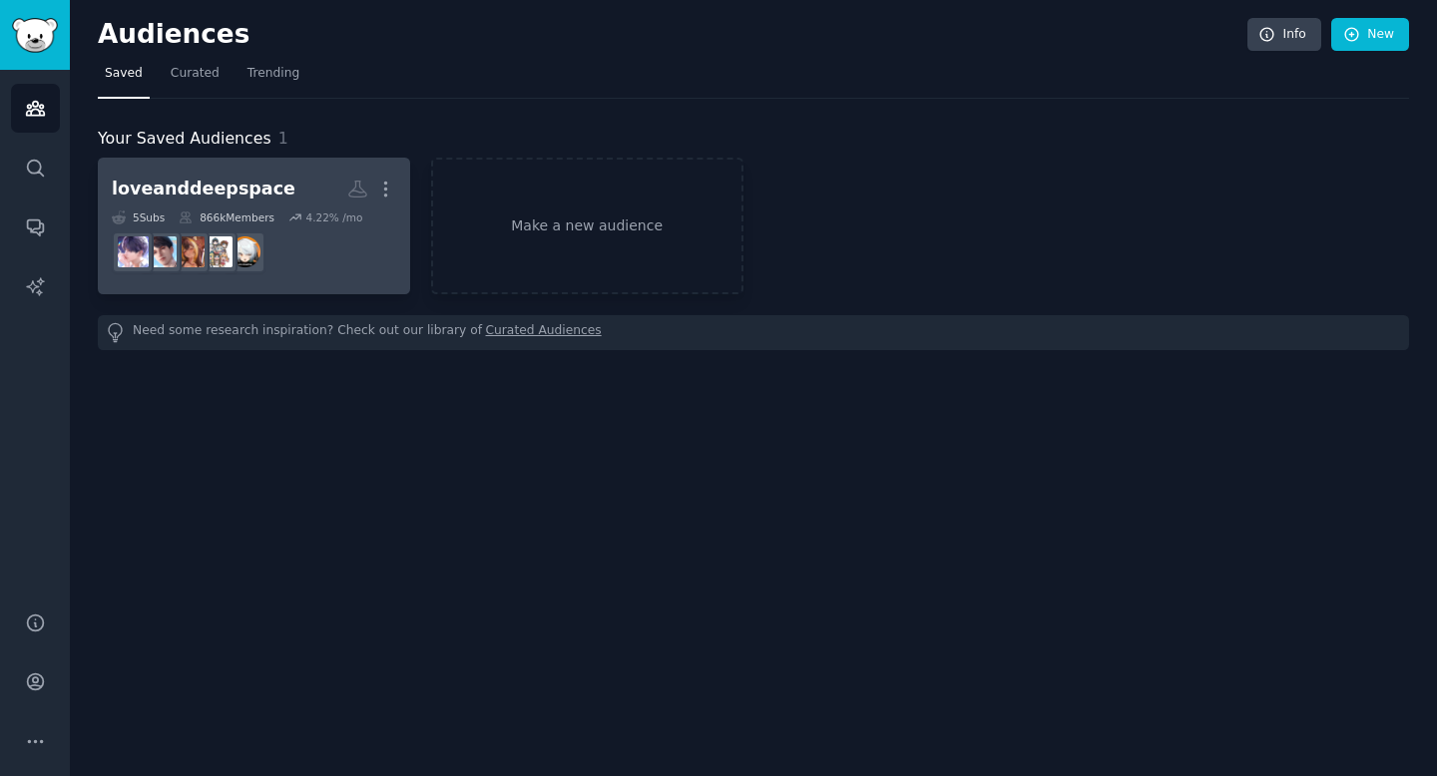
click at [347, 230] on dd "r/ZenlessZoneZero" at bounding box center [254, 252] width 284 height 56
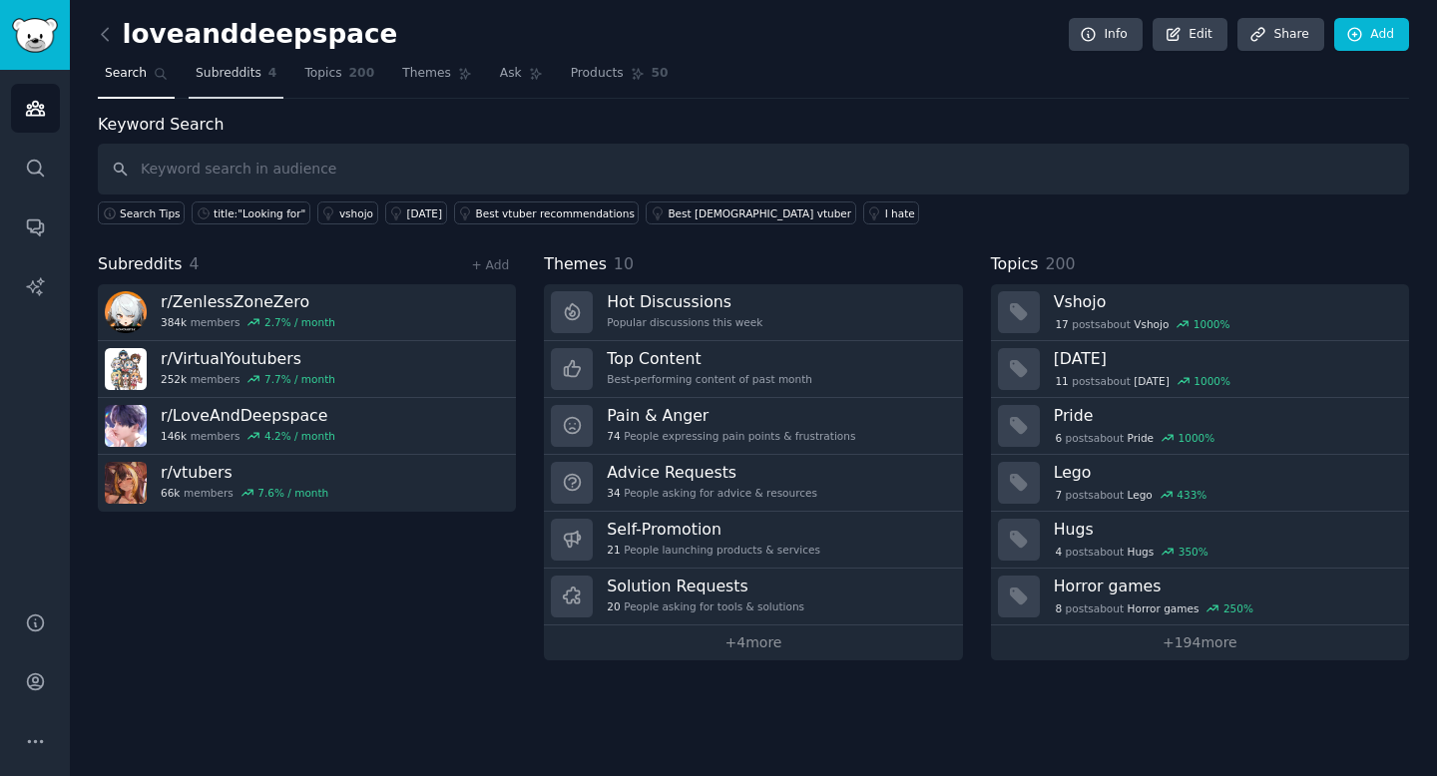
click at [218, 86] on link "Subreddits 4" at bounding box center [236, 78] width 95 height 41
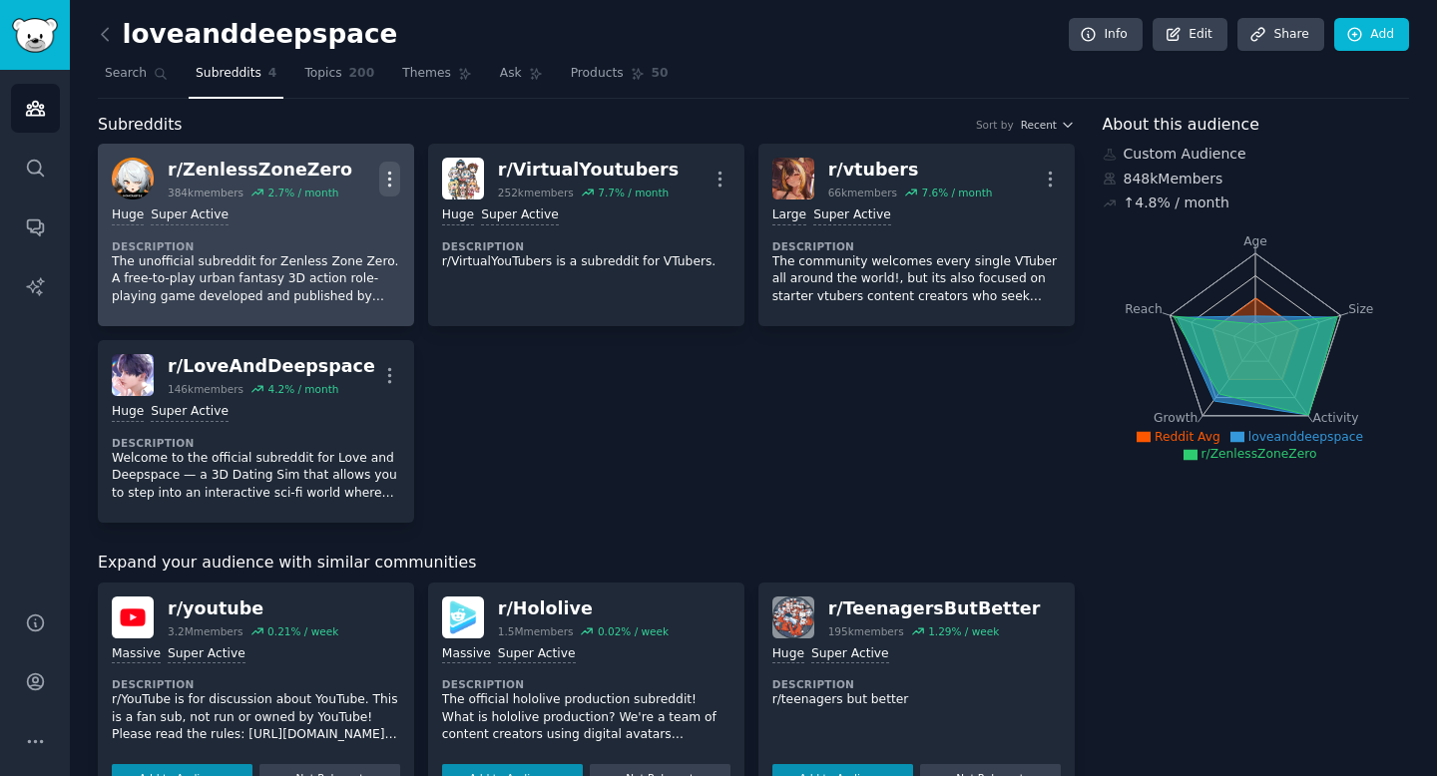
click at [386, 165] on button "More" at bounding box center [389, 179] width 21 height 35
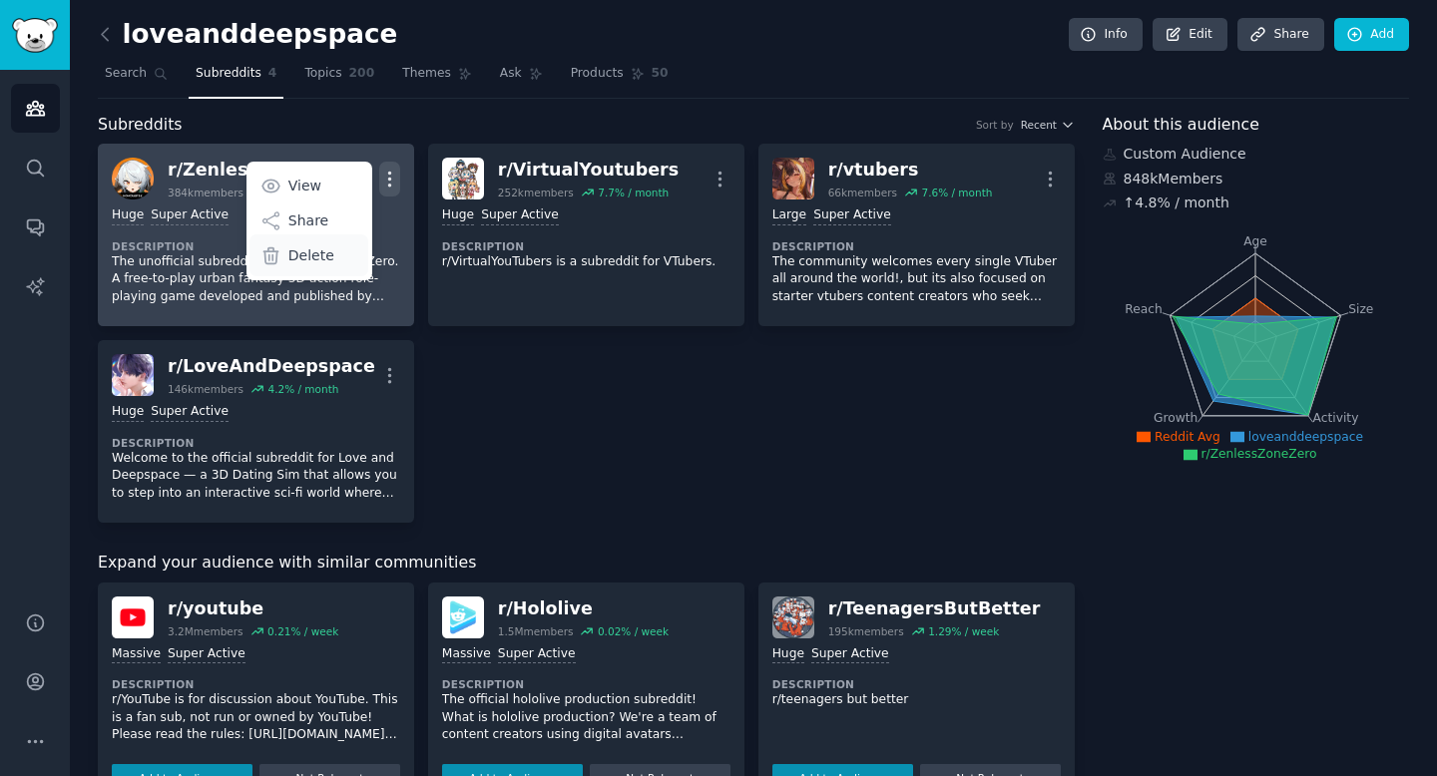
click at [338, 253] on div "Delete" at bounding box center [308, 255] width 119 height 42
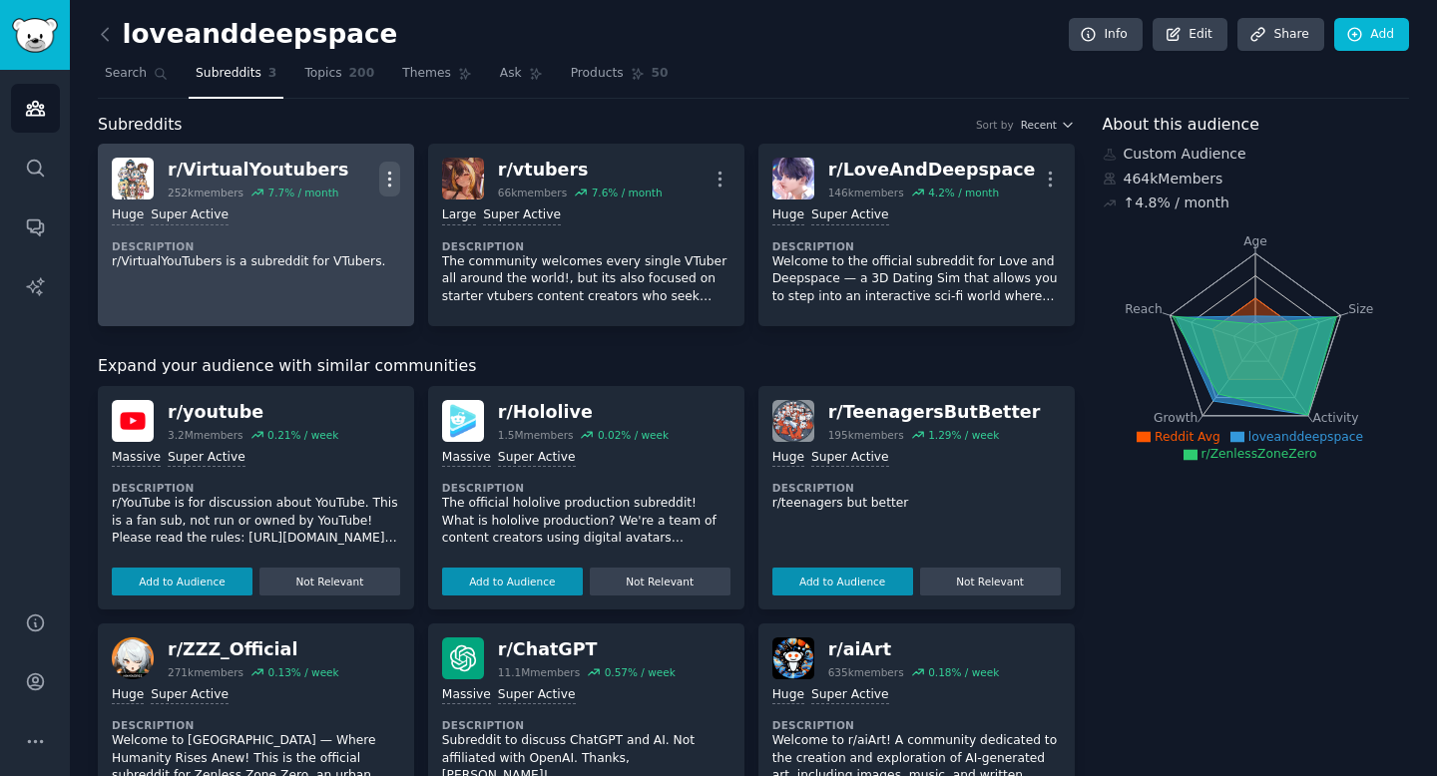
click at [379, 176] on icon "button" at bounding box center [389, 179] width 21 height 21
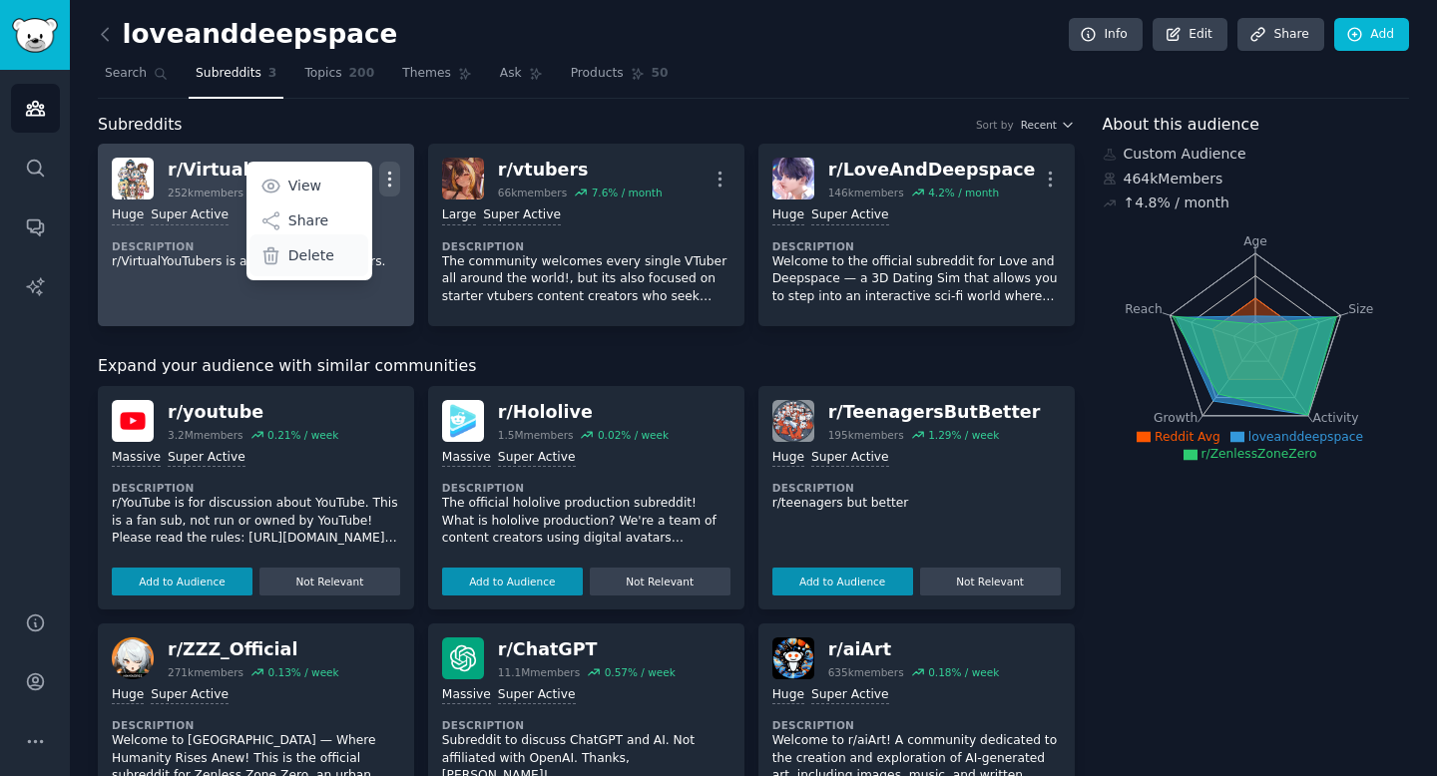
click at [323, 252] on p "Delete" at bounding box center [311, 255] width 46 height 21
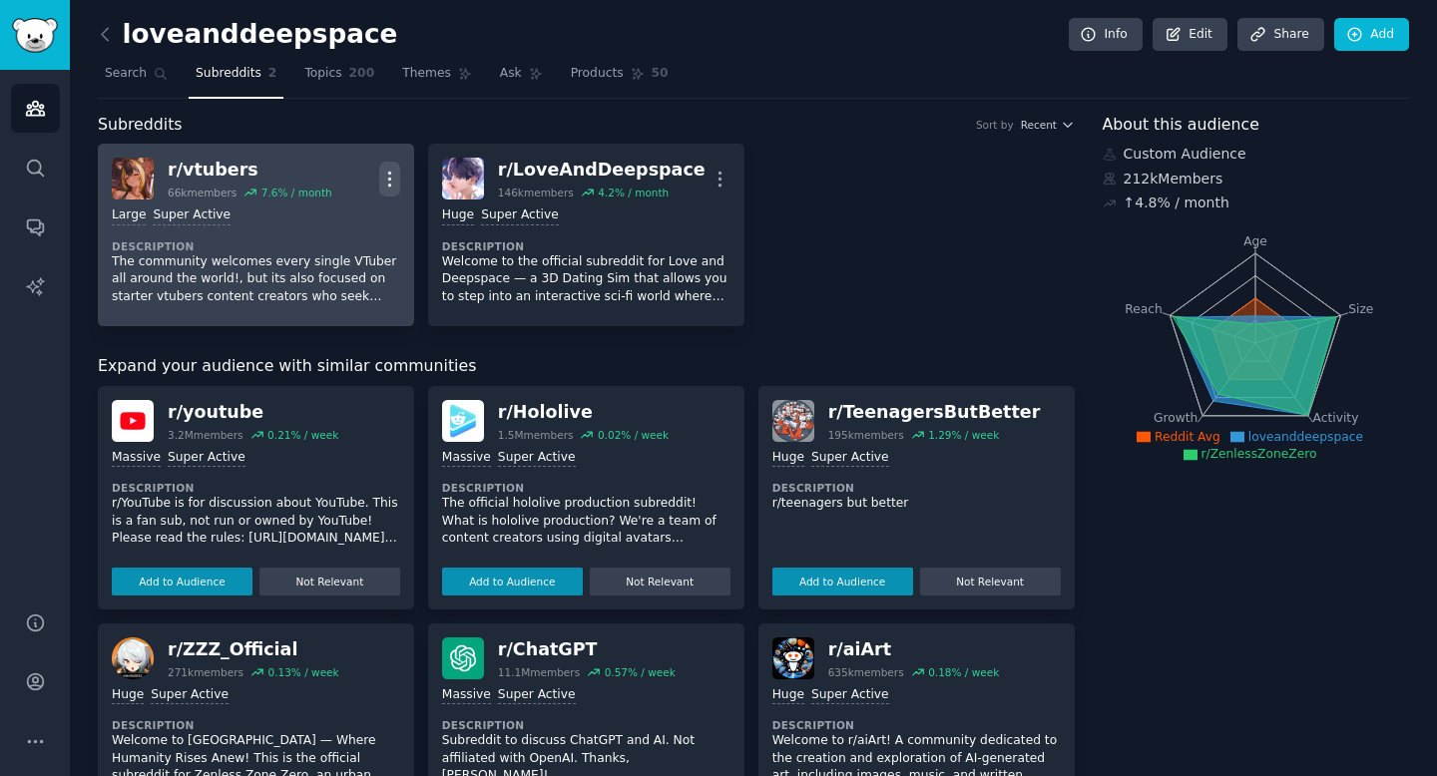
click at [385, 175] on icon "button" at bounding box center [389, 179] width 21 height 21
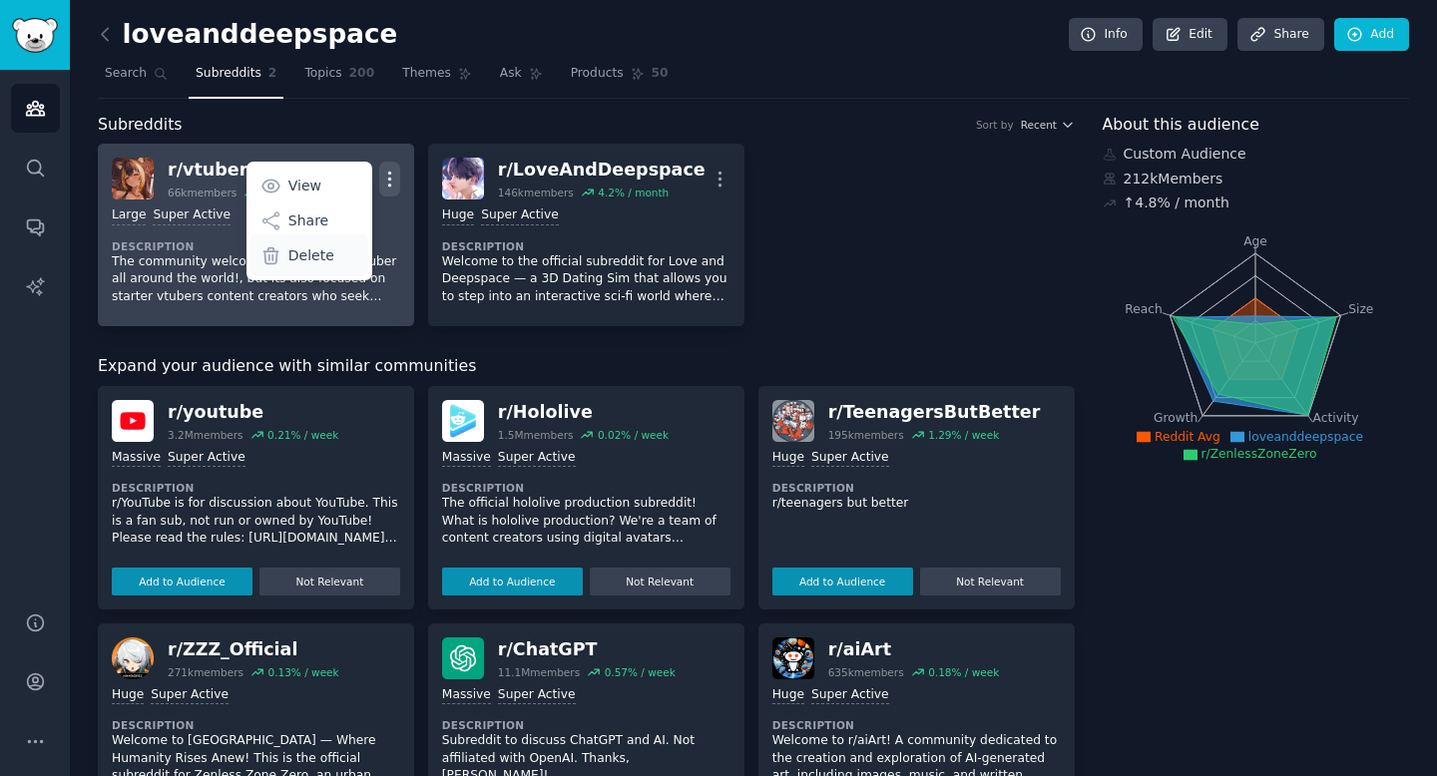
click at [327, 247] on p "Delete" at bounding box center [311, 255] width 46 height 21
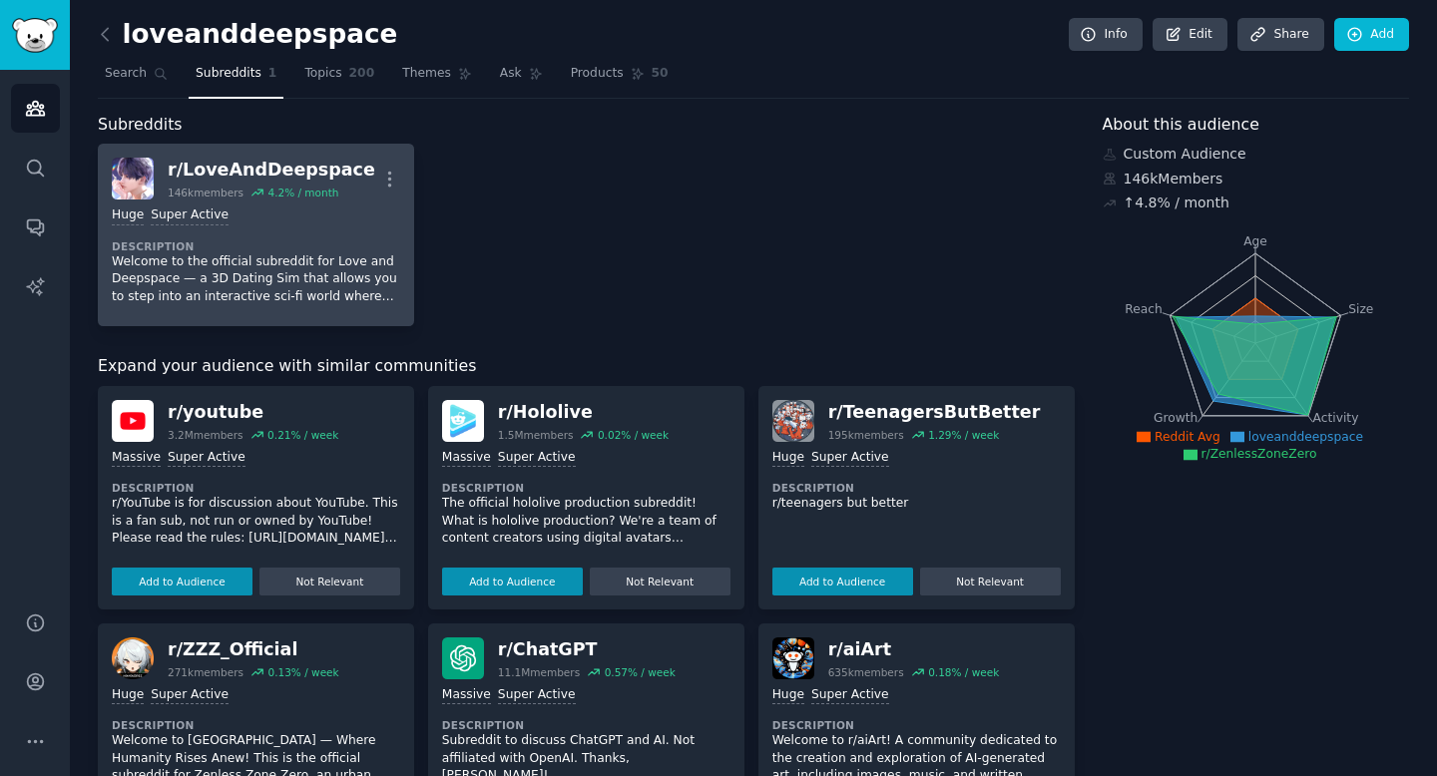
click at [300, 224] on div "Huge Super Active Description Welcome to the official subreddit for Love and De…" at bounding box center [256, 256] width 288 height 113
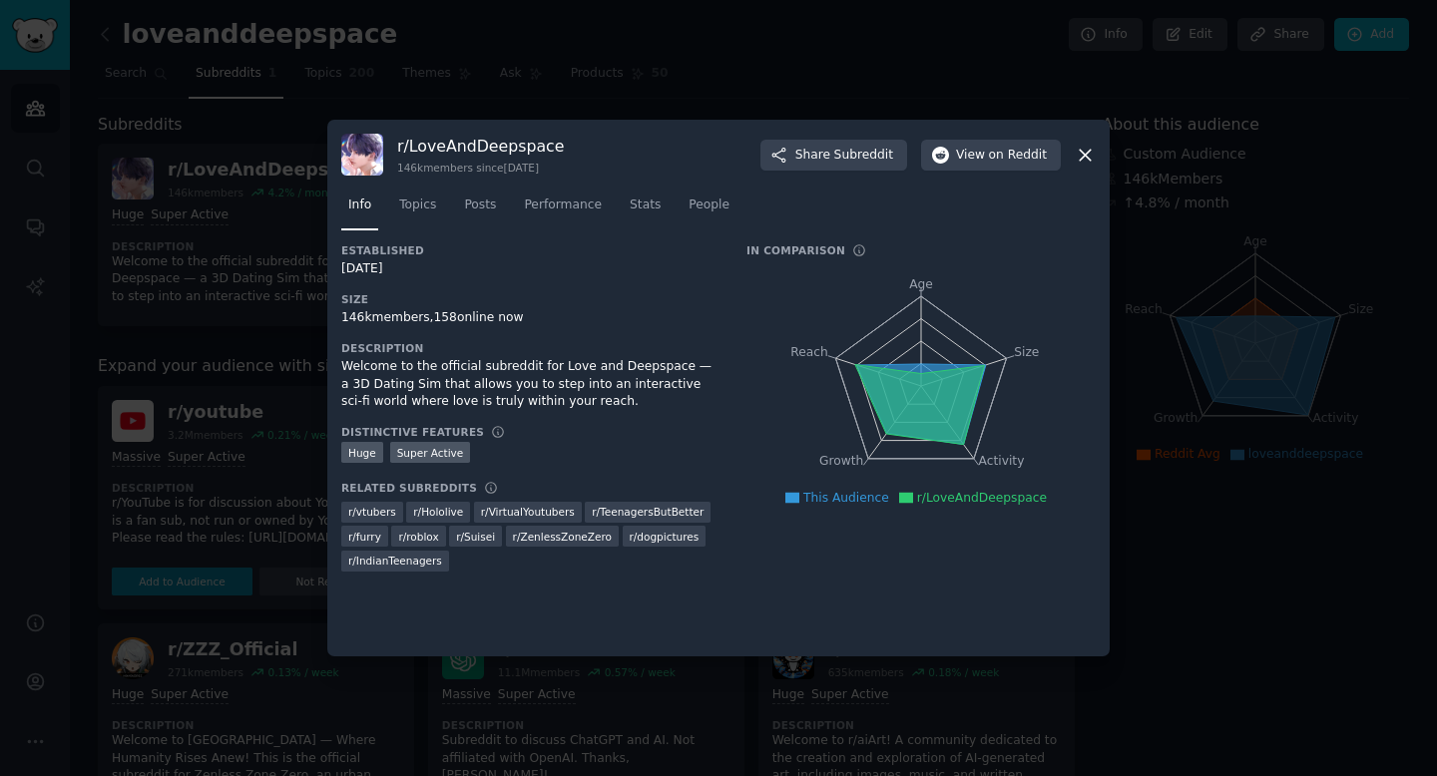
click at [232, 251] on div at bounding box center [718, 388] width 1437 height 776
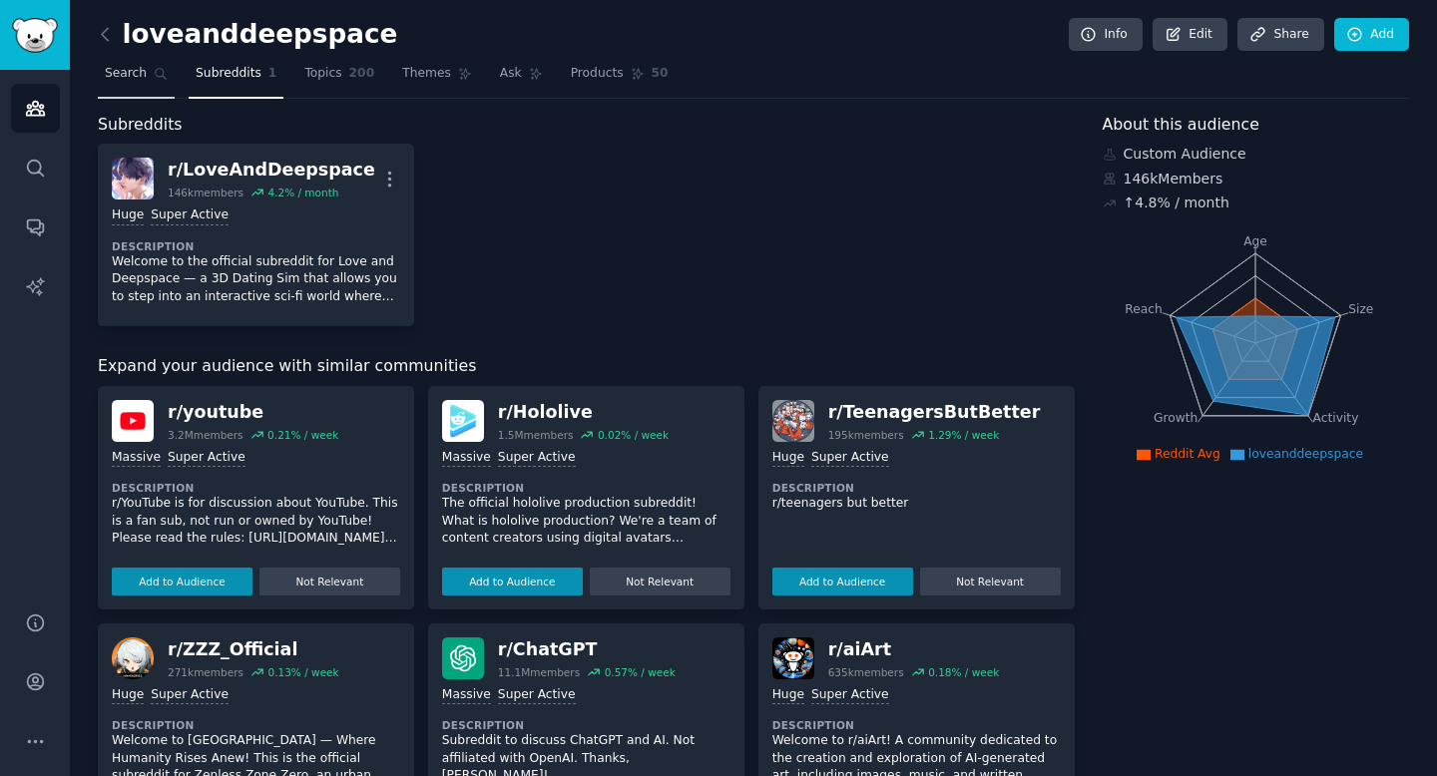
click at [124, 69] on span "Search" at bounding box center [126, 74] width 42 height 18
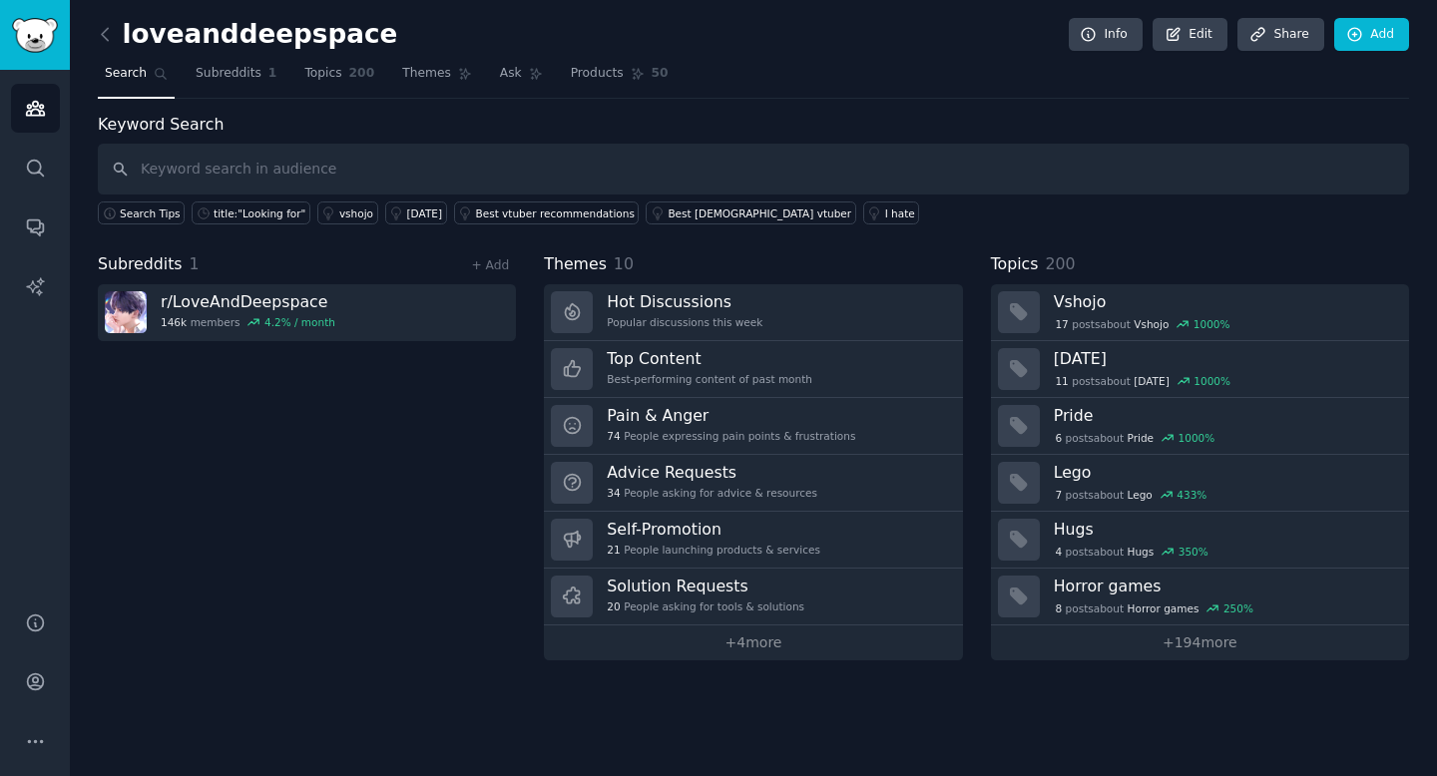
click at [563, 169] on input "text" at bounding box center [753, 169] width 1311 height 51
click at [491, 242] on div "Keyword Search Search Tips title:"Looking for" vshojo [DATE] Best vtuber recomm…" at bounding box center [753, 387] width 1311 height 548
click at [565, 172] on input "text" at bounding box center [753, 169] width 1311 height 51
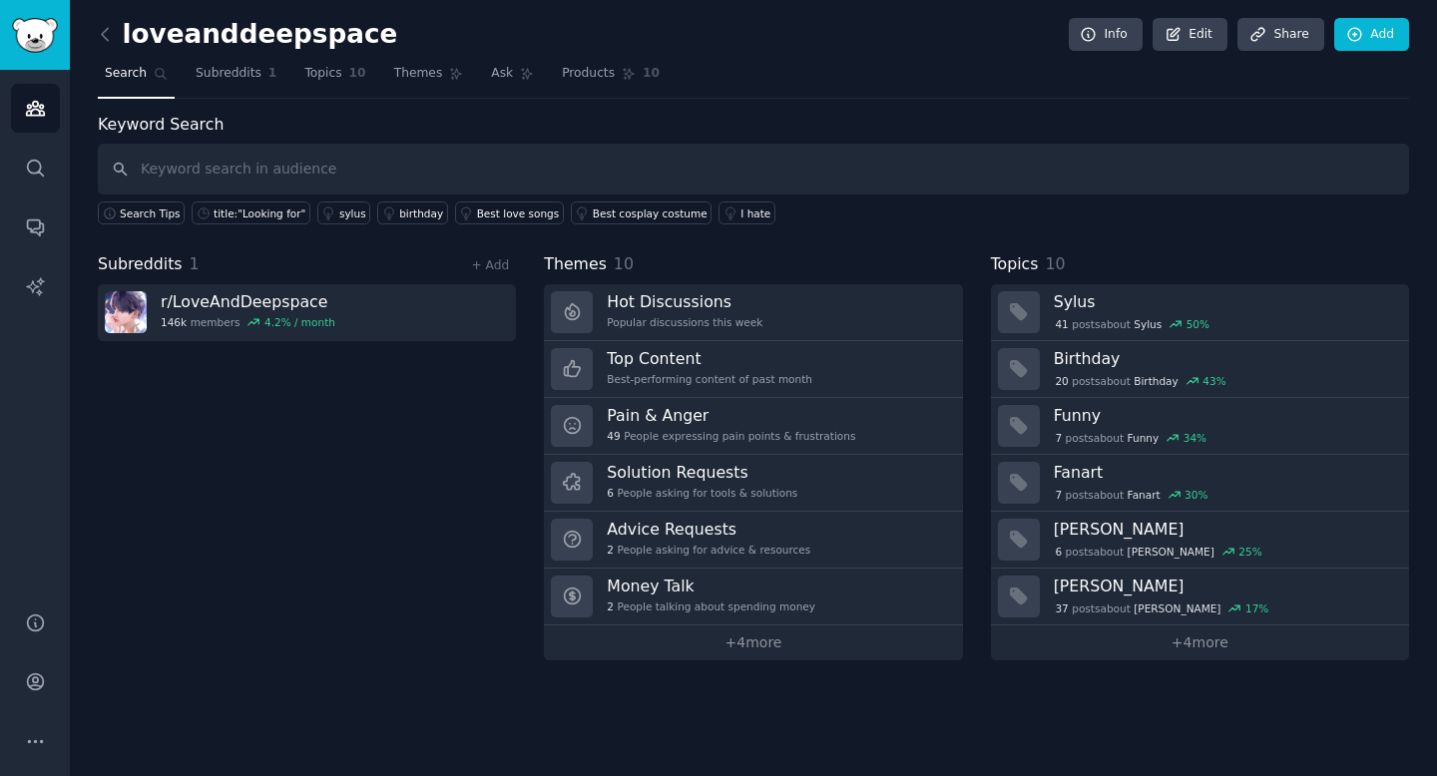
click at [612, 175] on input "text" at bounding box center [753, 169] width 1311 height 51
type input "want"
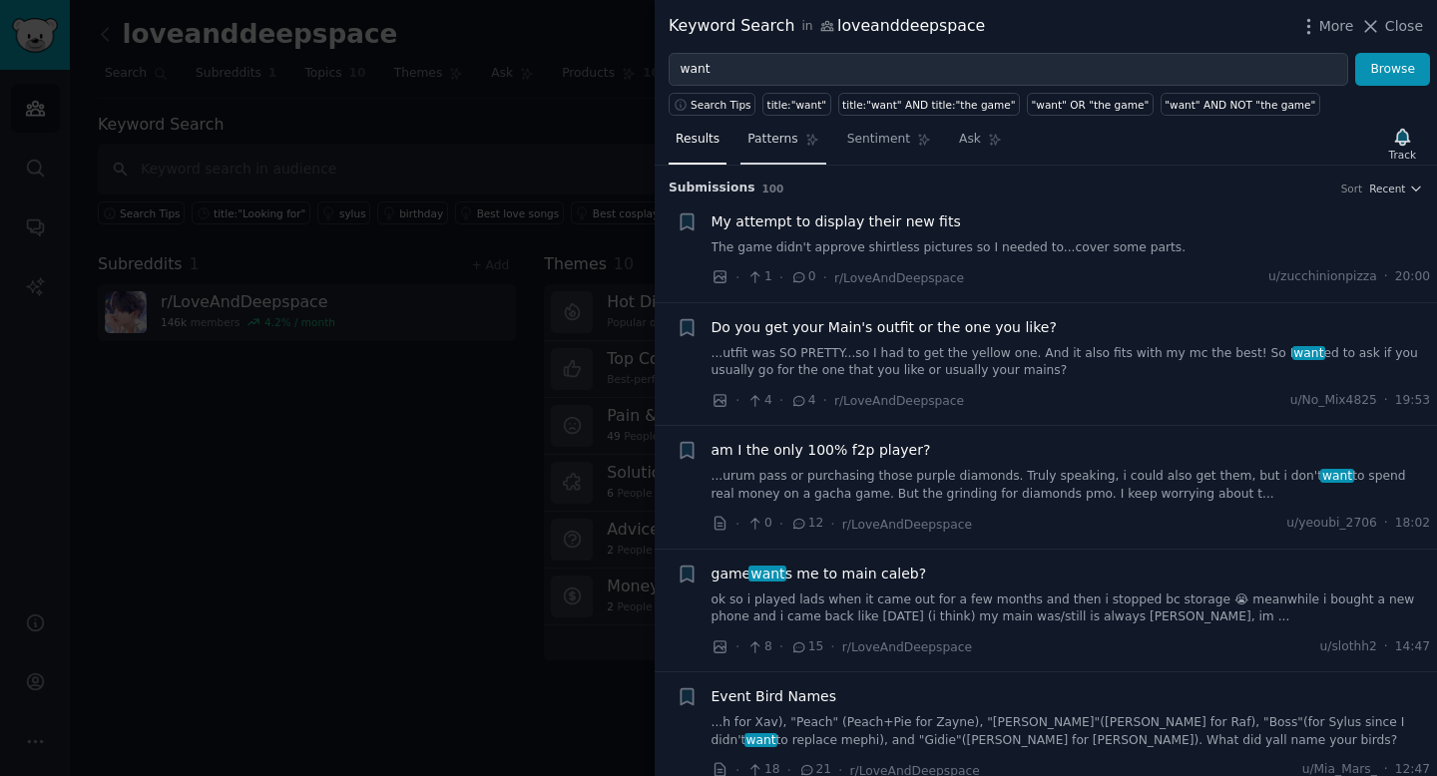
click at [788, 136] on span "Patterns" at bounding box center [772, 140] width 50 height 18
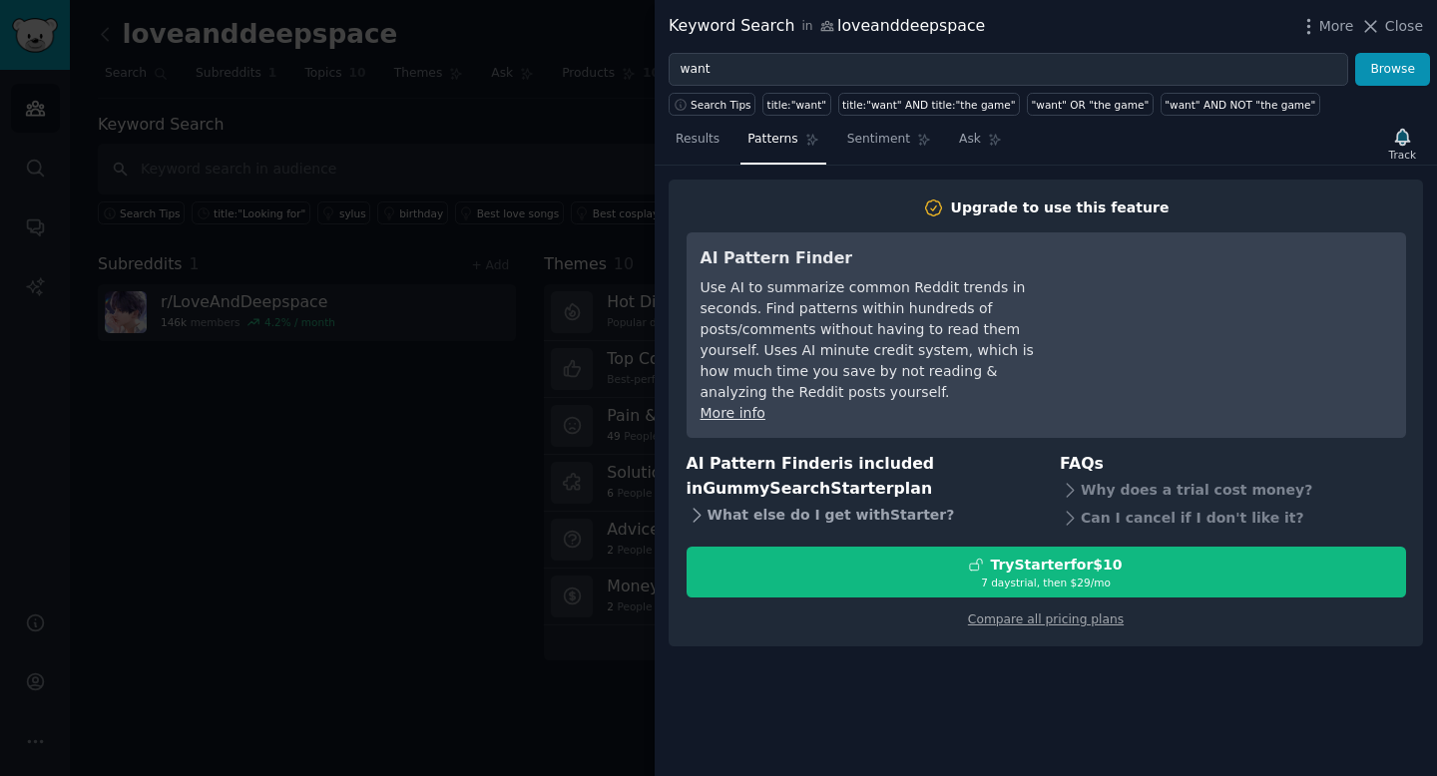
click at [692, 505] on icon at bounding box center [696, 515] width 21 height 21
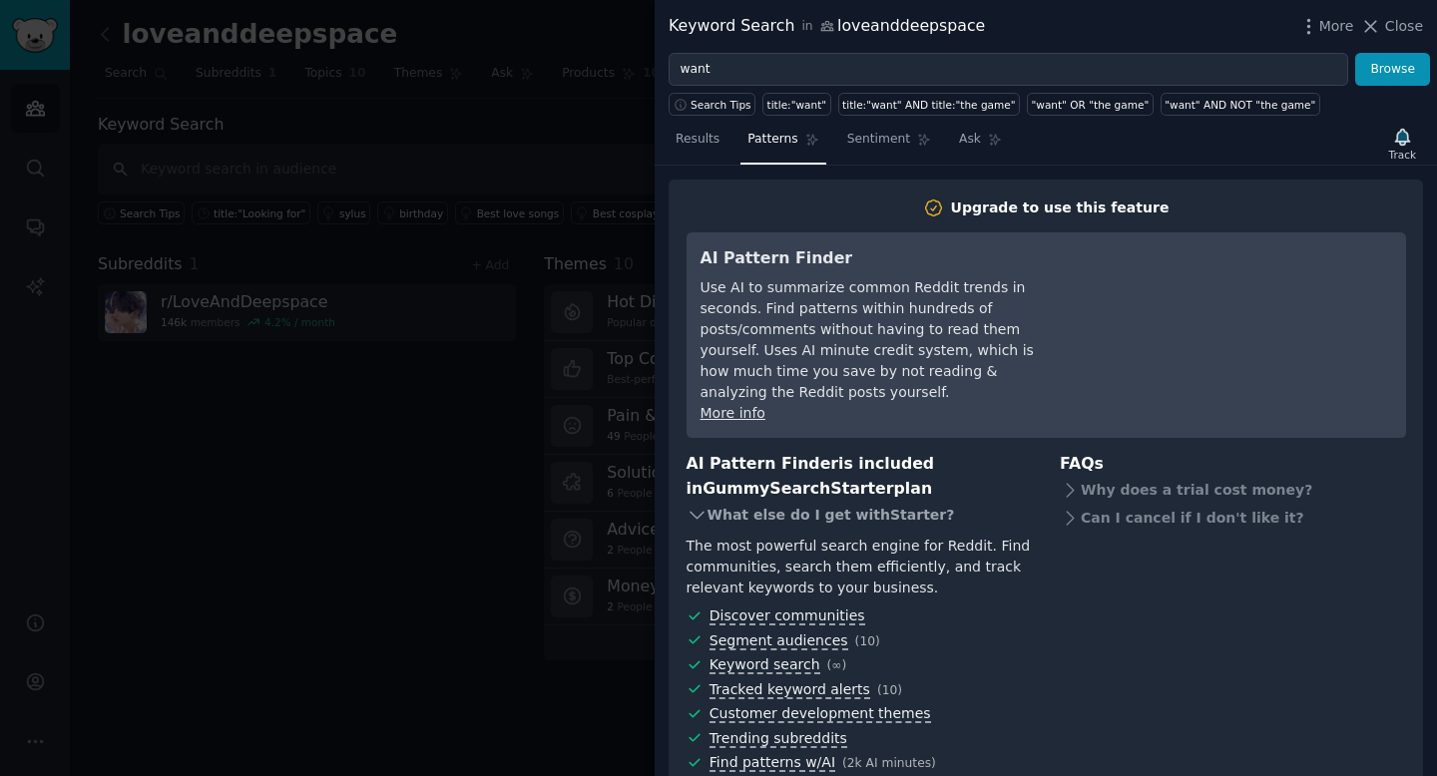
click at [702, 497] on span "GummySearch Starter" at bounding box center [797, 488] width 191 height 19
click at [696, 516] on icon at bounding box center [696, 515] width 21 height 21
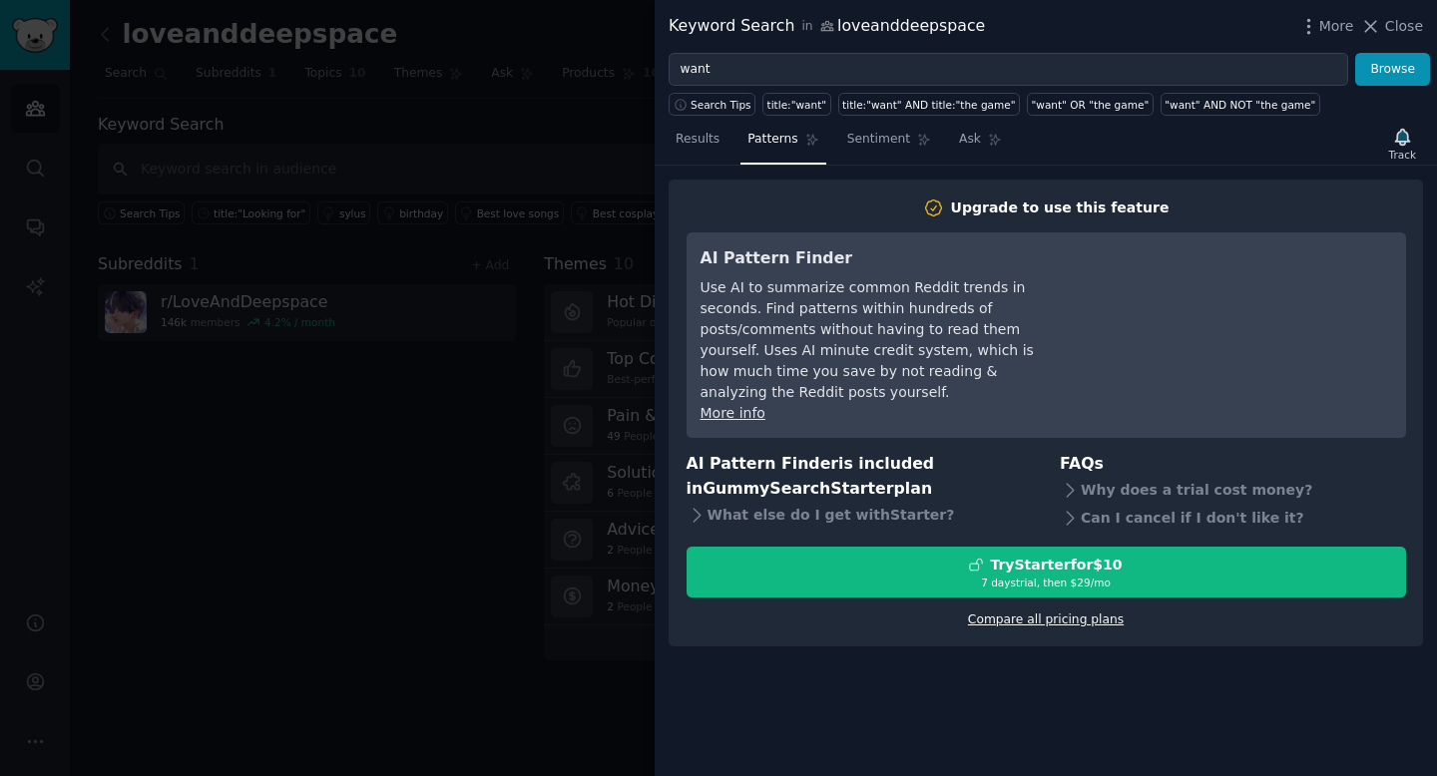
click at [1037, 613] on link "Compare all pricing plans" at bounding box center [1046, 620] width 156 height 14
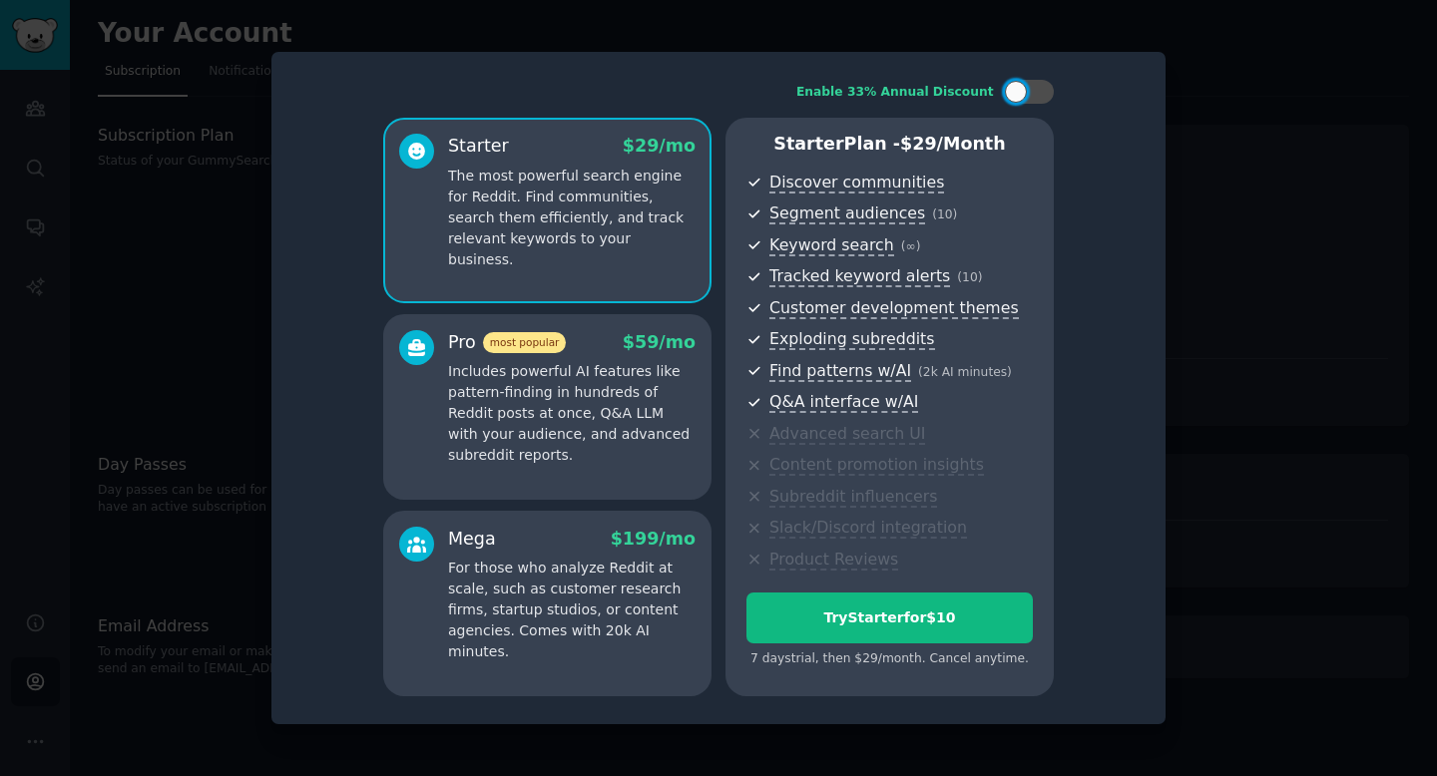
click at [1274, 242] on div at bounding box center [718, 388] width 1437 height 776
click at [1172, 173] on div at bounding box center [718, 388] width 1437 height 776
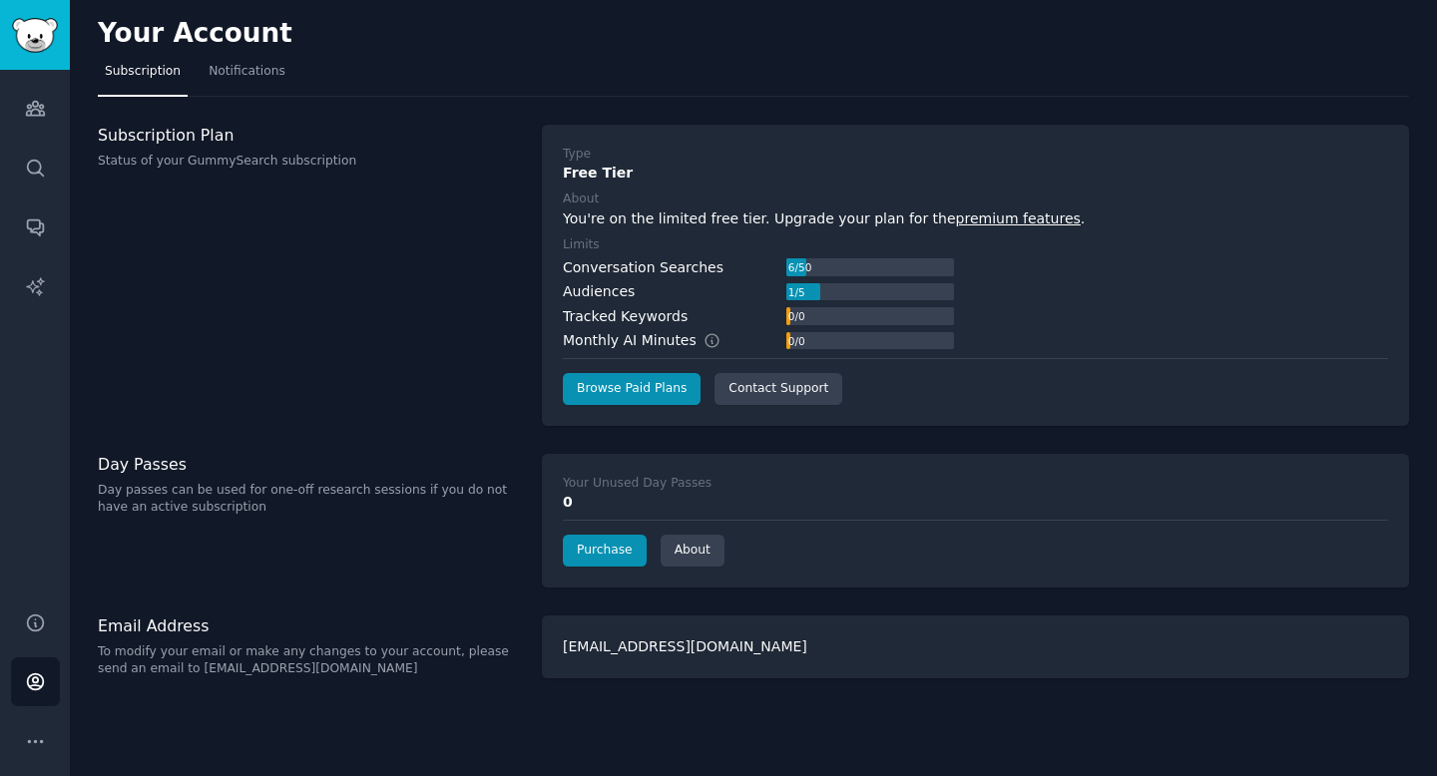
click at [135, 77] on span "Subscription" at bounding box center [143, 72] width 76 height 18
click at [30, 109] on icon "Sidebar" at bounding box center [35, 109] width 18 height 14
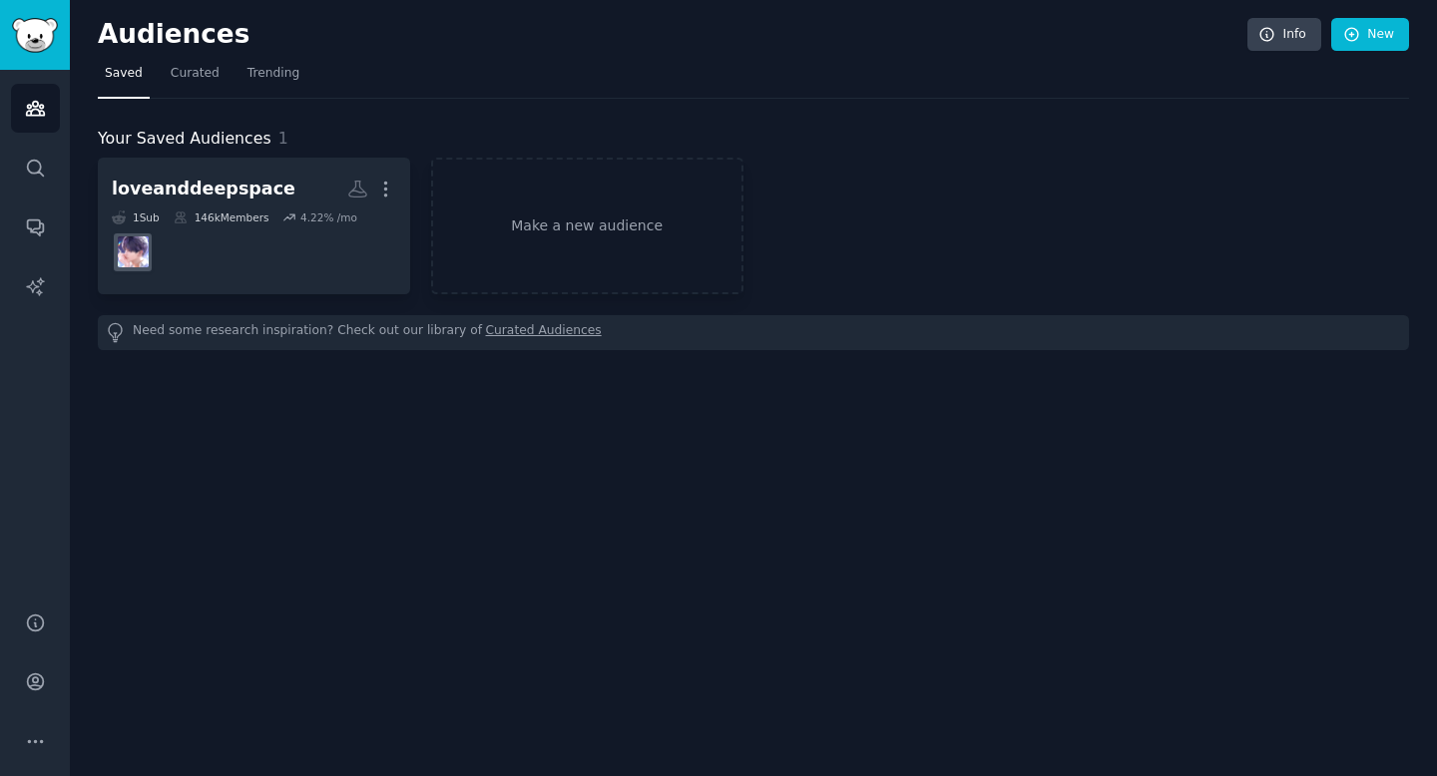
click at [402, 145] on div "Your Saved Audiences 1" at bounding box center [753, 139] width 1311 height 25
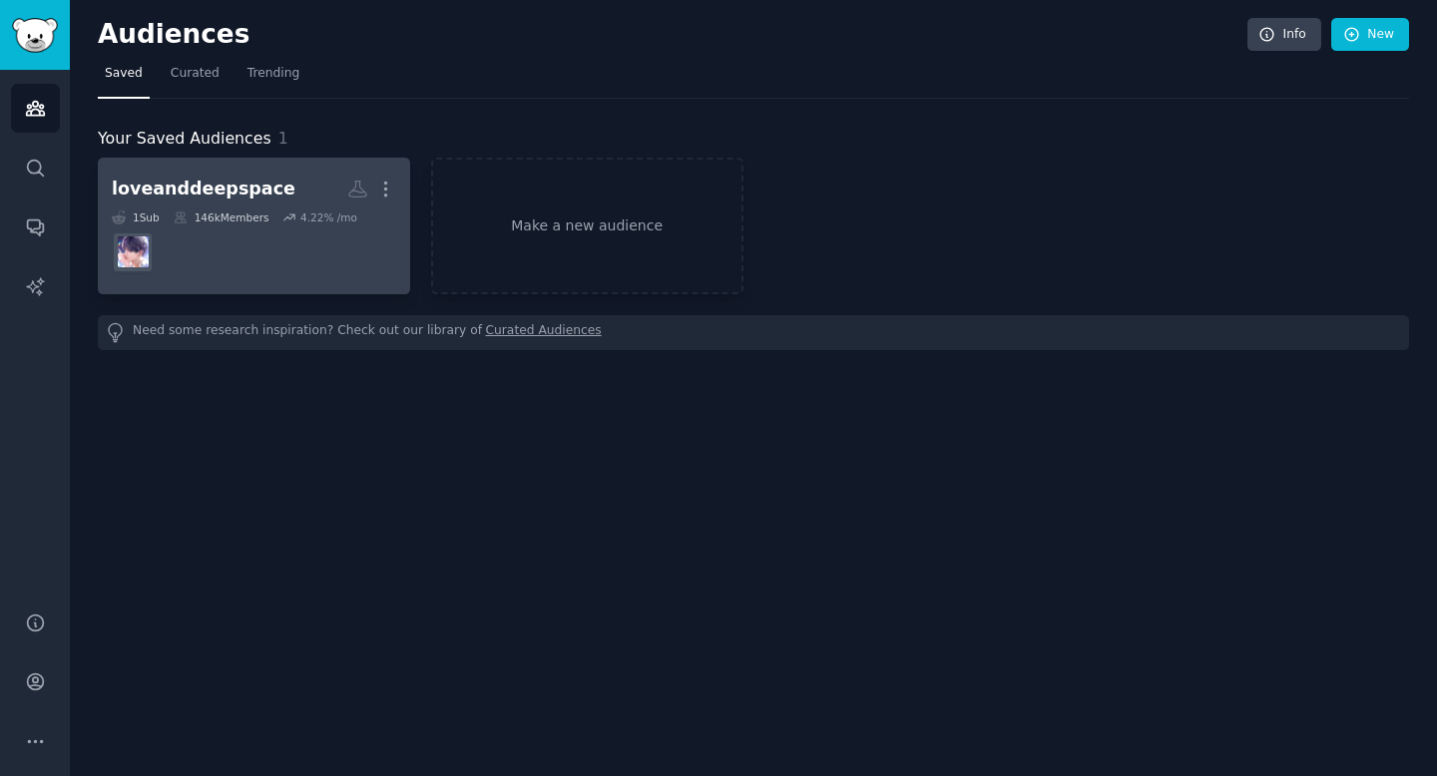
click at [257, 251] on dd at bounding box center [254, 252] width 284 height 56
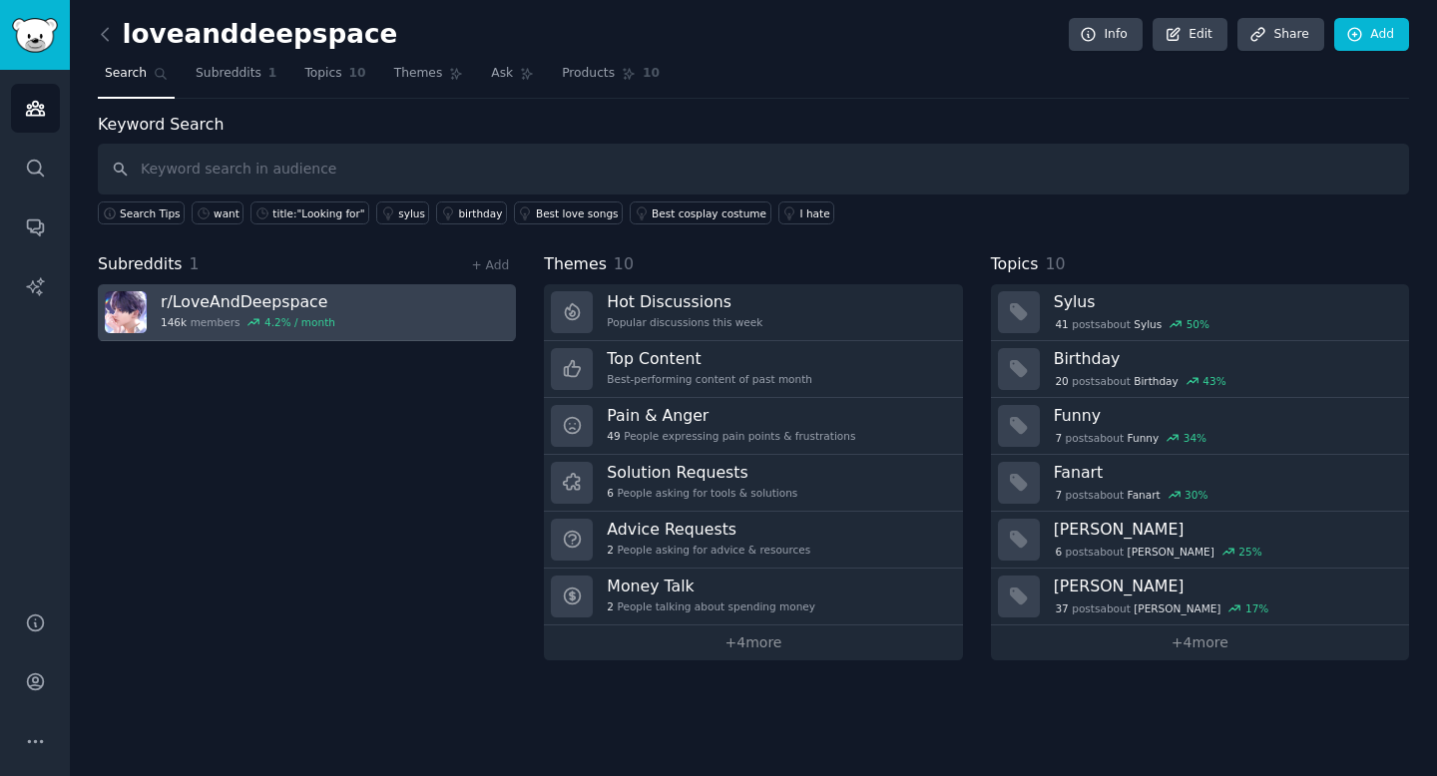
click at [347, 291] on link "r/ LoveAndDeepspace 146k members 4.2 % / month" at bounding box center [307, 312] width 418 height 57
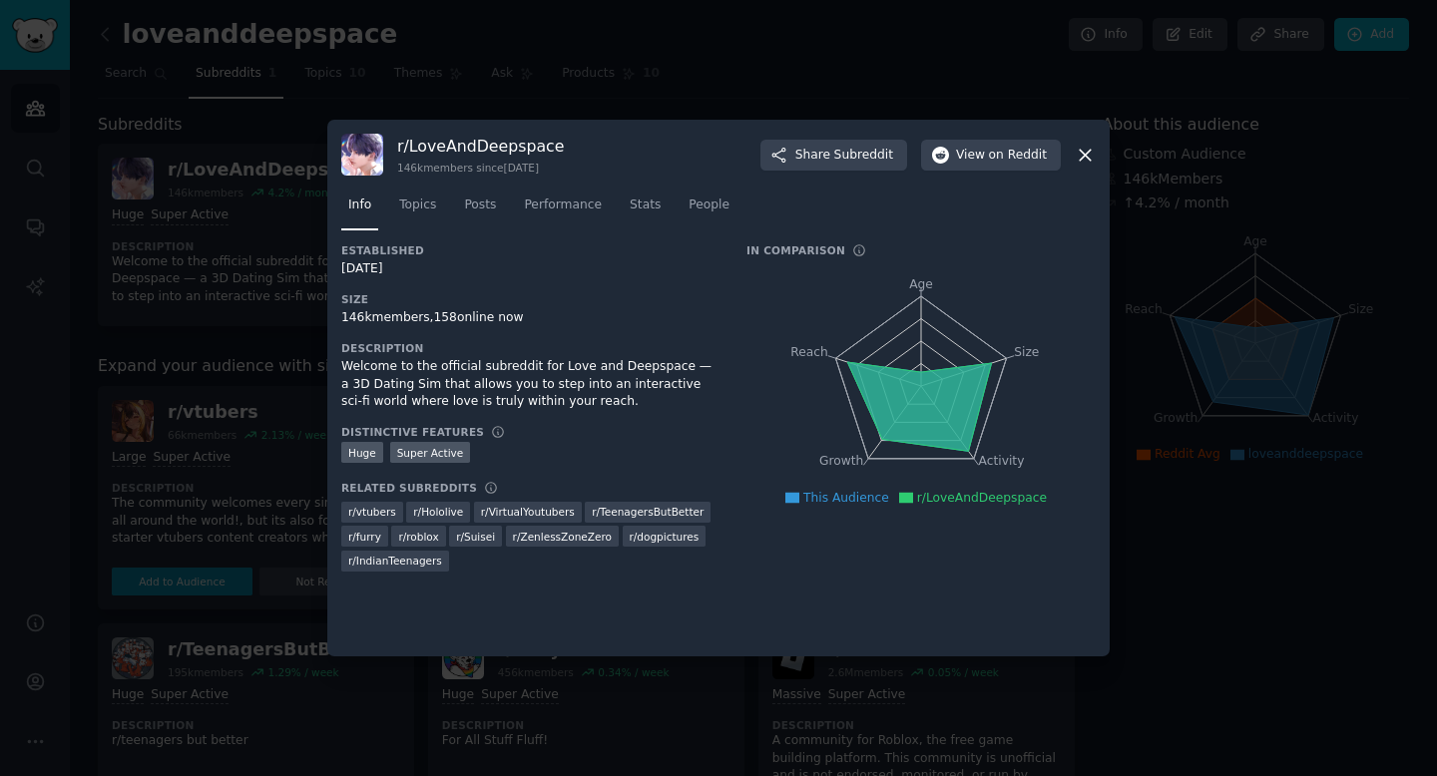
click at [622, 77] on div at bounding box center [718, 388] width 1437 height 776
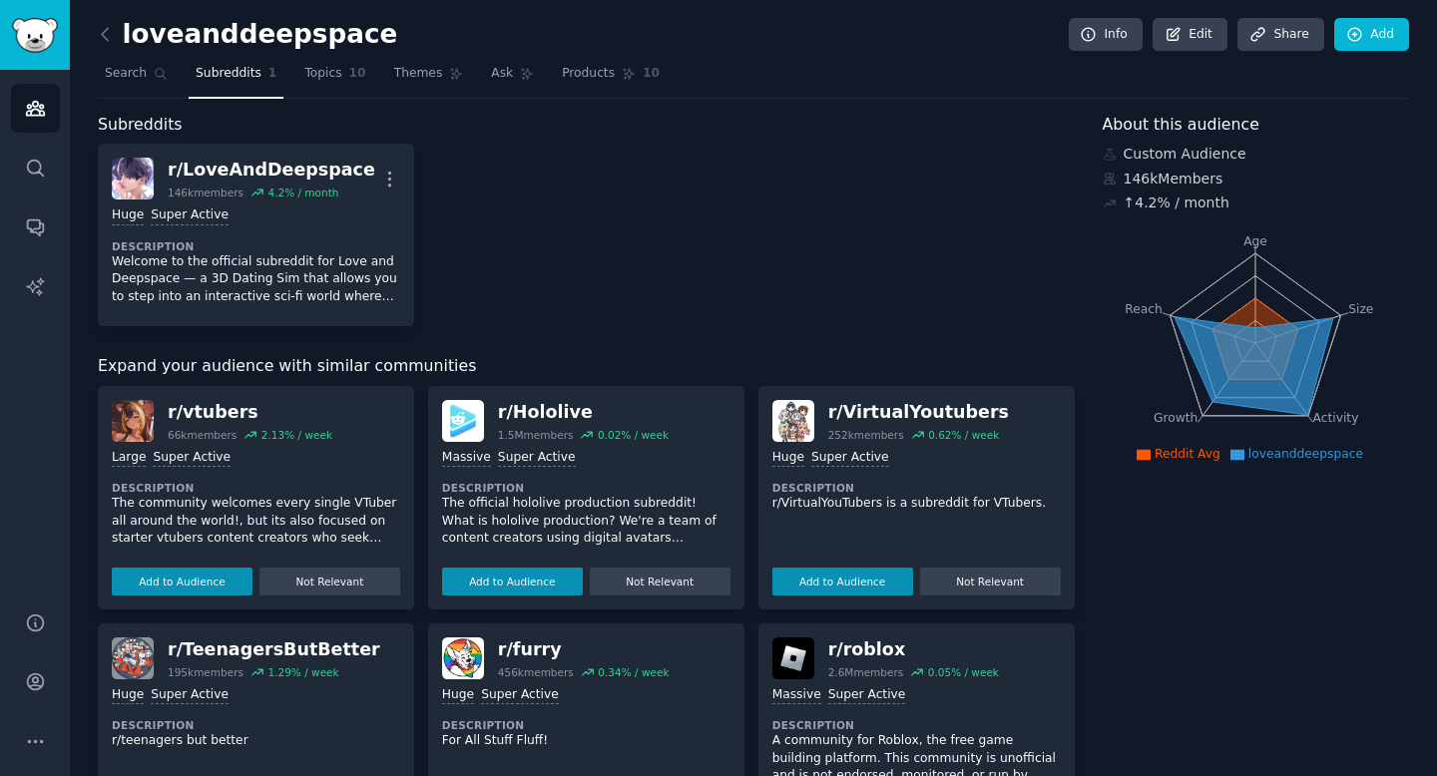
click at [473, 78] on nav "Search Subreddits 1 Topics 10 Themes Ask Products 10" at bounding box center [753, 78] width 1311 height 41
click at [498, 80] on span "Ask" at bounding box center [502, 74] width 22 height 18
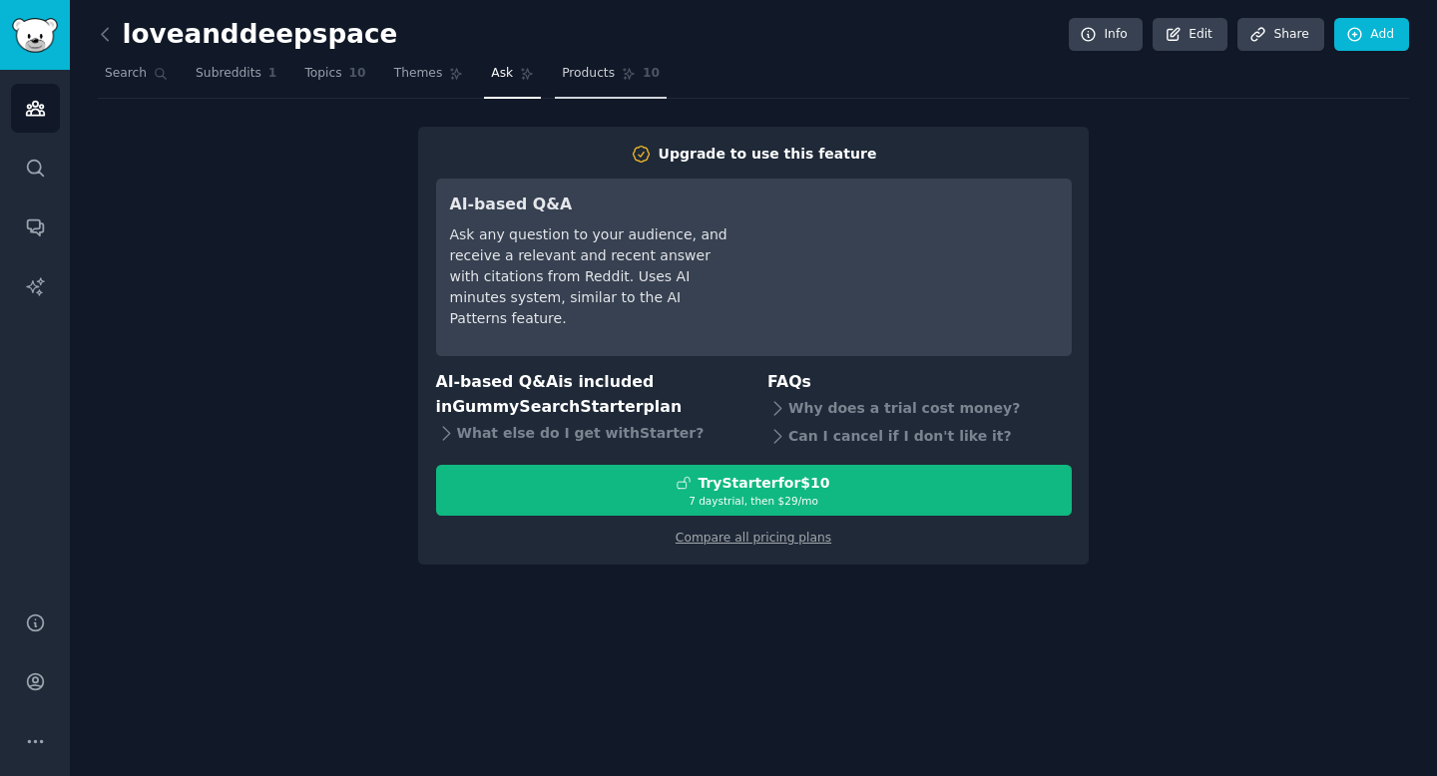
click at [571, 72] on span "Products" at bounding box center [588, 74] width 53 height 18
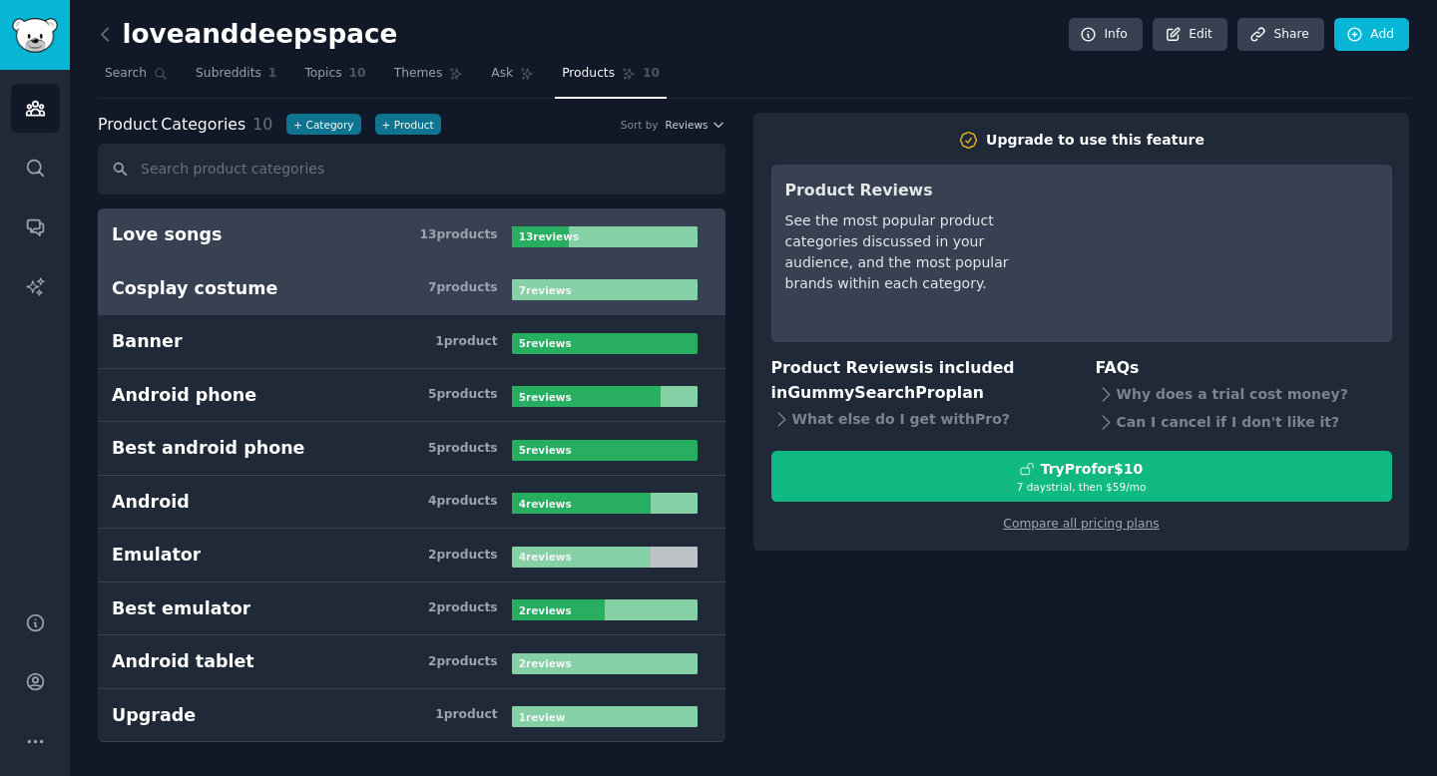
click at [273, 298] on h3 "Cosplay costume 7 product s" at bounding box center [312, 288] width 400 height 25
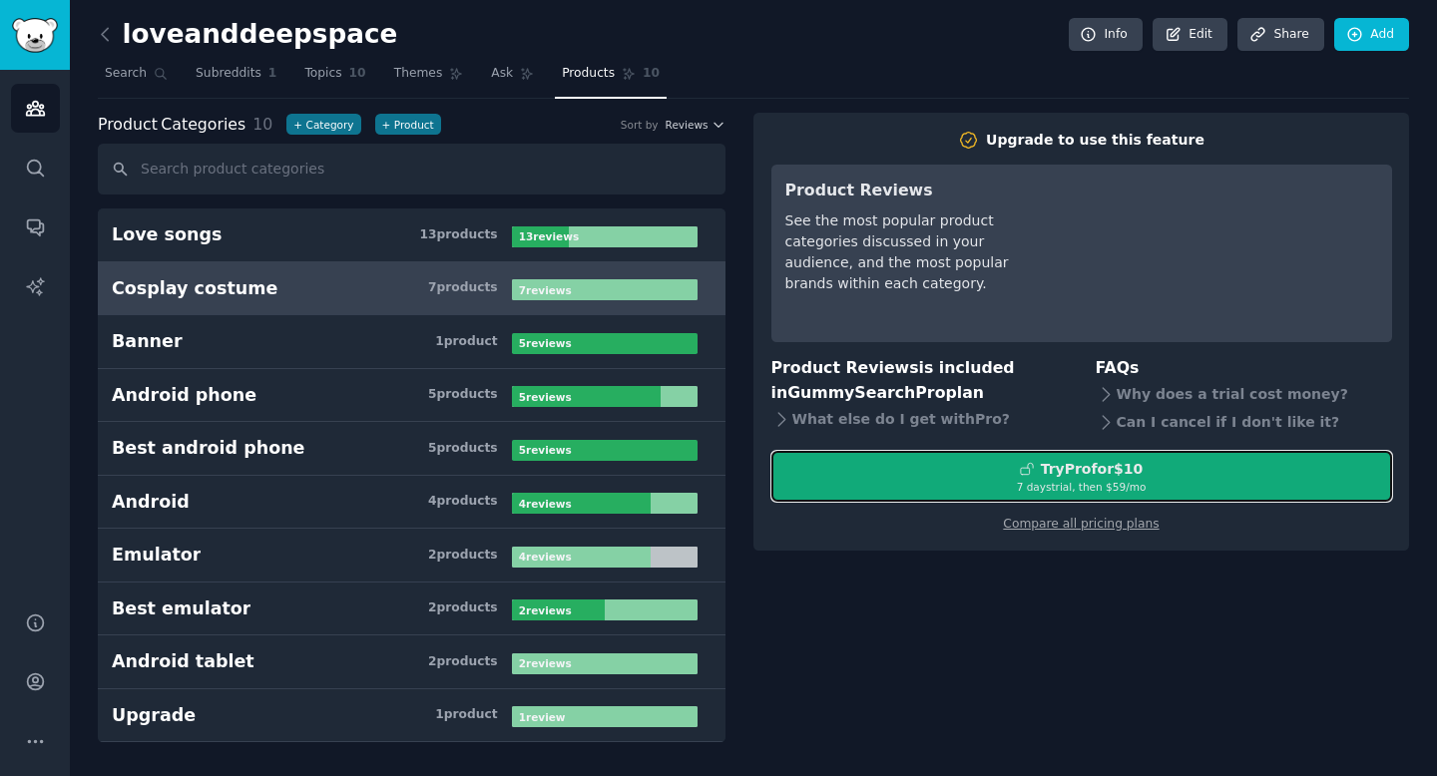
click at [1094, 494] on button "Try Pro for $10 7 days trial, then $ 59 /mo" at bounding box center [1081, 476] width 621 height 51
